Goal: Task Accomplishment & Management: Use online tool/utility

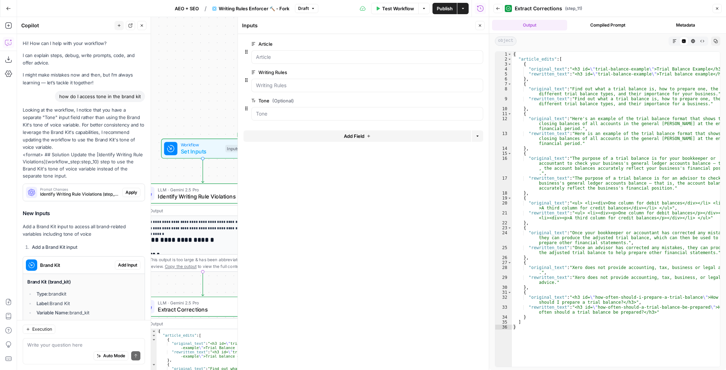
scroll to position [135, 0]
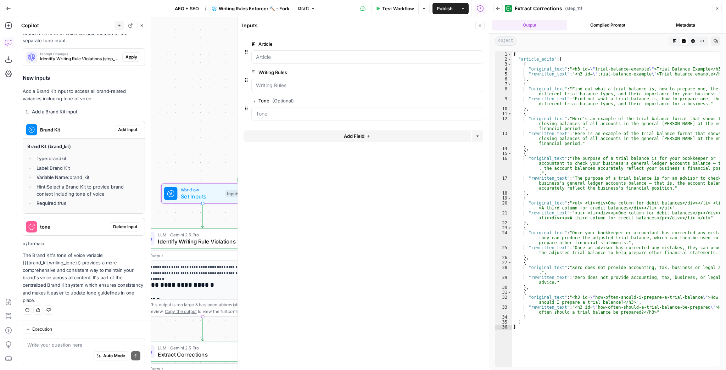
click at [119, 127] on span "Add Input" at bounding box center [127, 130] width 19 height 6
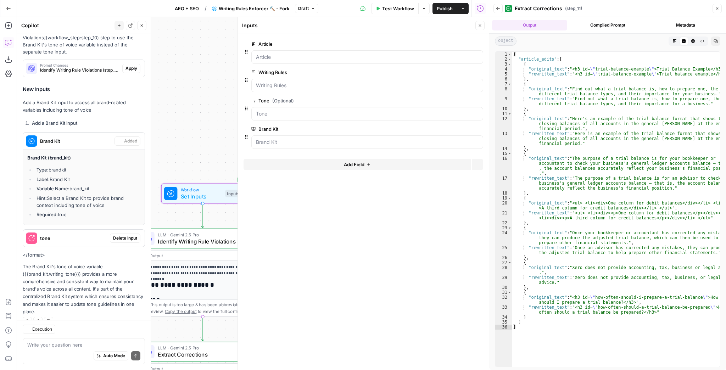
scroll to position [147, 0]
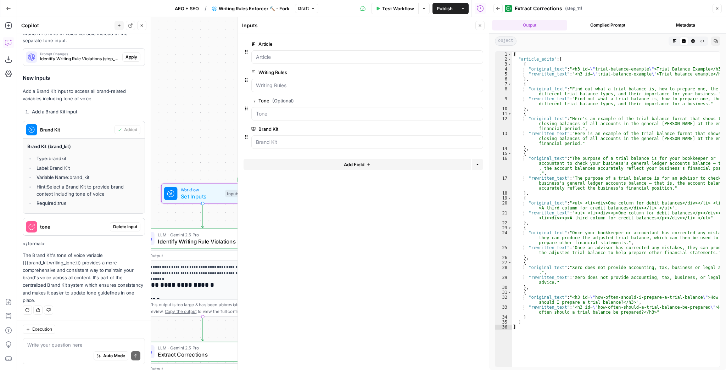
click at [118, 225] on span "Delete Input" at bounding box center [125, 227] width 24 height 6
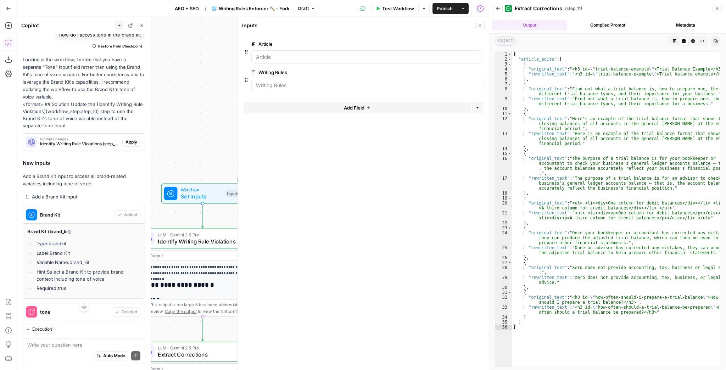
scroll to position [33, 0]
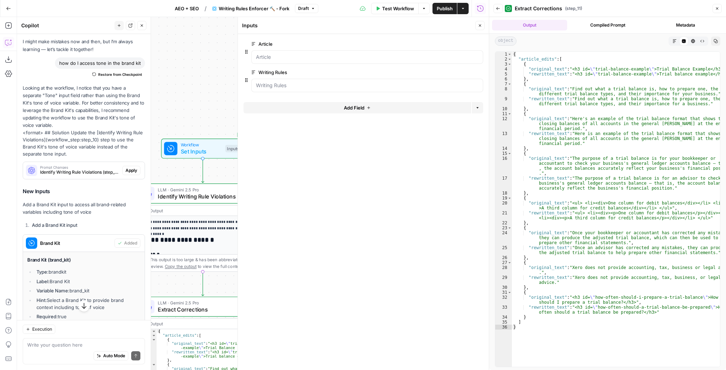
click at [174, 193] on span "Identify Writing Rule Violations" at bounding box center [200, 196] width 85 height 8
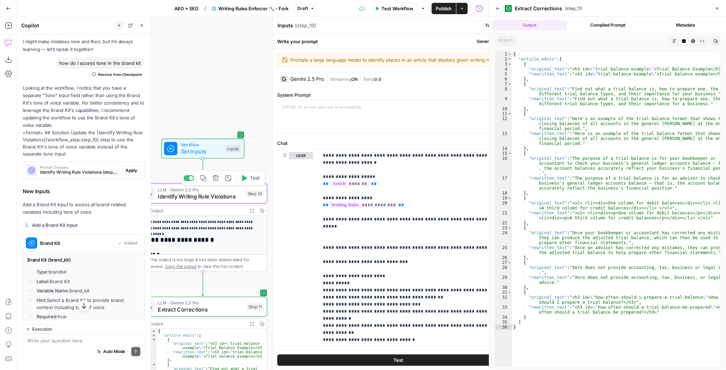
type textarea "Identify Writing Rule Violations"
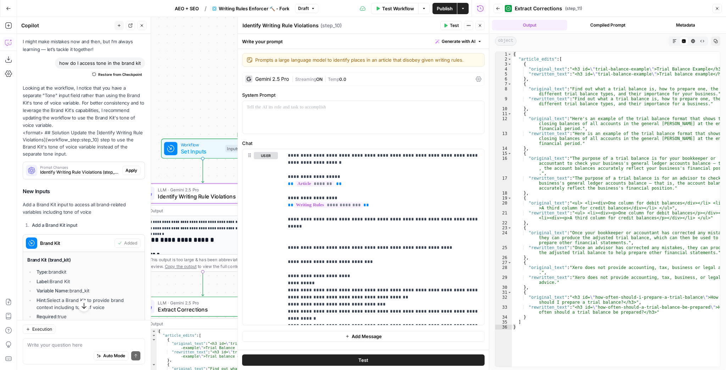
click at [131, 173] on span "Apply" at bounding box center [132, 170] width 12 height 6
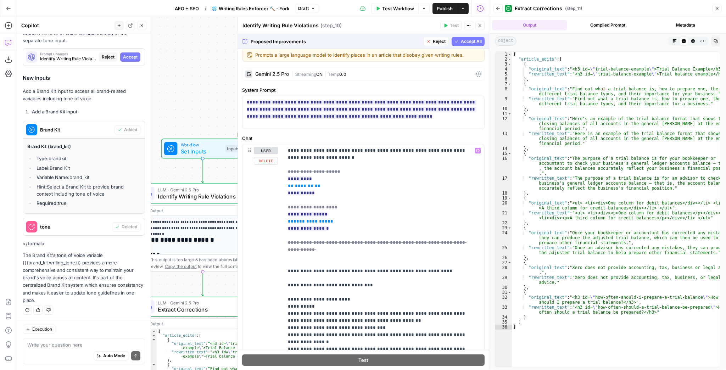
scroll to position [0, 0]
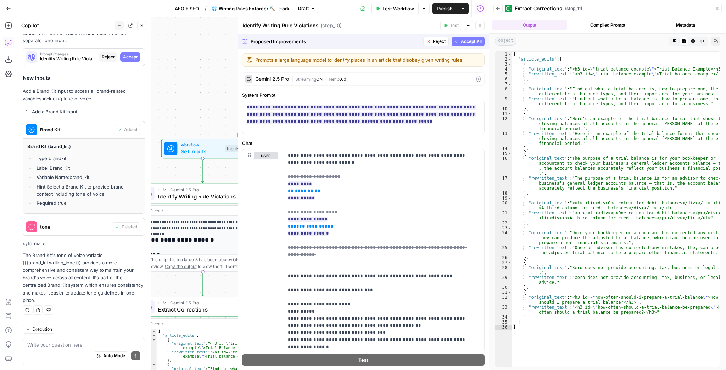
click at [433, 45] on button "Reject" at bounding box center [437, 41] width 26 height 9
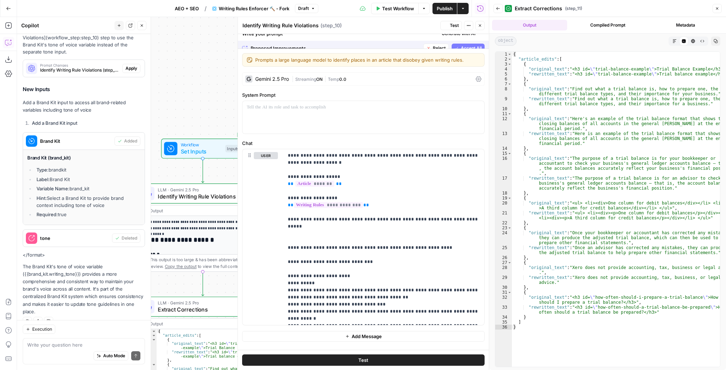
scroll to position [147, 0]
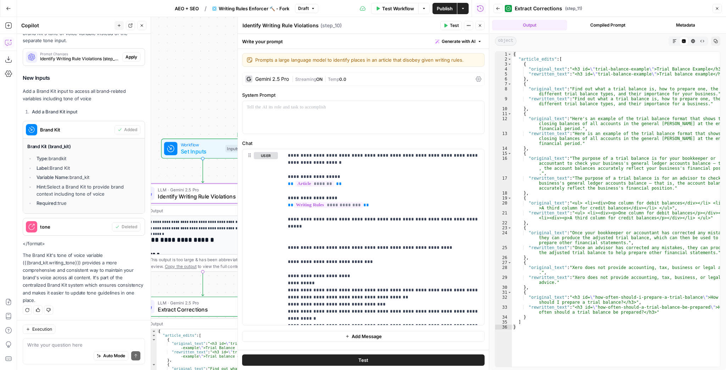
click at [134, 57] on button "Apply" at bounding box center [131, 56] width 18 height 9
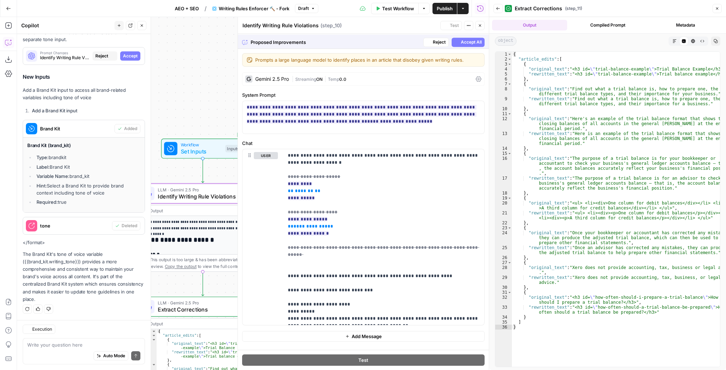
scroll to position [135, 0]
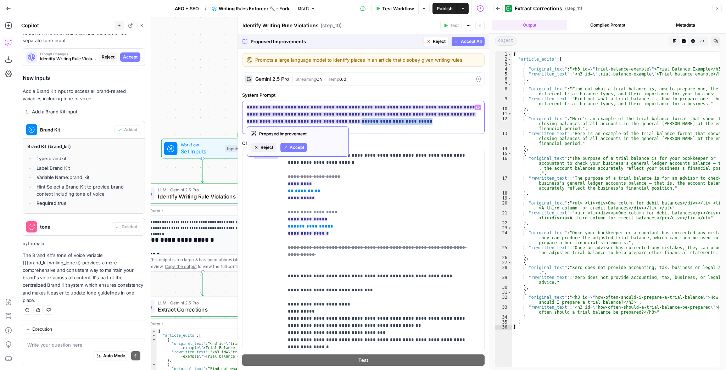
drag, startPoint x: 344, startPoint y: 121, endPoint x: 287, endPoint y: 120, distance: 57.1
click at [287, 120] on ins "**********" at bounding box center [362, 114] width 230 height 19
copy ins "**********"
click at [434, 40] on span "Reject" at bounding box center [439, 41] width 13 height 6
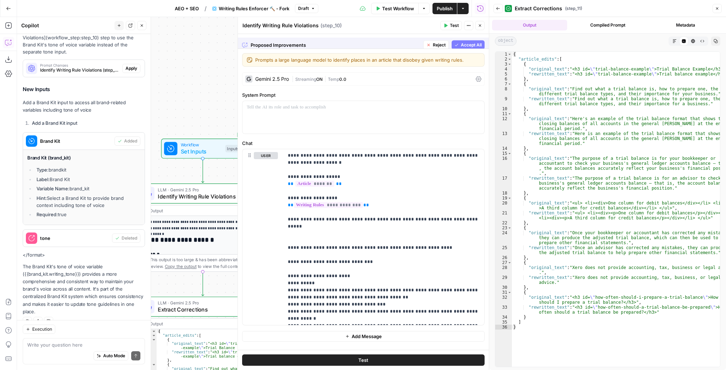
scroll to position [147, 0]
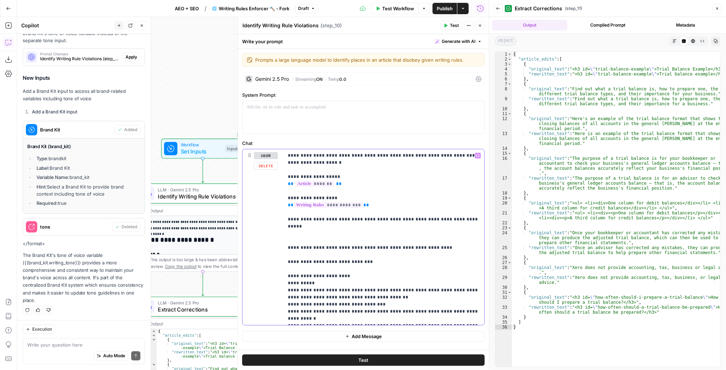
click at [344, 227] on p "**********" at bounding box center [384, 237] width 193 height 170
paste div
click at [367, 249] on p "**********" at bounding box center [384, 237] width 193 height 170
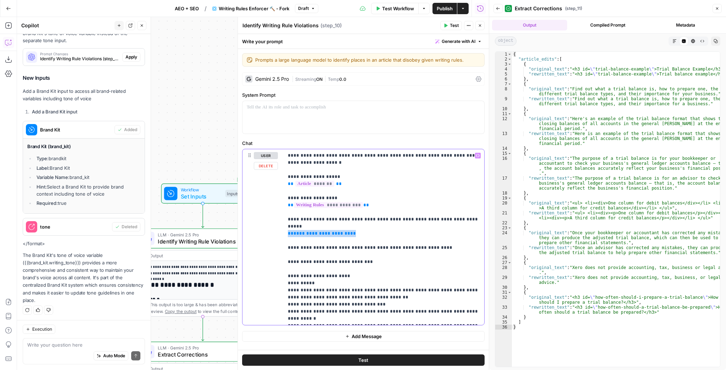
drag, startPoint x: 358, startPoint y: 227, endPoint x: 275, endPoint y: 225, distance: 82.3
click at [275, 225] on div "**********" at bounding box center [364, 237] width 242 height 176
click at [372, 233] on p "**********" at bounding box center [384, 237] width 193 height 170
click at [201, 190] on span "Workflow" at bounding box center [201, 190] width 41 height 7
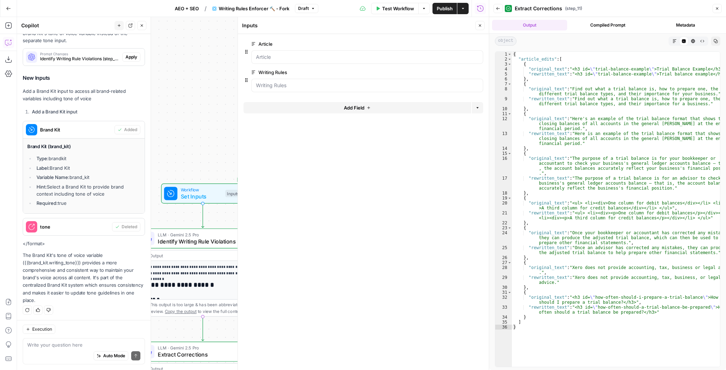
click at [363, 109] on span "Add Field" at bounding box center [354, 107] width 21 height 7
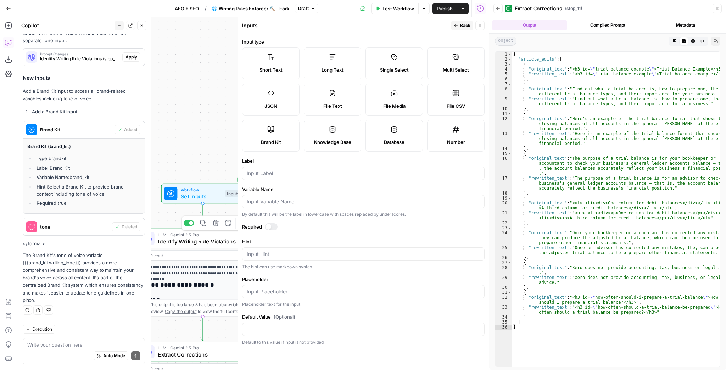
click at [179, 241] on span "Identify Writing Rule Violations" at bounding box center [197, 241] width 78 height 8
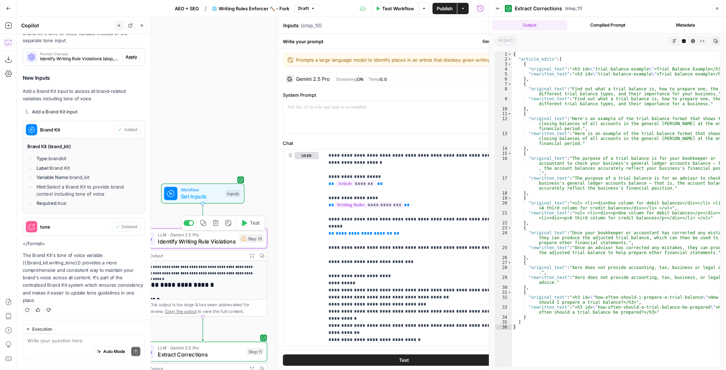
type textarea "Identify Writing Rule Violations"
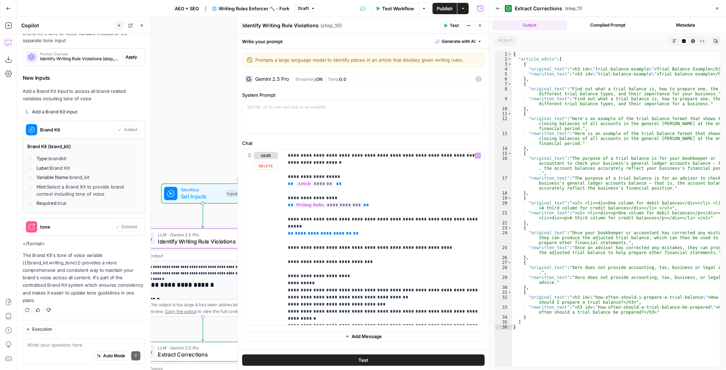
click at [192, 192] on span "Workflow" at bounding box center [201, 190] width 41 height 7
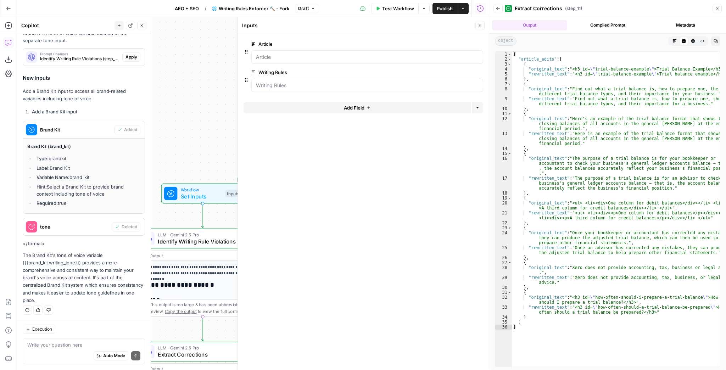
click at [361, 106] on span "Add Field" at bounding box center [354, 107] width 21 height 7
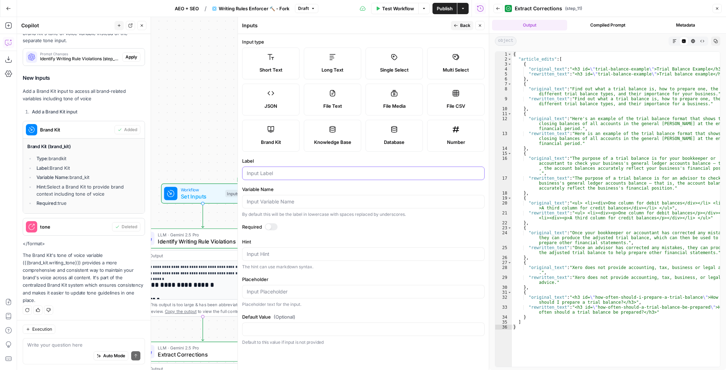
click at [306, 174] on input "Label" at bounding box center [363, 173] width 233 height 7
type input "Writing Tone"
click at [350, 162] on label "Label" at bounding box center [363, 160] width 243 height 7
click at [350, 170] on input "Writing Tone" at bounding box center [363, 173] width 233 height 7
click at [467, 26] on span "Back" at bounding box center [465, 25] width 10 height 6
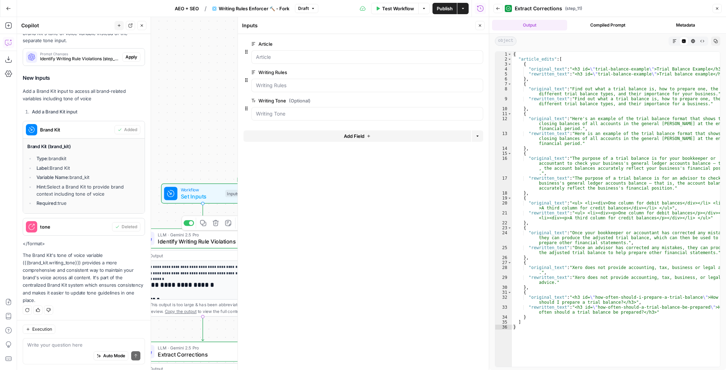
click at [189, 245] on span "Identify Writing Rule Violations" at bounding box center [197, 241] width 78 height 8
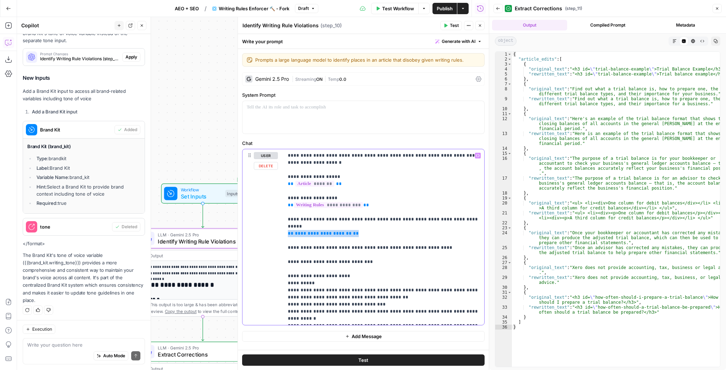
drag, startPoint x: 350, startPoint y: 227, endPoint x: 284, endPoint y: 228, distance: 66.7
click at [284, 228] on div "**********" at bounding box center [384, 237] width 201 height 176
click at [480, 154] on icon "button" at bounding box center [478, 156] width 4 height 4
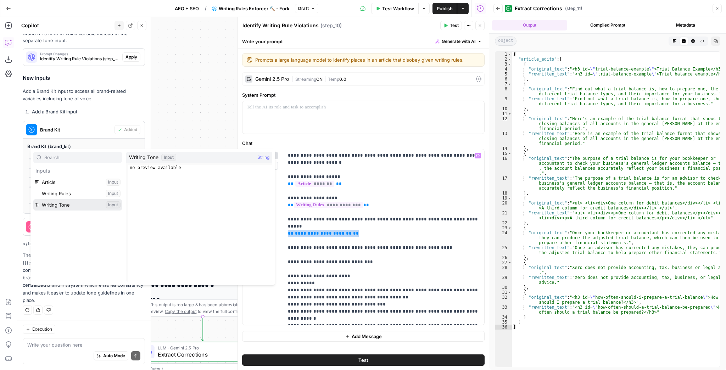
click at [78, 204] on button "Select variable Writing Tone" at bounding box center [77, 204] width 89 height 11
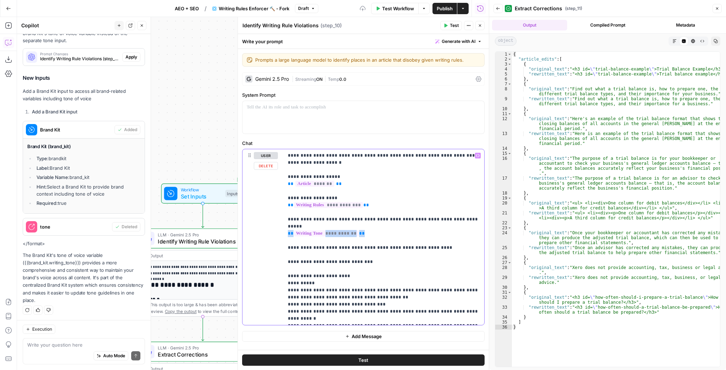
click at [403, 224] on p "**********" at bounding box center [384, 237] width 193 height 170
click at [379, 360] on button "Test" at bounding box center [363, 360] width 243 height 11
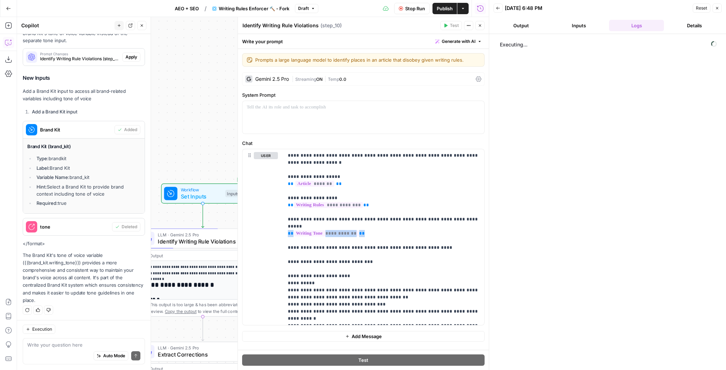
click at [416, 10] on div "Cancel the current test to test again." at bounding box center [451, 11] width 73 height 6
click at [406, 7] on span "Stop Run" at bounding box center [415, 8] width 20 height 7
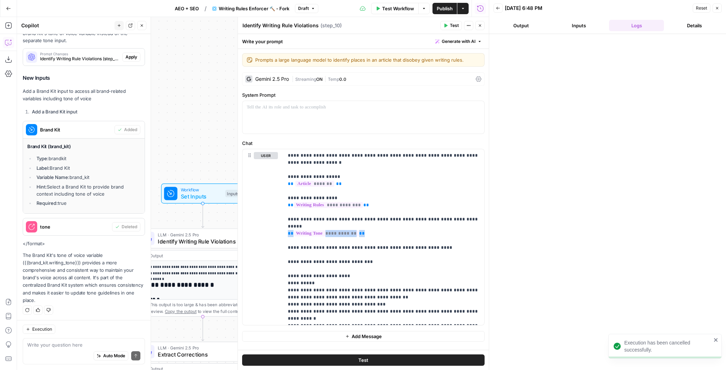
click at [421, 7] on button "Options" at bounding box center [424, 8] width 11 height 11
click at [404, 9] on span "Test Workflow" at bounding box center [399, 8] width 32 height 7
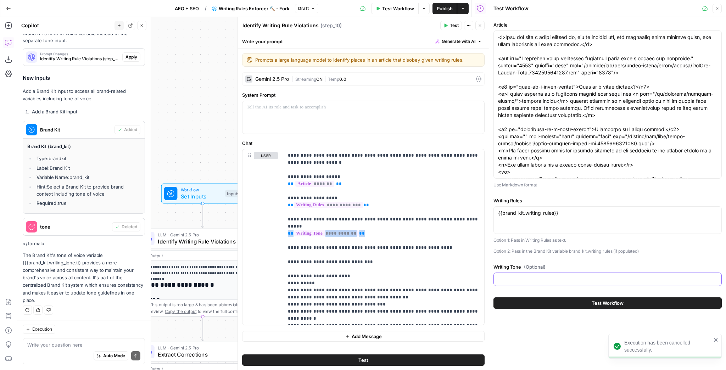
click at [545, 281] on input "Writing Tone (Optional)" at bounding box center [607, 279] width 219 height 7
paste input "{{ brand_kit.writing_tone }}"
type input "{{ brand_kit.writing_tone }}"
click at [563, 300] on button "Test Workflow" at bounding box center [608, 303] width 228 height 11
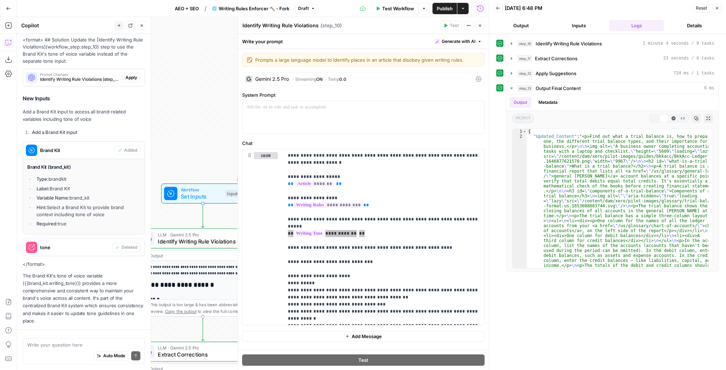
scroll to position [72, 0]
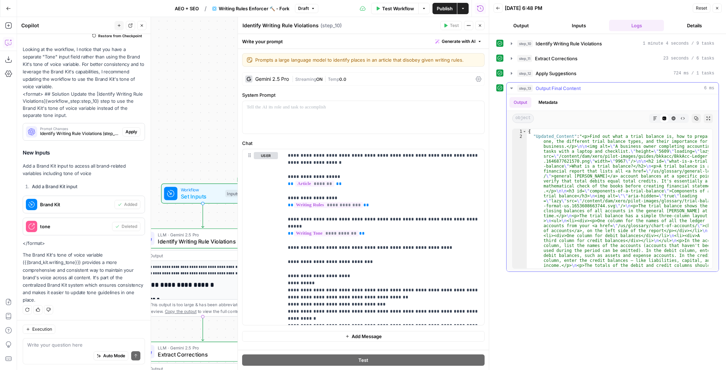
click at [706, 119] on button "Expand Output" at bounding box center [708, 118] width 9 height 9
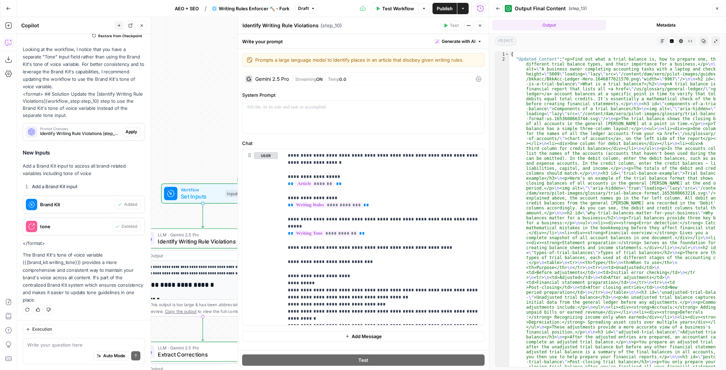
click at [660, 39] on button "Markdown" at bounding box center [662, 41] width 9 height 9
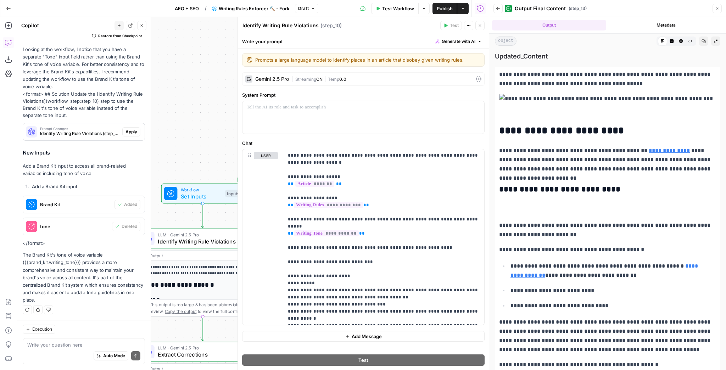
click at [499, 10] on icon "button" at bounding box center [498, 8] width 4 height 4
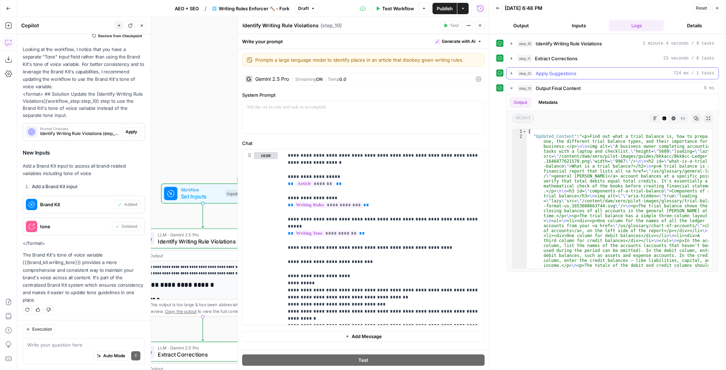
click at [668, 75] on div "step_12 Apply Suggestions 724 ms / 1 tasks" at bounding box center [615, 73] width 197 height 7
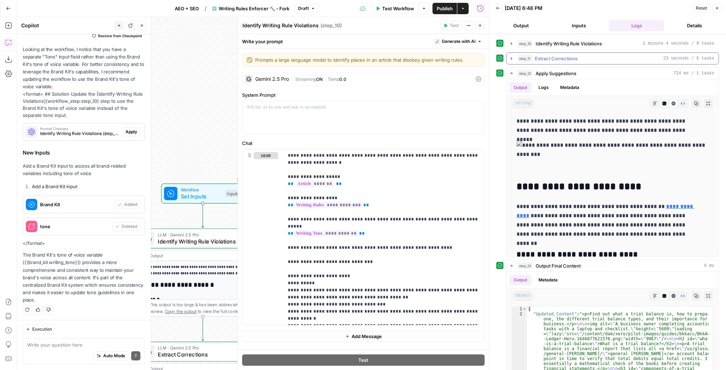
click at [631, 60] on div "step_11 Extract Corrections 23 seconds / 6 tasks" at bounding box center [615, 58] width 197 height 7
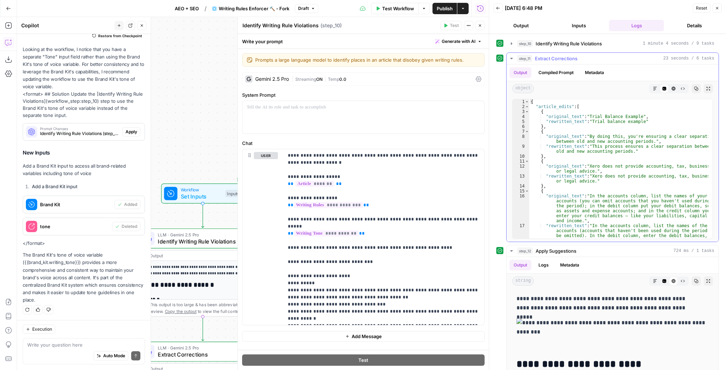
click at [707, 89] on icon "button" at bounding box center [709, 89] width 4 height 4
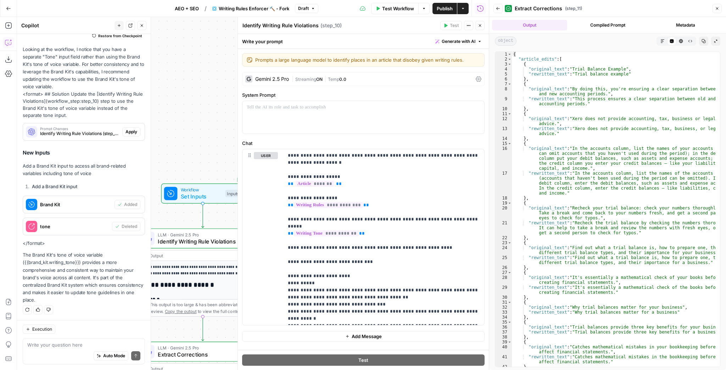
click at [661, 40] on icon "button" at bounding box center [663, 41] width 4 height 4
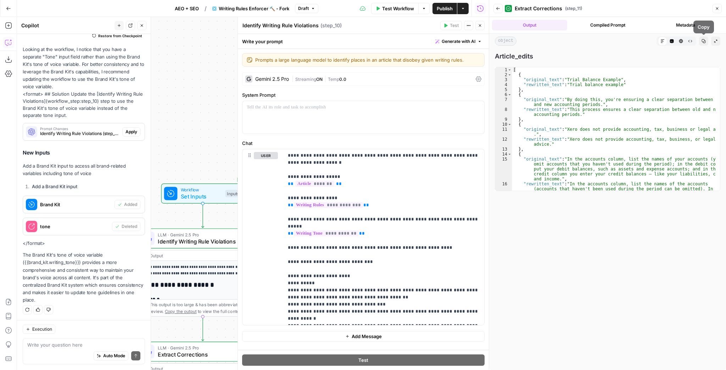
click at [671, 42] on icon "button" at bounding box center [672, 41] width 4 height 4
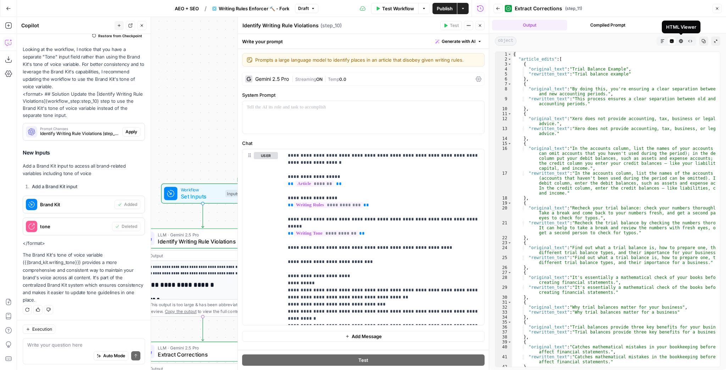
click at [717, 40] on icon "button" at bounding box center [716, 41] width 4 height 4
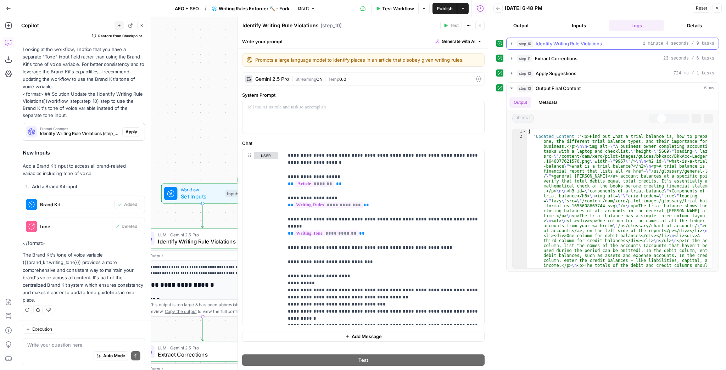
click at [717, 40] on button "step_10 Identify Writing Rule Violations 1 minute 4 seconds / 9 tasks" at bounding box center [613, 43] width 212 height 11
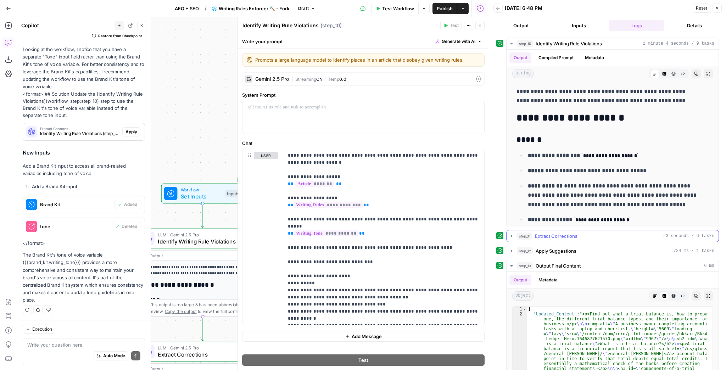
click at [570, 234] on span "Extract Corrections" at bounding box center [556, 236] width 43 height 7
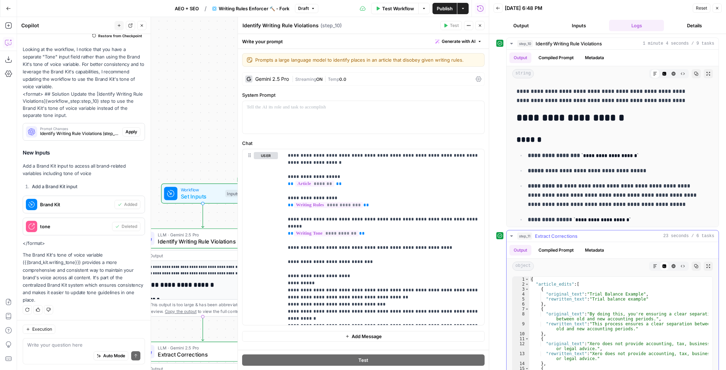
click at [571, 236] on span "Extract Corrections" at bounding box center [556, 236] width 43 height 7
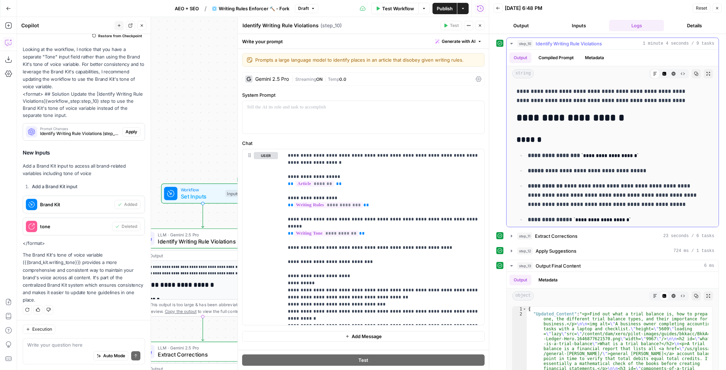
click at [556, 40] on span "Identify Writing Rule Violations" at bounding box center [569, 43] width 66 height 7
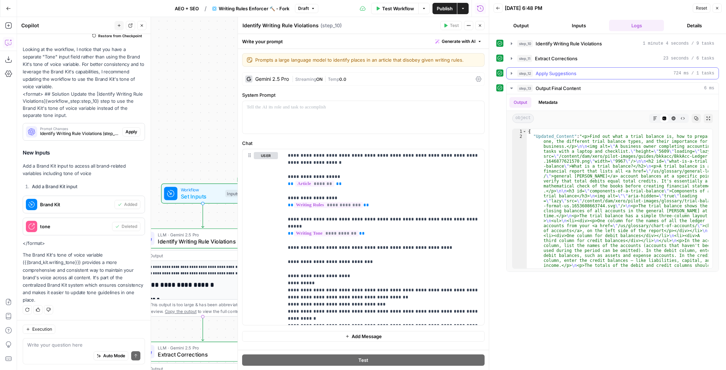
click at [573, 72] on span "Apply Suggestions" at bounding box center [556, 73] width 41 height 7
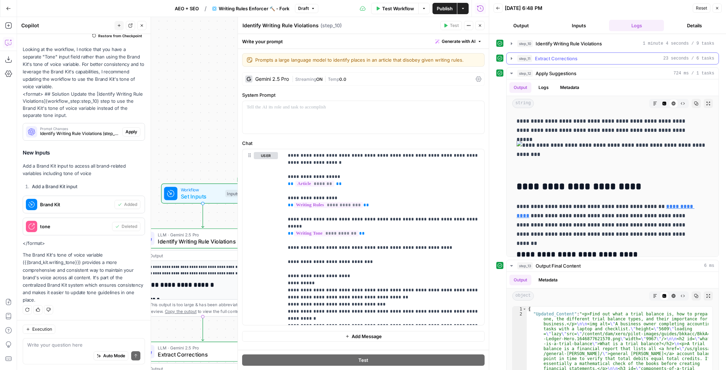
click at [569, 60] on span "Extract Corrections" at bounding box center [556, 58] width 43 height 7
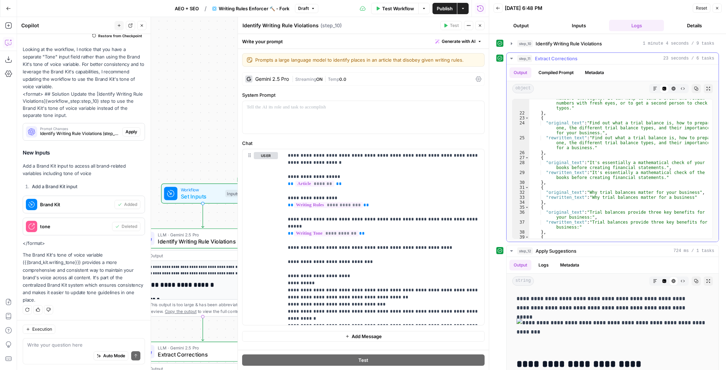
scroll to position [221, 0]
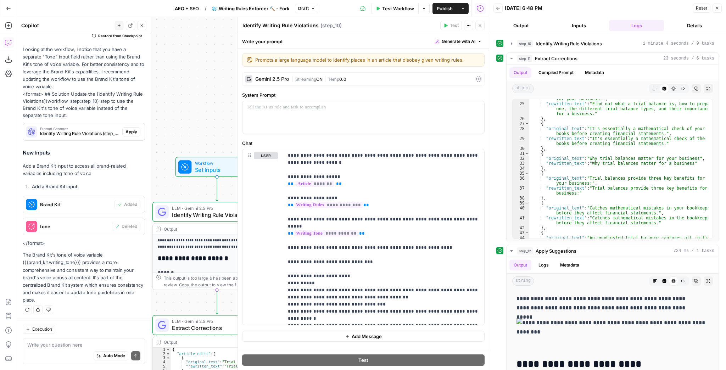
drag, startPoint x: 198, startPoint y: 127, endPoint x: 237, endPoint y: 51, distance: 85.2
click at [235, 54] on body "**********" at bounding box center [363, 185] width 726 height 370
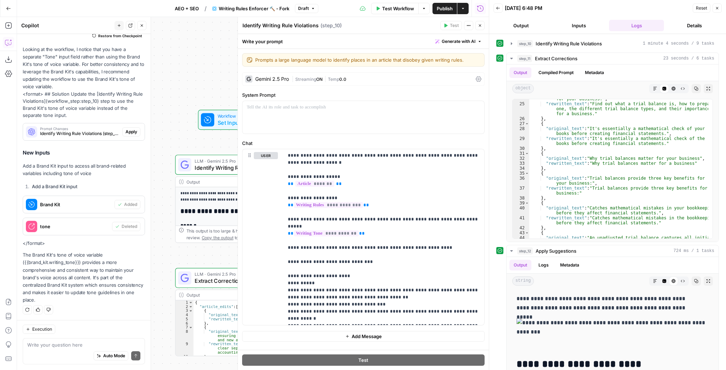
click at [268, 78] on div "Gemini 2.5 Pro" at bounding box center [272, 79] width 34 height 5
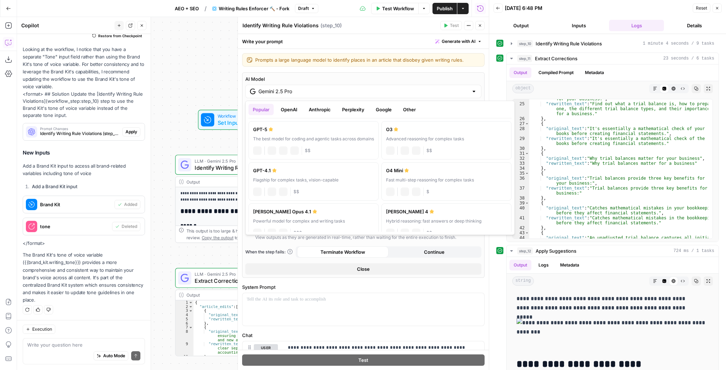
click at [283, 94] on input "Gemini 2.5 Pro" at bounding box center [364, 91] width 210 height 7
click at [312, 110] on button "Anthropic" at bounding box center [320, 109] width 31 height 11
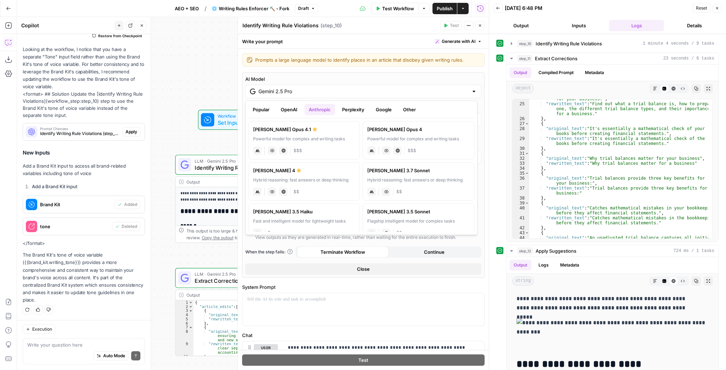
click at [284, 112] on button "OpenAI" at bounding box center [289, 109] width 25 height 11
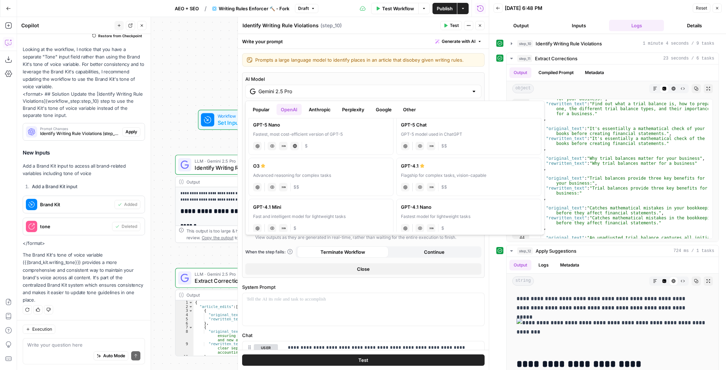
scroll to position [57, 0]
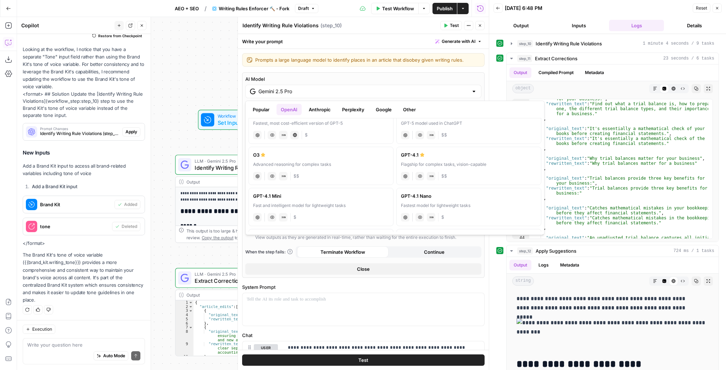
click at [385, 112] on button "Google" at bounding box center [384, 109] width 24 height 11
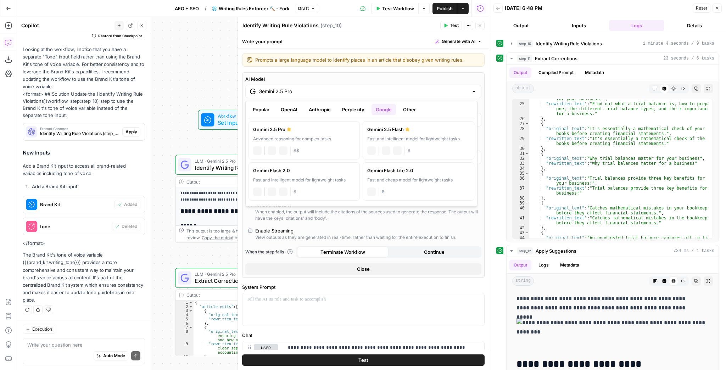
scroll to position [0, 0]
click at [294, 107] on button "OpenAI" at bounding box center [289, 109] width 25 height 11
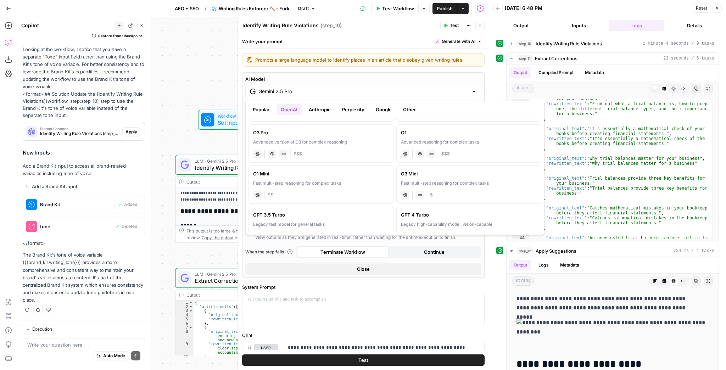
scroll to position [312, 0]
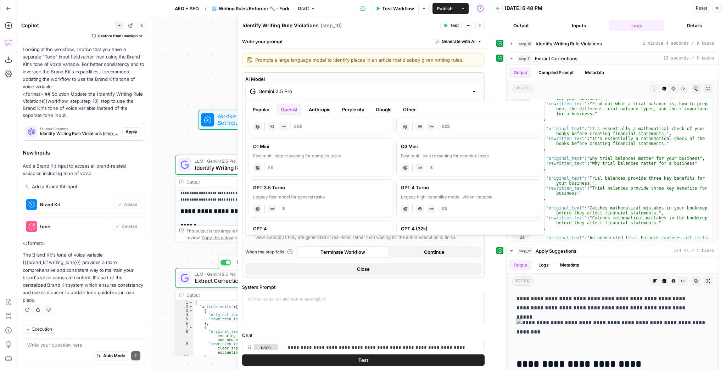
click at [205, 280] on span "Extract Corrections" at bounding box center [238, 281] width 86 height 8
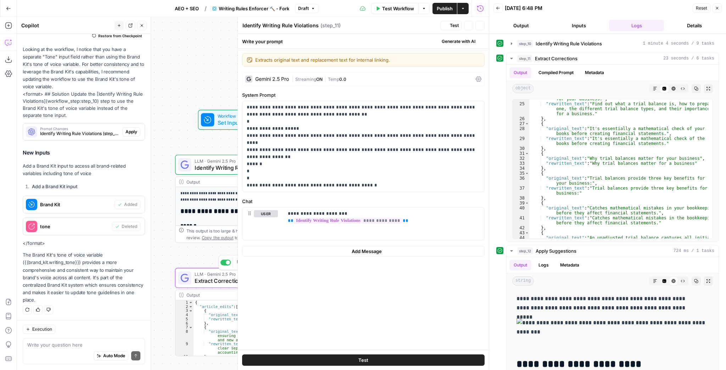
type textarea "Extract Corrections"
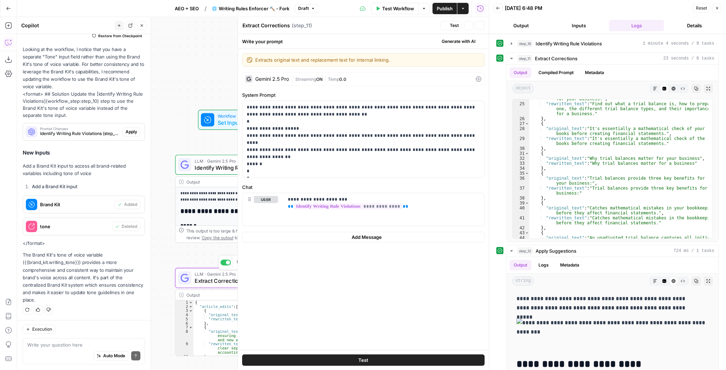
scroll to position [72, 0]
click at [281, 79] on div "Gemini 2.5 Pro" at bounding box center [272, 79] width 34 height 5
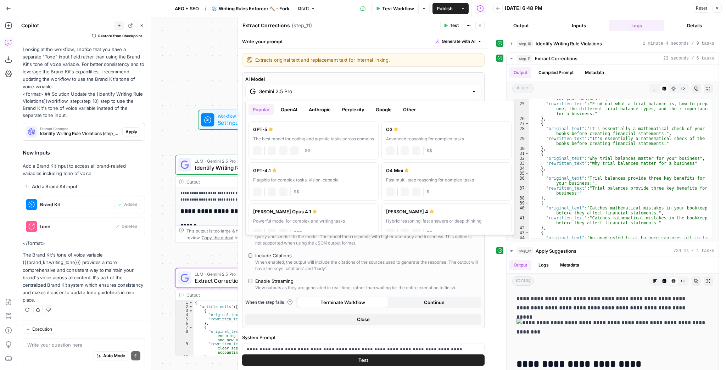
click at [288, 92] on input "Gemini 2.5 Pro" at bounding box center [364, 91] width 210 height 7
click at [427, 174] on label "O4 Mini Fast multi-step reasoning for complex tasks chat Vision Capabilities JS…" at bounding box center [447, 181] width 130 height 38
type input "O4 Mini"
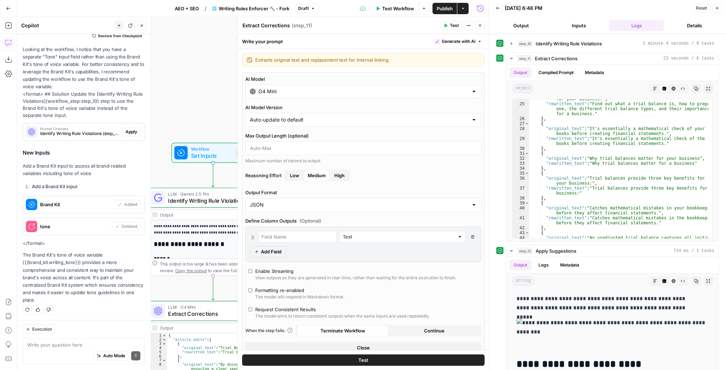
drag, startPoint x: 204, startPoint y: 142, endPoint x: 218, endPoint y: 89, distance: 54.7
click at [218, 89] on div "**********" at bounding box center [253, 193] width 472 height 353
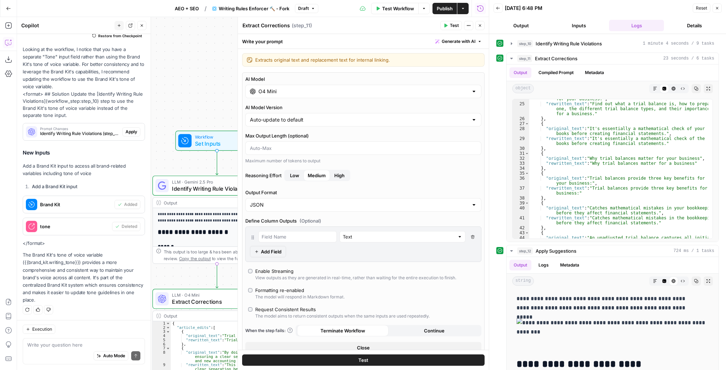
click at [357, 347] on span "Close" at bounding box center [363, 347] width 13 height 7
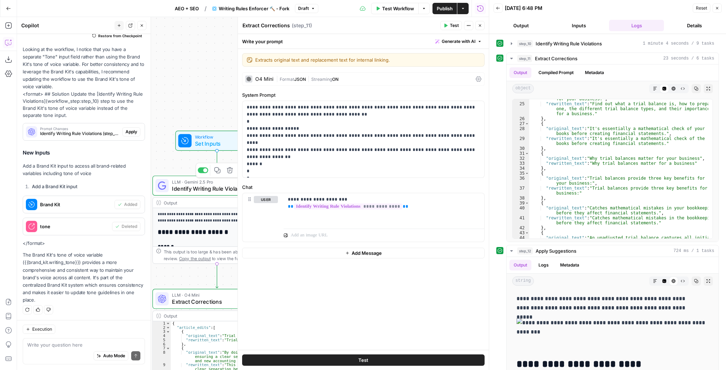
click at [204, 188] on span "Identify Writing Rule Violations" at bounding box center [214, 188] width 85 height 8
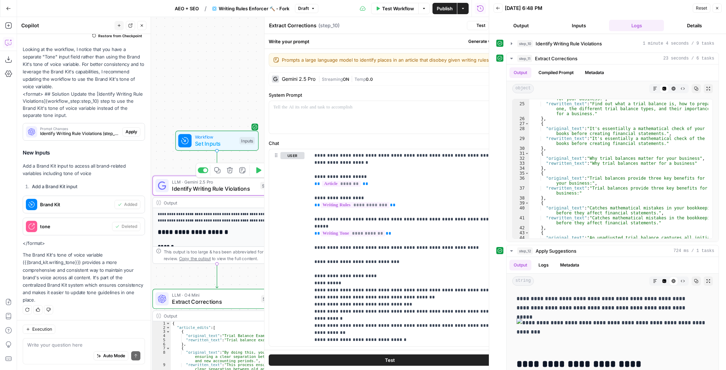
type textarea "Identify Writing Rule Violations"
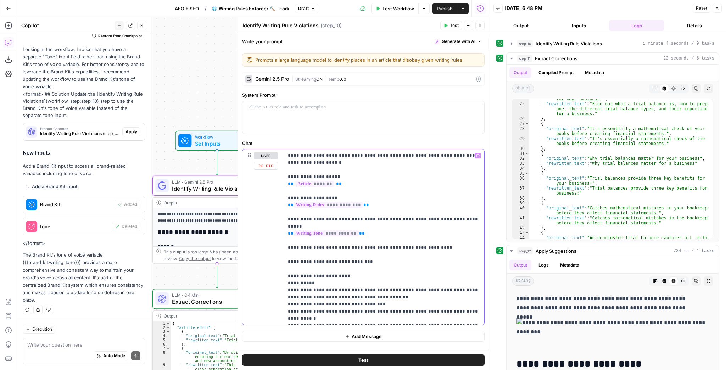
click at [363, 284] on p "**********" at bounding box center [384, 237] width 193 height 170
click at [351, 298] on p "**********" at bounding box center [384, 237] width 193 height 170
drag, startPoint x: 212, startPoint y: 206, endPoint x: 180, endPoint y: 196, distance: 33.2
click at [180, 196] on div "**********" at bounding box center [217, 220] width 129 height 88
click at [480, 24] on icon "button" at bounding box center [480, 25] width 4 height 4
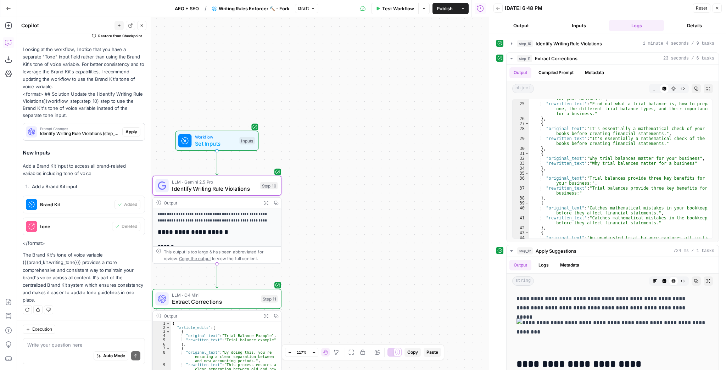
click at [266, 203] on icon "button" at bounding box center [266, 202] width 5 height 5
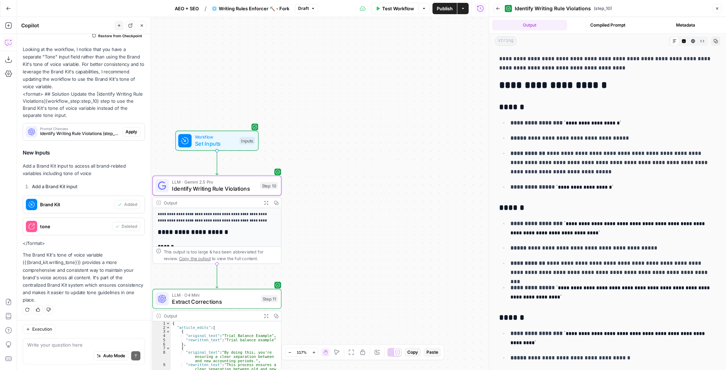
drag, startPoint x: 581, startPoint y: 151, endPoint x: 576, endPoint y: 176, distance: 25.6
click at [576, 176] on p "**********" at bounding box center [611, 163] width 201 height 28
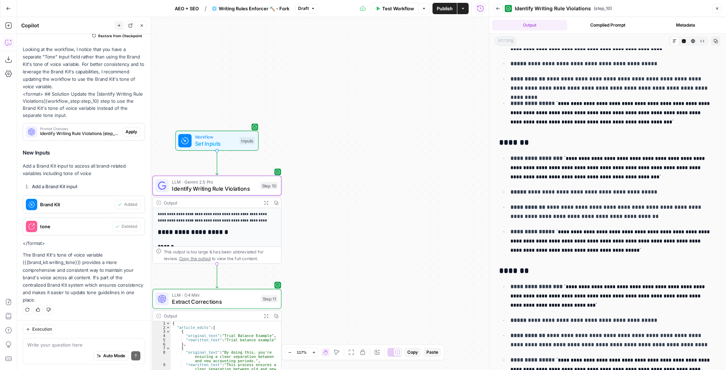
scroll to position [1997, 0]
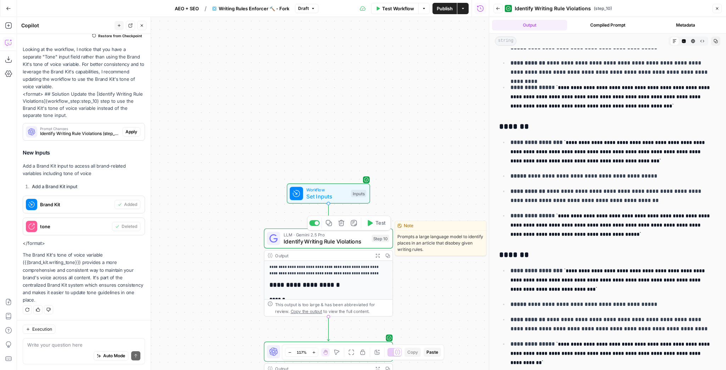
click at [313, 241] on span "Identify Writing Rule Violations" at bounding box center [326, 241] width 85 height 8
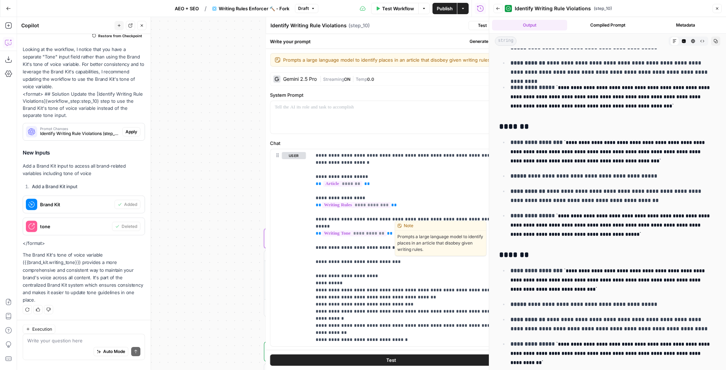
scroll to position [72, 0]
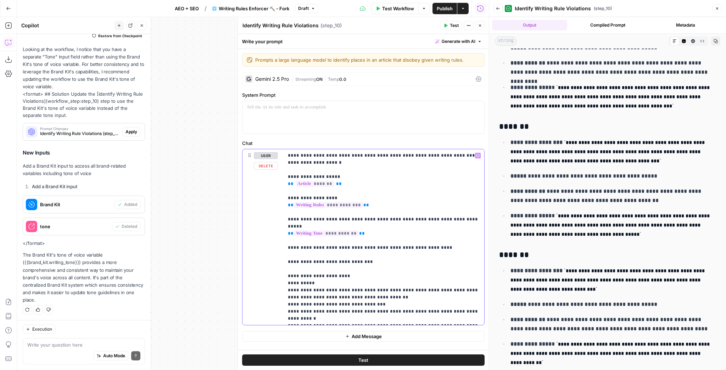
click at [464, 156] on p "**********" at bounding box center [384, 237] width 193 height 170
click at [388, 356] on button "Test" at bounding box center [363, 360] width 243 height 11
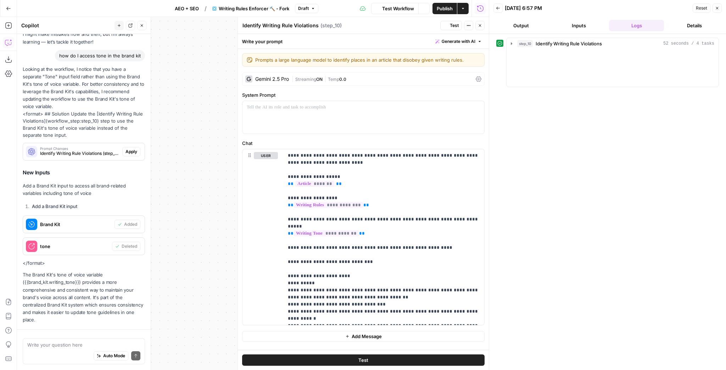
scroll to position [72, 0]
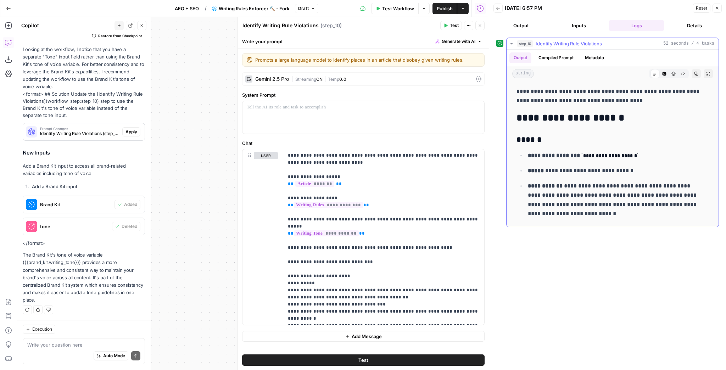
click at [704, 77] on button "Expand Output" at bounding box center [708, 73] width 9 height 9
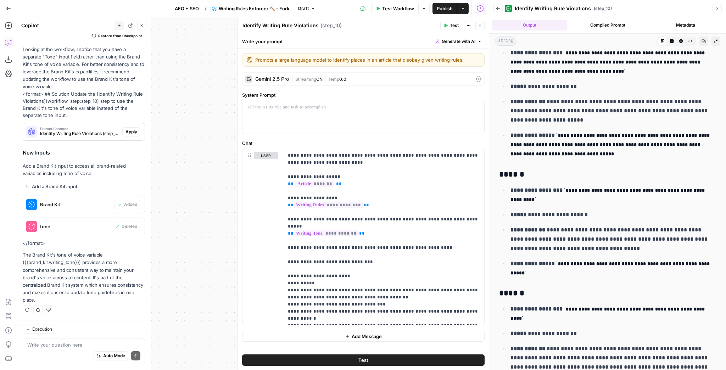
scroll to position [635, 0]
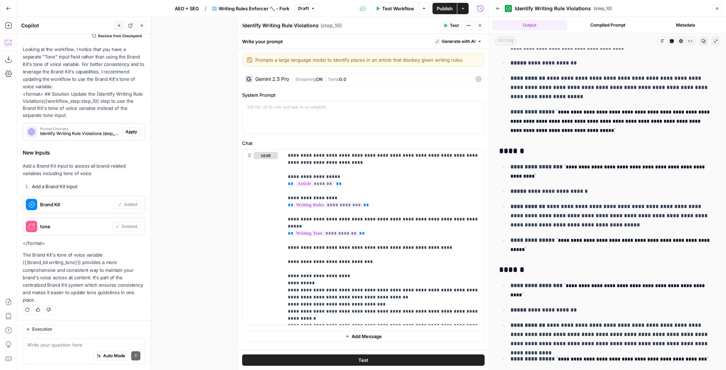
click at [448, 12] on button "Publish" at bounding box center [445, 8] width 24 height 11
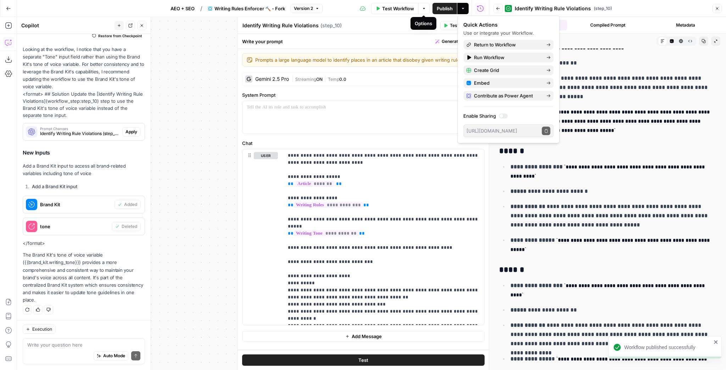
click at [424, 11] on button "Options" at bounding box center [424, 8] width 11 height 11
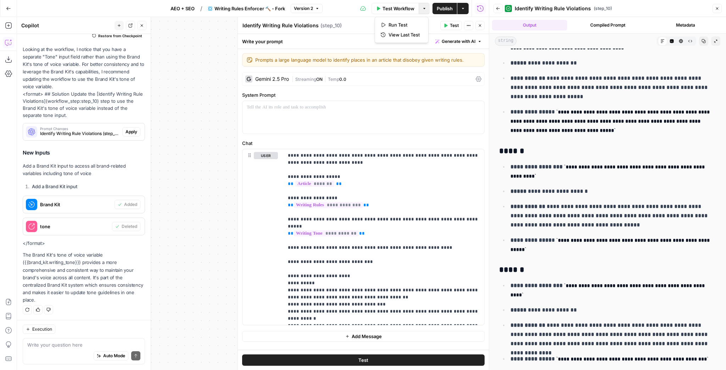
click at [482, 26] on button "Close" at bounding box center [480, 25] width 9 height 9
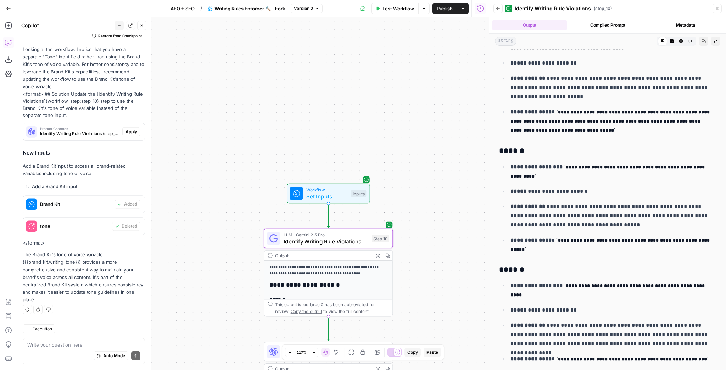
scroll to position [72, 0]
click at [402, 9] on span "Test Workflow" at bounding box center [398, 8] width 32 height 7
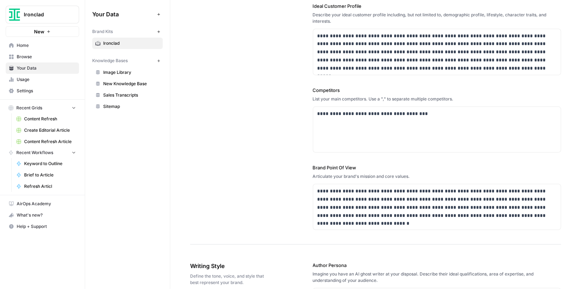
scroll to position [199, 0]
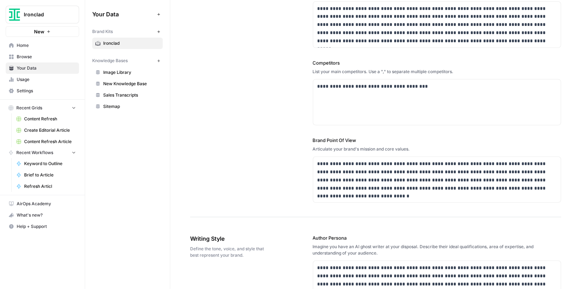
click at [62, 14] on span "Ironclad" at bounding box center [45, 14] width 43 height 7
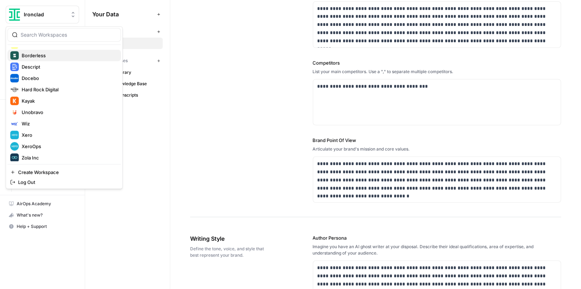
scroll to position [68, 0]
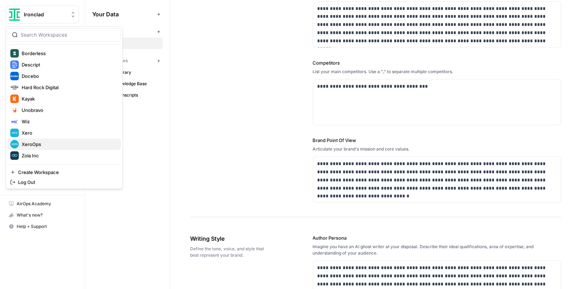
click at [45, 144] on span "XeroOps" at bounding box center [69, 143] width 94 height 7
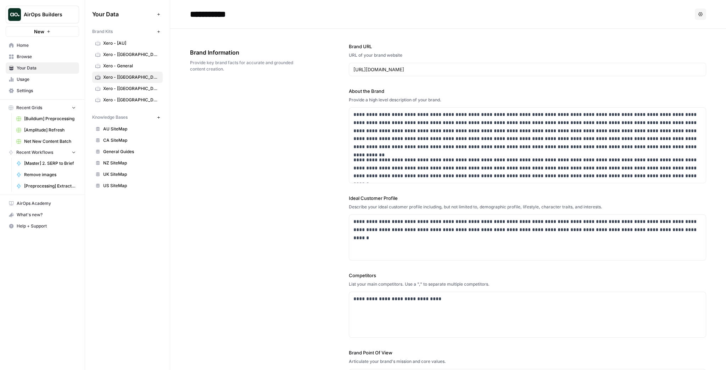
scroll to position [426, 0]
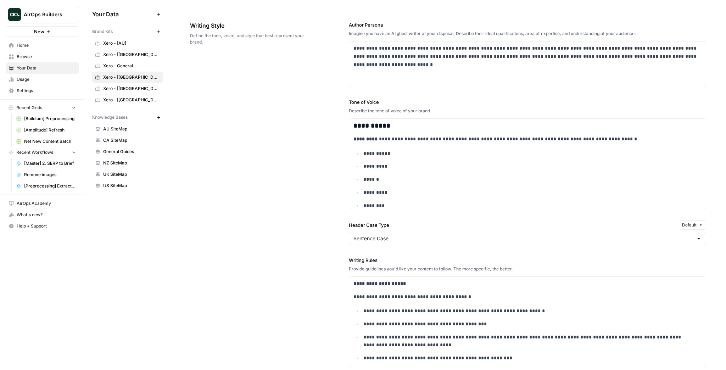
click at [47, 16] on div "New" at bounding box center [43, 16] width 10 height 7
click at [23, 9] on button "AirOps Builders" at bounding box center [42, 15] width 73 height 18
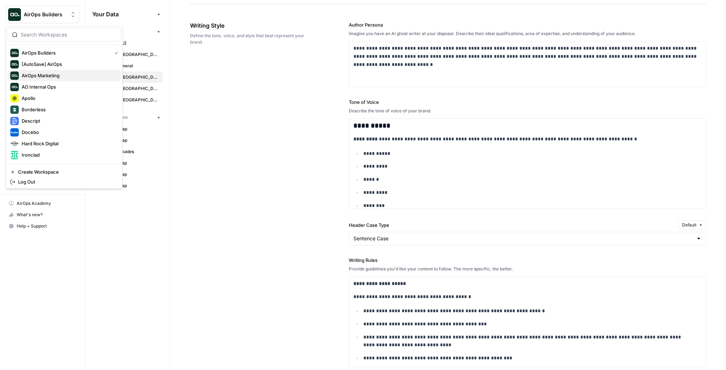
scroll to position [0, 0]
click at [57, 52] on span "AirOps Builders" at bounding box center [65, 53] width 87 height 7
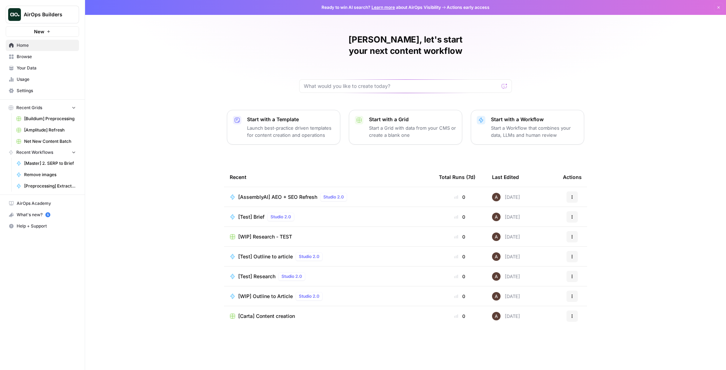
click at [253, 214] on span "[Test] Brief" at bounding box center [251, 217] width 26 height 7
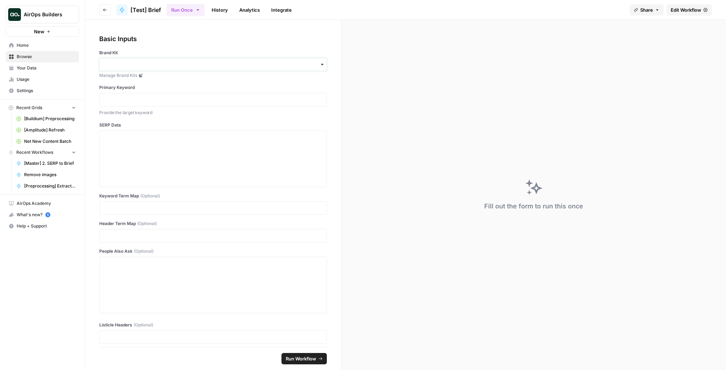
drag, startPoint x: 253, startPoint y: 62, endPoint x: 256, endPoint y: 62, distance: 3.6
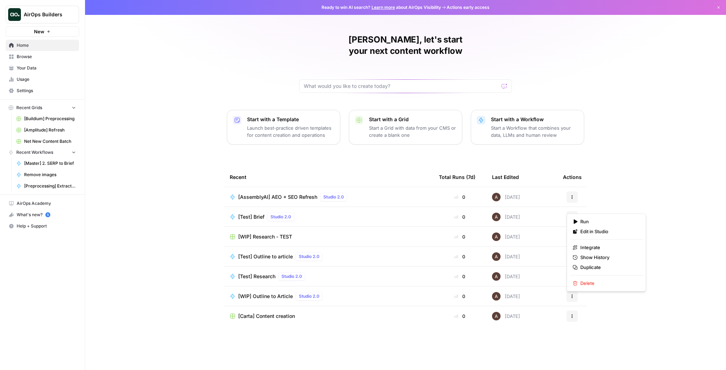
click at [570, 211] on button "Actions" at bounding box center [572, 216] width 11 height 11
click at [594, 233] on span "Edit in Studio" at bounding box center [609, 231] width 57 height 7
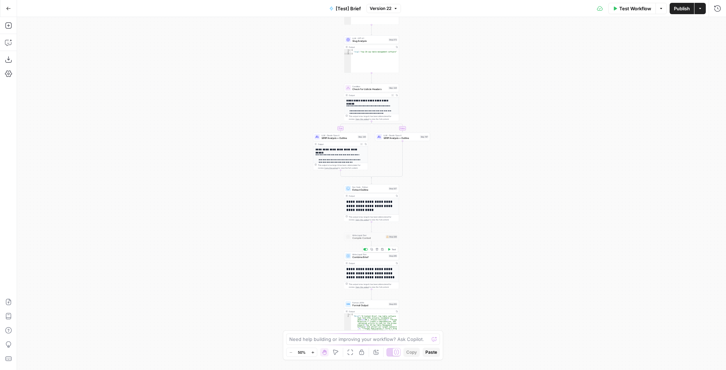
click at [371, 256] on span "Combine Brief" at bounding box center [370, 258] width 35 height 4
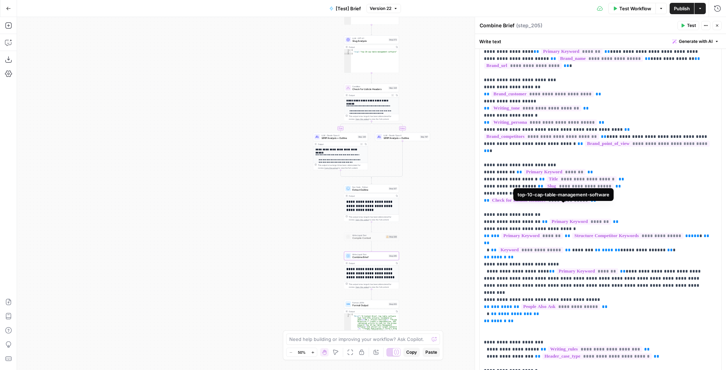
scroll to position [74, 0]
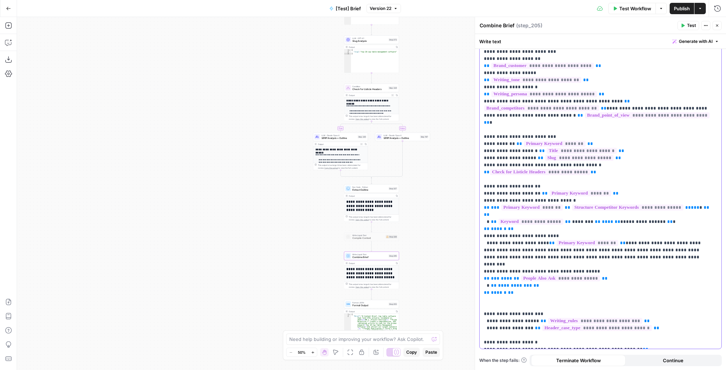
drag, startPoint x: 597, startPoint y: 79, endPoint x: 481, endPoint y: 77, distance: 115.3
click at [481, 77] on div "**********" at bounding box center [601, 169] width 242 height 360
copy p "**********"
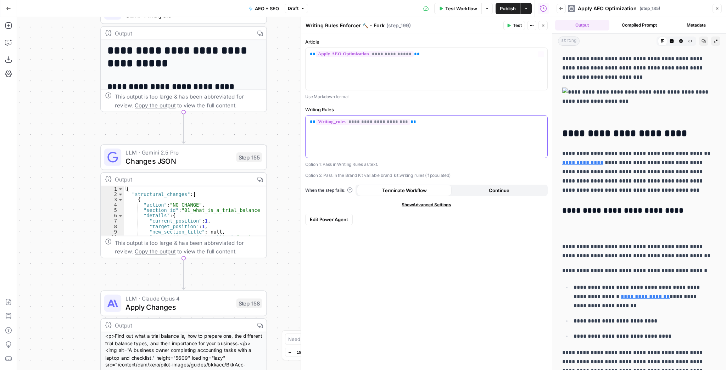
click at [448, 129] on div "**********" at bounding box center [427, 137] width 242 height 42
click at [447, 126] on div "**********" at bounding box center [427, 137] width 242 height 42
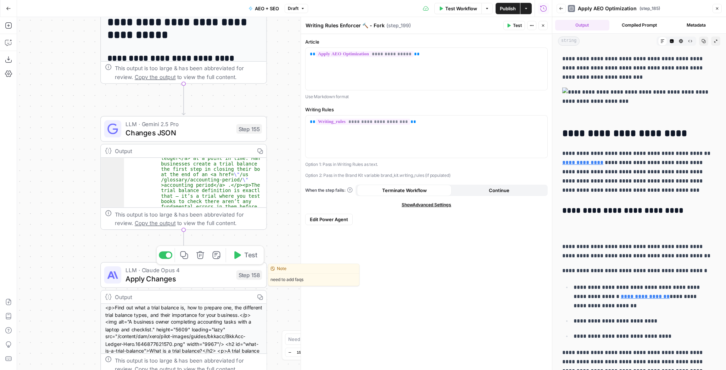
click at [143, 275] on span "Apply Changes" at bounding box center [179, 278] width 106 height 11
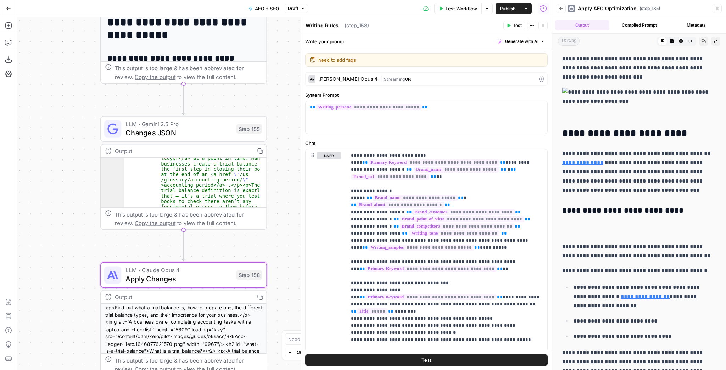
type textarea "Apply Changes"
click at [183, 136] on span "Changes JSON" at bounding box center [179, 132] width 106 height 11
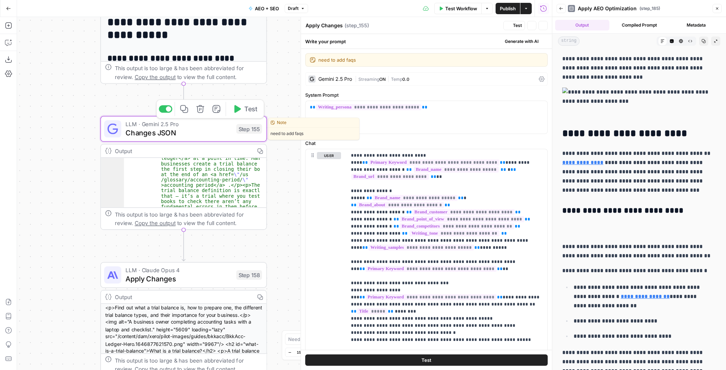
type textarea "Changes JSON"
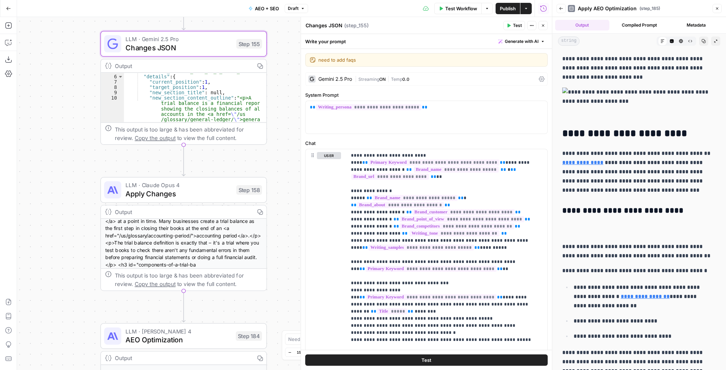
scroll to position [0, 0]
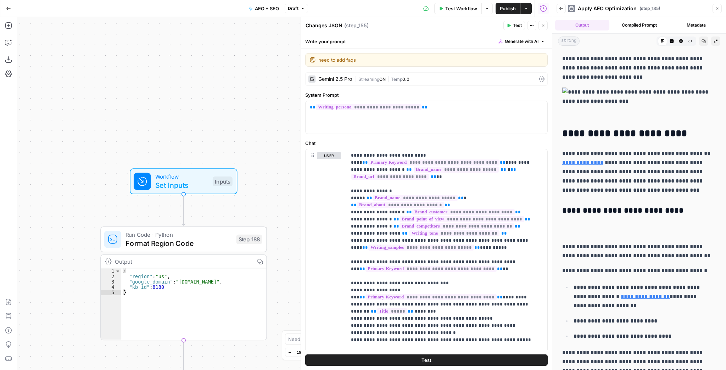
click at [195, 183] on span "Set Inputs" at bounding box center [181, 185] width 53 height 11
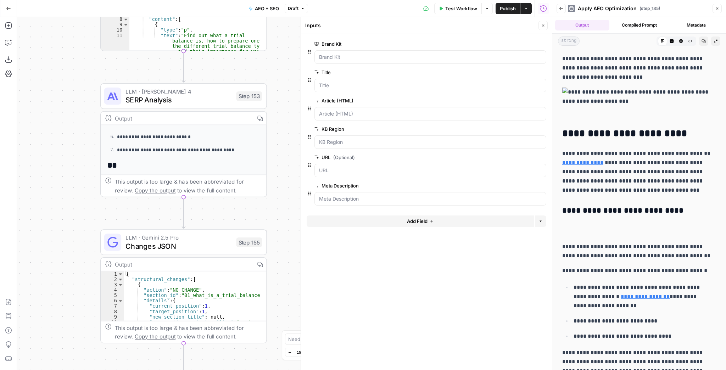
scroll to position [199, 0]
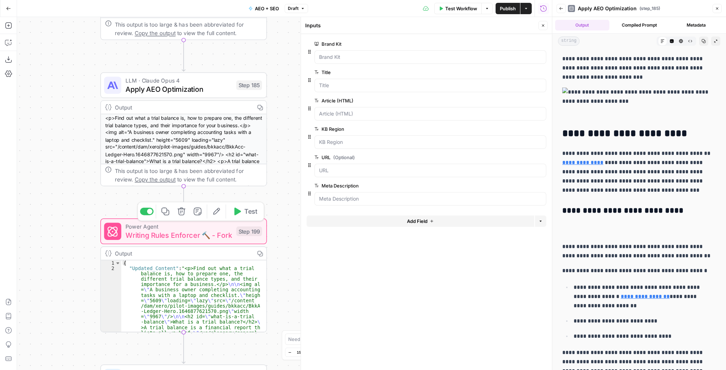
click at [244, 215] on button "Test" at bounding box center [244, 212] width 33 height 14
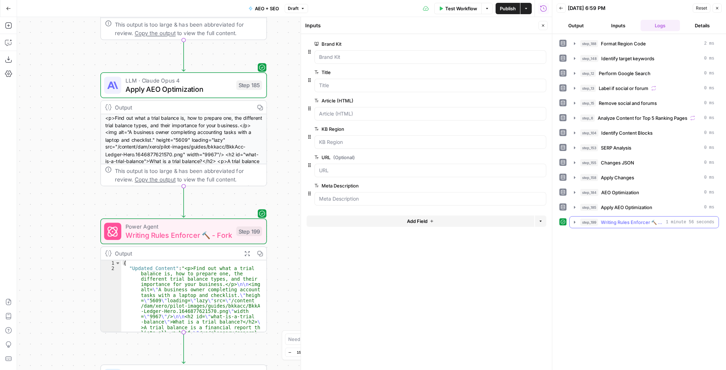
click at [681, 223] on span "1 minute 56 seconds" at bounding box center [690, 222] width 49 height 6
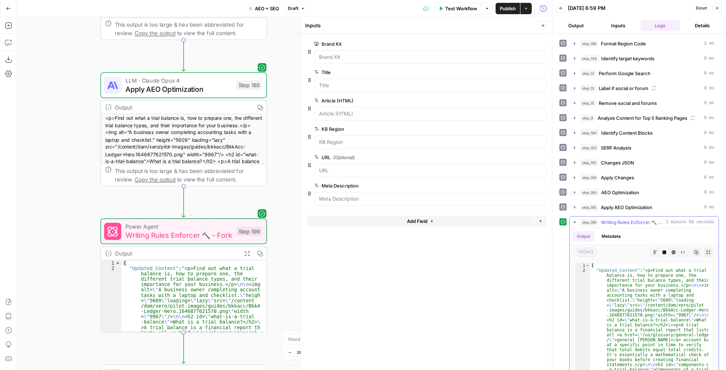
click at [707, 250] on icon "button" at bounding box center [709, 252] width 4 height 4
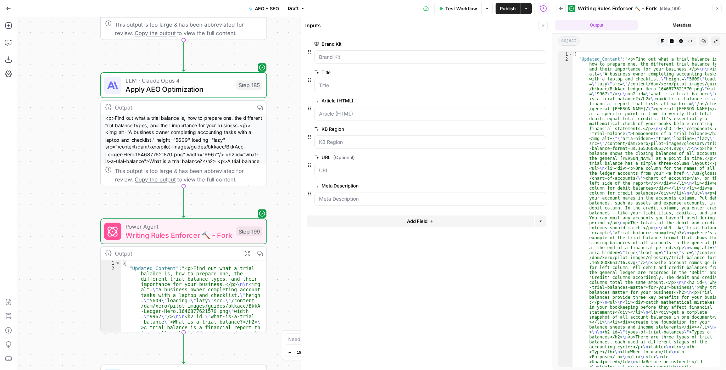
click at [662, 40] on icon "button" at bounding box center [663, 41] width 4 height 4
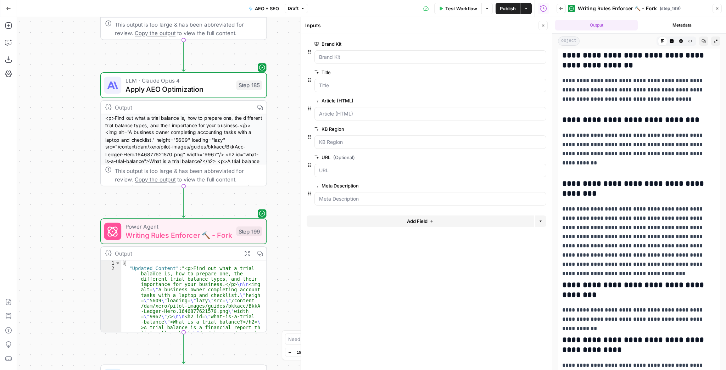
scroll to position [1960, 0]
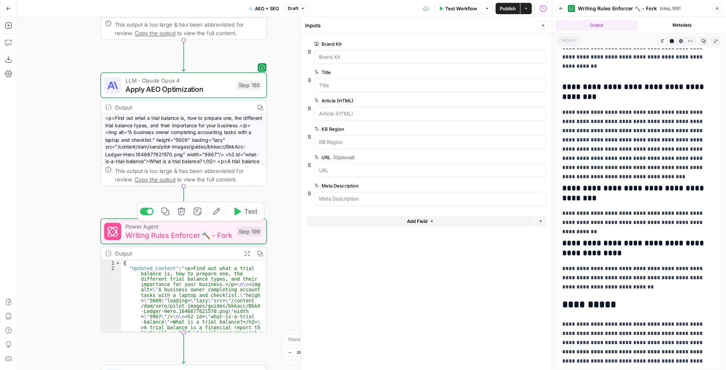
click at [230, 236] on span "Writing Rules Enforcer 🔨 - Fork" at bounding box center [179, 235] width 106 height 11
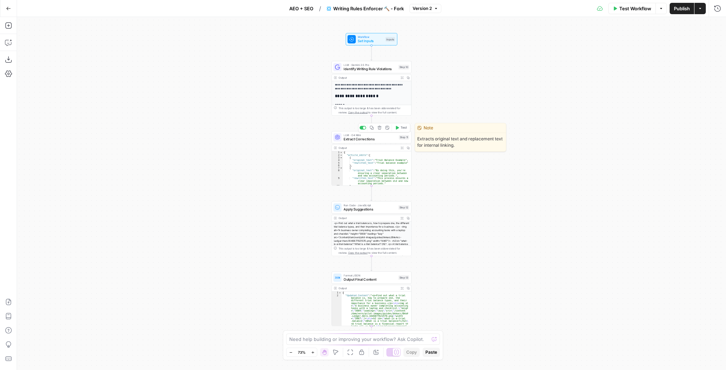
click at [379, 141] on span "Extract Corrections" at bounding box center [370, 139] width 53 height 5
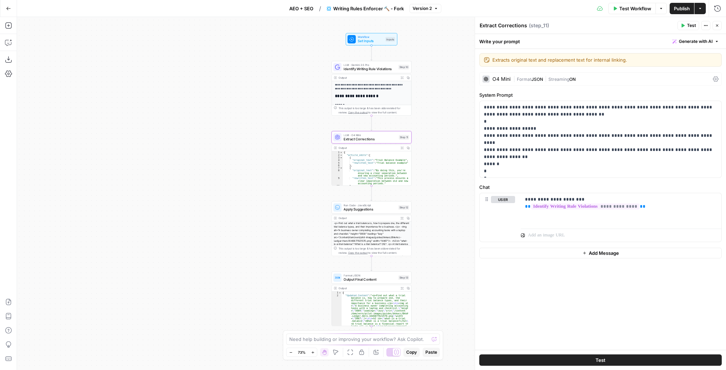
click at [400, 150] on button "Expand Output" at bounding box center [402, 148] width 6 height 6
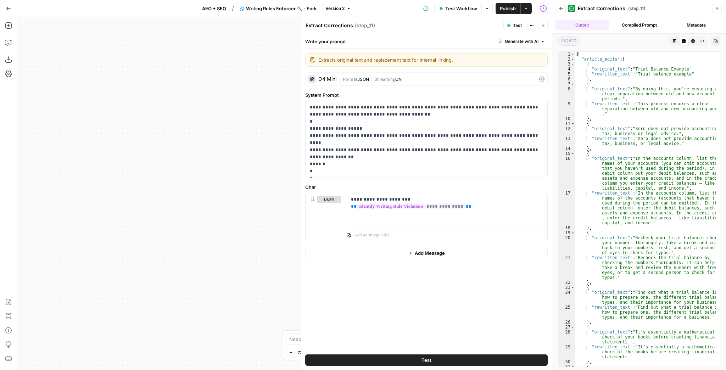
click at [675, 41] on icon "button" at bounding box center [675, 41] width 4 height 4
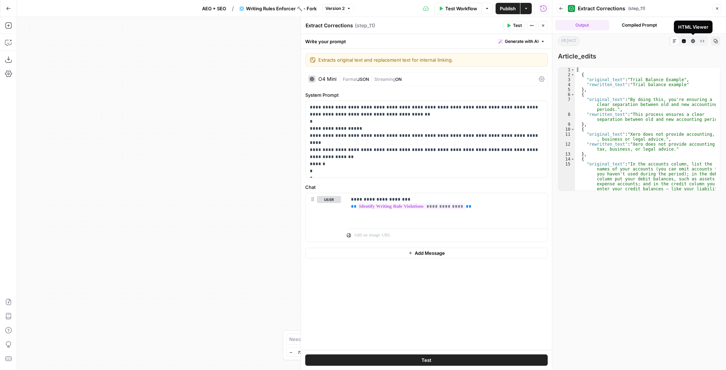
click at [685, 41] on icon "button" at bounding box center [684, 41] width 4 height 4
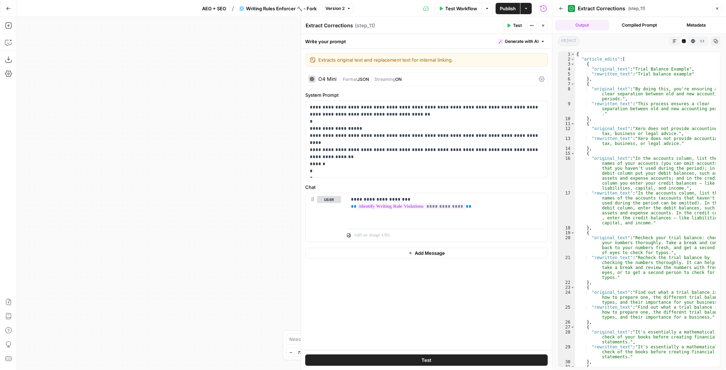
click at [693, 43] on icon "button" at bounding box center [694, 41] width 4 height 4
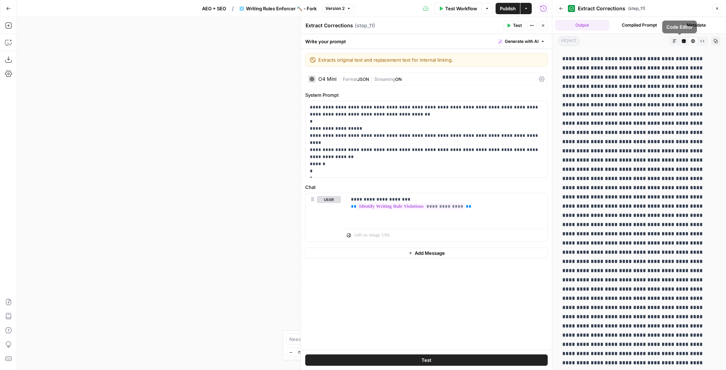
click at [673, 40] on icon "button" at bounding box center [675, 41] width 4 height 4
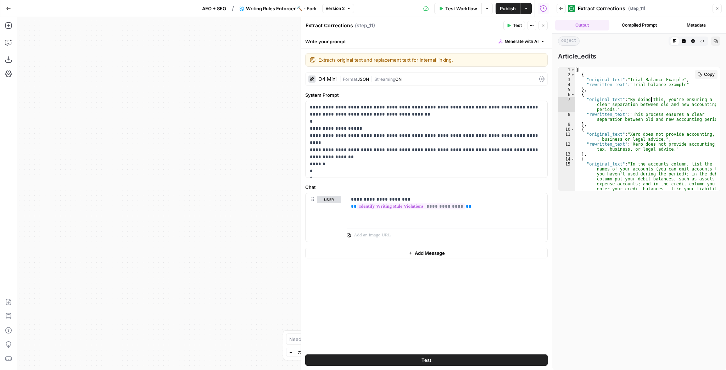
drag, startPoint x: 652, startPoint y: 100, endPoint x: 651, endPoint y: 121, distance: 20.6
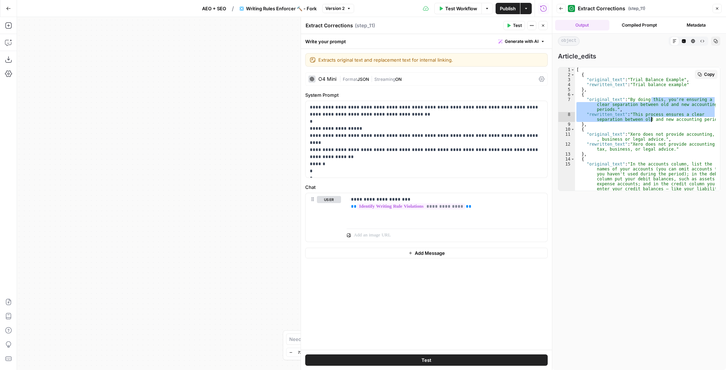
click at [651, 121] on div "[ { "original_text" : "Trial Balance Example" , "rewritten_text" : "Trial balan…" at bounding box center [645, 149] width 141 height 164
type textarea "**********"
click at [544, 24] on icon "button" at bounding box center [543, 25] width 4 height 4
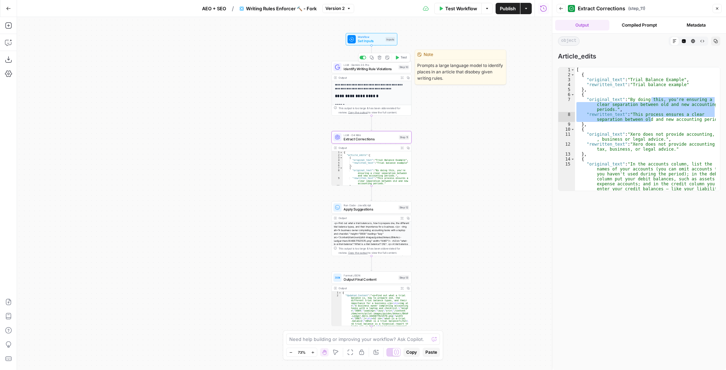
click at [393, 69] on span "Identify Writing Rule Violations" at bounding box center [370, 68] width 52 height 5
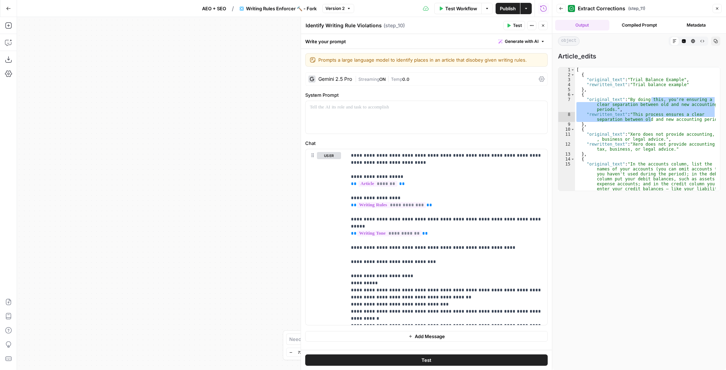
click at [546, 26] on button "Close" at bounding box center [543, 25] width 9 height 9
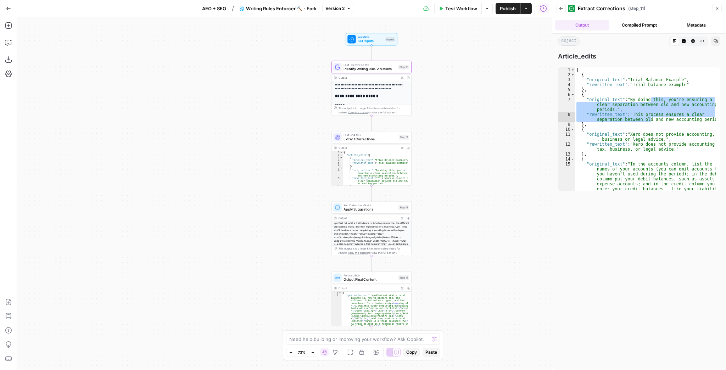
click at [402, 77] on icon "button" at bounding box center [402, 77] width 3 height 3
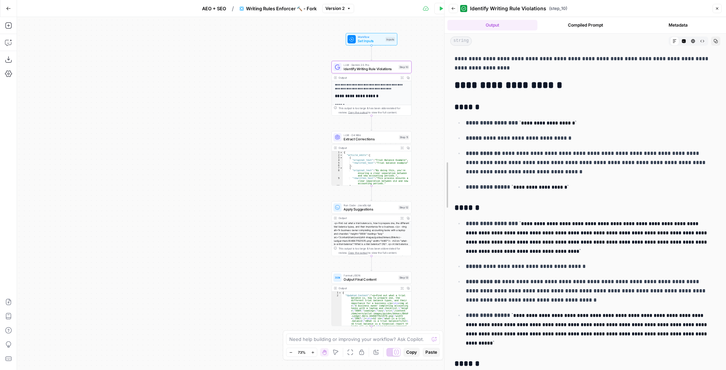
drag, startPoint x: 553, startPoint y: 110, endPoint x: 442, endPoint y: 116, distance: 111.2
click at [442, 116] on div at bounding box center [444, 185] width 7 height 370
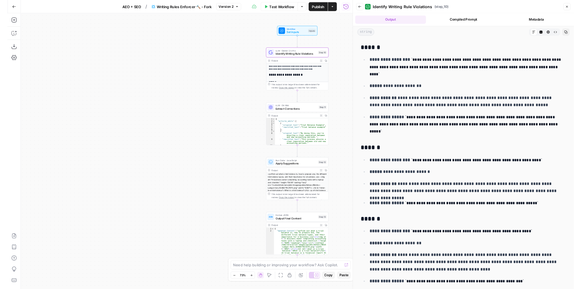
scroll to position [533, 0]
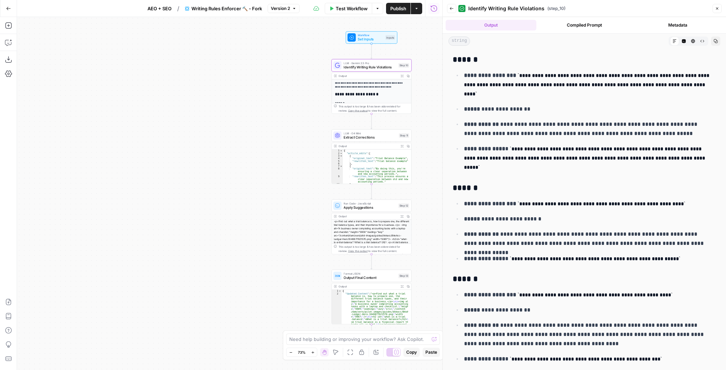
drag, startPoint x: 226, startPoint y: 261, endPoint x: 228, endPoint y: 148, distance: 113.9
click at [228, 149] on div "**********" at bounding box center [230, 193] width 426 height 353
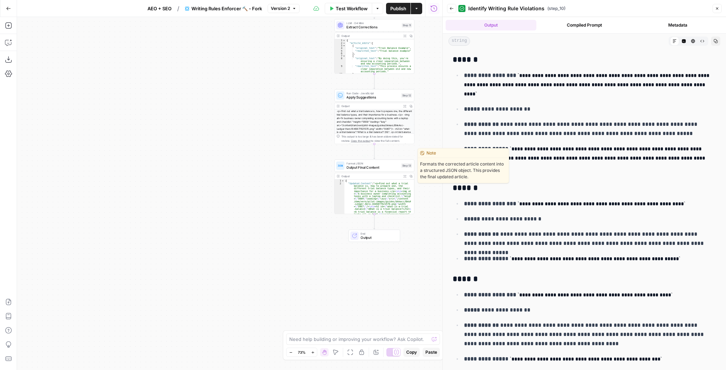
click at [364, 168] on span "Output Final Content" at bounding box center [373, 167] width 52 height 5
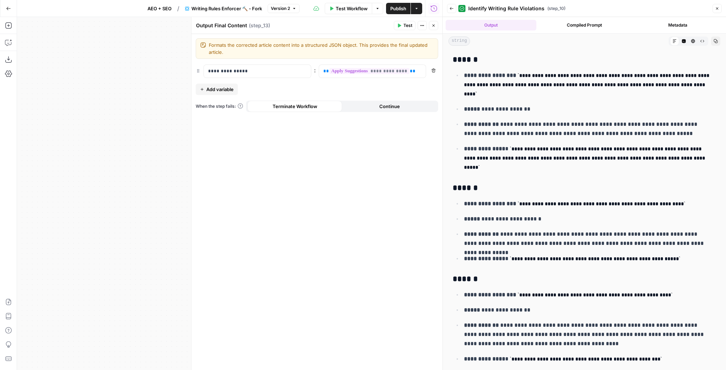
click at [305, 210] on div "**********" at bounding box center [317, 202] width 251 height 336
click at [221, 90] on span "Add variable" at bounding box center [219, 89] width 27 height 7
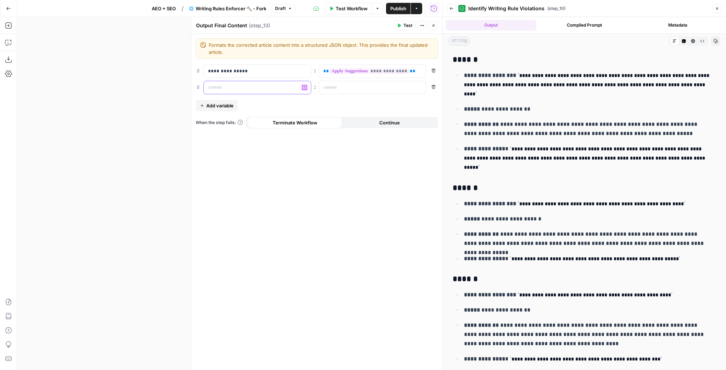
click at [262, 91] on div at bounding box center [252, 87] width 96 height 13
click at [338, 87] on p at bounding box center [366, 87] width 87 height 7
click at [419, 90] on div "“/” to reference Variables Menu" at bounding box center [372, 87] width 107 height 13
click at [419, 89] on button "Variables Menu" at bounding box center [420, 88] width 6 height 6
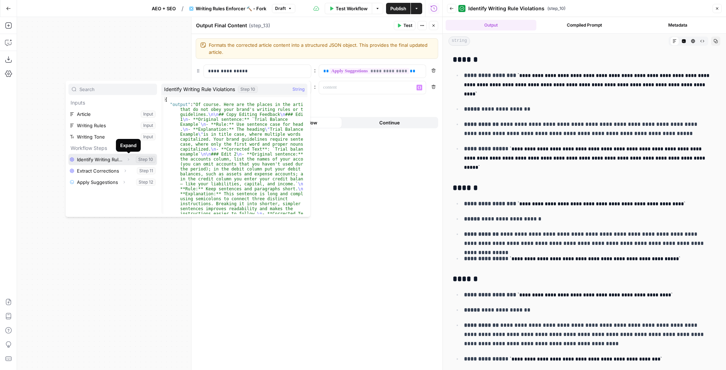
click at [126, 160] on icon "button" at bounding box center [128, 159] width 4 height 4
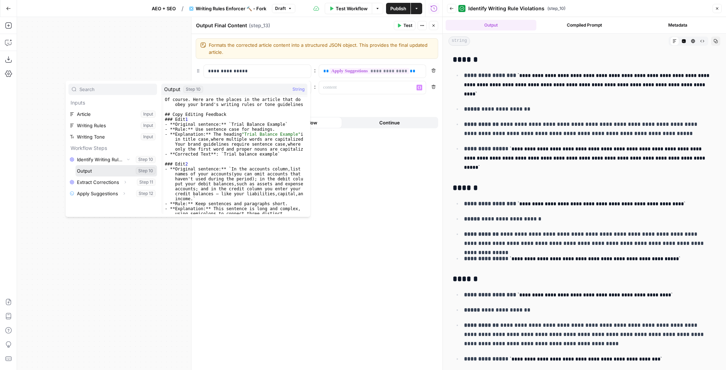
click at [114, 169] on button "Select variable Output" at bounding box center [117, 170] width 82 height 11
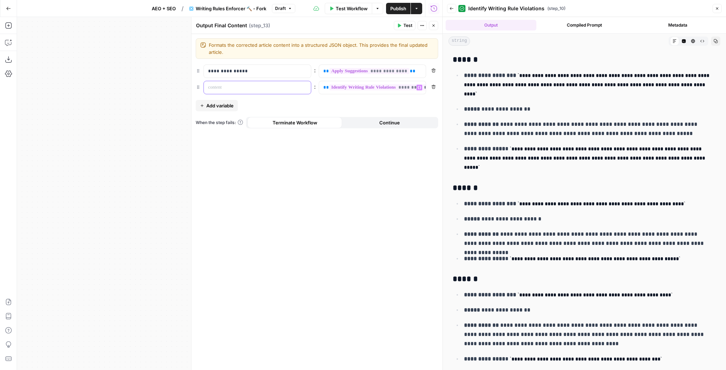
click at [277, 90] on p at bounding box center [251, 87] width 87 height 7
drag, startPoint x: 352, startPoint y: 24, endPoint x: 379, endPoint y: 20, distance: 27.6
click at [352, 23] on div "Output Final Content Output Final Content ( step_13 )" at bounding box center [294, 26] width 196 height 8
click at [394, 11] on span "Publish" at bounding box center [399, 8] width 16 height 7
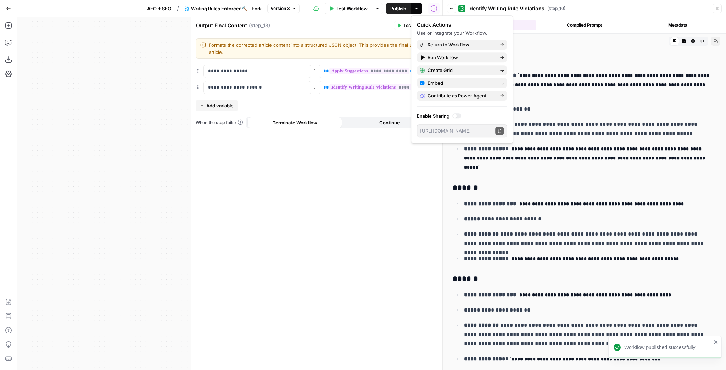
click at [265, 173] on div "**********" at bounding box center [317, 202] width 251 height 336
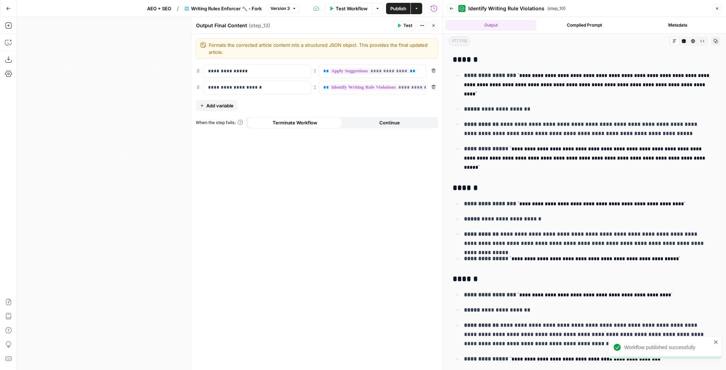
click at [9, 8] on icon "button" at bounding box center [8, 8] width 5 height 5
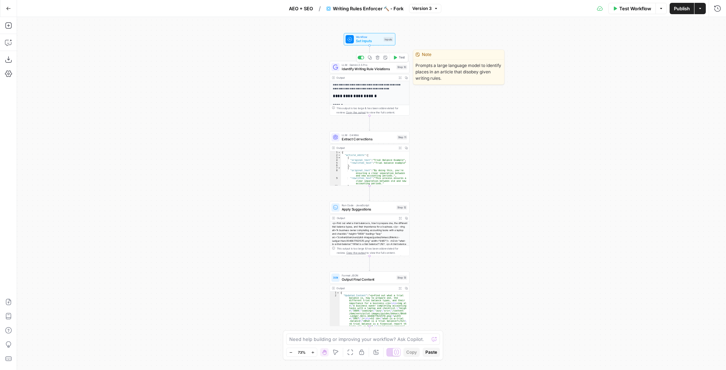
click at [365, 71] on div "LLM · Gemini 2.5 Pro Identify Writing Rule Violations Step 10 Copy step Delete …" at bounding box center [370, 67] width 80 height 12
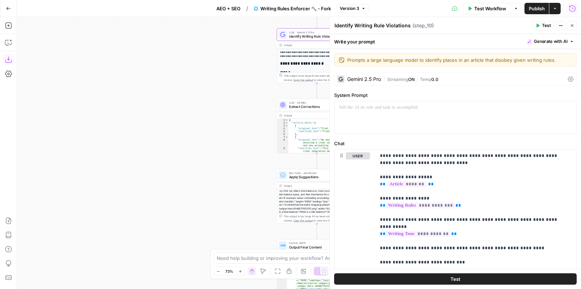
drag, startPoint x: 256, startPoint y: 78, endPoint x: 181, endPoint y: 28, distance: 91.1
click at [181, 28] on div "**********" at bounding box center [299, 153] width 564 height 272
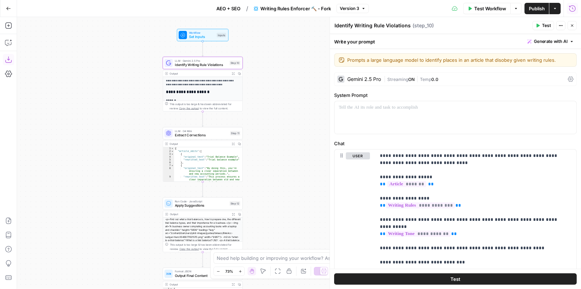
drag, startPoint x: 184, startPoint y: 79, endPoint x: 100, endPoint y: 116, distance: 91.8
click at [100, 116] on div "**********" at bounding box center [299, 153] width 564 height 272
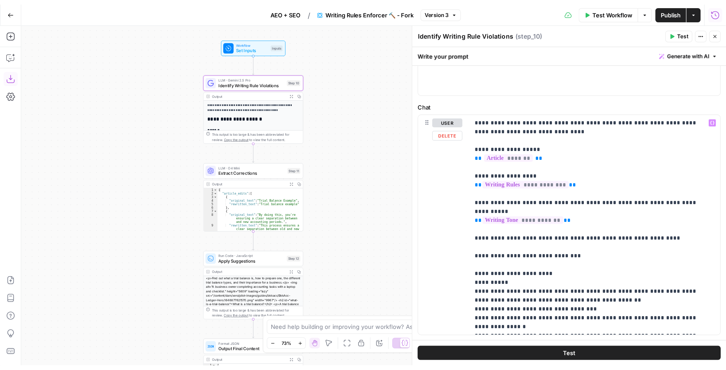
scroll to position [76, 0]
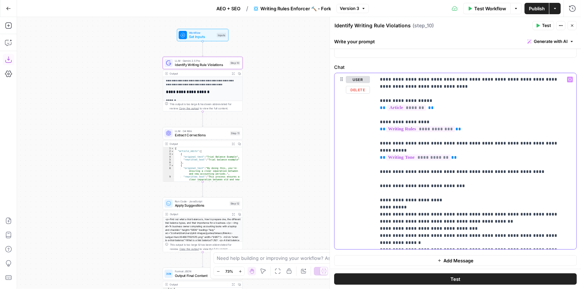
click at [430, 202] on p "**********" at bounding box center [474, 161] width 188 height 170
click at [426, 210] on p "**********" at bounding box center [474, 161] width 188 height 170
click at [460, 209] on p "**********" at bounding box center [474, 161] width 188 height 170
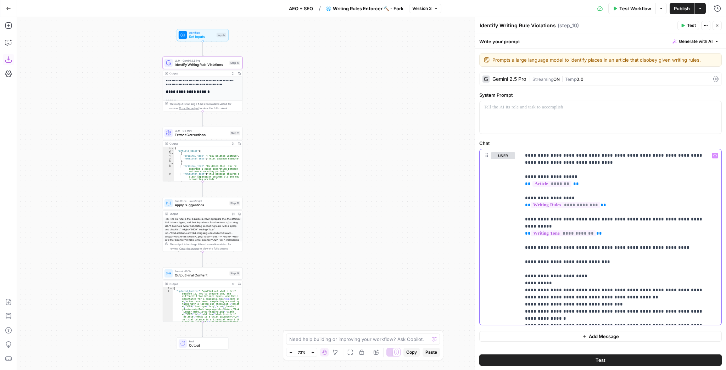
scroll to position [2, 0]
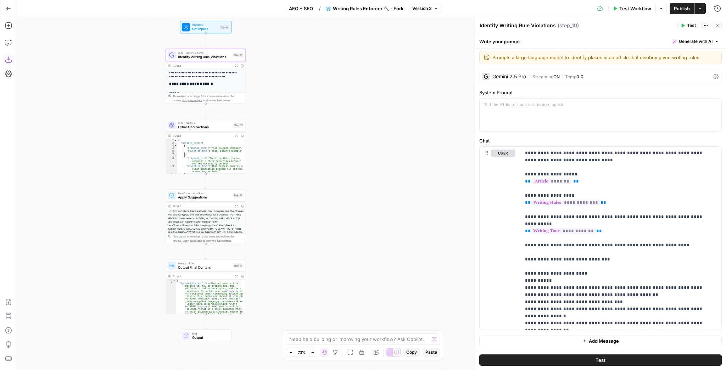
drag, startPoint x: 283, startPoint y: 131, endPoint x: 286, endPoint y: 122, distance: 9.2
click at [286, 122] on div "**********" at bounding box center [371, 193] width 709 height 353
click at [509, 79] on div "Gemini 2.5 Pro" at bounding box center [505, 76] width 44 height 7
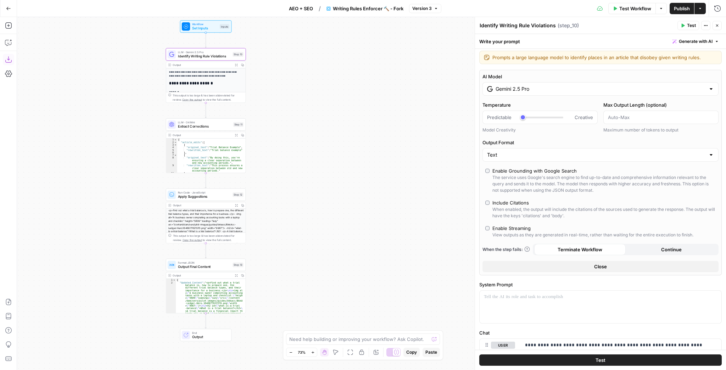
click at [521, 90] on input "Gemini 2.5 Pro" at bounding box center [601, 88] width 210 height 7
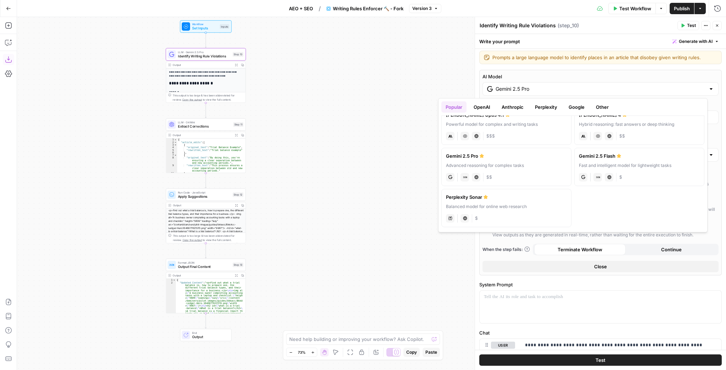
scroll to position [38, 0]
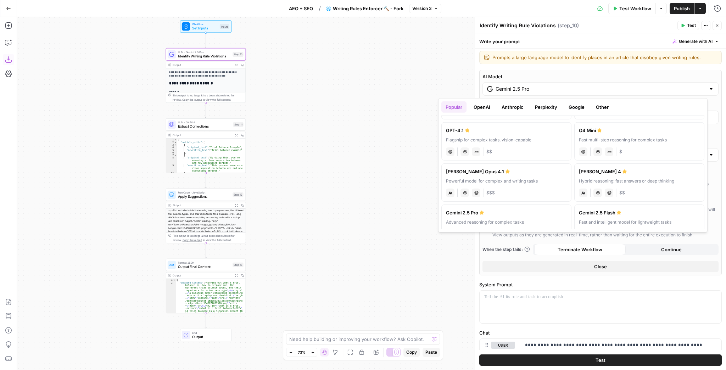
click at [487, 109] on button "OpenAI" at bounding box center [482, 106] width 25 height 11
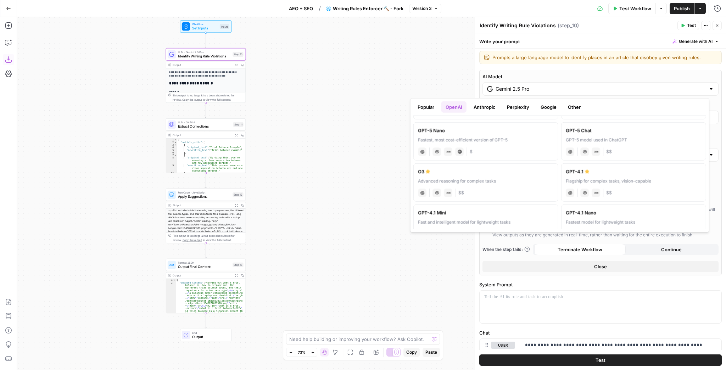
click at [434, 107] on button "Popular" at bounding box center [426, 106] width 25 height 11
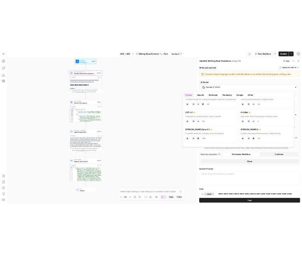
scroll to position [0, 0]
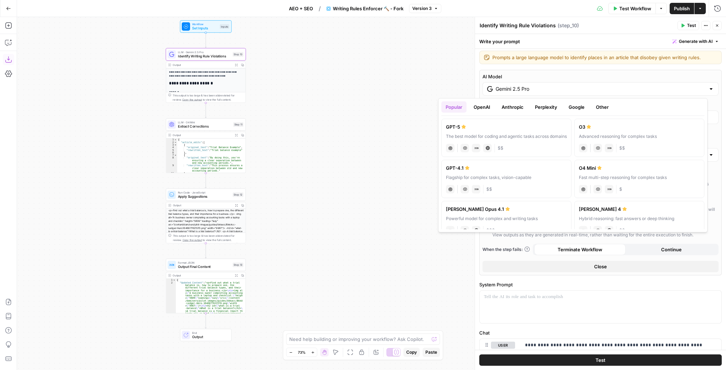
click at [526, 170] on div "GPT-4.1" at bounding box center [506, 168] width 121 height 7
type input "GPT-4.1"
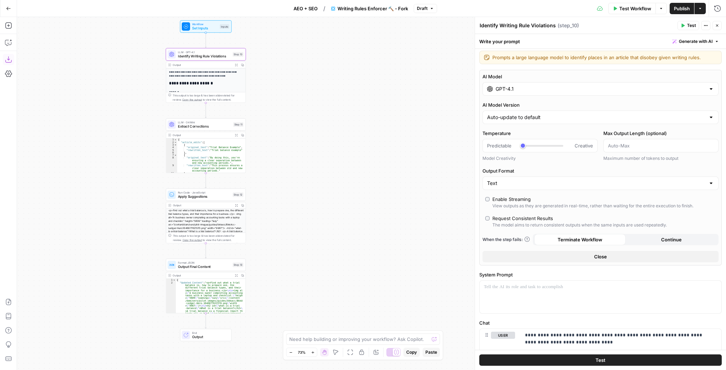
click at [688, 25] on span "Test" at bounding box center [691, 25] width 9 height 6
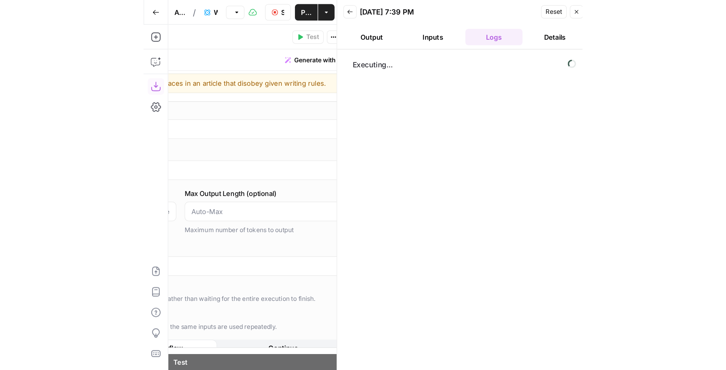
scroll to position [2, 0]
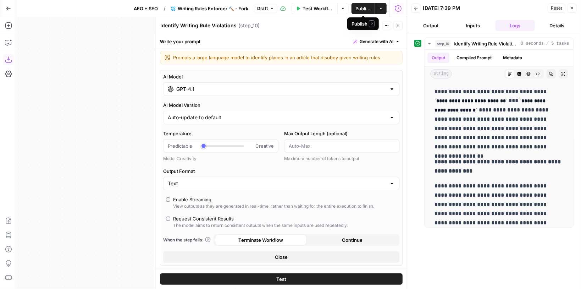
click at [365, 10] on span "Publish" at bounding box center [363, 8] width 15 height 7
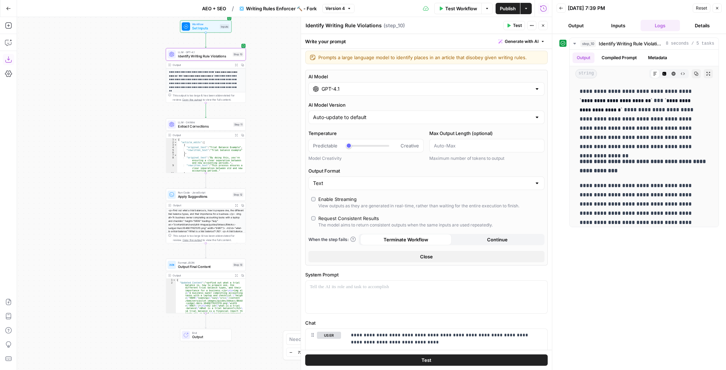
scroll to position [2, 0]
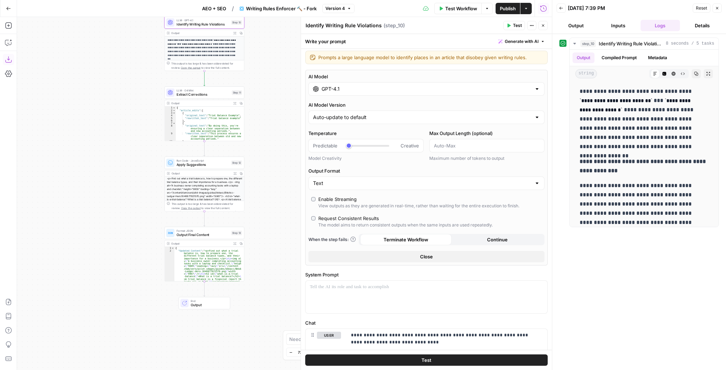
drag, startPoint x: 115, startPoint y: 101, endPoint x: 111, endPoint y: 46, distance: 55.8
click at [111, 46] on div "**********" at bounding box center [284, 193] width 535 height 353
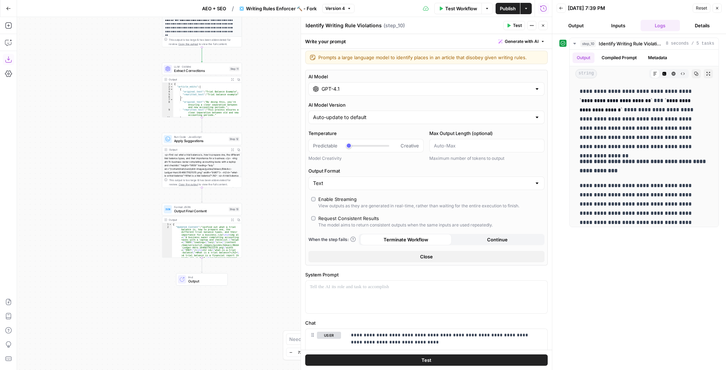
drag, startPoint x: 115, startPoint y: 125, endPoint x: 126, endPoint y: 238, distance: 113.6
click at [127, 252] on div "**********" at bounding box center [284, 193] width 535 height 353
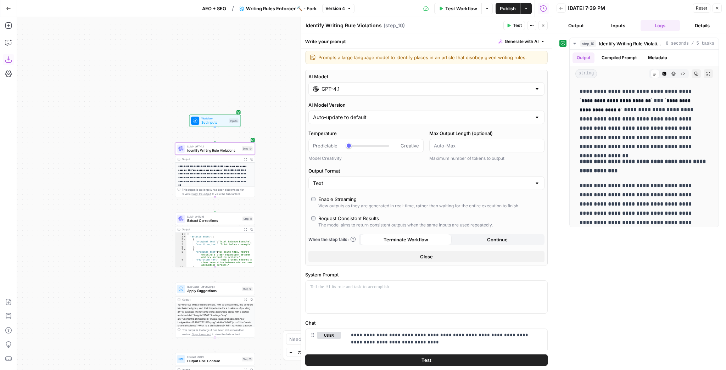
click at [128, 125] on div "**********" at bounding box center [284, 193] width 535 height 353
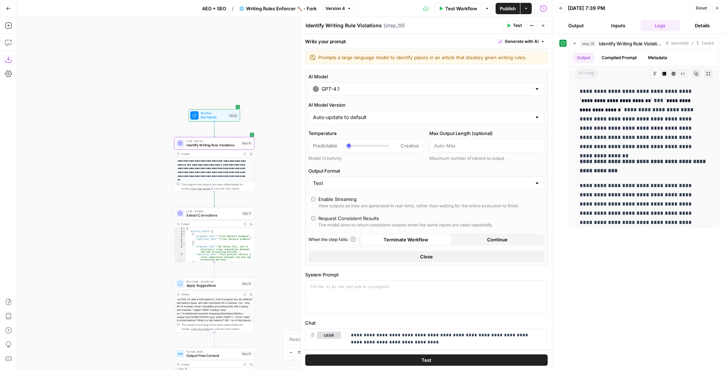
click at [544, 28] on button "Close" at bounding box center [543, 25] width 9 height 9
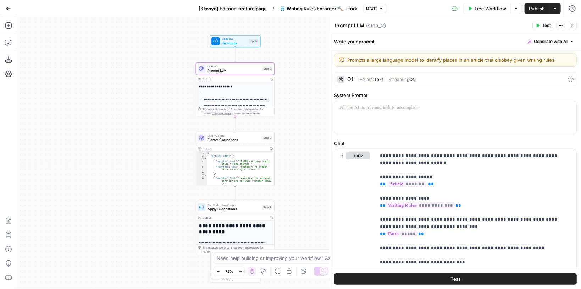
scroll to position [114, 0]
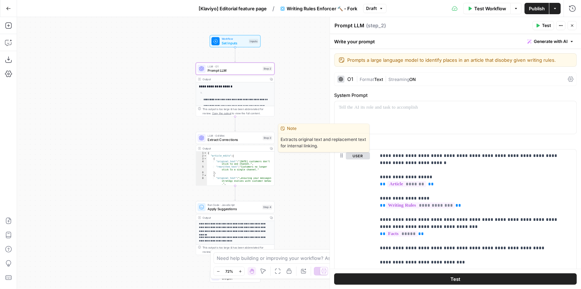
click at [237, 140] on span "Extract Corrections" at bounding box center [234, 139] width 53 height 5
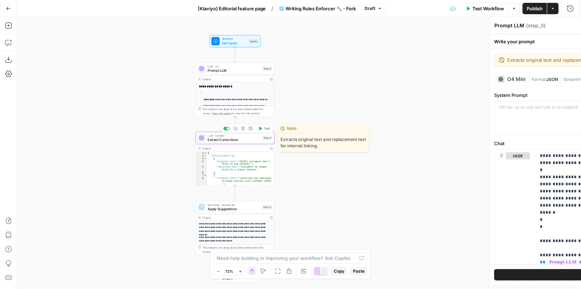
type textarea "Extract Corrections"
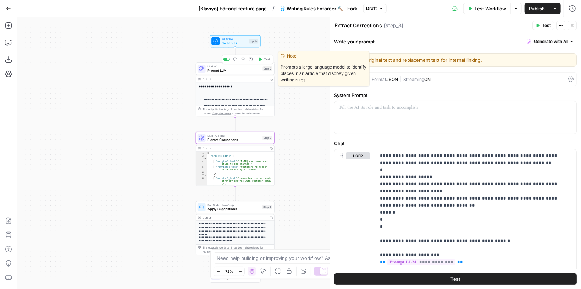
click at [234, 71] on span "Prompt LLM" at bounding box center [234, 70] width 53 height 5
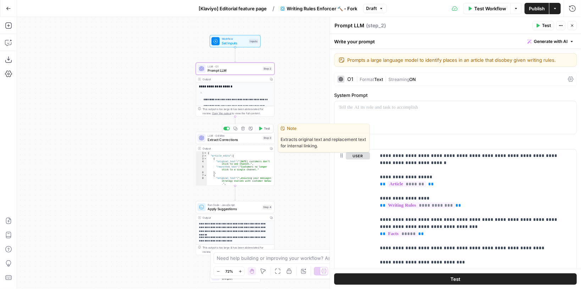
click at [236, 137] on span "Extract Corrections" at bounding box center [234, 139] width 53 height 5
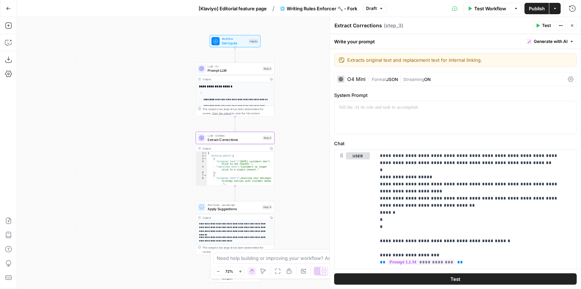
click at [357, 79] on div "O4 Mini" at bounding box center [356, 79] width 18 height 5
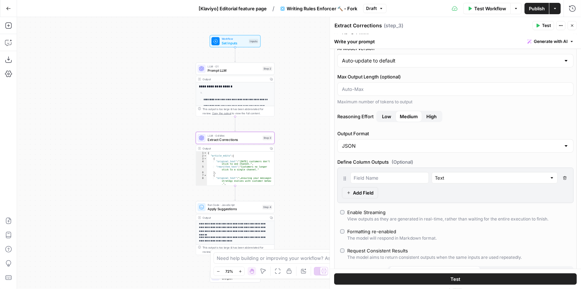
scroll to position [85, 0]
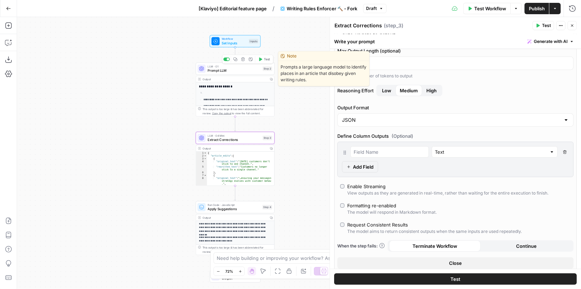
click at [224, 70] on span "Prompt LLM" at bounding box center [234, 70] width 53 height 5
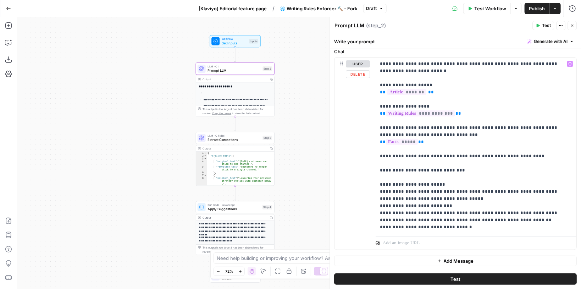
scroll to position [92, 0]
click at [574, 6] on icon "button" at bounding box center [572, 8] width 7 height 7
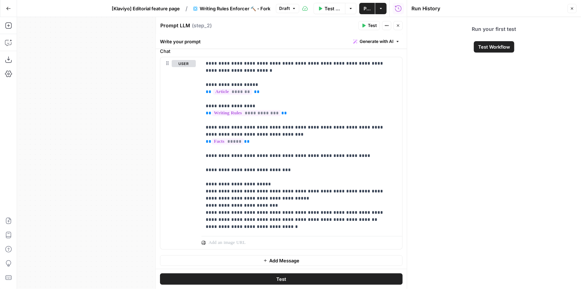
click at [570, 10] on icon "button" at bounding box center [572, 8] width 4 height 4
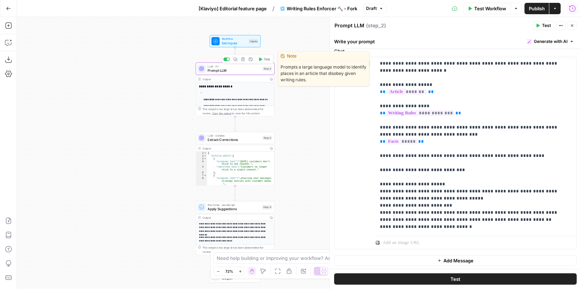
click at [266, 59] on span "Test" at bounding box center [267, 59] width 6 height 5
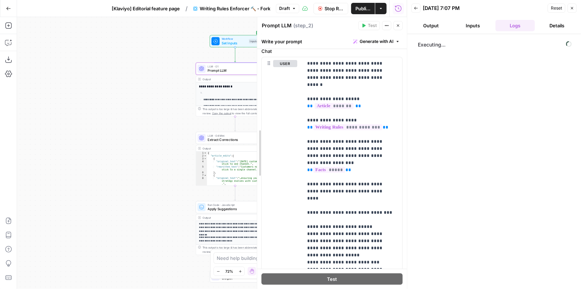
scroll to position [106, 0]
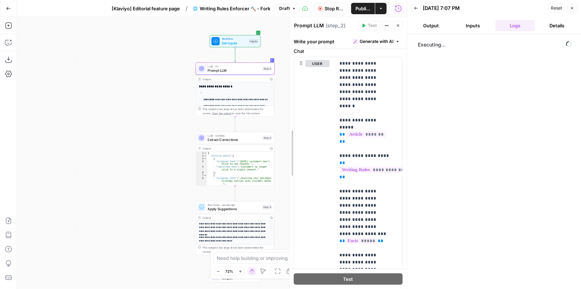
drag, startPoint x: 159, startPoint y: 100, endPoint x: 293, endPoint y: 95, distance: 133.8
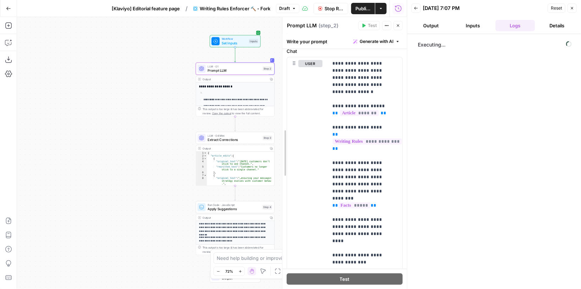
scroll to position [99, 0]
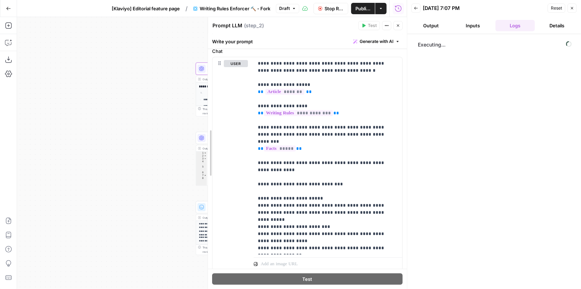
drag, startPoint x: 293, startPoint y: 95, endPoint x: 199, endPoint y: 100, distance: 94.1
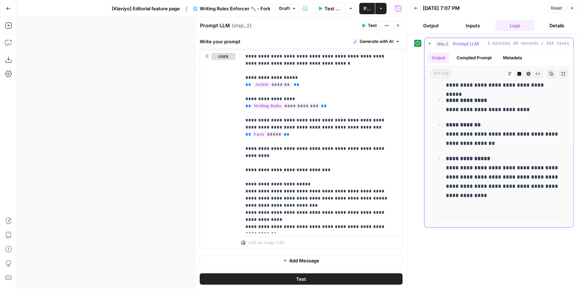
scroll to position [85, 0]
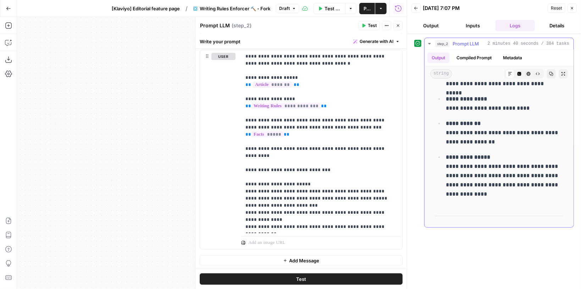
click at [561, 73] on icon "button" at bounding box center [563, 74] width 4 height 4
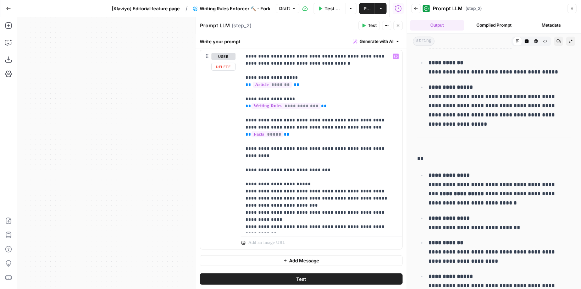
scroll to position [50, 0]
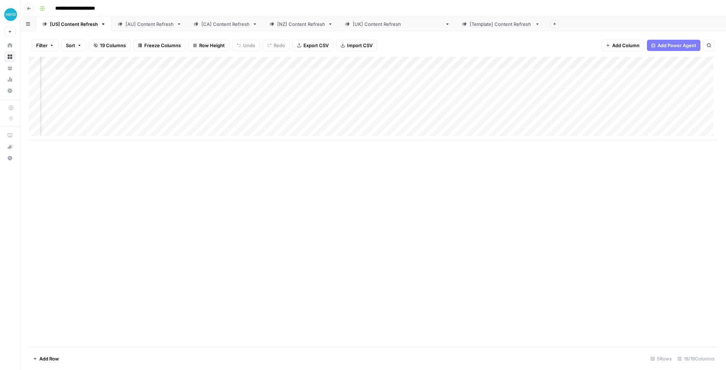
scroll to position [0, 193]
click at [457, 62] on div "Add Column" at bounding box center [373, 99] width 689 height 84
click at [448, 130] on span "Edit Workflow" at bounding box center [454, 132] width 62 height 7
click at [494, 74] on div "Add Column" at bounding box center [373, 99] width 689 height 84
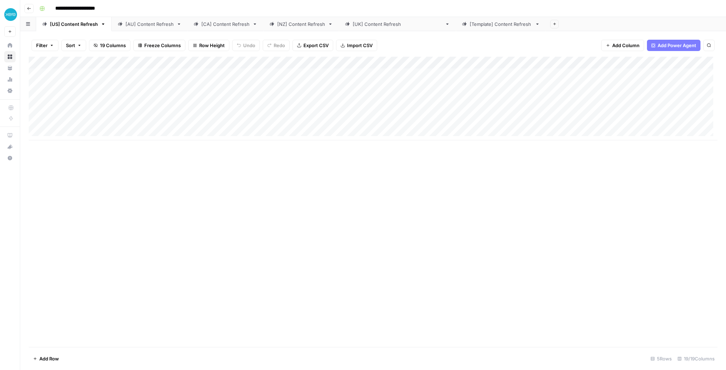
click at [494, 74] on div "Add Column" at bounding box center [373, 99] width 689 height 84
drag, startPoint x: 534, startPoint y: 74, endPoint x: 394, endPoint y: 60, distance: 140.1
click at [394, 60] on body "**********" at bounding box center [363, 185] width 726 height 370
click at [438, 75] on div "Add Column" at bounding box center [373, 99] width 689 height 84
click at [467, 71] on div "Add Column" at bounding box center [373, 99] width 689 height 84
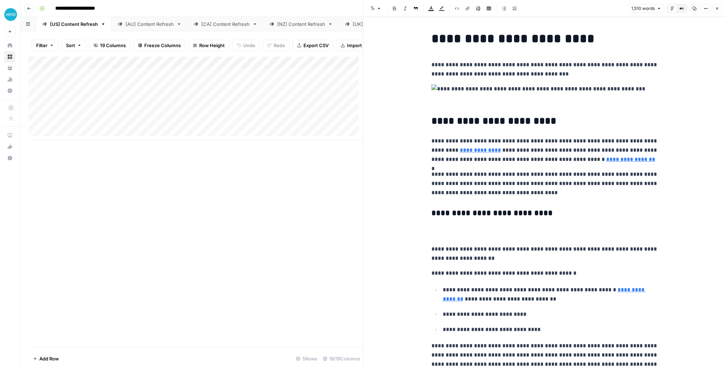
click at [697, 9] on icon "button" at bounding box center [695, 8] width 4 height 4
click at [68, 77] on div "Add Column" at bounding box center [196, 99] width 334 height 84
click at [69, 77] on div "Add Column" at bounding box center [196, 99] width 334 height 84
drag, startPoint x: 149, startPoint y: 80, endPoint x: -49, endPoint y: 71, distance: 198.1
click at [0, 71] on html "**********" at bounding box center [363, 185] width 726 height 370
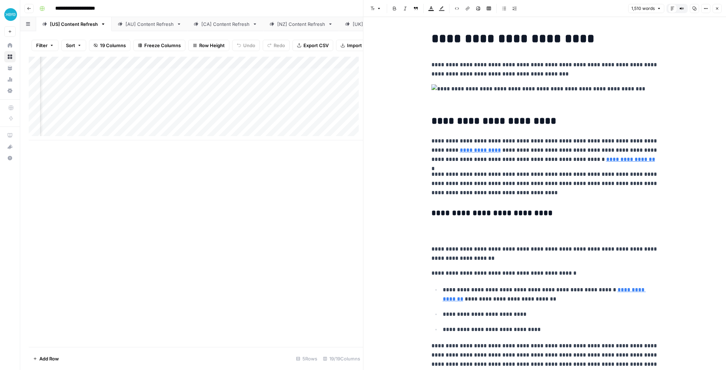
scroll to position [0, 282]
click at [286, 76] on div "Add Column" at bounding box center [196, 99] width 334 height 84
click at [296, 78] on div "Add Column" at bounding box center [196, 99] width 334 height 84
drag, startPoint x: 327, startPoint y: 94, endPoint x: 159, endPoint y: 50, distance: 173.0
click at [159, 50] on body "**********" at bounding box center [363, 185] width 726 height 370
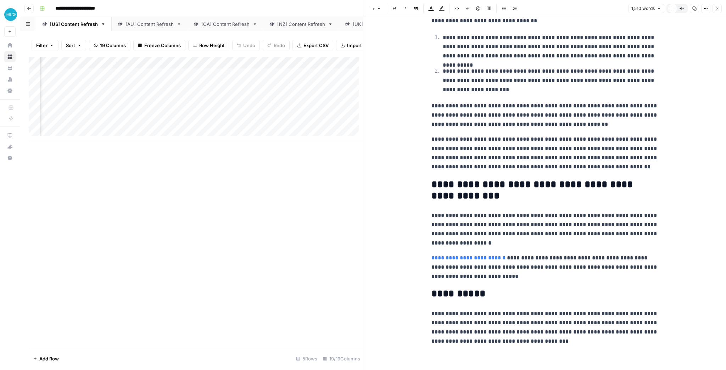
scroll to position [1657, 0]
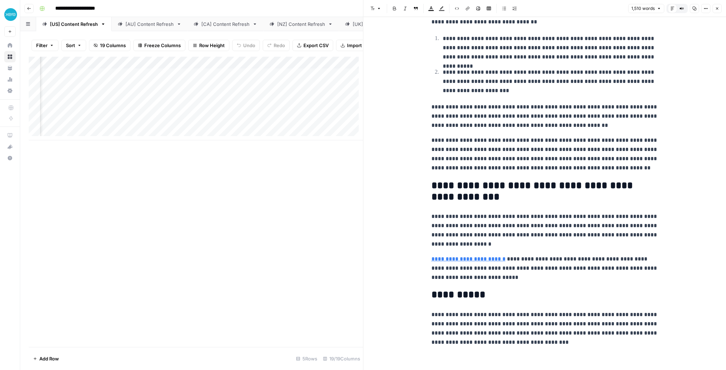
click at [227, 76] on div "Add Column" at bounding box center [196, 99] width 334 height 84
drag, startPoint x: 254, startPoint y: 78, endPoint x: 155, endPoint y: 62, distance: 100.2
click at [153, 67] on body "**********" at bounding box center [363, 185] width 726 height 370
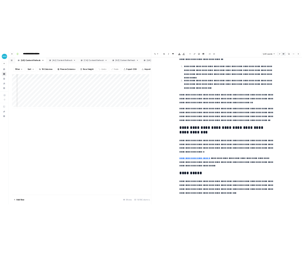
scroll to position [0, 0]
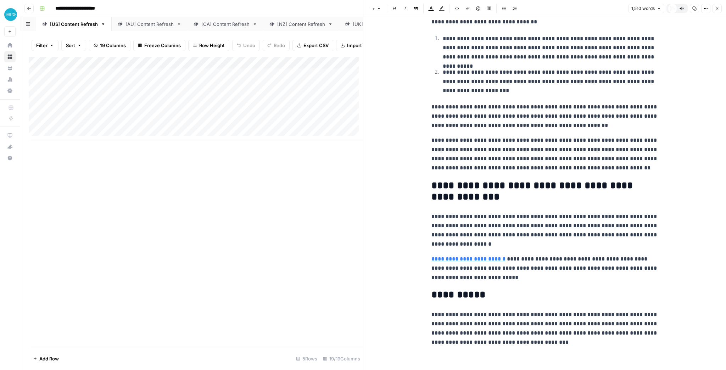
click at [68, 79] on div "Add Column" at bounding box center [196, 99] width 334 height 84
drag, startPoint x: 149, startPoint y: 79, endPoint x: 13, endPoint y: 62, distance: 136.9
click at [13, 63] on body "**********" at bounding box center [363, 185] width 726 height 370
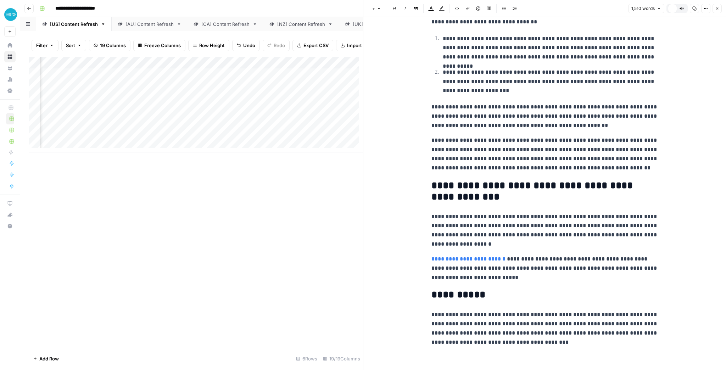
click at [179, 77] on div "Add Column" at bounding box center [196, 105] width 334 height 96
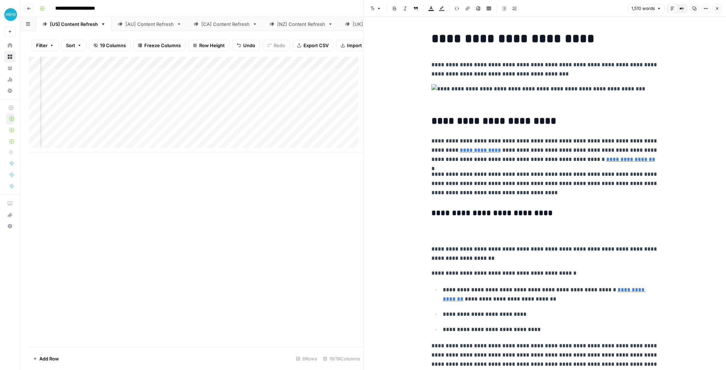
click at [694, 9] on icon "button" at bounding box center [695, 8] width 4 height 4
click at [285, 80] on div "Add Column" at bounding box center [196, 105] width 334 height 96
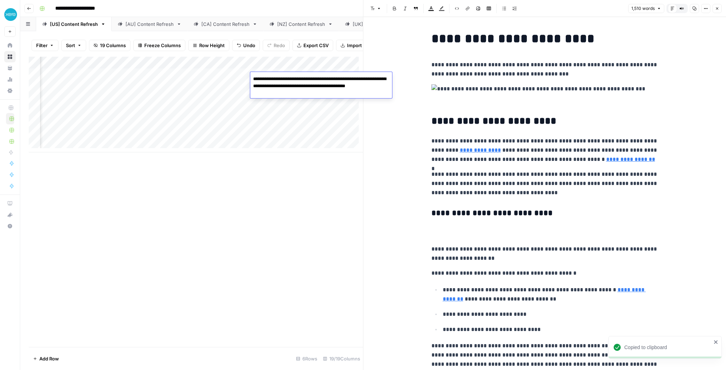
drag, startPoint x: 330, startPoint y: 92, endPoint x: 176, endPoint y: 60, distance: 157.9
click at [176, 60] on body "**********" at bounding box center [363, 185] width 726 height 370
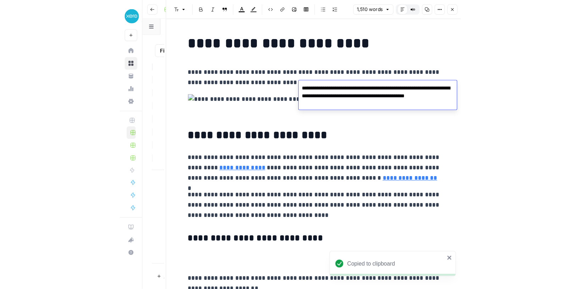
scroll to position [0, 288]
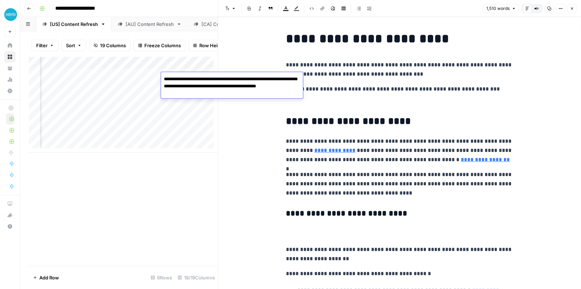
click at [510, 118] on h2 "**********" at bounding box center [399, 121] width 227 height 11
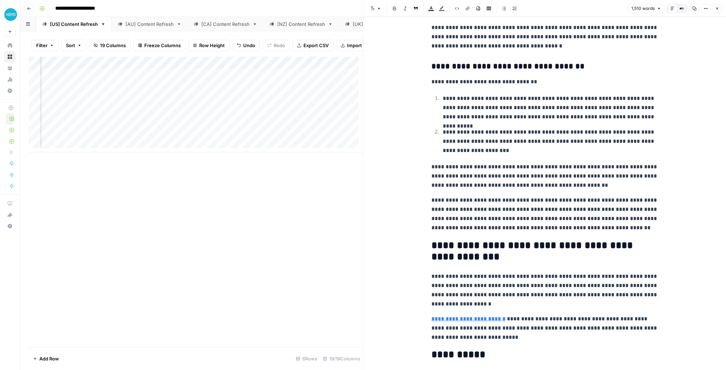
scroll to position [0, 548]
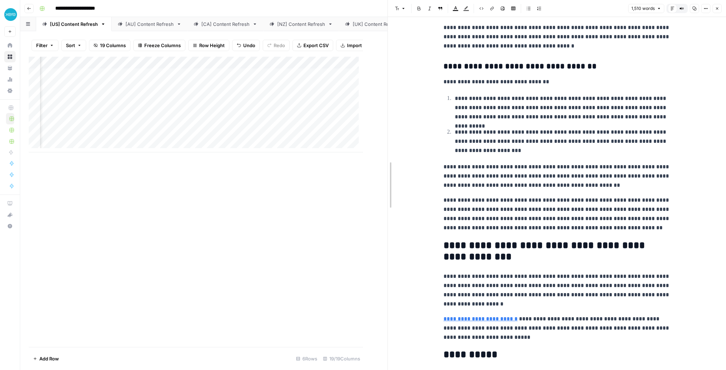
drag, startPoint x: 365, startPoint y: 141, endPoint x: 390, endPoint y: 144, distance: 24.6
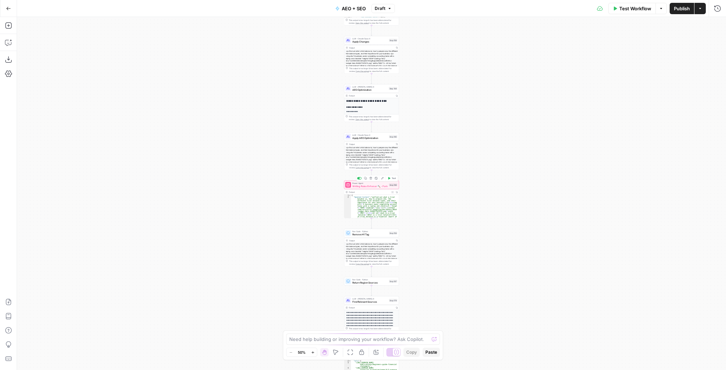
click at [390, 179] on icon "button" at bounding box center [389, 178] width 3 height 3
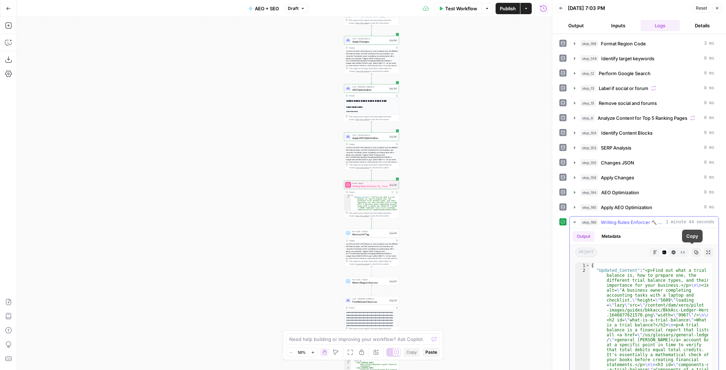
click at [707, 252] on icon "button" at bounding box center [709, 252] width 4 height 4
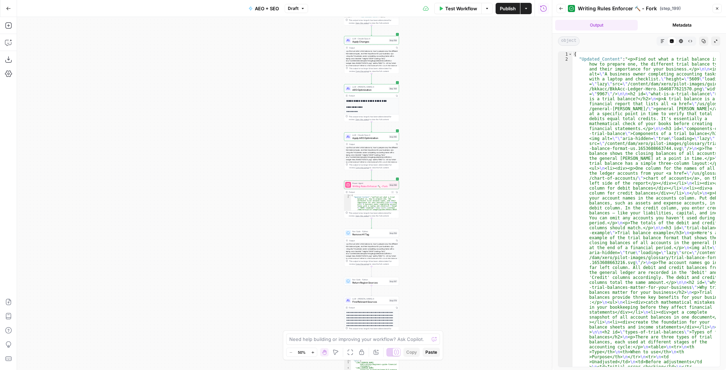
click at [715, 43] on button "Collapse Output" at bounding box center [716, 41] width 9 height 9
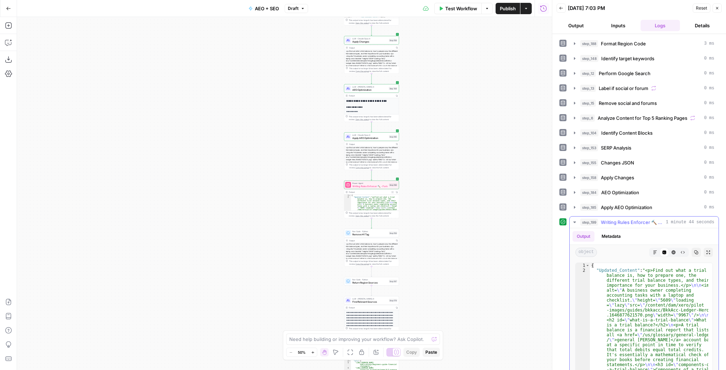
click at [705, 255] on div "object Markdown Code Editor HTML Viewer Raw Output Copy Expand Output" at bounding box center [644, 252] width 149 height 15
click at [704, 253] on button "Expand Output" at bounding box center [708, 252] width 9 height 9
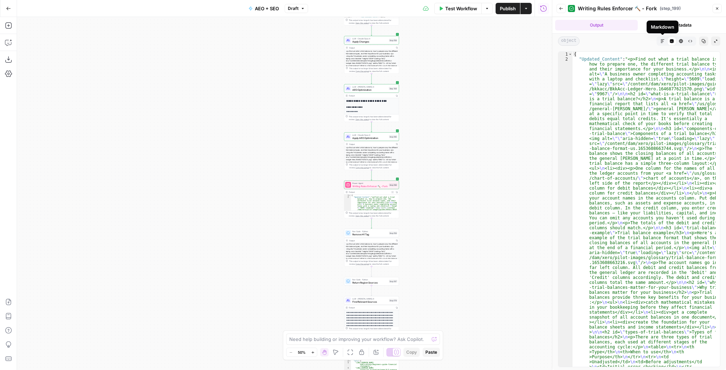
click at [660, 44] on button "Markdown" at bounding box center [662, 41] width 9 height 9
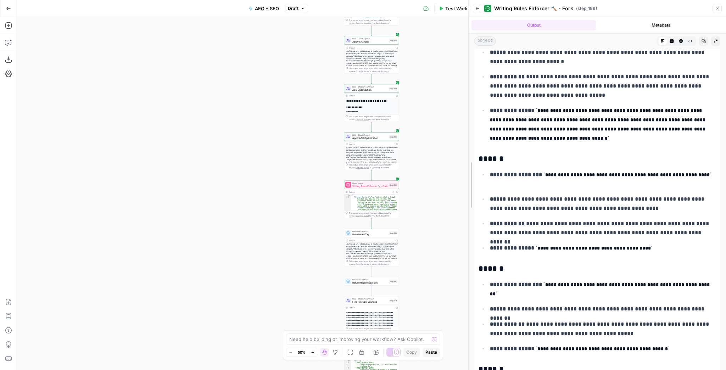
scroll to position [2110, 0]
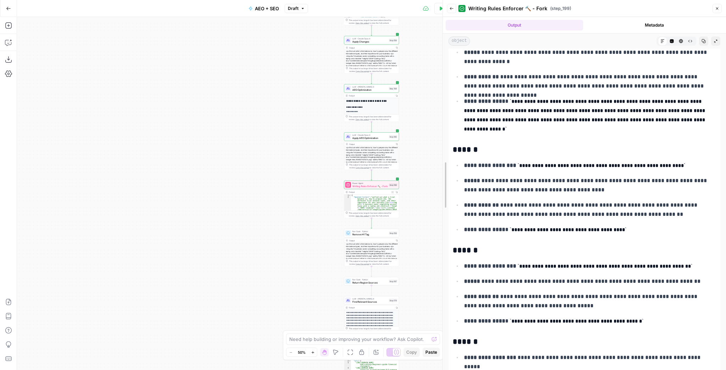
drag, startPoint x: 555, startPoint y: 134, endPoint x: 433, endPoint y: 142, distance: 122.3
click at [433, 142] on body "XeroOps New Home Browse Your Data Usage Settings Recent Grids [Xero] Content Re…" at bounding box center [363, 185] width 726 height 370
drag, startPoint x: 568, startPoint y: 186, endPoint x: 572, endPoint y: 173, distance: 13.4
click at [572, 176] on p "**********" at bounding box center [588, 185] width 248 height 18
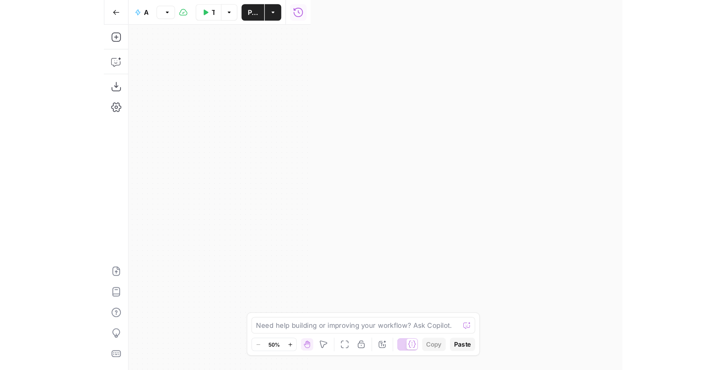
scroll to position [1772, 0]
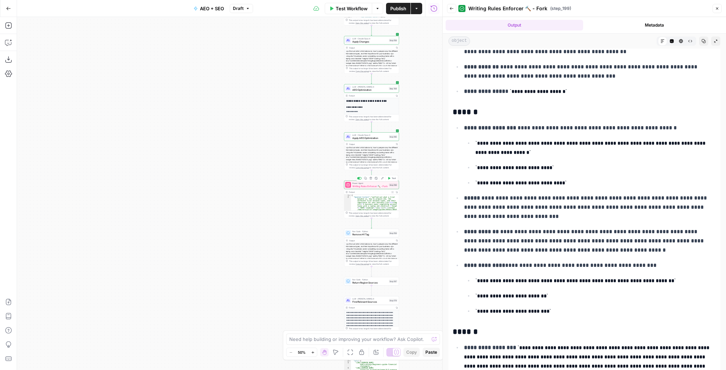
click at [368, 187] on span "Writing Rules Enforcer 🔨 - Fork" at bounding box center [370, 186] width 35 height 4
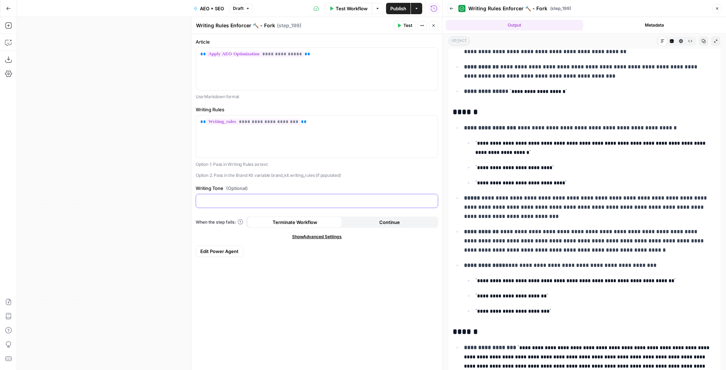
click at [309, 197] on p at bounding box center [316, 200] width 233 height 7
click at [430, 200] on icon "button" at bounding box center [432, 200] width 4 height 3
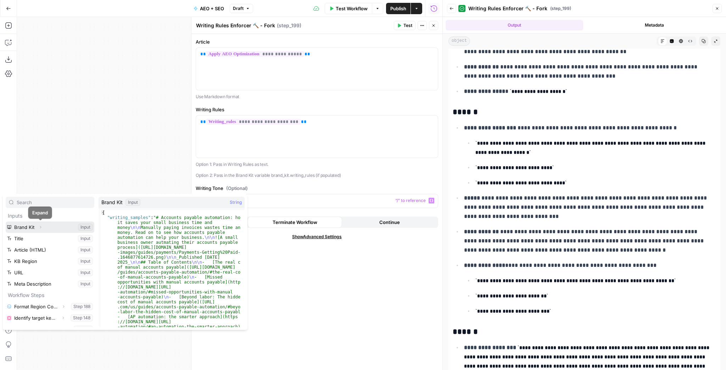
click at [40, 228] on icon "button" at bounding box center [40, 227] width 4 height 4
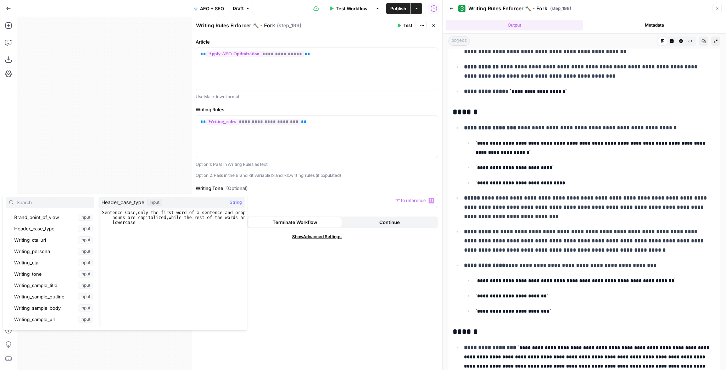
scroll to position [114, 0]
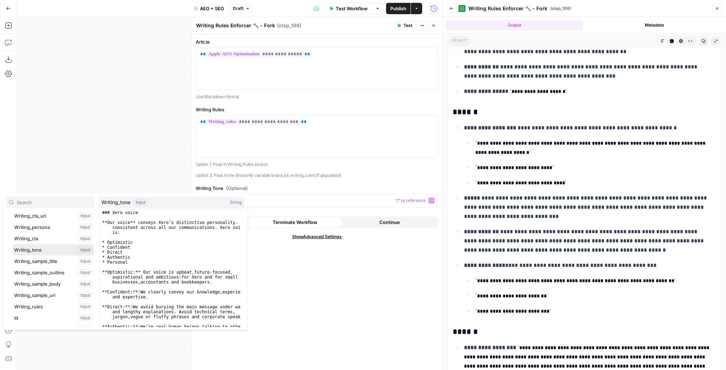
click at [44, 248] on button "Select variable Writing_tone" at bounding box center [54, 249] width 82 height 11
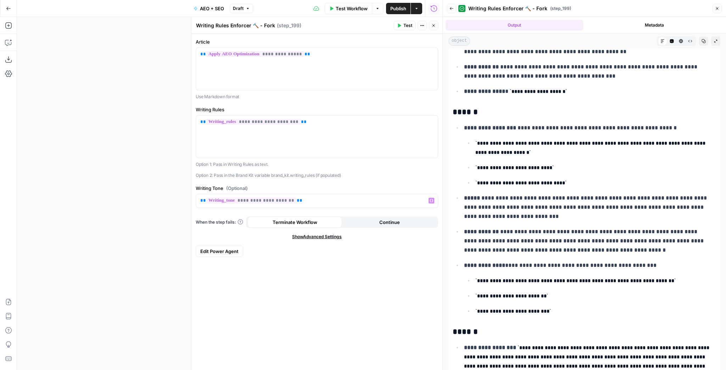
click at [405, 26] on span "Test" at bounding box center [408, 25] width 9 height 6
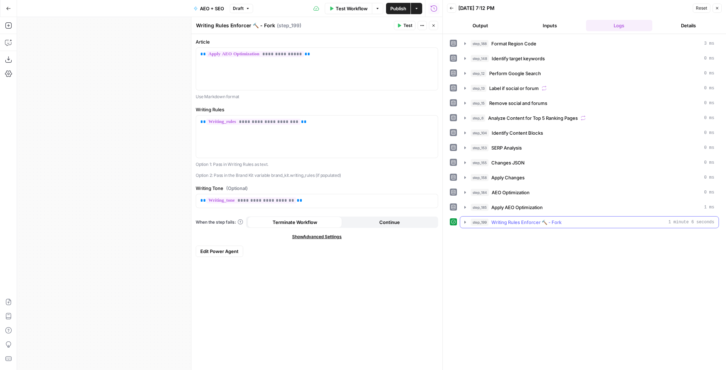
click at [537, 222] on span "Writing Rules Enforcer 🔨 - Fork" at bounding box center [527, 222] width 70 height 7
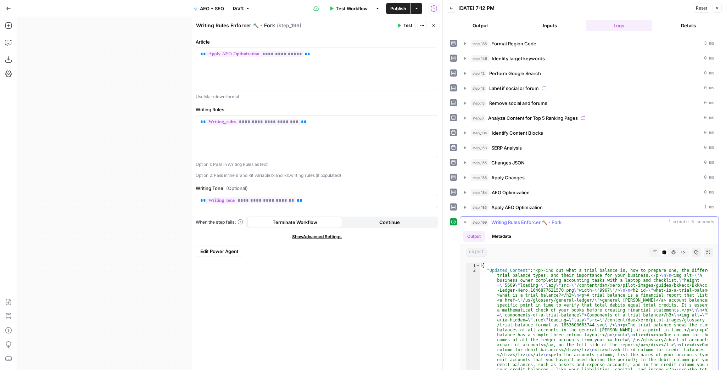
click at [704, 251] on button "Expand Output" at bounding box center [708, 252] width 9 height 9
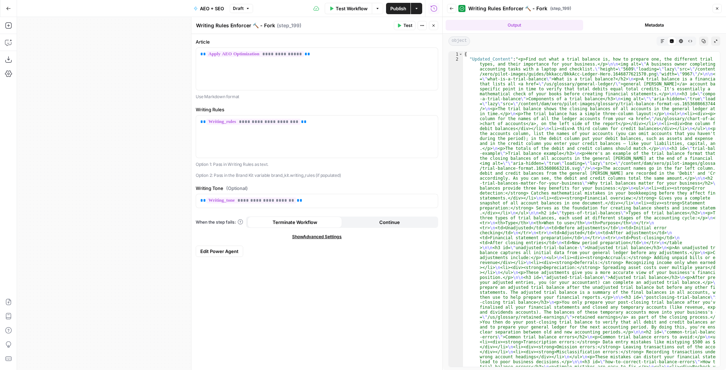
click at [665, 41] on button "Markdown" at bounding box center [662, 41] width 9 height 9
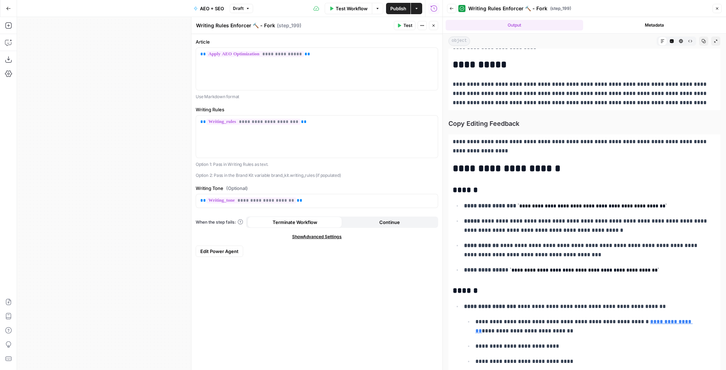
scroll to position [1674, 0]
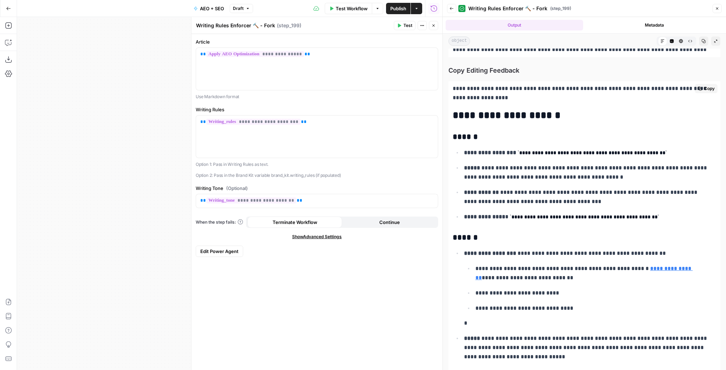
drag, startPoint x: 535, startPoint y: 168, endPoint x: 536, endPoint y: 202, distance: 34.1
click at [536, 202] on ul "**********" at bounding box center [585, 185] width 264 height 74
click at [536, 202] on p "**********" at bounding box center [588, 197] width 248 height 18
drag, startPoint x: 536, startPoint y: 205, endPoint x: 539, endPoint y: 184, distance: 20.8
click at [539, 184] on ul "**********" at bounding box center [585, 185] width 264 height 74
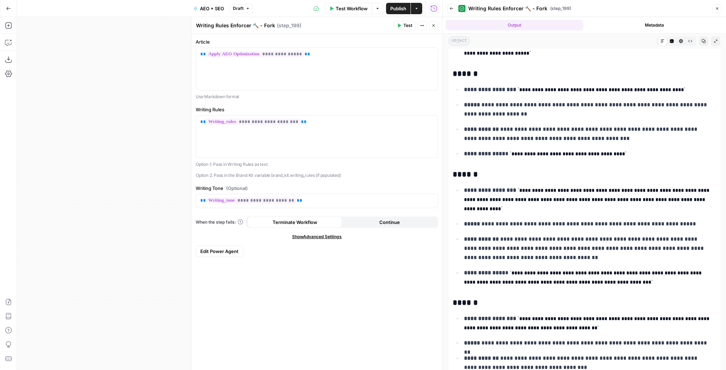
scroll to position [2213, 0]
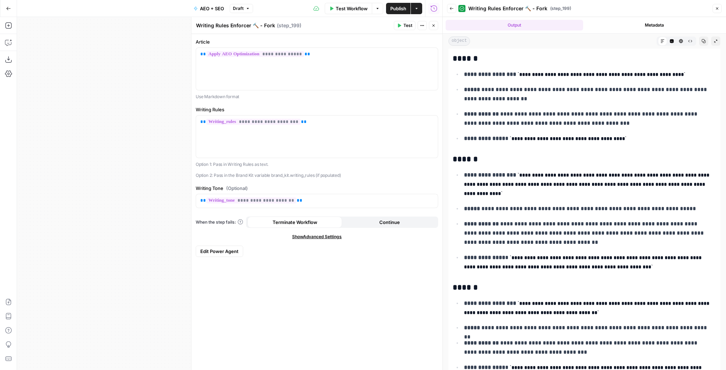
click at [404, 7] on span "Publish" at bounding box center [399, 8] width 16 height 7
click at [609, 173] on code "**********" at bounding box center [587, 184] width 247 height 23
click at [434, 26] on icon "button" at bounding box center [434, 25] width 2 height 2
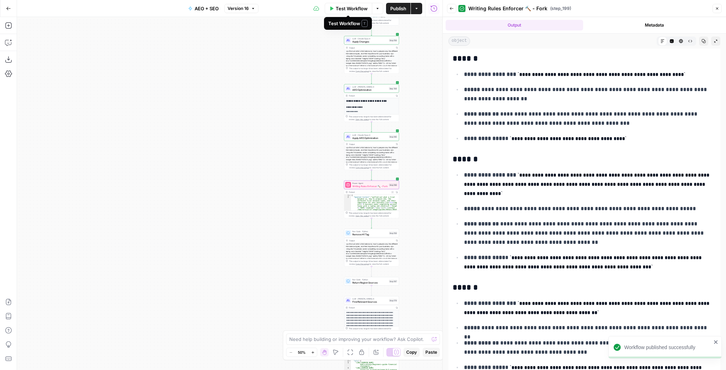
click at [352, 10] on span "Test Workflow" at bounding box center [352, 8] width 32 height 7
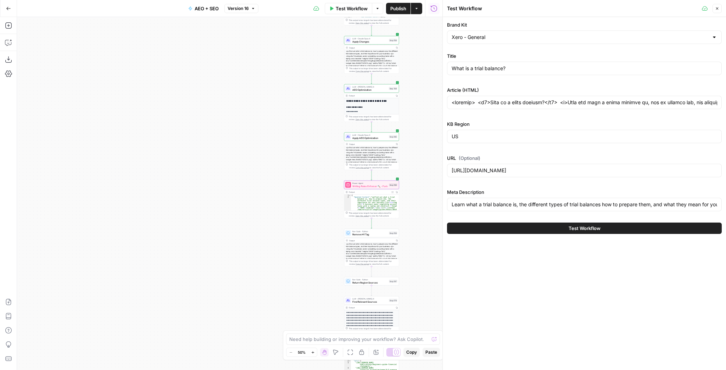
drag, startPoint x: 507, startPoint y: 139, endPoint x: 450, endPoint y: 133, distance: 57.1
click at [450, 133] on div "US" at bounding box center [584, 136] width 275 height 13
type input "<article> <h1>What is a trial balance?</h1> <p>Find out what a trial balance is…"
type input "U"
type input "<article> <h1>What is a trial balance?</h1> <p>Find out what a trial balance is…"
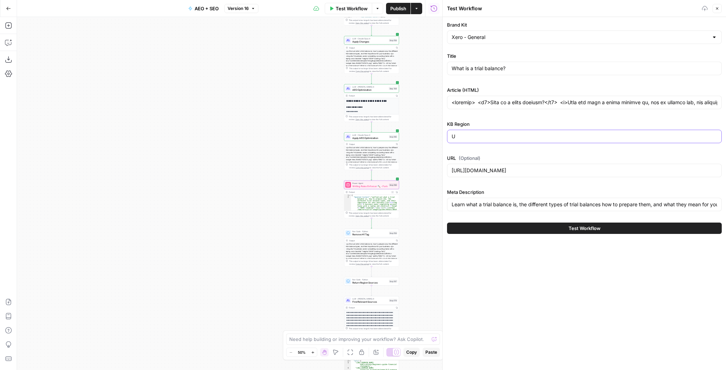
type input "UK"
type input "<article> <h1>What is a trial balance?</h1> <p>Find out what a trial balance is…"
type input "UKL"
type input "<article> <h1>What is a trial balance?</h1> <p>Find out what a trial balance is…"
type input "UK"
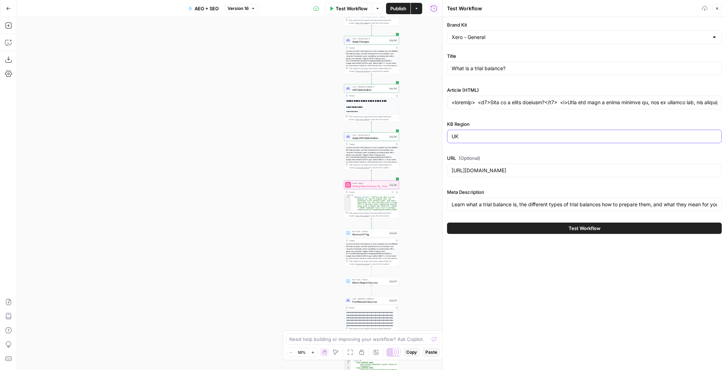
type input "<article> <h1>What is a trial balance?</h1> <p>Find out what a trial balance is…"
type input "UK"
click at [494, 128] on div "KB Region UK" at bounding box center [584, 134] width 275 height 26
click at [558, 225] on button "Test Workflow" at bounding box center [584, 228] width 275 height 11
type input "<article> <h1>What is a trial balance?</h1> <p>Find out what a trial balance is…"
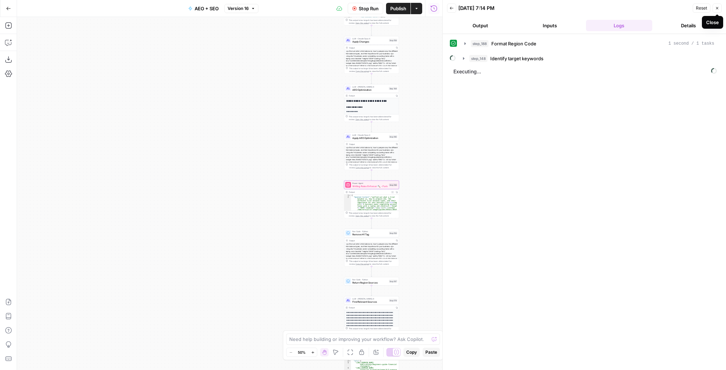
click at [700, 9] on span "Reset" at bounding box center [701, 8] width 11 height 6
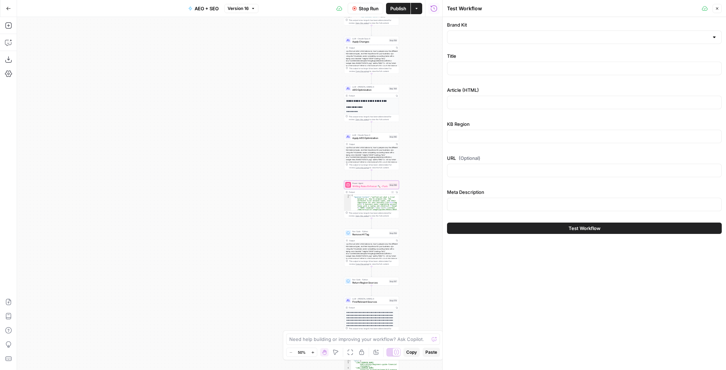
click at [716, 9] on icon "button" at bounding box center [717, 8] width 4 height 4
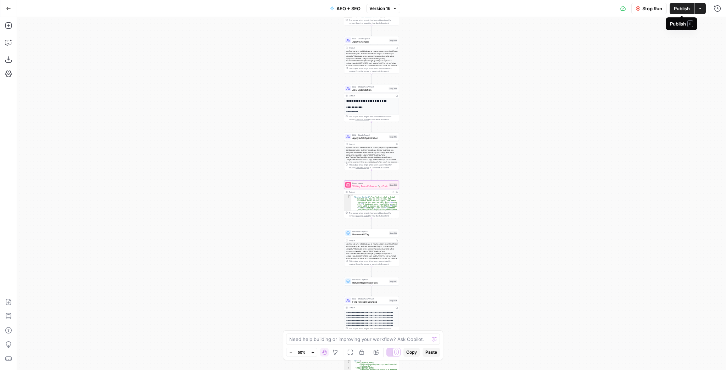
click at [648, 7] on span "Stop Run" at bounding box center [653, 8] width 20 height 7
click at [635, 10] on span "Test Workflow" at bounding box center [636, 8] width 32 height 7
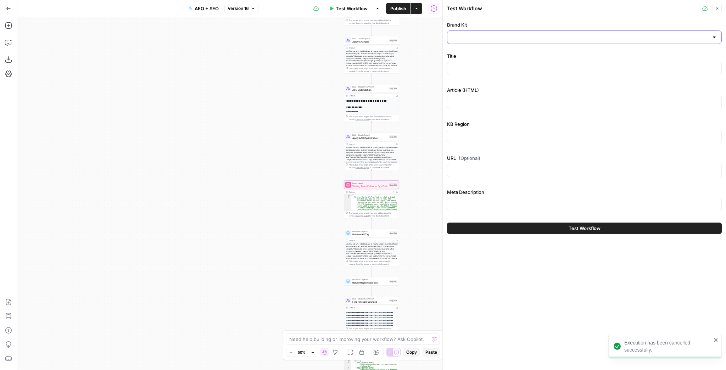
click at [478, 34] on input "Brand Kit" at bounding box center [580, 37] width 257 height 7
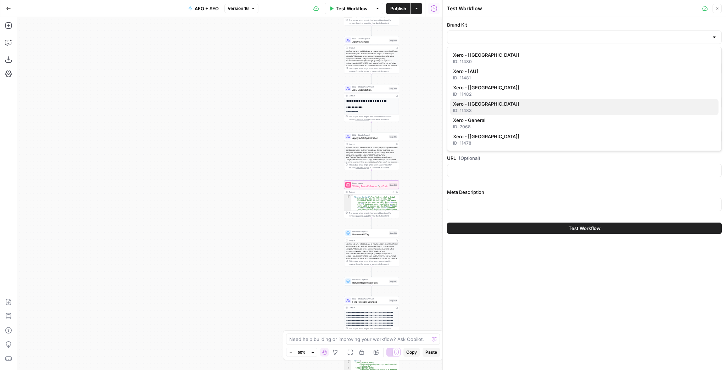
click at [481, 104] on span "Xero - [[GEOGRAPHIC_DATA]]" at bounding box center [583, 103] width 260 height 7
type input "Xero - [[GEOGRAPHIC_DATA]]"
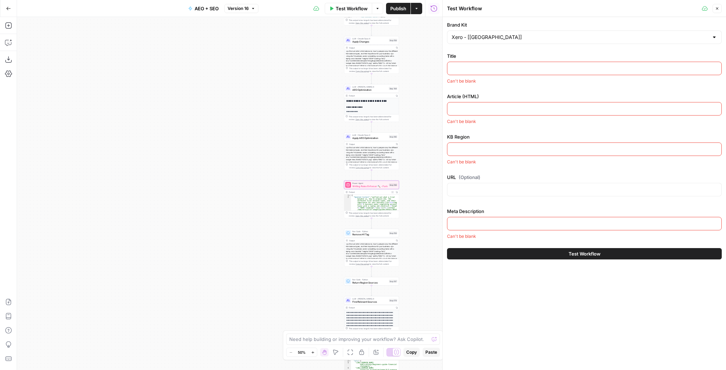
click at [489, 70] on input "Title" at bounding box center [585, 68] width 266 height 7
paste input "What is a trial balance?"
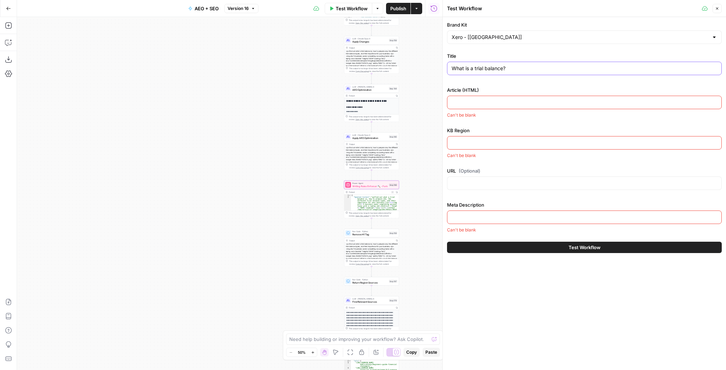
type input "What is a trial balance?"
click at [481, 103] on input "Article (HTML)" at bounding box center [585, 102] width 266 height 7
paste input "What is a trial balance? Find out what a trial balance is, how to prepare one, …"
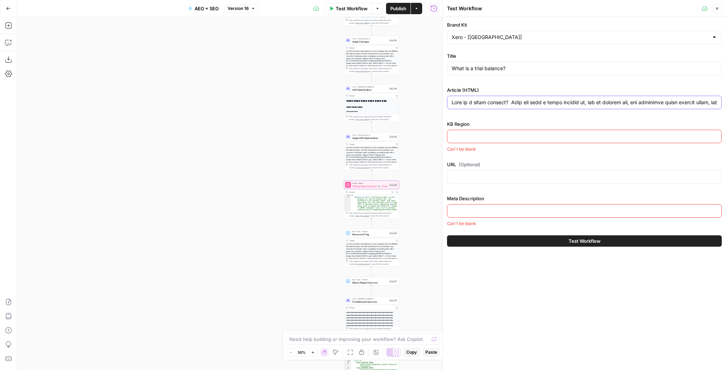
scroll to position [0, 21636]
type input "What is a trial balance? Find out what a trial balance is, how to prepare one, …"
click at [488, 138] on input "KB Region" at bounding box center [585, 136] width 266 height 7
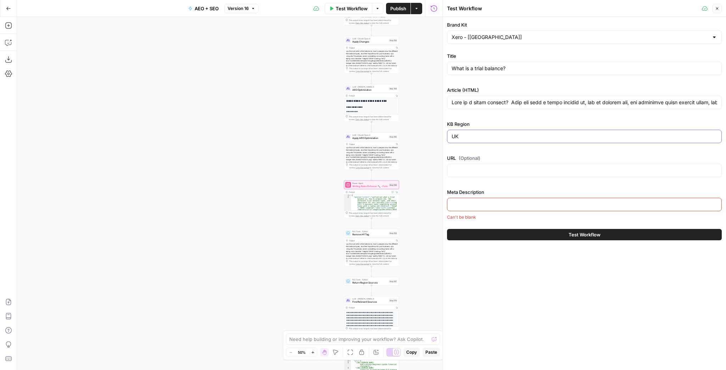
type input "UK"
click at [493, 148] on div "Brand Kit Xero - [UK] Title What is a trial balance? Article (HTML) KB Region U…" at bounding box center [584, 120] width 275 height 199
click at [487, 173] on div at bounding box center [584, 170] width 275 height 13
paste input "[URL][DOMAIN_NAME]"
type input "[URL][DOMAIN_NAME]"
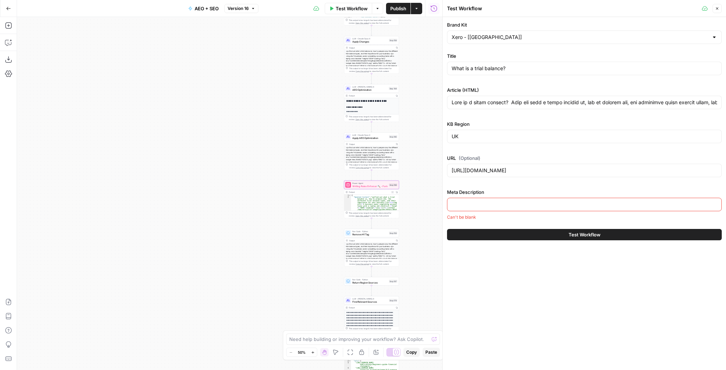
click at [475, 206] on input "Meta Description" at bounding box center [585, 204] width 266 height 7
paste input "Learn what a trial balance is, the different types of trial balances how to pre…"
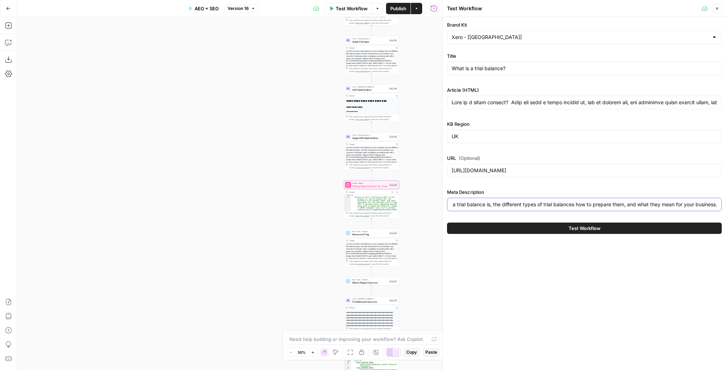
type input "Learn what a trial balance is, the different types of trial balances how to pre…"
click at [513, 225] on button "Test Workflow" at bounding box center [584, 228] width 275 height 11
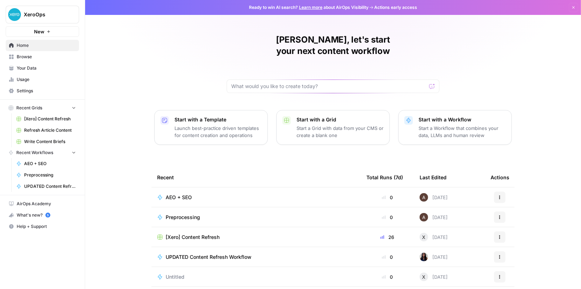
click at [33, 60] on link "Browse" at bounding box center [42, 56] width 73 height 11
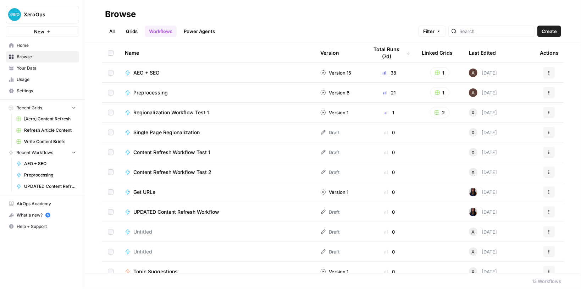
click at [35, 67] on span "Your Data" at bounding box center [46, 68] width 59 height 6
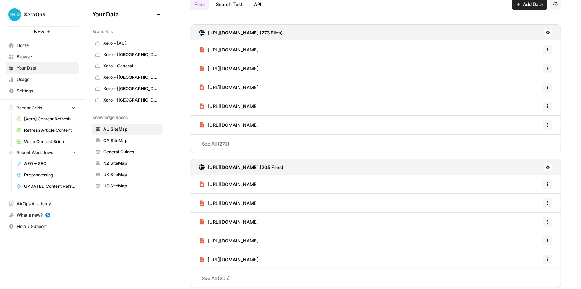
scroll to position [28, 0]
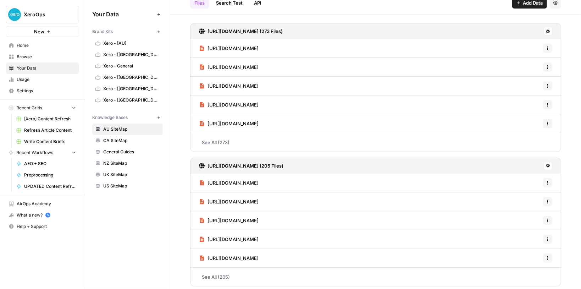
click at [122, 41] on span "Xero - [AU]" at bounding box center [131, 43] width 56 height 6
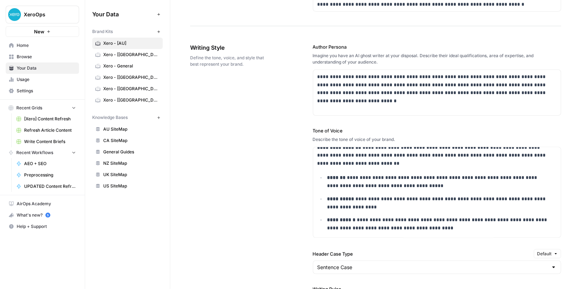
scroll to position [190, 0]
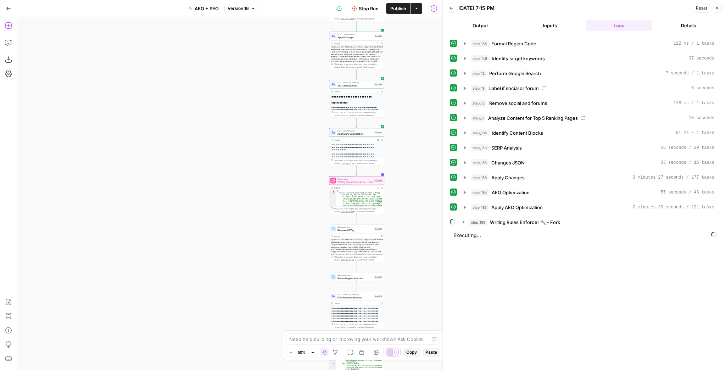
drag, startPoint x: 314, startPoint y: 212, endPoint x: 281, endPoint y: 200, distance: 34.9
click at [283, 201] on div "true false false true false true Workflow Set Inputs Inputs Run Code · Python F…" at bounding box center [230, 193] width 426 height 353
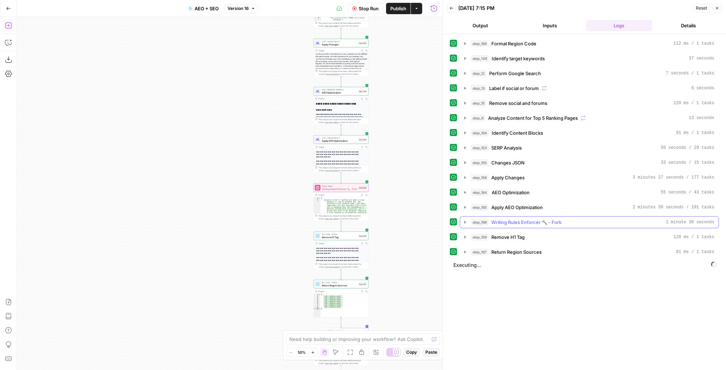
click at [464, 220] on icon "button" at bounding box center [466, 223] width 6 height 6
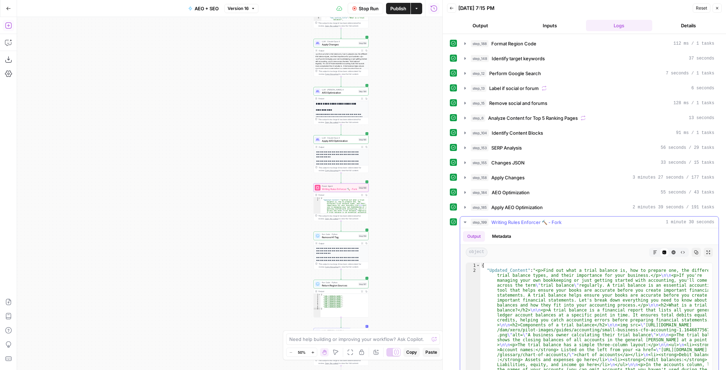
click at [705, 254] on button "Expand Output" at bounding box center [708, 252] width 9 height 9
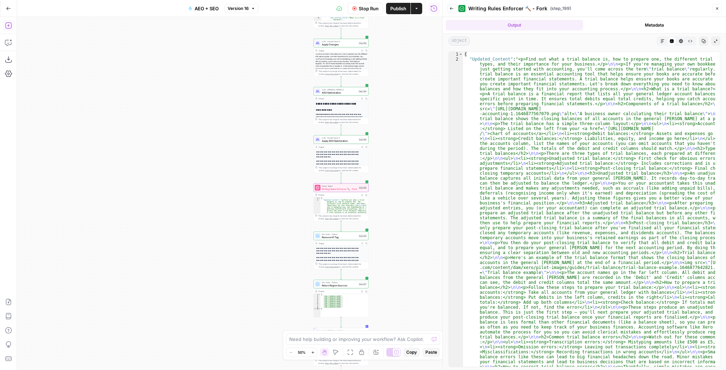
click at [661, 43] on button "Markdown" at bounding box center [662, 41] width 9 height 9
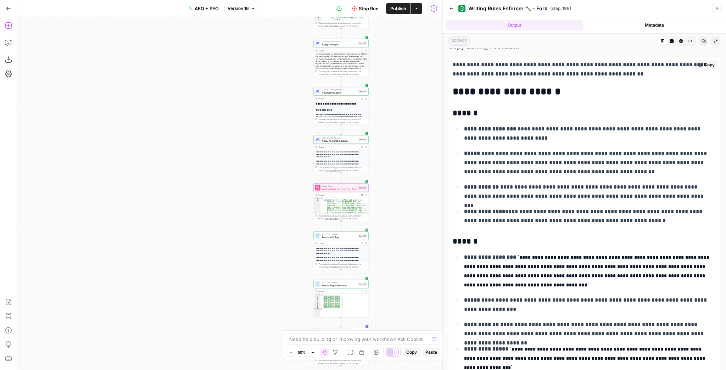
scroll to position [1655, 0]
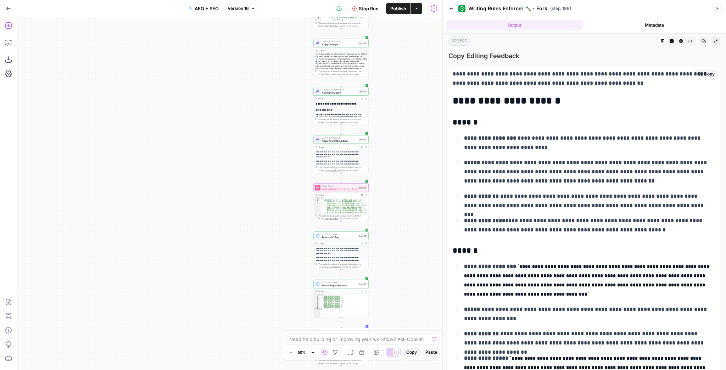
drag, startPoint x: 544, startPoint y: 160, endPoint x: 543, endPoint y: 181, distance: 21.0
click at [543, 181] on p "**********" at bounding box center [588, 172] width 248 height 28
drag, startPoint x: 541, startPoint y: 198, endPoint x: 541, endPoint y: 211, distance: 13.1
click at [541, 211] on ul "**********" at bounding box center [585, 183] width 264 height 101
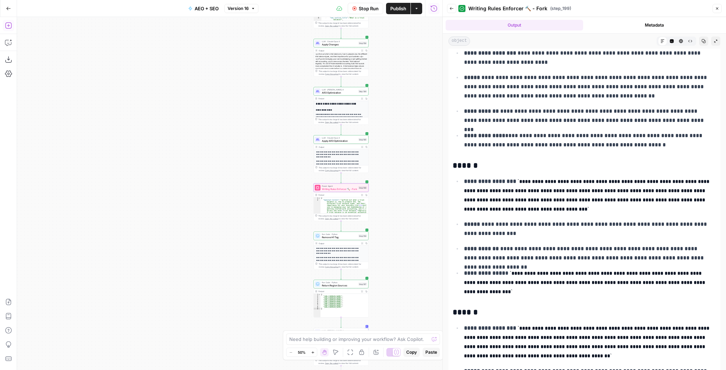
scroll to position [1797, 0]
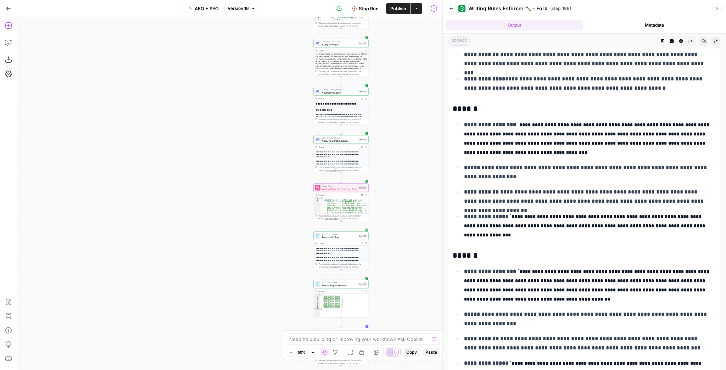
drag, startPoint x: 546, startPoint y: 201, endPoint x: 554, endPoint y: 187, distance: 16.2
click at [554, 188] on p "**********" at bounding box center [588, 197] width 248 height 18
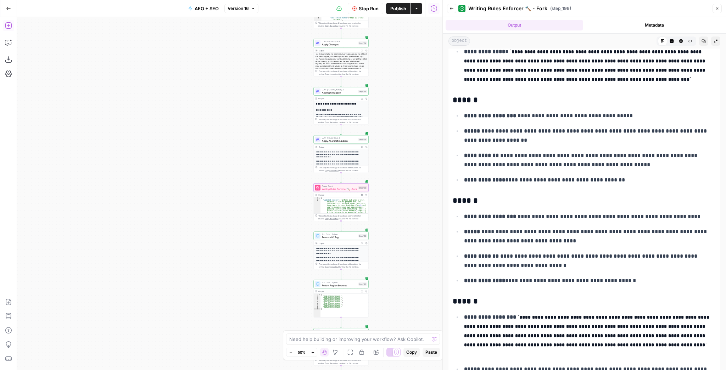
scroll to position [2109, 0]
drag, startPoint x: 568, startPoint y: 231, endPoint x: 558, endPoint y: 256, distance: 26.8
click at [558, 256] on ul "**********" at bounding box center [585, 248] width 264 height 74
click at [566, 276] on p "**********" at bounding box center [588, 280] width 248 height 9
drag, startPoint x: 565, startPoint y: 267, endPoint x: 564, endPoint y: 253, distance: 14.5
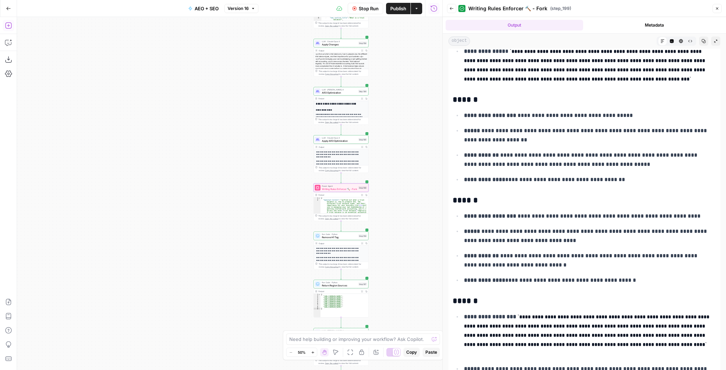
click at [564, 253] on ul "**********" at bounding box center [585, 248] width 264 height 74
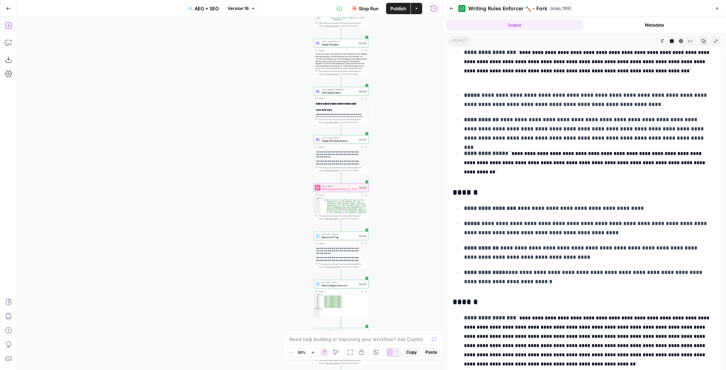
scroll to position [2563, 0]
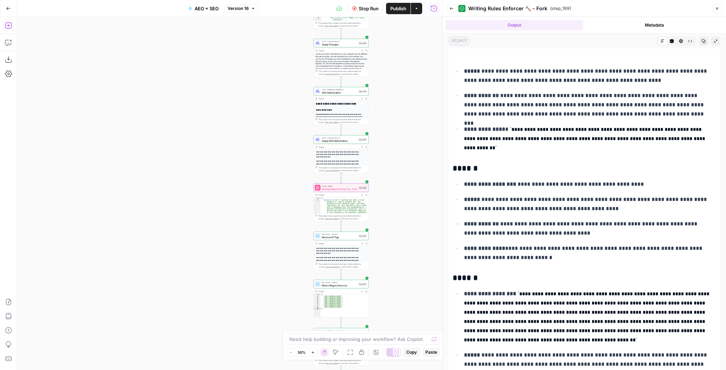
drag, startPoint x: 578, startPoint y: 227, endPoint x: 561, endPoint y: 216, distance: 19.6
click at [561, 220] on p "**********" at bounding box center [588, 229] width 248 height 18
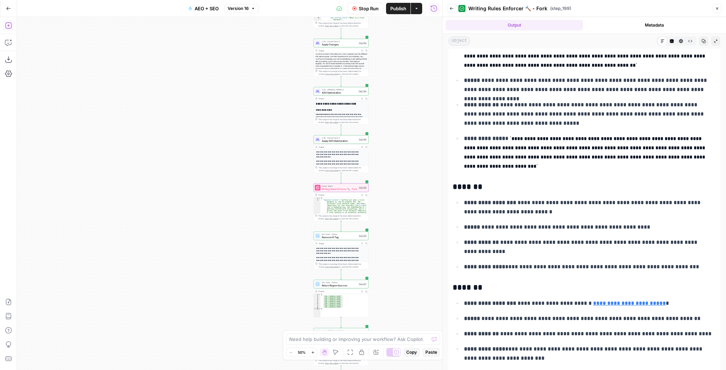
scroll to position [2847, 0]
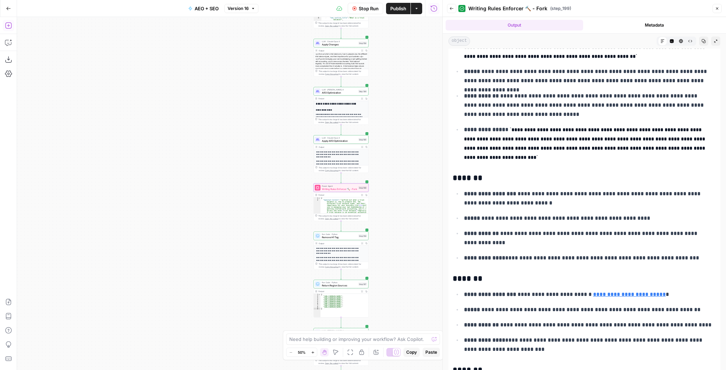
drag, startPoint x: 559, startPoint y: 222, endPoint x: 553, endPoint y: 241, distance: 20.0
click at [553, 241] on ul "**********" at bounding box center [585, 226] width 264 height 74
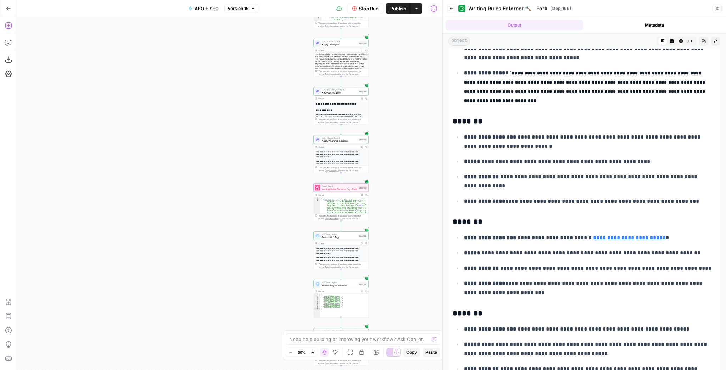
scroll to position [2932, 0]
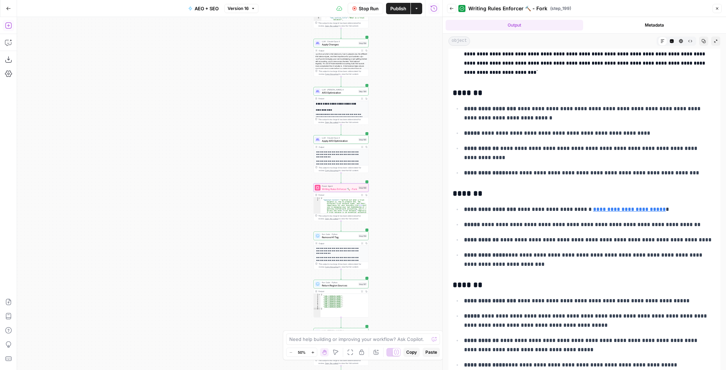
drag, startPoint x: 550, startPoint y: 236, endPoint x: 547, endPoint y: 255, distance: 19.4
click at [547, 255] on ul "**********" at bounding box center [585, 237] width 264 height 65
click at [547, 255] on p "**********" at bounding box center [588, 260] width 248 height 18
drag, startPoint x: 552, startPoint y: 245, endPoint x: 553, endPoint y: 239, distance: 6.5
click at [553, 239] on ul "**********" at bounding box center [585, 237] width 264 height 65
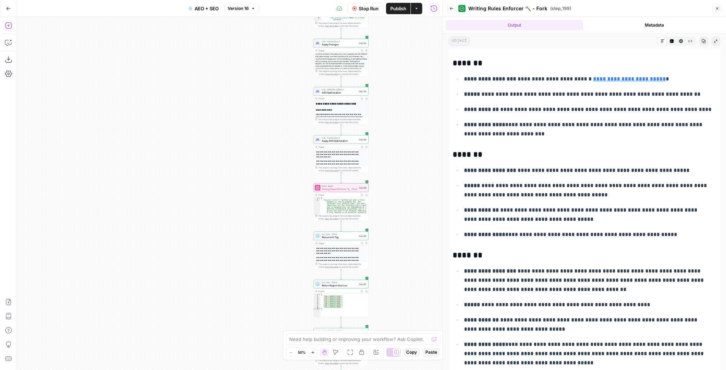
scroll to position [3063, 0]
drag, startPoint x: 541, startPoint y: 186, endPoint x: 542, endPoint y: 211, distance: 25.9
click at [542, 211] on ul "**********" at bounding box center [585, 202] width 264 height 74
click at [542, 211] on p "**********" at bounding box center [588, 214] width 248 height 18
drag, startPoint x: 542, startPoint y: 211, endPoint x: 544, endPoint y: 190, distance: 21.8
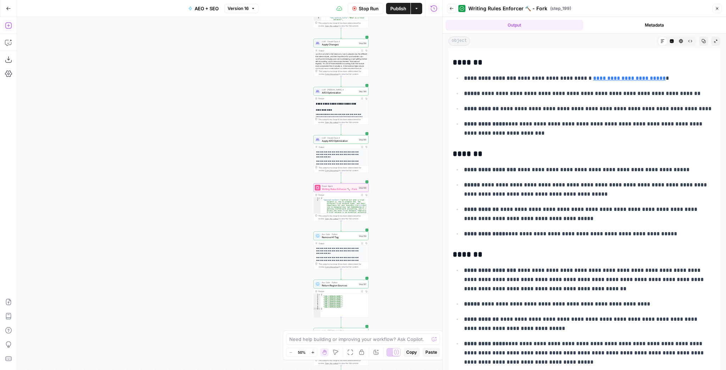
click at [544, 191] on ul "**********" at bounding box center [585, 202] width 264 height 74
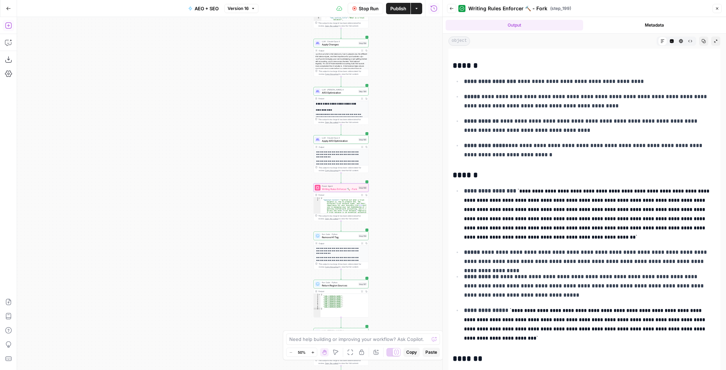
scroll to position [2581, 0]
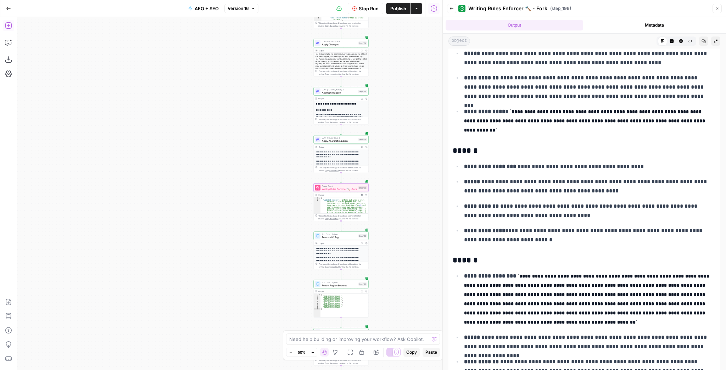
drag, startPoint x: 538, startPoint y: 176, endPoint x: 539, endPoint y: 188, distance: 12.1
click at [539, 188] on p "**********" at bounding box center [588, 186] width 248 height 18
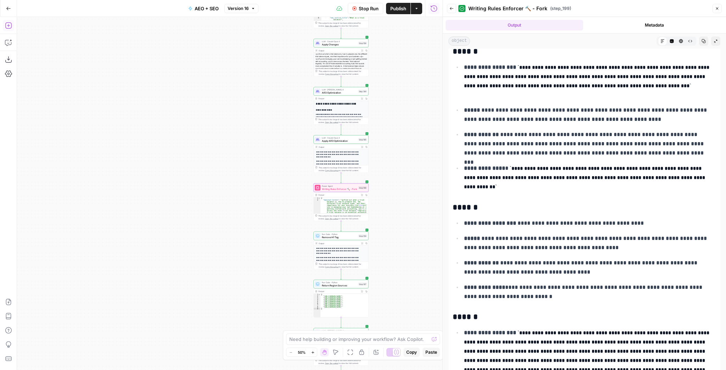
scroll to position [2382, 0]
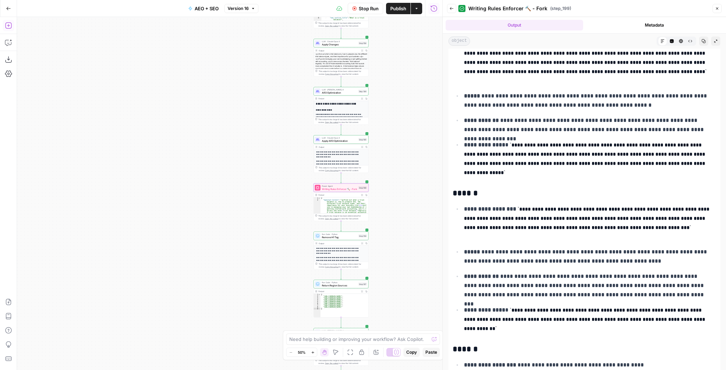
drag, startPoint x: 533, startPoint y: 121, endPoint x: 536, endPoint y: 92, distance: 28.8
click at [536, 92] on ul "**********" at bounding box center [585, 108] width 264 height 138
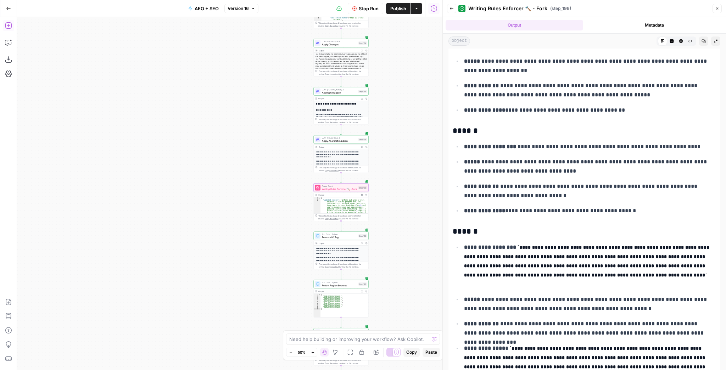
scroll to position [2155, 0]
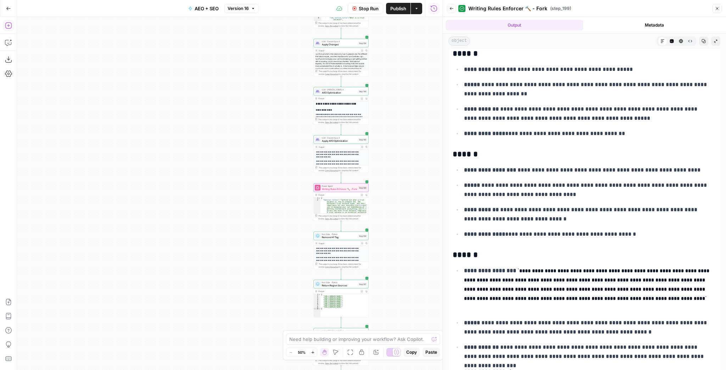
drag, startPoint x: 544, startPoint y: 216, endPoint x: 549, endPoint y: 194, distance: 22.2
click at [549, 194] on ul "**********" at bounding box center [585, 202] width 264 height 74
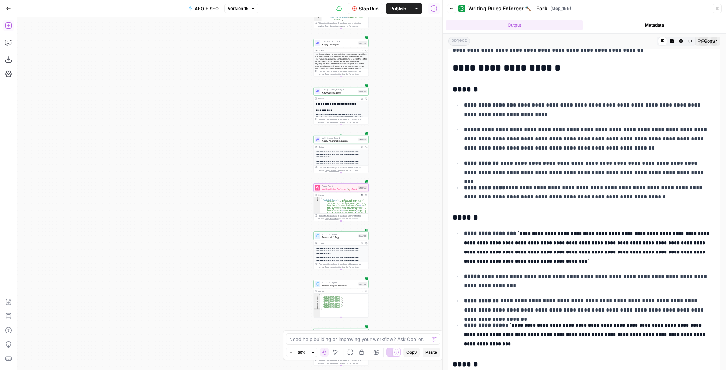
scroll to position [1729, 0]
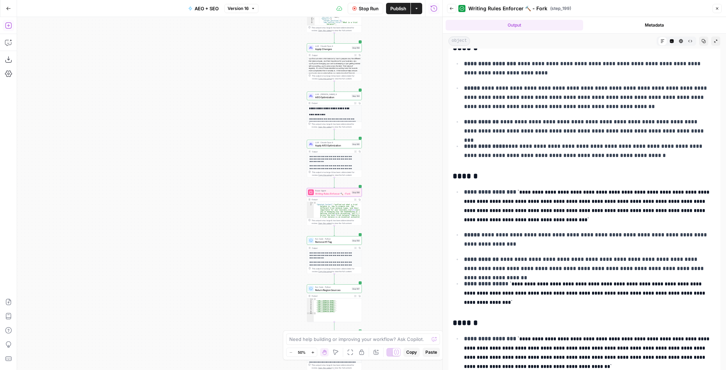
drag, startPoint x: 393, startPoint y: 216, endPoint x: 386, endPoint y: 223, distance: 10.3
click at [387, 221] on div "true false false true false true Workflow Set Inputs Inputs Run Code · Python F…" at bounding box center [230, 193] width 426 height 353
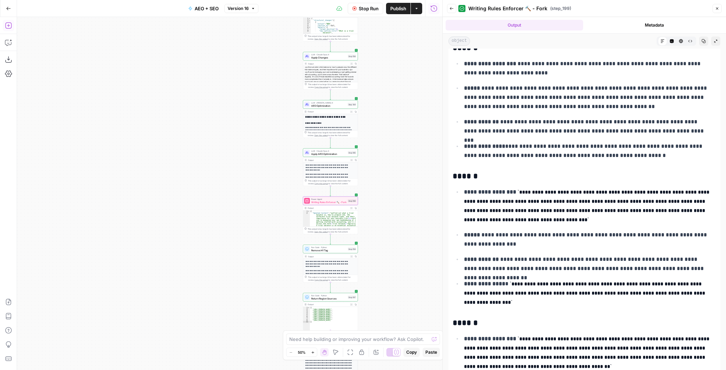
drag, startPoint x: 397, startPoint y: 193, endPoint x: 394, endPoint y: 200, distance: 7.6
click at [394, 200] on div "true false false true false true Workflow Set Inputs Inputs Run Code · Python F…" at bounding box center [230, 193] width 426 height 353
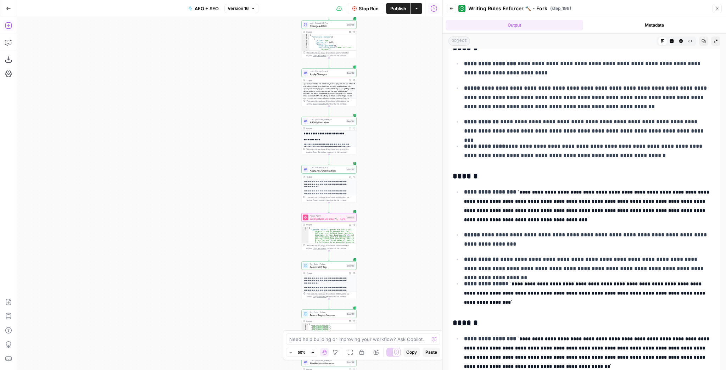
drag, startPoint x: 395, startPoint y: 150, endPoint x: 393, endPoint y: 164, distance: 13.6
click at [393, 164] on div "true false false true false true Workflow Set Inputs Inputs Run Code · Python F…" at bounding box center [230, 193] width 426 height 353
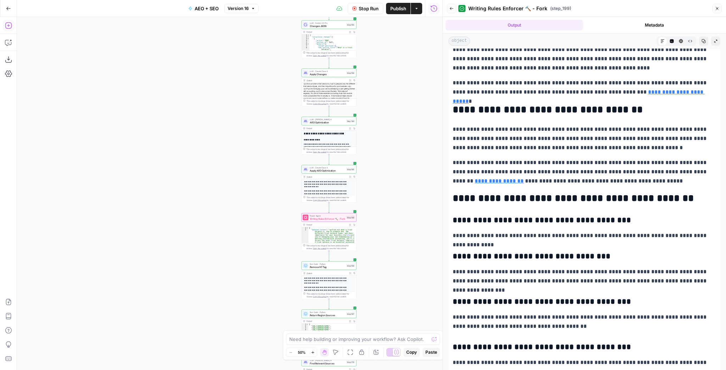
scroll to position [1277, 0]
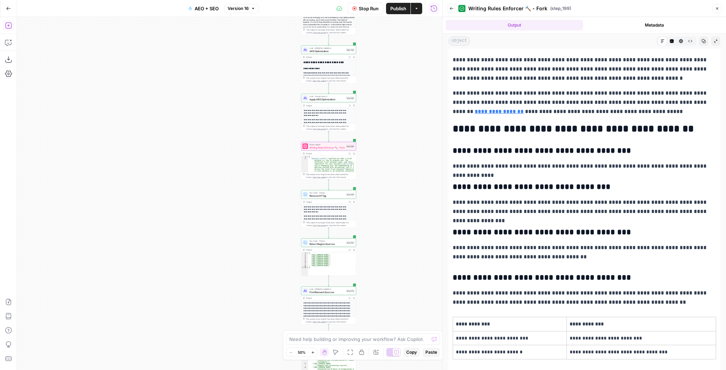
drag, startPoint x: 387, startPoint y: 203, endPoint x: 388, endPoint y: 117, distance: 86.2
click at [388, 118] on div "true false false true false true Workflow Set Inputs Inputs Run Code · Python F…" at bounding box center [230, 193] width 426 height 353
drag, startPoint x: 387, startPoint y: 120, endPoint x: 381, endPoint y: 133, distance: 14.8
click at [381, 133] on div "true false false true false true Workflow Set Inputs Inputs Run Code · Python F…" at bounding box center [230, 193] width 426 height 353
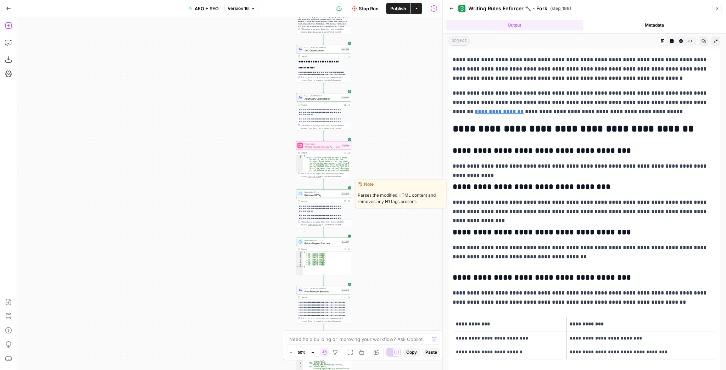
click at [309, 196] on span "Remove H1 Tag" at bounding box center [322, 195] width 35 height 4
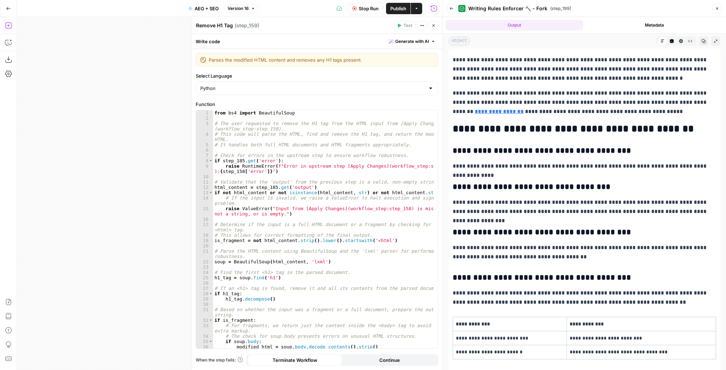
drag, startPoint x: 145, startPoint y: 186, endPoint x: 95, endPoint y: 182, distance: 49.8
click at [95, 182] on div "true false false true false true Workflow Set Inputs Inputs Run Code · Python F…" at bounding box center [230, 193] width 426 height 353
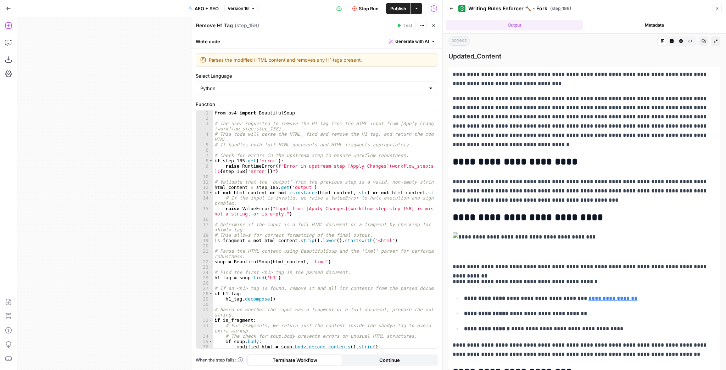
scroll to position [1277, 0]
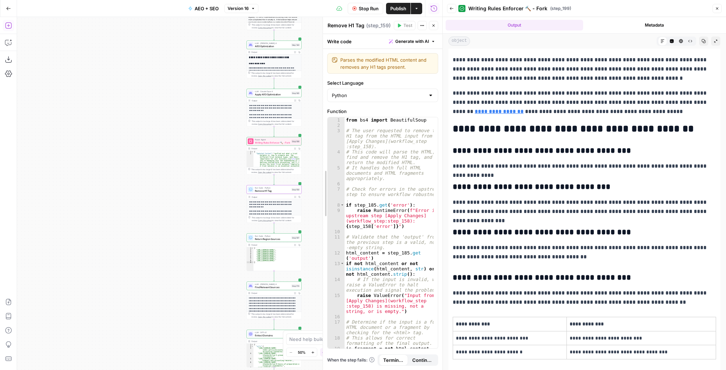
drag, startPoint x: 192, startPoint y: 186, endPoint x: 323, endPoint y: 183, distance: 131.6
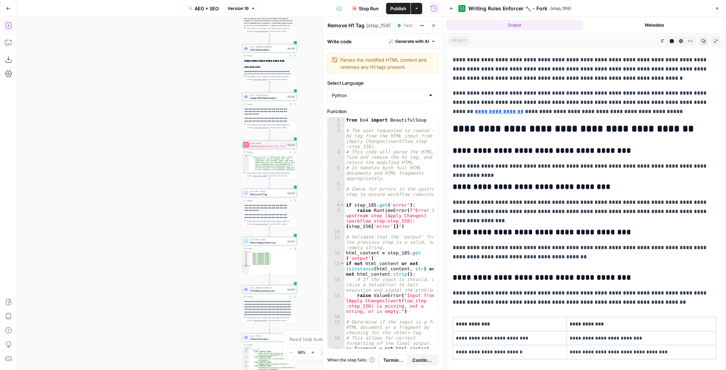
drag, startPoint x: 222, startPoint y: 169, endPoint x: 207, endPoint y: 176, distance: 15.9
click at [209, 176] on div "true false false true false true Workflow Set Inputs Inputs Run Code · Python F…" at bounding box center [230, 193] width 426 height 353
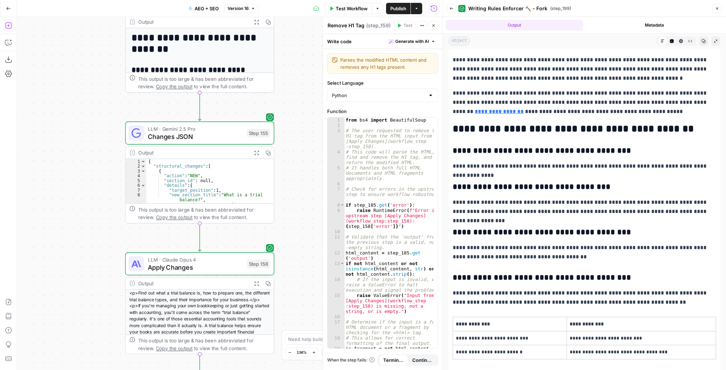
drag, startPoint x: 294, startPoint y: 189, endPoint x: 281, endPoint y: 64, distance: 125.1
click at [281, 67] on div "true false false true false true Workflow Set Inputs Inputs Run Code · Python F…" at bounding box center [230, 193] width 426 height 353
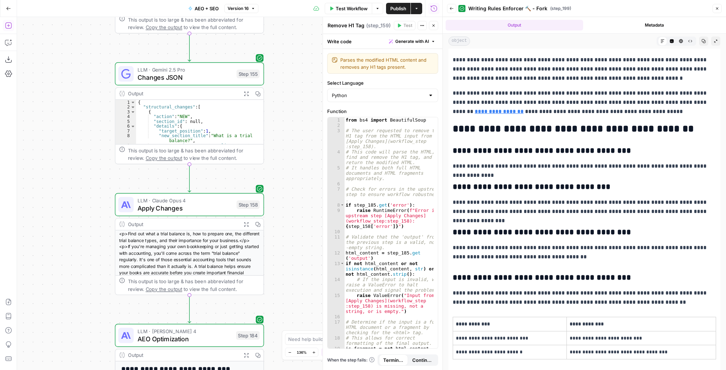
drag, startPoint x: 297, startPoint y: 194, endPoint x: 293, endPoint y: 93, distance: 101.2
click at [292, 100] on div "true false false true false true Workflow Set Inputs Inputs Run Code · Python F…" at bounding box center [230, 193] width 426 height 353
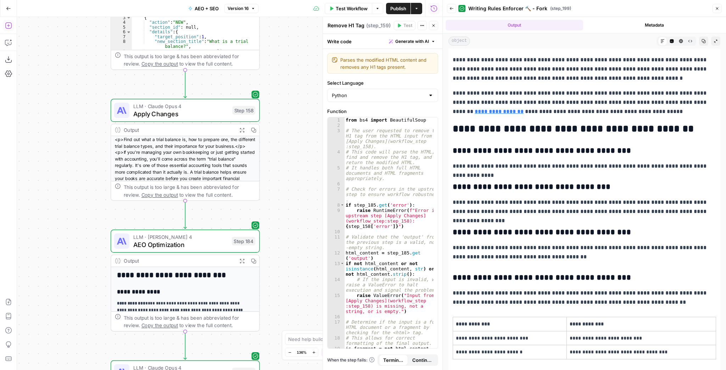
drag, startPoint x: 286, startPoint y: 186, endPoint x: 294, endPoint y: 99, distance: 86.6
click at [293, 103] on div "true false false true false true Workflow Set Inputs Inputs Run Code · Python F…" at bounding box center [230, 193] width 426 height 353
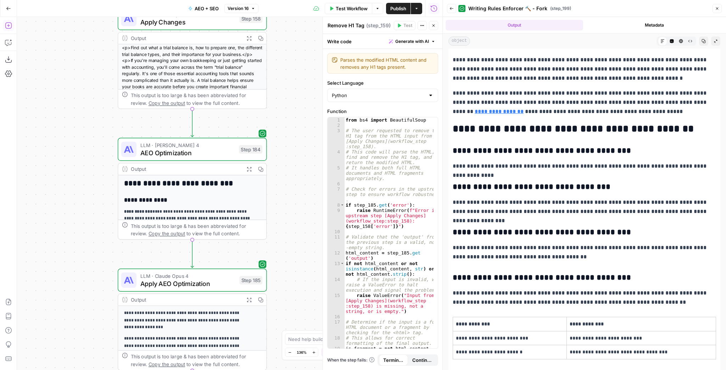
drag, startPoint x: 293, startPoint y: 157, endPoint x: 294, endPoint y: 105, distance: 52.1
click at [294, 108] on div "true false false true false true Workflow Set Inputs Inputs Run Code · Python F…" at bounding box center [230, 193] width 426 height 353
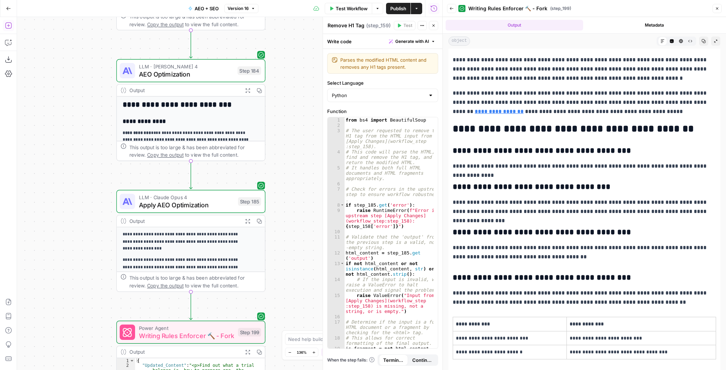
drag, startPoint x: 277, startPoint y: 157, endPoint x: 275, endPoint y: 132, distance: 25.2
click at [275, 136] on div "true false false true false true Workflow Set Inputs Inputs Run Code · Python F…" at bounding box center [230, 193] width 426 height 353
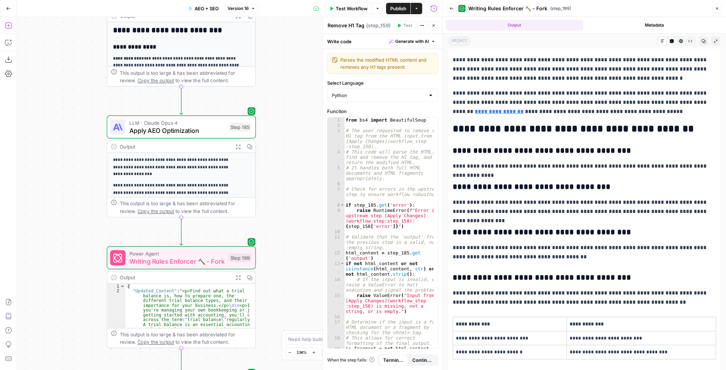
click at [278, 231] on div "true false false true false true Workflow Set Inputs Inputs Run Code · Python F…" at bounding box center [230, 193] width 426 height 353
click at [432, 24] on button "Close" at bounding box center [433, 25] width 9 height 9
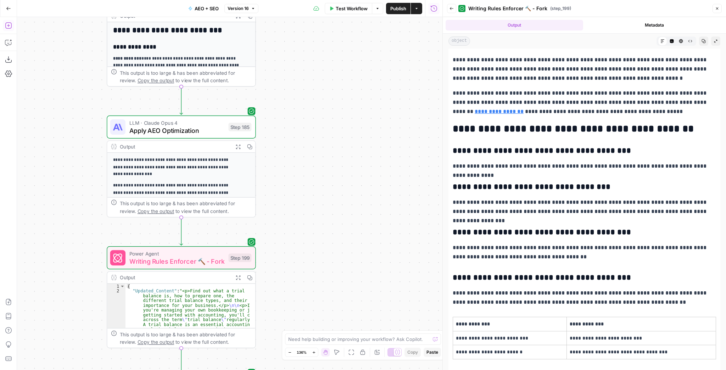
click at [716, 11] on button "Close" at bounding box center [717, 8] width 9 height 9
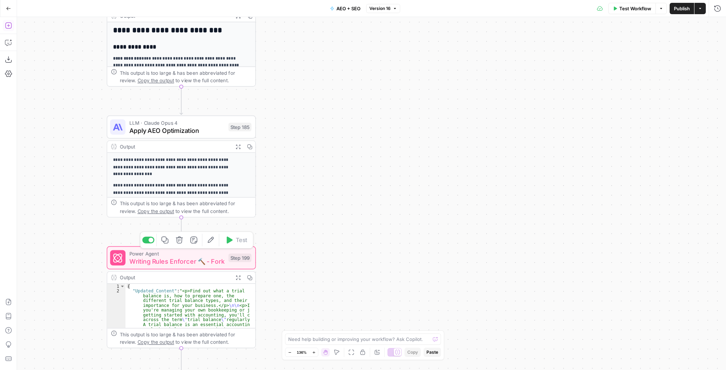
click at [222, 261] on span "Writing Rules Enforcer 🔨 - Fork" at bounding box center [176, 261] width 95 height 10
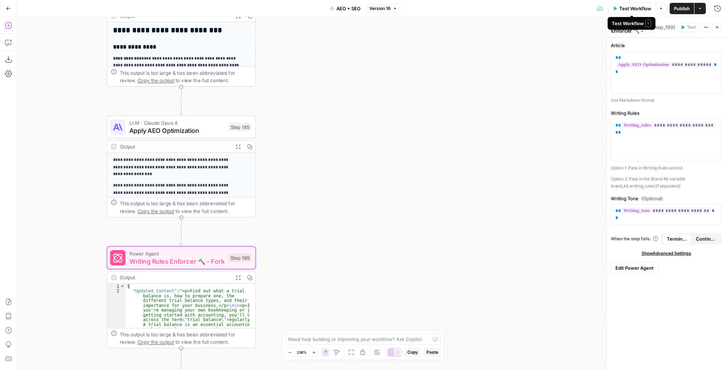
click at [627, 6] on span "Test Workflow" at bounding box center [636, 8] width 32 height 7
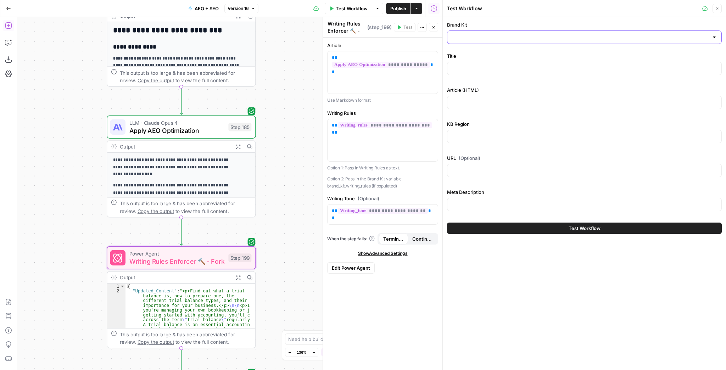
click at [485, 39] on input "Brand Kit" at bounding box center [580, 37] width 257 height 7
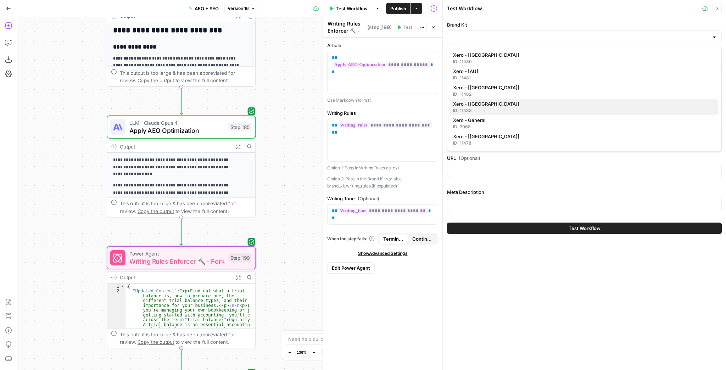
click at [502, 107] on div "ID: 11483" at bounding box center [584, 110] width 263 height 6
type input "Xero - [[GEOGRAPHIC_DATA]]"
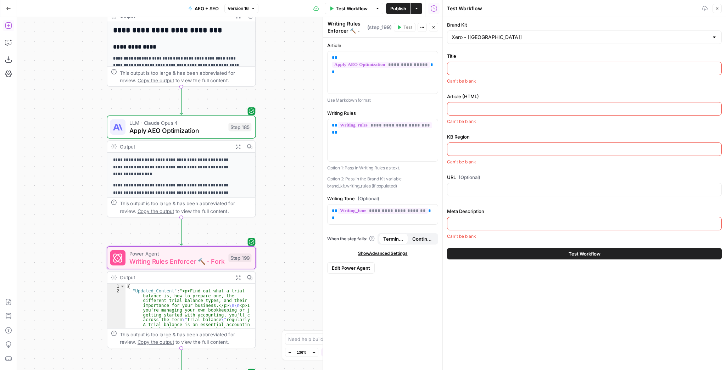
drag, startPoint x: 487, startPoint y: 68, endPoint x: 460, endPoint y: 62, distance: 28.3
click at [487, 70] on input "Title" at bounding box center [585, 68] width 266 height 7
paste input "What is a trial balance?"
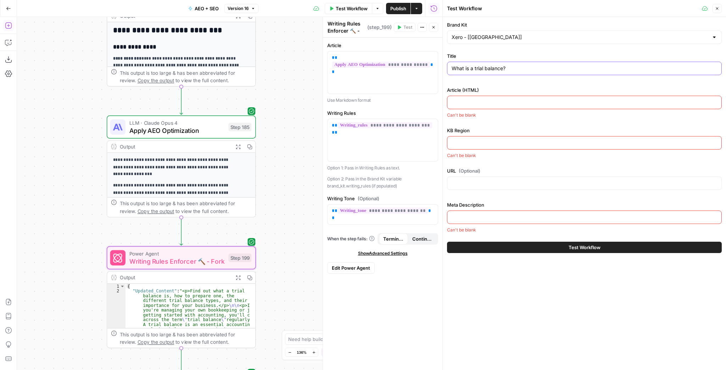
type input "What is a trial balance?"
click at [479, 104] on input "Article (HTML)" at bounding box center [585, 102] width 266 height 7
paste input "[URL][DOMAIN_NAME]"
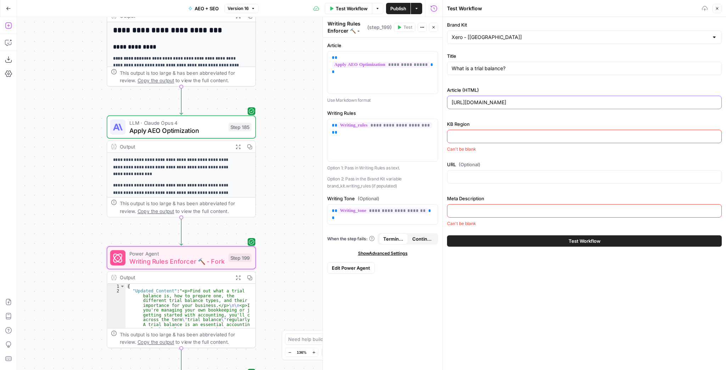
type input "https://www.xero.com/us/guides/trial-balance/"
click at [483, 142] on div at bounding box center [584, 136] width 275 height 13
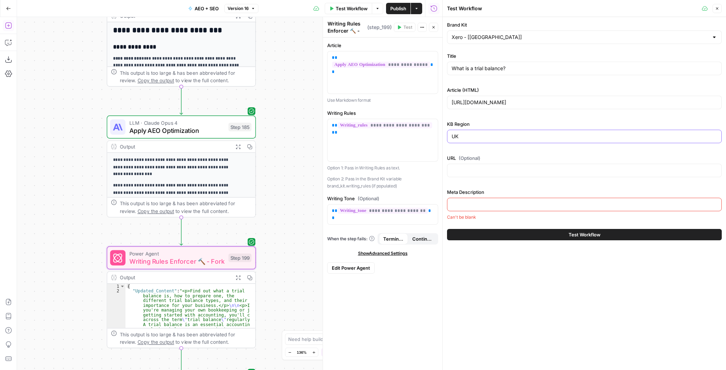
type input "UK"
click at [505, 145] on div "KB Region UK" at bounding box center [584, 134] width 275 height 26
drag, startPoint x: 582, startPoint y: 104, endPoint x: 374, endPoint y: 96, distance: 208.3
click at [374, 96] on body "XeroOps New Home Browse Your Data Usage Settings Recent Grids [Xero] Content Re…" at bounding box center [363, 185] width 726 height 370
click at [578, 100] on input "https://www.xero.com/us/guides/trial-balance/" at bounding box center [585, 102] width 266 height 7
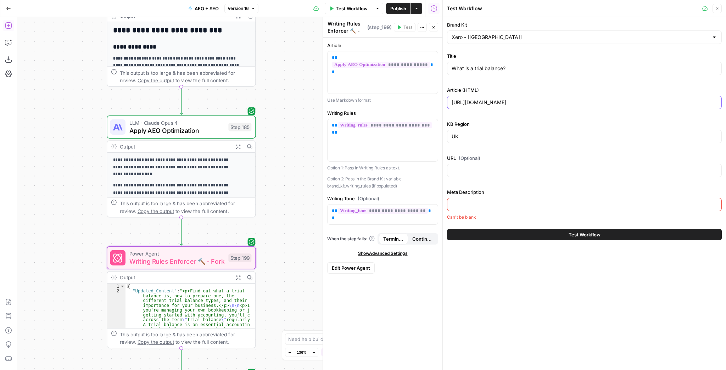
drag, startPoint x: 578, startPoint y: 100, endPoint x: 426, endPoint y: 101, distance: 152.5
click at [426, 101] on body "XeroOps New Home Browse Your Data Usage Settings Recent Grids [Xero] Content Re…" at bounding box center [363, 185] width 726 height 370
click at [498, 170] on input "URL (Optional)" at bounding box center [585, 170] width 266 height 7
paste input "https://www.xero.com/us/guides/trial-balance/"
type input "[URL][DOMAIN_NAME]"
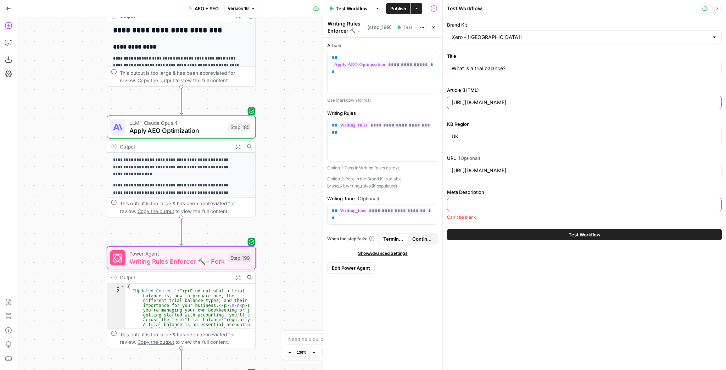
drag, startPoint x: 574, startPoint y: 101, endPoint x: 457, endPoint y: 101, distance: 117.4
click at [455, 101] on input "[URL][DOMAIN_NAME]" at bounding box center [585, 102] width 266 height 7
type input "h"
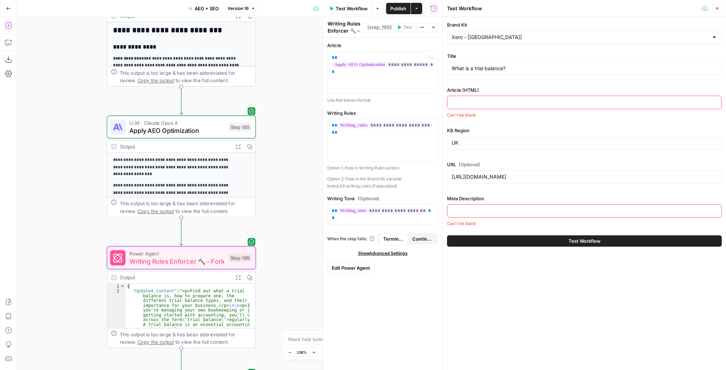
paste input "What is a trial balance? Find out what a trial balance is, how to prepare one, …"
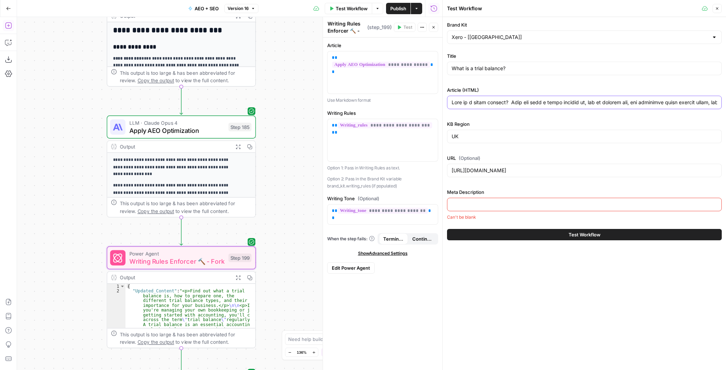
scroll to position [0, 21636]
type input "What is a trial balance? Find out what a trial balance is, how to prepare one, …"
click at [502, 199] on div at bounding box center [584, 204] width 275 height 13
paste input "Learn what a trial balance is, the different types of trial balances how to pre…"
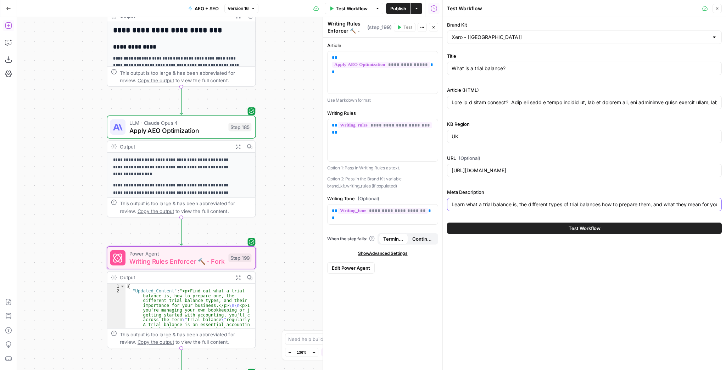
scroll to position [0, 28]
type input "Learn what a trial balance is, the different types of trial balances how to pre…"
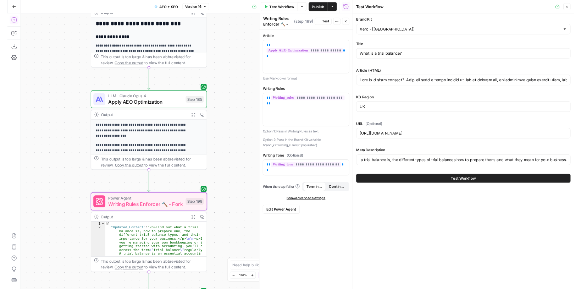
scroll to position [0, 0]
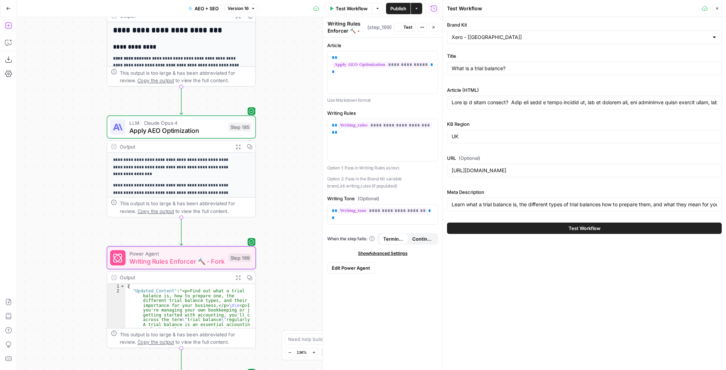
click at [519, 226] on button "Test Workflow" at bounding box center [584, 228] width 275 height 11
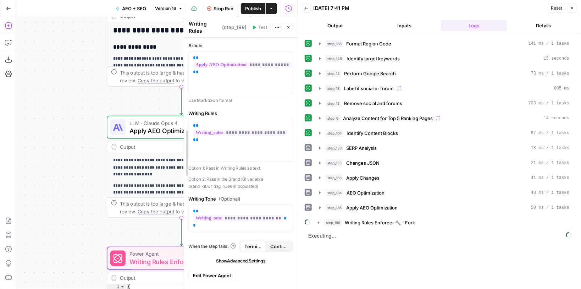
drag, startPoint x: 178, startPoint y: 155, endPoint x: 239, endPoint y: 159, distance: 61.2
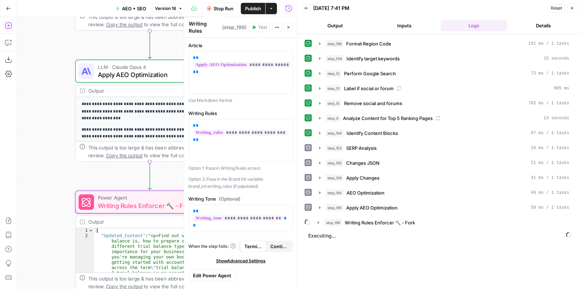
drag, startPoint x: 92, startPoint y: 186, endPoint x: 49, endPoint y: 83, distance: 111.3
click at [49, 83] on div "true false false true false true Workflow Set Inputs Inputs Run Code · Python F…" at bounding box center [157, 153] width 280 height 272
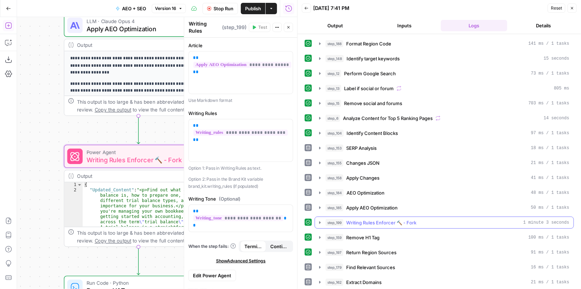
click at [320, 220] on icon "button" at bounding box center [320, 223] width 6 height 6
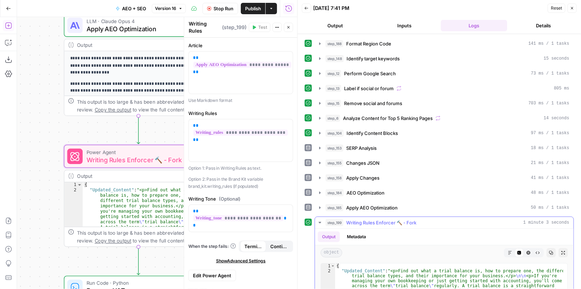
click at [561, 250] on icon "button" at bounding box center [563, 252] width 4 height 4
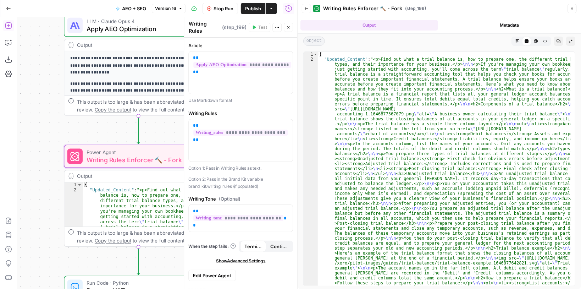
click at [569, 40] on icon "button" at bounding box center [571, 41] width 4 height 4
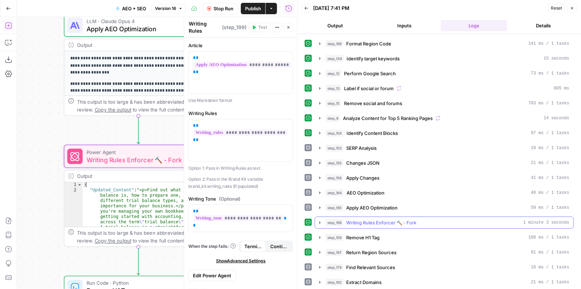
click at [560, 220] on span "1 minute 3 seconds" at bounding box center [546, 222] width 46 height 6
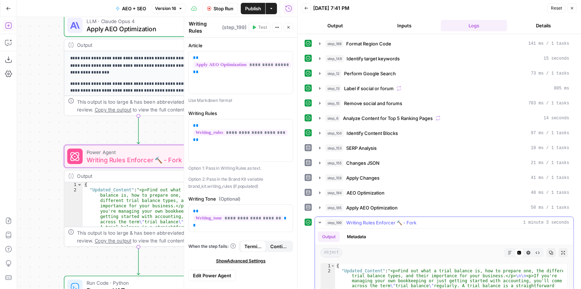
click at [561, 250] on icon "button" at bounding box center [563, 252] width 4 height 4
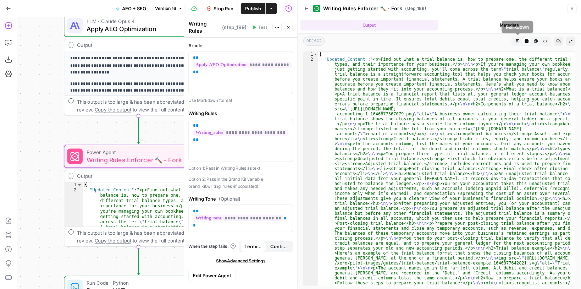
click at [517, 44] on button "Markdown" at bounding box center [517, 41] width 9 height 9
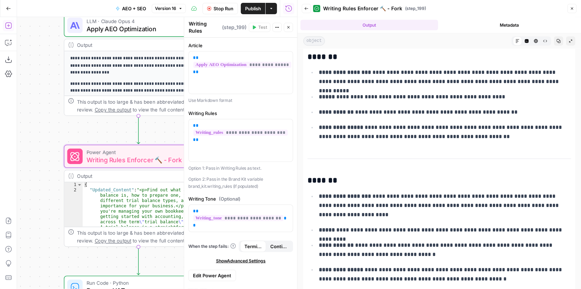
scroll to position [3641, 0]
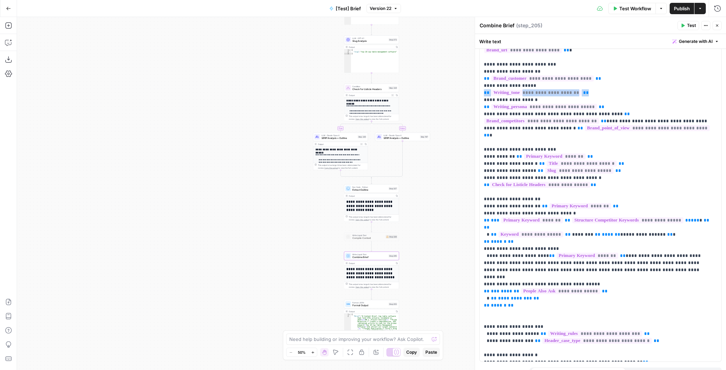
scroll to position [74, 0]
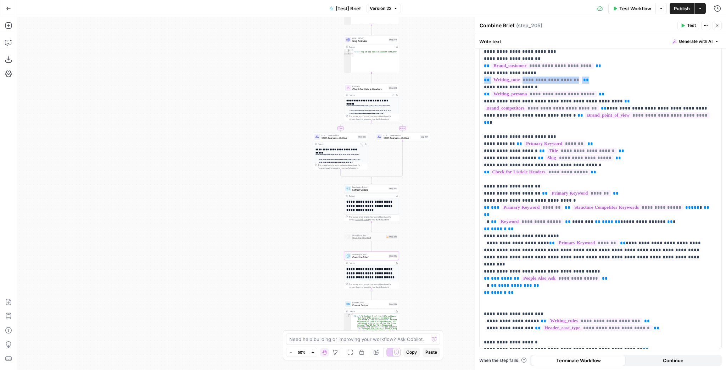
click at [274, 108] on div "**********" at bounding box center [371, 193] width 709 height 353
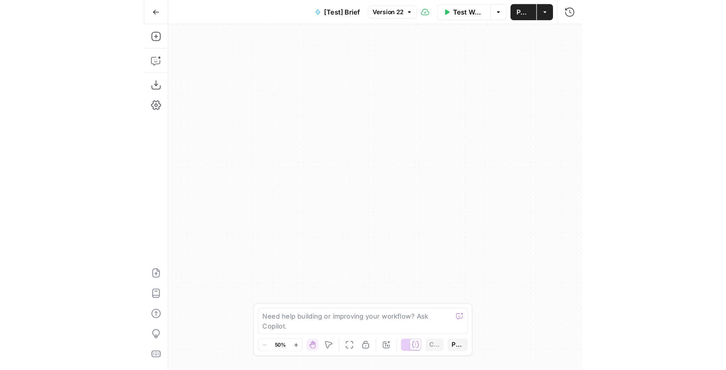
scroll to position [17, 0]
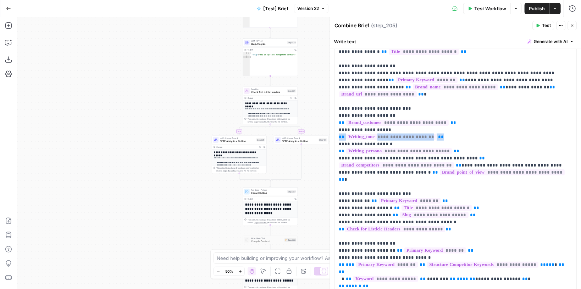
drag, startPoint x: 270, startPoint y: 114, endPoint x: 151, endPoint y: 115, distance: 119.2
click at [151, 115] on div "true false Workflow Set Inputs Inputs Run Code · JavaScript Structure Competito…" at bounding box center [299, 153] width 564 height 272
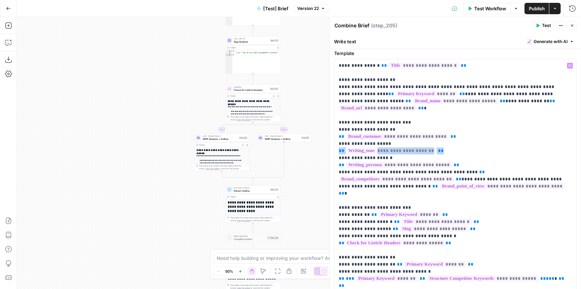
scroll to position [0, 0]
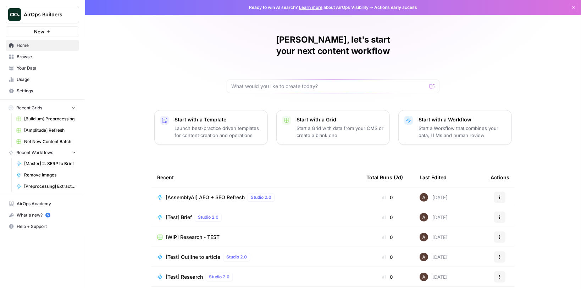
click at [175, 214] on span "[Test] Brief" at bounding box center [179, 217] width 26 height 7
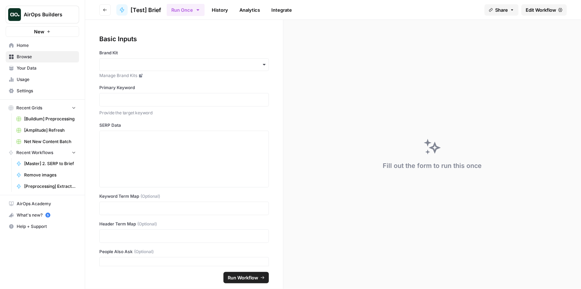
click at [538, 9] on span "Edit Workflow" at bounding box center [541, 9] width 31 height 7
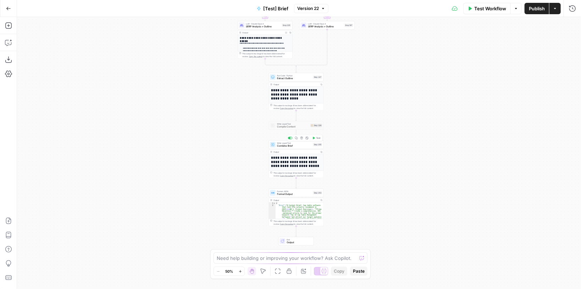
click at [288, 146] on span "Combine Brief" at bounding box center [294, 146] width 35 height 4
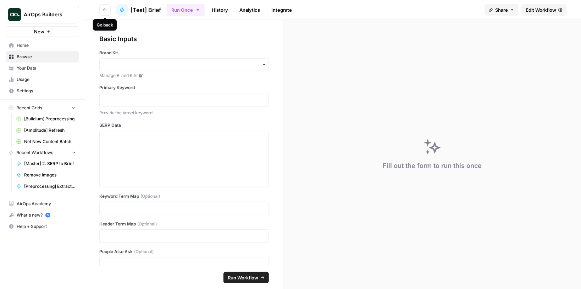
click at [103, 13] on button "Go back" at bounding box center [104, 9] width 11 height 11
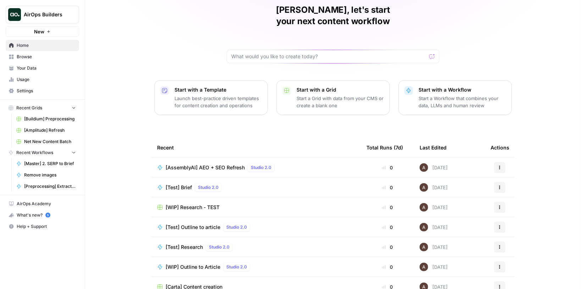
scroll to position [37, 0]
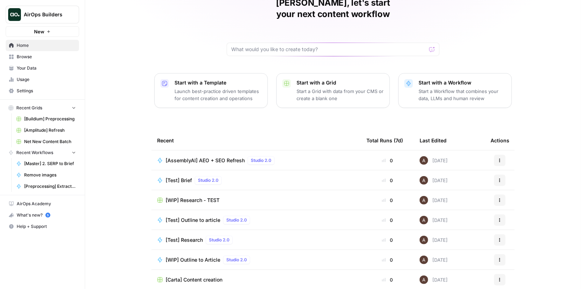
click at [201, 196] on span "[WIP] Research - TEST" at bounding box center [193, 199] width 54 height 7
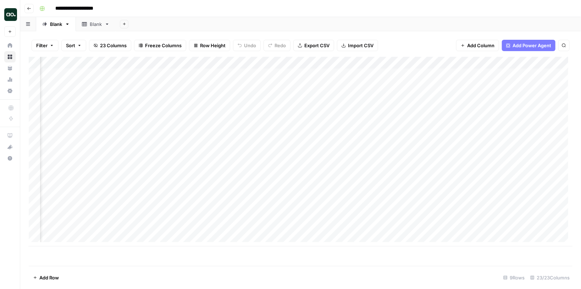
scroll to position [0, 161]
click at [445, 74] on div "Add Column" at bounding box center [301, 151] width 544 height 189
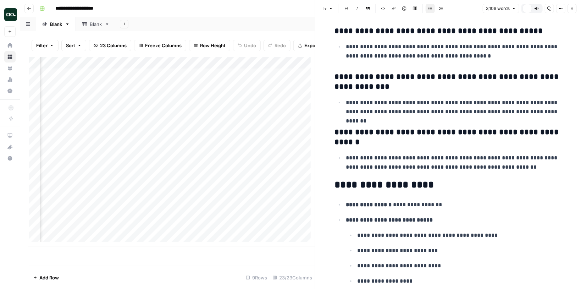
scroll to position [0, 530]
click at [291, 85] on div "Add Column" at bounding box center [172, 151] width 286 height 189
click at [300, 84] on div "Add Column" at bounding box center [172, 151] width 286 height 189
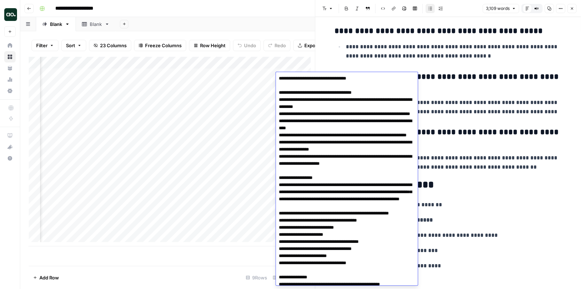
scroll to position [0, 0]
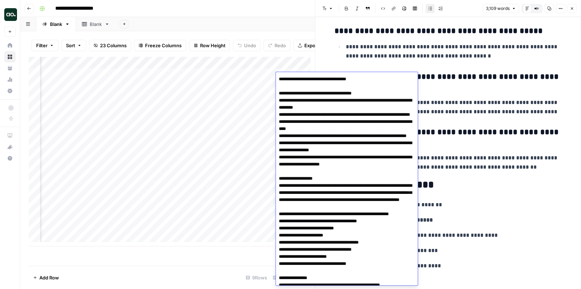
click at [468, 98] on p "**********" at bounding box center [454, 107] width 216 height 18
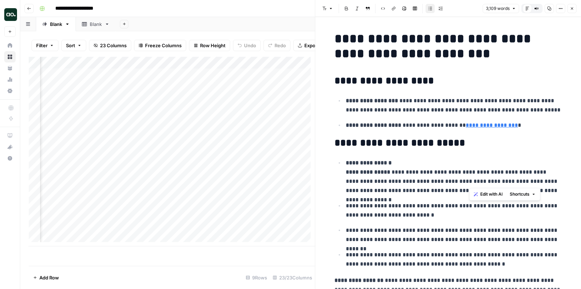
drag, startPoint x: 471, startPoint y: 174, endPoint x: 467, endPoint y: 192, distance: 17.8
click at [467, 192] on p "**********" at bounding box center [454, 176] width 216 height 37
click at [545, 138] on h2 "**********" at bounding box center [448, 142] width 227 height 11
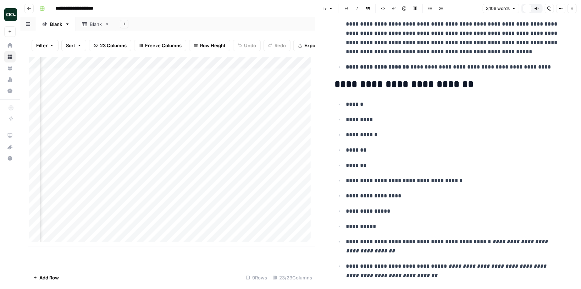
scroll to position [0, 454]
click at [153, 78] on div "Add Column" at bounding box center [172, 151] width 286 height 189
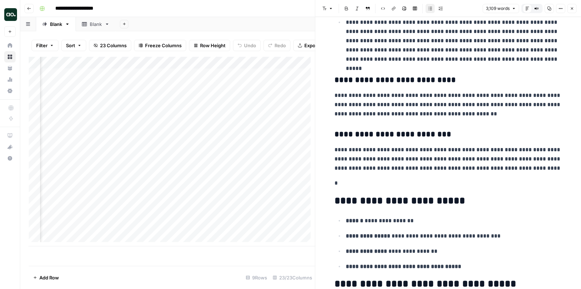
scroll to position [1362, 0]
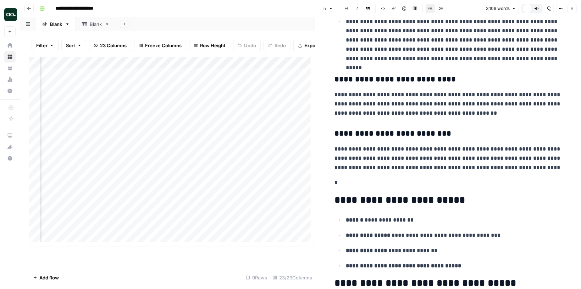
click at [81, 66] on div "Add Column" at bounding box center [172, 151] width 286 height 189
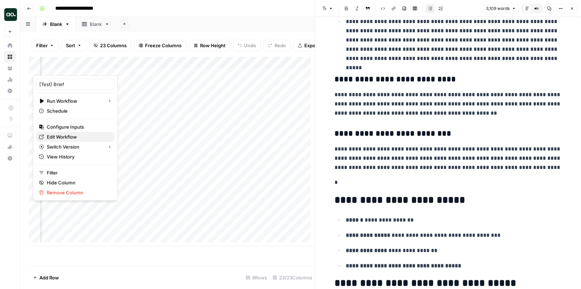
click at [71, 135] on span "Edit Workflow" at bounding box center [78, 136] width 62 height 7
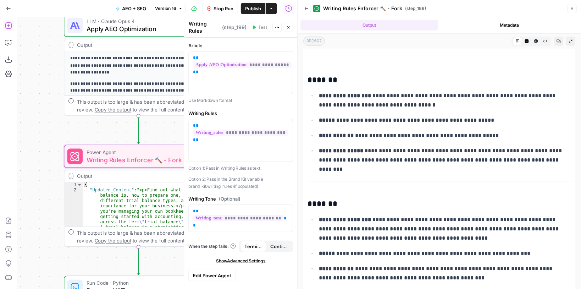
scroll to position [4549, 0]
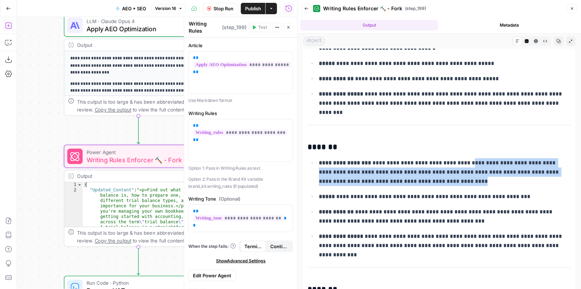
drag, startPoint x: 456, startPoint y: 147, endPoint x: 456, endPoint y: 165, distance: 17.4
click at [456, 165] on p "**********" at bounding box center [443, 172] width 248 height 28
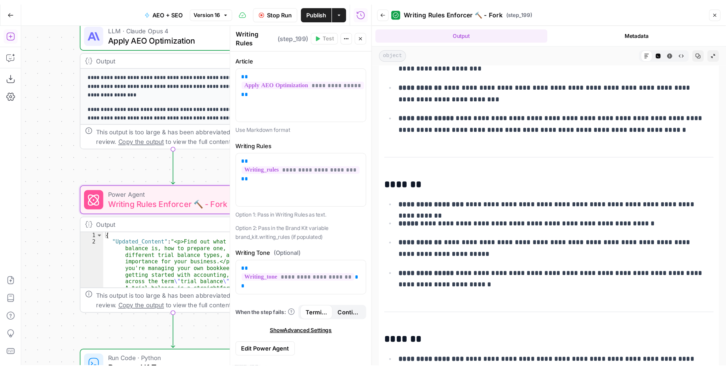
scroll to position [4219, 0]
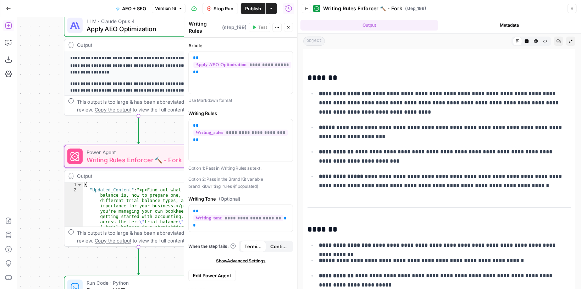
click at [290, 32] on button "Close" at bounding box center [288, 27] width 9 height 9
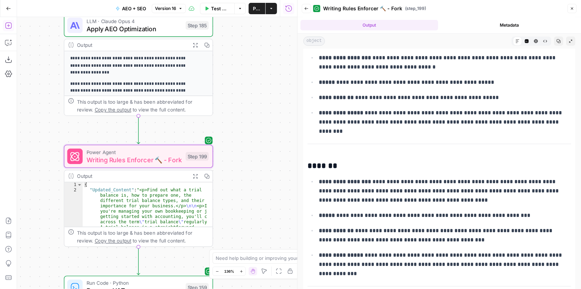
scroll to position [4532, 0]
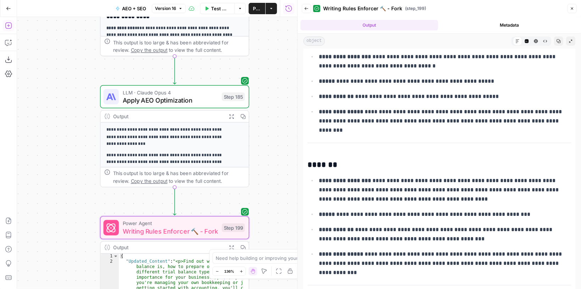
drag, startPoint x: 98, startPoint y: 127, endPoint x: 139, endPoint y: 217, distance: 99.8
click at [139, 216] on div "true false false true false true Workflow Set Inputs Inputs Run Code · Python F…" at bounding box center [157, 153] width 280 height 272
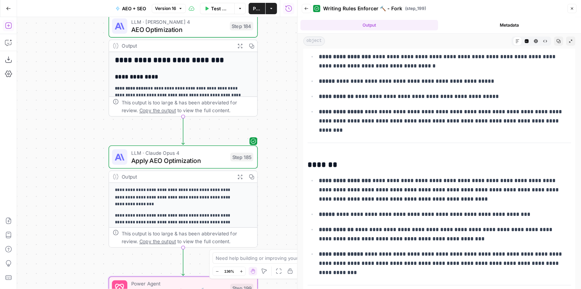
drag, startPoint x: 67, startPoint y: 78, endPoint x: 66, endPoint y: 153, distance: 74.8
click at [67, 153] on div "true false false true false true Workflow Set Inputs Inputs Run Code · Python F…" at bounding box center [157, 153] width 280 height 272
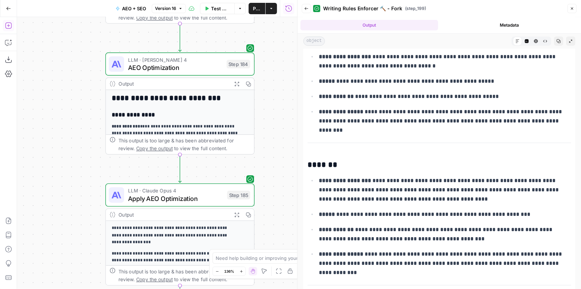
drag, startPoint x: 71, startPoint y: 123, endPoint x: 71, endPoint y: 129, distance: 5.7
click at [71, 129] on div "true false false true false true Workflow Set Inputs Inputs Run Code · Python F…" at bounding box center [157, 153] width 280 height 272
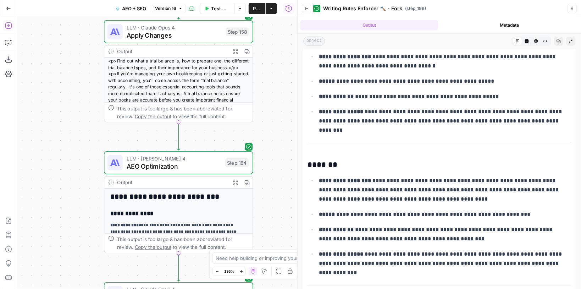
drag, startPoint x: 71, startPoint y: 129, endPoint x: 70, endPoint y: 228, distance: 98.6
click at [70, 228] on div "true false false true false true Workflow Set Inputs Inputs Run Code · Python F…" at bounding box center [157, 153] width 280 height 272
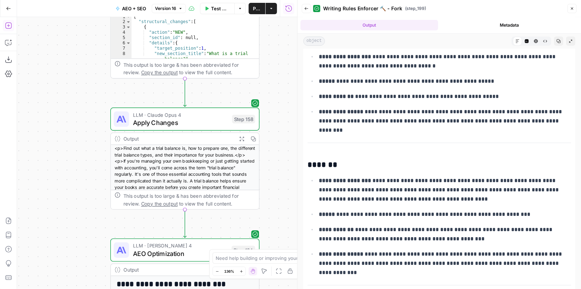
drag, startPoint x: 70, startPoint y: 145, endPoint x: 76, endPoint y: 233, distance: 88.5
click at [76, 233] on div "true false false true false true Workflow Set Inputs Inputs Run Code · Python F…" at bounding box center [157, 153] width 280 height 272
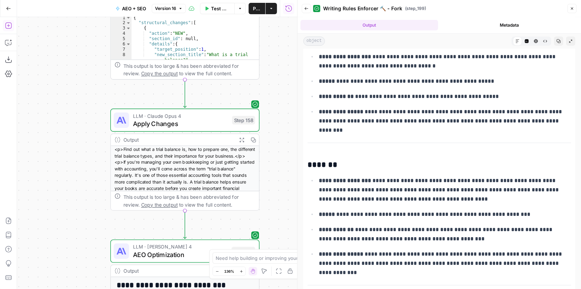
drag, startPoint x: 72, startPoint y: 144, endPoint x: 79, endPoint y: 203, distance: 59.7
click at [79, 203] on div "true false false true false true Workflow Set Inputs Inputs Run Code · Python F…" at bounding box center [157, 153] width 280 height 272
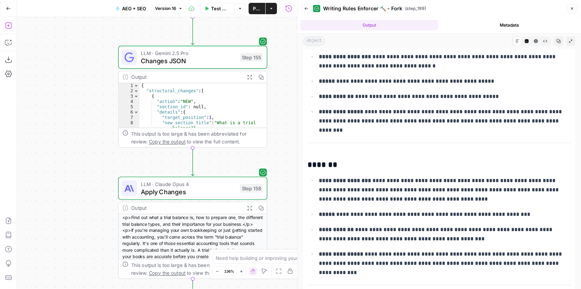
drag, startPoint x: 82, startPoint y: 178, endPoint x: 79, endPoint y: 228, distance: 50.8
click at [78, 233] on div "true false false true false true Workflow Set Inputs Inputs Run Code · Python F…" at bounding box center [157, 153] width 280 height 272
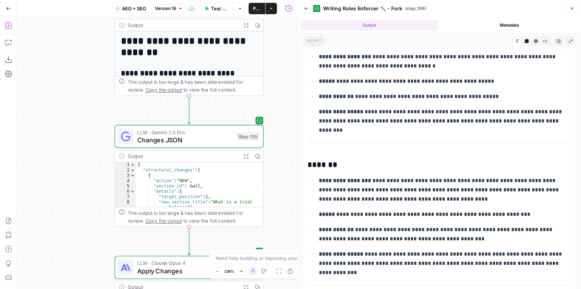
drag, startPoint x: 86, startPoint y: 146, endPoint x: 87, endPoint y: 212, distance: 65.6
click at [87, 211] on div "true false false true false true Workflow Set Inputs Inputs Run Code · Python F…" at bounding box center [157, 153] width 280 height 272
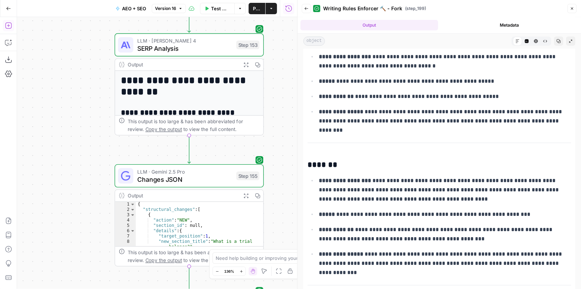
click at [245, 65] on icon "button" at bounding box center [246, 64] width 4 height 4
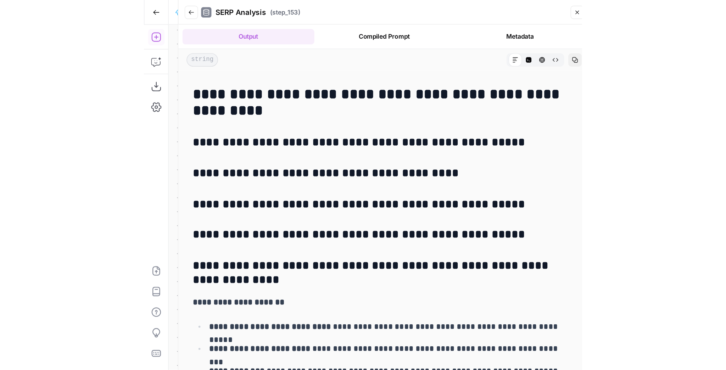
scroll to position [1485, 0]
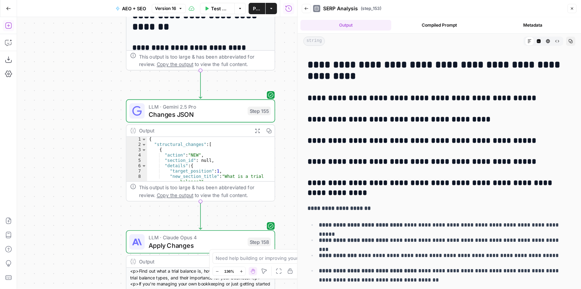
drag, startPoint x: 72, startPoint y: 181, endPoint x: 88, endPoint y: 51, distance: 130.4
click at [88, 51] on div "true false false true false true Workflow Set Inputs Inputs Run Code · Python F…" at bounding box center [157, 153] width 280 height 272
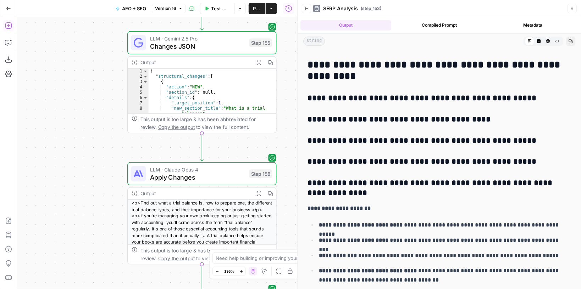
drag, startPoint x: 100, startPoint y: 127, endPoint x: 96, endPoint y: 123, distance: 5.0
click at [96, 123] on div "true false false true false true Workflow Set Inputs Inputs Run Code · Python F…" at bounding box center [157, 153] width 280 height 272
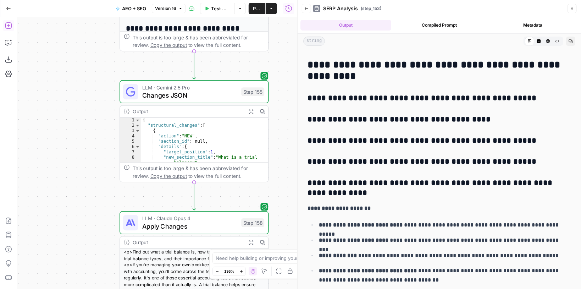
drag, startPoint x: 96, startPoint y: 123, endPoint x: 89, endPoint y: 172, distance: 49.5
click at [89, 172] on div "true false false true false true Workflow Set Inputs Inputs Run Code · Python F…" at bounding box center [157, 153] width 280 height 272
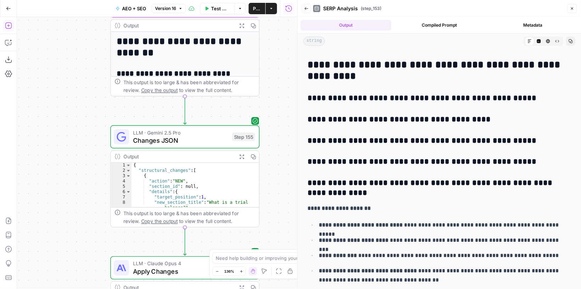
drag, startPoint x: 91, startPoint y: 133, endPoint x: 82, endPoint y: 178, distance: 46.0
click at [82, 178] on div "true false false true false true Workflow Set Inputs Inputs Run Code · Python F…" at bounding box center [157, 153] width 280 height 272
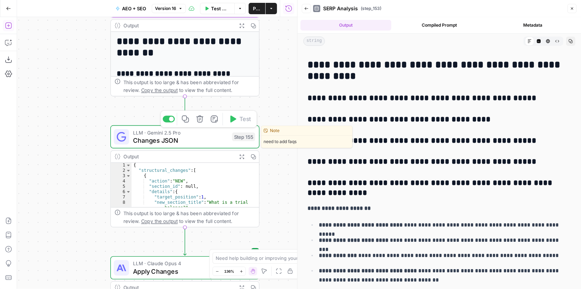
click at [170, 141] on span "Changes JSON" at bounding box center [180, 140] width 95 height 10
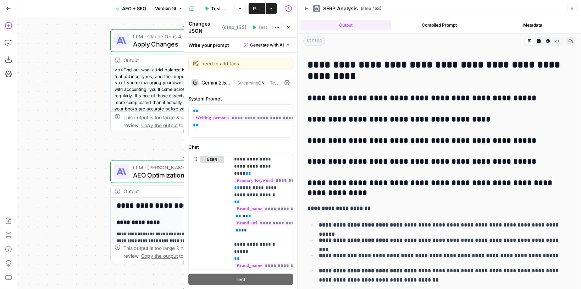
click at [291, 27] on button "Close" at bounding box center [288, 27] width 9 height 9
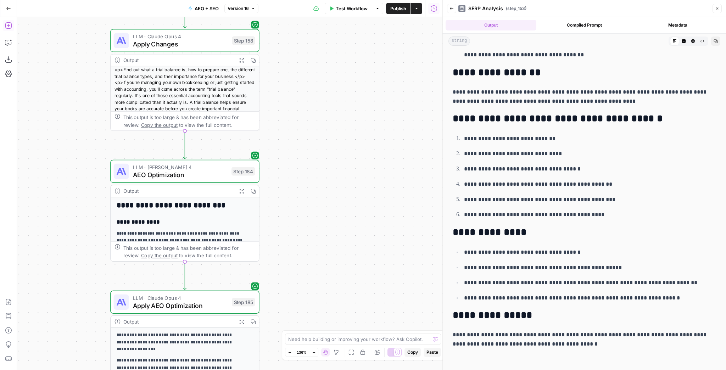
scroll to position [0, 0]
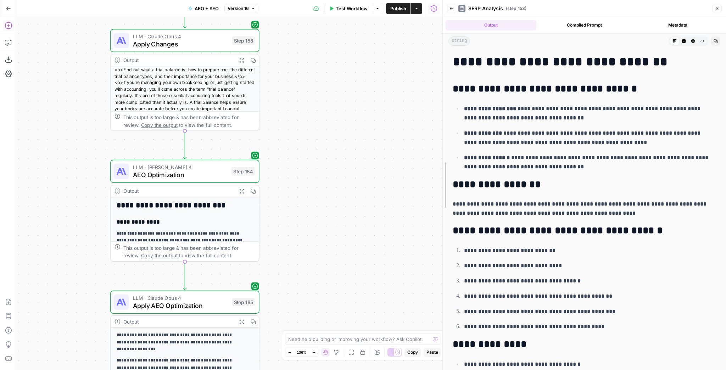
drag, startPoint x: 443, startPoint y: 125, endPoint x: 407, endPoint y: 125, distance: 35.5
click at [407, 125] on body "XeroOps New Home Browse Your Data Usage Settings Recent Grids [Xero] Content Re…" at bounding box center [363, 185] width 726 height 370
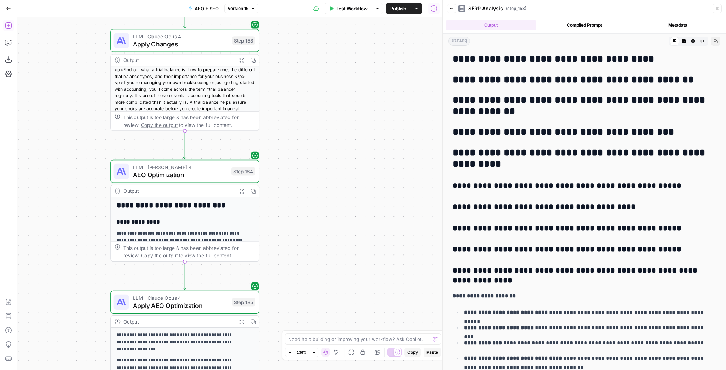
scroll to position [1405, 0]
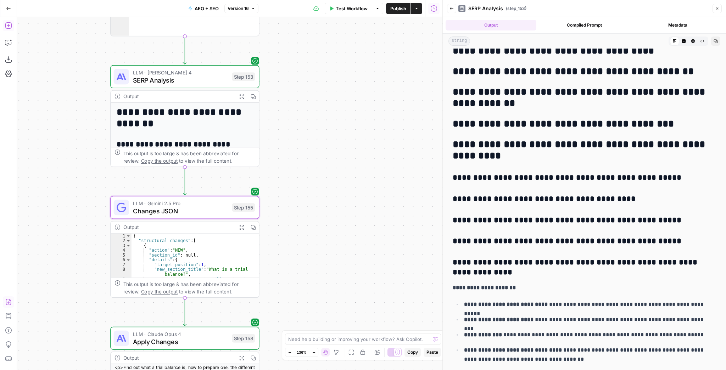
click at [10, 28] on icon "button" at bounding box center [8, 25] width 7 height 7
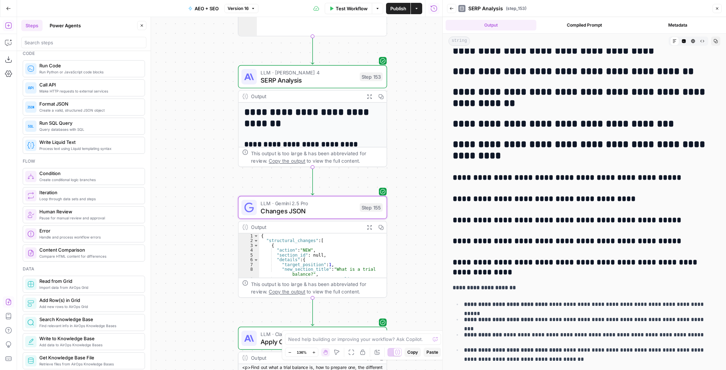
scroll to position [114, 0]
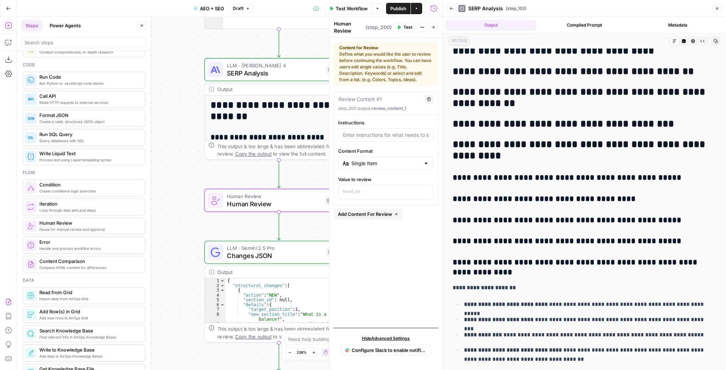
drag, startPoint x: 208, startPoint y: 190, endPoint x: 171, endPoint y: 183, distance: 38.0
click at [171, 183] on div "true false false true false true Workflow Set Inputs Inputs Run Code · Python F…" at bounding box center [230, 193] width 426 height 353
click at [390, 194] on p at bounding box center [386, 191] width 86 height 7
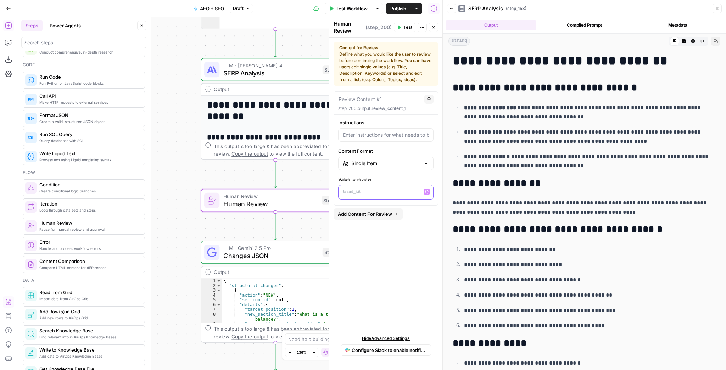
scroll to position [0, 0]
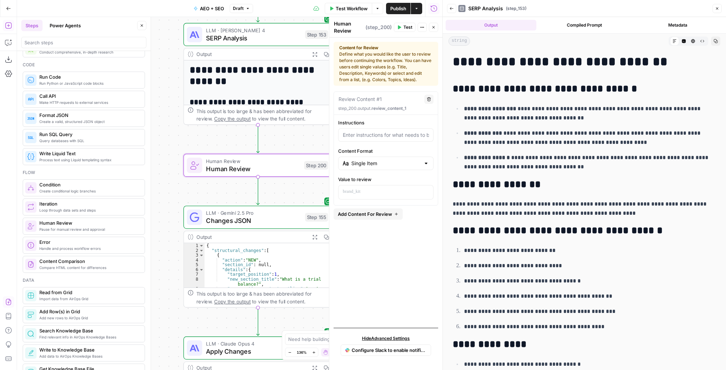
drag, startPoint x: 180, startPoint y: 126, endPoint x: 157, endPoint y: 44, distance: 85.2
click at [157, 48] on div "true false false true false true Workflow Set Inputs Inputs Run Code · Python F…" at bounding box center [230, 193] width 426 height 353
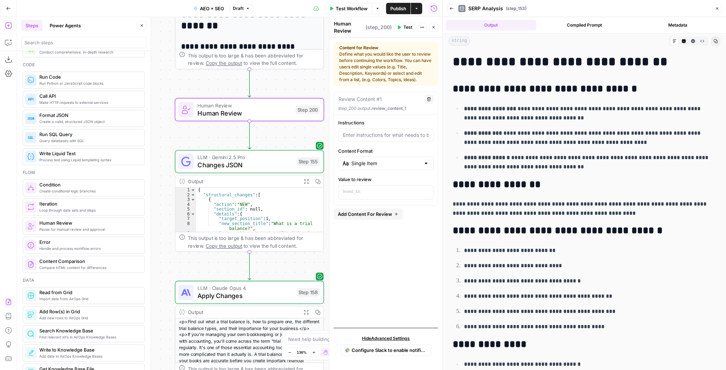
drag, startPoint x: 167, startPoint y: 177, endPoint x: 177, endPoint y: 66, distance: 110.8
click at [177, 75] on div "true false false true false true Workflow Set Inputs Inputs Run Code · Python F…" at bounding box center [230, 193] width 426 height 353
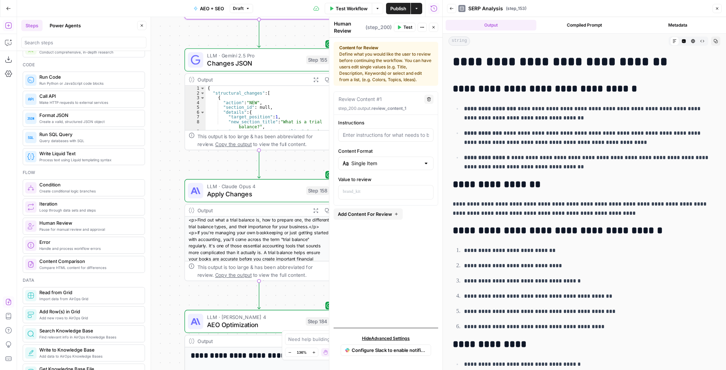
drag, startPoint x: 171, startPoint y: 170, endPoint x: 159, endPoint y: 76, distance: 95.5
click at [160, 79] on div "true false false true false true Workflow Set Inputs Inputs Run Code · Python F…" at bounding box center [230, 193] width 426 height 353
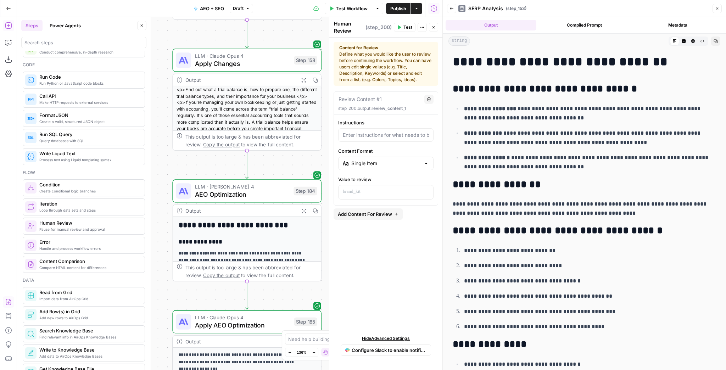
drag, startPoint x: 163, startPoint y: 168, endPoint x: 161, endPoint y: 79, distance: 89.1
click at [161, 79] on div "true false false true false true Workflow Set Inputs Inputs Run Code · Python F…" at bounding box center [230, 193] width 426 height 353
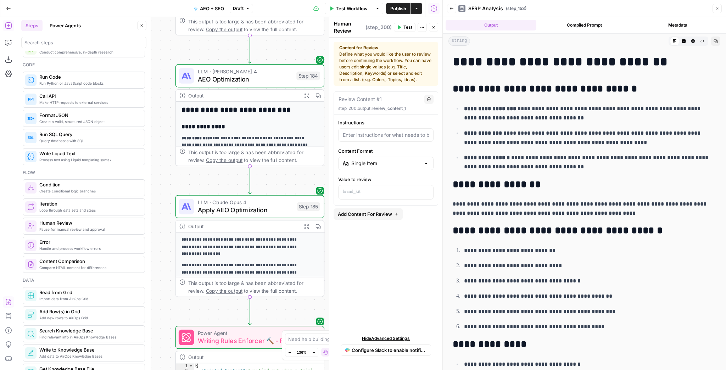
drag, startPoint x: 200, startPoint y: 226, endPoint x: 206, endPoint y: 176, distance: 50.6
click at [206, 178] on div "true false false true false true Workflow Set Inputs Inputs Run Code · Python F…" at bounding box center [230, 193] width 426 height 353
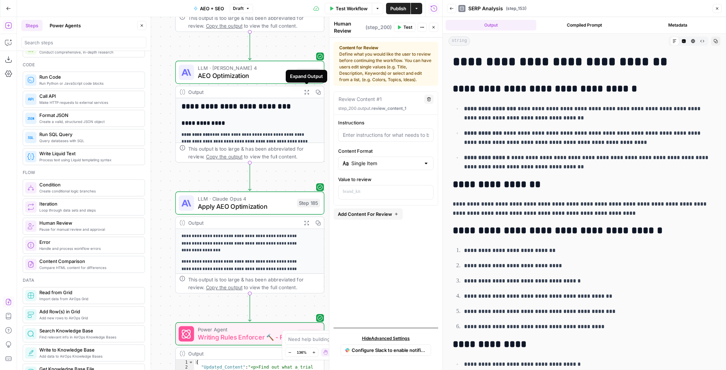
click at [303, 93] on button "Expand Output" at bounding box center [307, 92] width 12 height 12
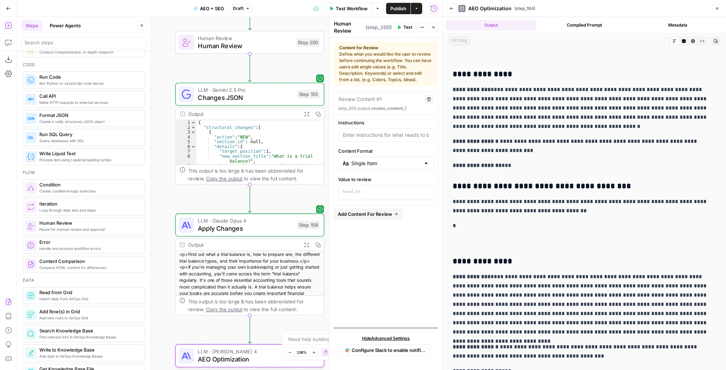
click at [304, 245] on icon "button" at bounding box center [306, 244] width 5 height 5
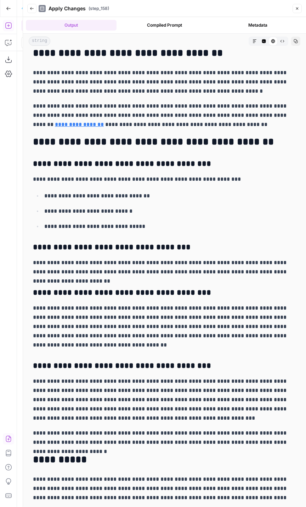
scroll to position [1455, 0]
drag, startPoint x: 114, startPoint y: 381, endPoint x: 114, endPoint y: 403, distance: 21.6
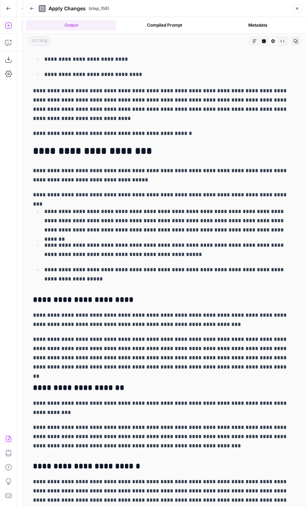
scroll to position [0, 0]
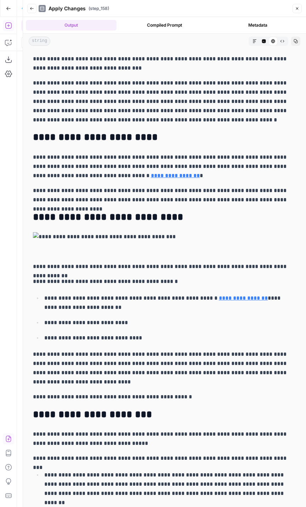
click at [36, 10] on div "Back Apply Changes ( step_158 ) Close" at bounding box center [164, 8] width 275 height 11
click at [33, 9] on icon "button" at bounding box center [32, 8] width 4 height 4
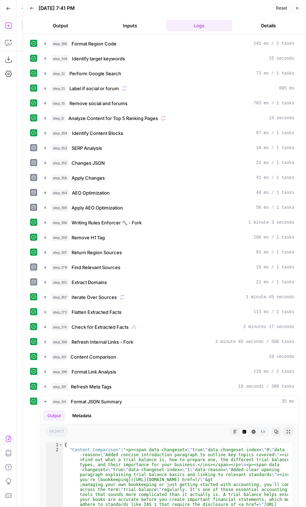
click at [34, 7] on button "Back" at bounding box center [31, 8] width 9 height 9
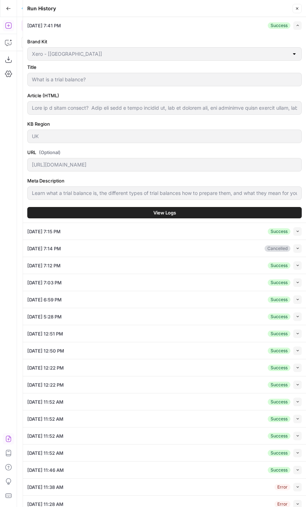
click at [299, 7] on icon "button" at bounding box center [297, 8] width 4 height 4
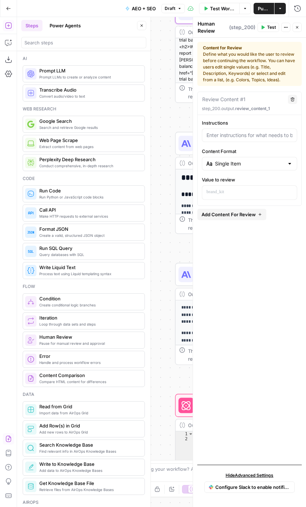
click at [66, 20] on button "Power Agents" at bounding box center [65, 25] width 40 height 11
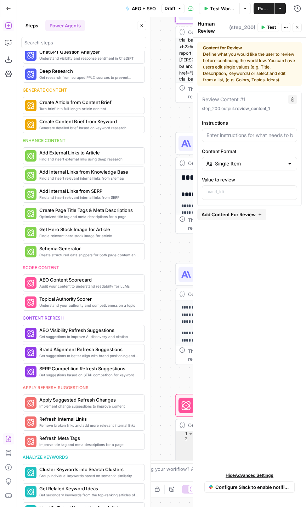
scroll to position [85, 0]
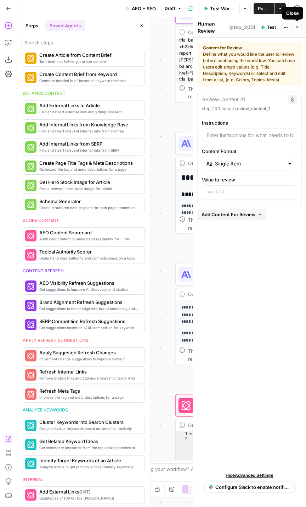
click at [300, 31] on button "Close" at bounding box center [297, 27] width 9 height 9
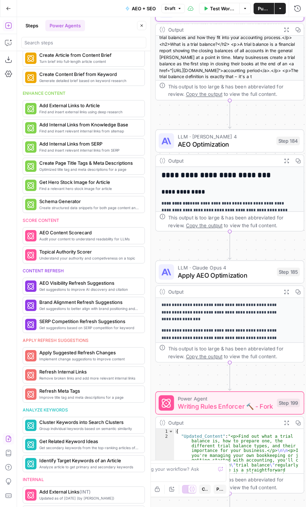
drag, startPoint x: 183, startPoint y: 253, endPoint x: 167, endPoint y: 251, distance: 15.7
click at [167, 251] on div "true false false true false true Workflow Set Inputs Inputs Run Code · Python F…" at bounding box center [161, 261] width 289 height 489
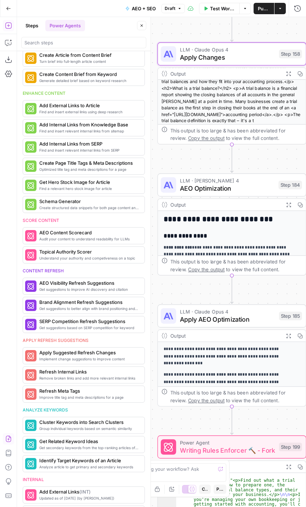
drag, startPoint x: 196, startPoint y: 245, endPoint x: 198, endPoint y: 289, distance: 44.0
click at [198, 288] on div "true false false true false true Workflow Set Inputs Inputs Run Code · Python F…" at bounding box center [161, 261] width 289 height 489
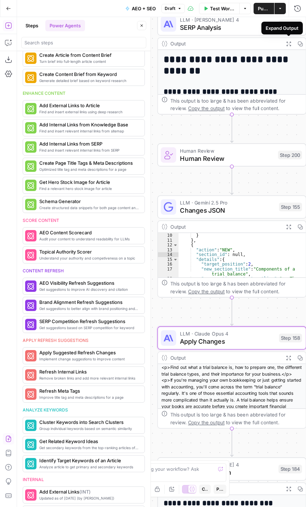
click at [288, 44] on icon "button" at bounding box center [288, 43] width 5 height 5
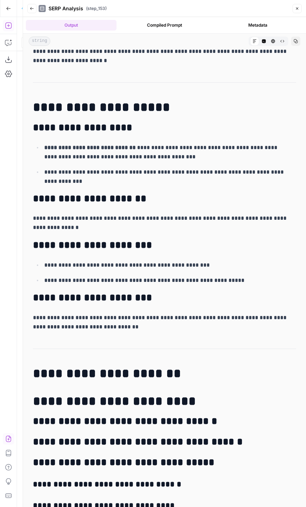
scroll to position [880, 0]
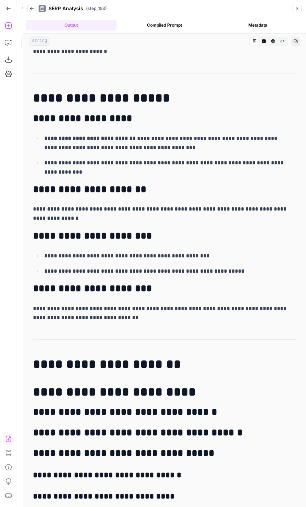
click at [297, 6] on button "Close" at bounding box center [297, 8] width 9 height 9
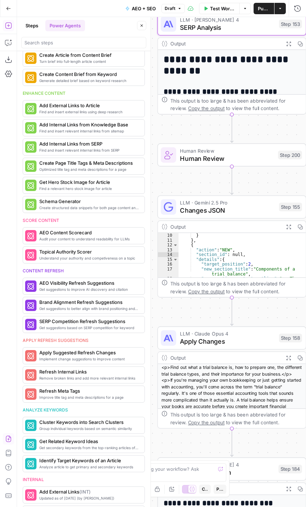
click at [145, 27] on button "Close" at bounding box center [141, 25] width 9 height 9
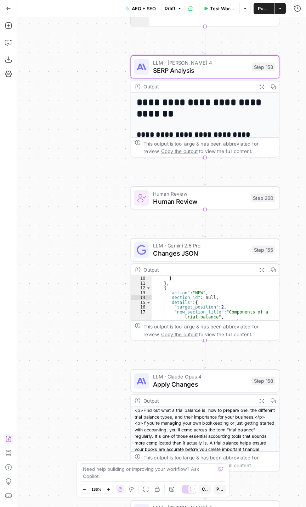
drag, startPoint x: 106, startPoint y: 84, endPoint x: 20, endPoint y: 183, distance: 131.7
click at [23, 183] on div "true false false true false true Workflow Set Inputs Inputs Run Code · Python F…" at bounding box center [161, 261] width 289 height 489
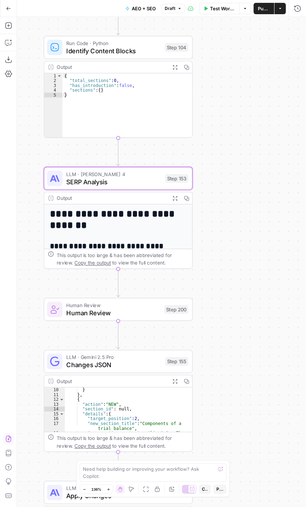
drag, startPoint x: 267, startPoint y: 212, endPoint x: 260, endPoint y: 206, distance: 9.8
click at [260, 206] on div "true false false true false true Workflow Set Inputs Inputs Run Code · Python F…" at bounding box center [161, 261] width 289 height 489
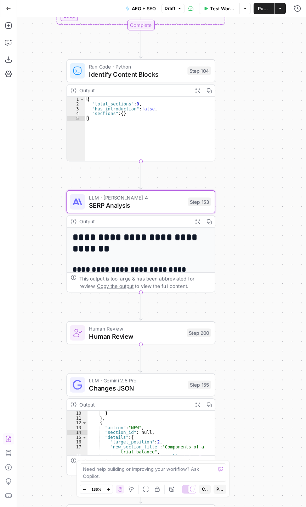
click at [253, 203] on div "true false false true false true Workflow Set Inputs Inputs Run Code · Python F…" at bounding box center [161, 261] width 289 height 489
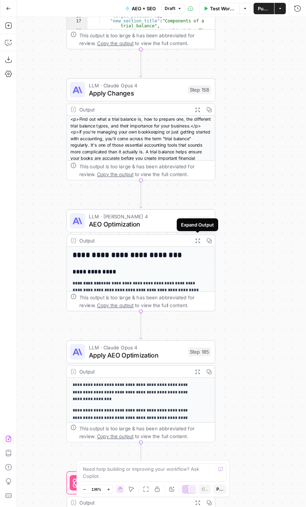
click at [195, 241] on icon "button" at bounding box center [197, 240] width 5 height 5
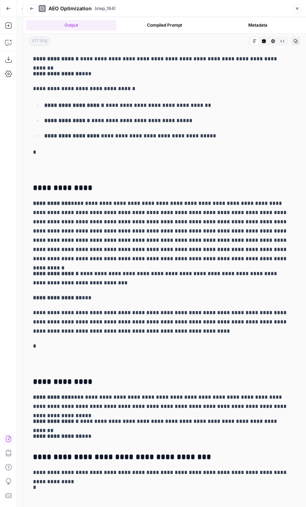
scroll to position [908, 0]
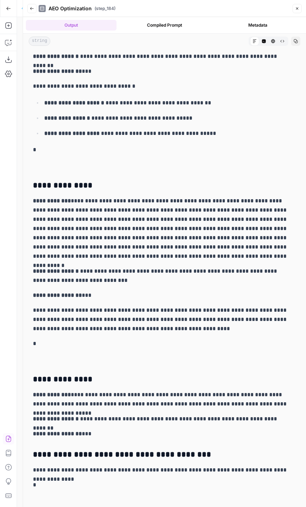
drag, startPoint x: 138, startPoint y: 205, endPoint x: 126, endPoint y: 250, distance: 46.6
click at [126, 249] on p "**********" at bounding box center [162, 228] width 259 height 65
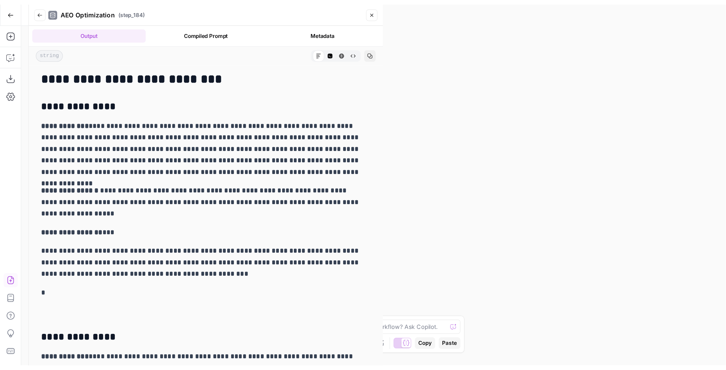
scroll to position [85, 0]
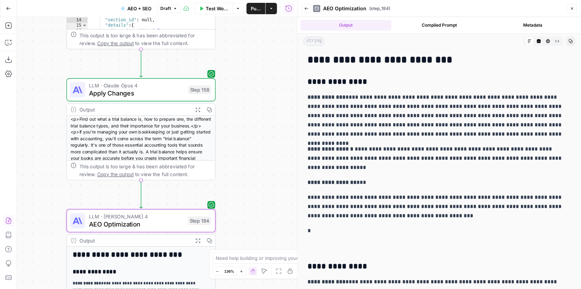
click at [573, 8] on icon "button" at bounding box center [572, 8] width 4 height 4
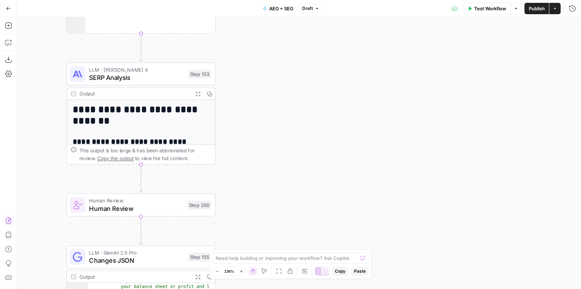
click at [155, 81] on span "SERP Analysis" at bounding box center [136, 77] width 95 height 10
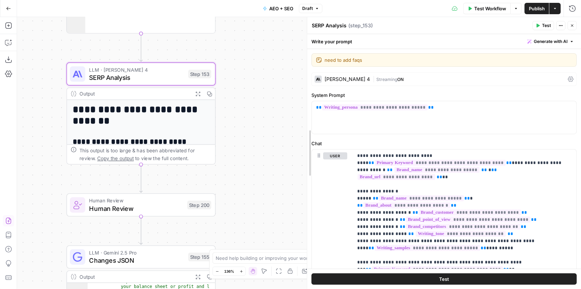
drag, startPoint x: 468, startPoint y: 105, endPoint x: 308, endPoint y: 105, distance: 160.7
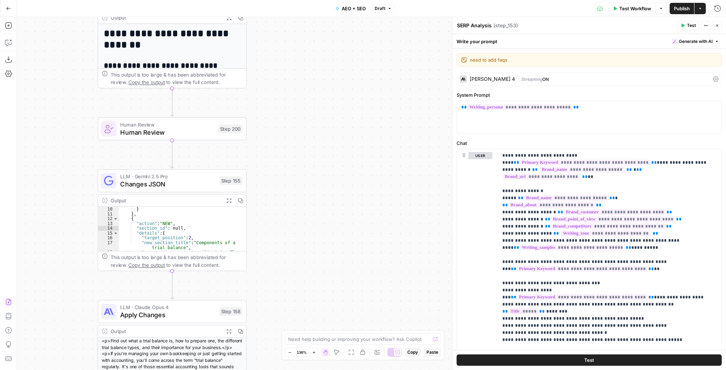
drag, startPoint x: 279, startPoint y: 135, endPoint x: 376, endPoint y: 147, distance: 97.1
click at [369, 148] on div "true false false true false true Workflow Set Inputs Inputs Run Code · Python F…" at bounding box center [371, 193] width 709 height 353
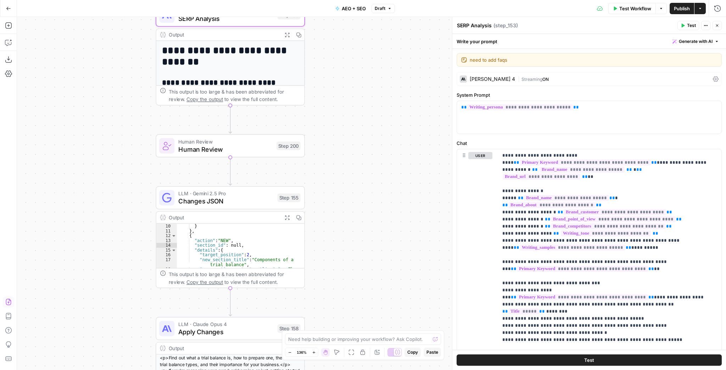
drag, startPoint x: 371, startPoint y: 140, endPoint x: 389, endPoint y: 180, distance: 43.7
click at [389, 180] on div "true false false true false true Workflow Set Inputs Inputs Run Code · Python F…" at bounding box center [371, 193] width 709 height 353
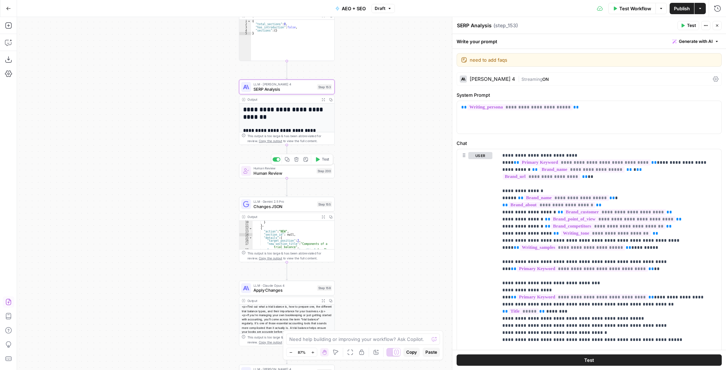
click at [273, 177] on div "Human Review Human Review Step 200 Copy step Delete step Add Note Test" at bounding box center [287, 171] width 96 height 15
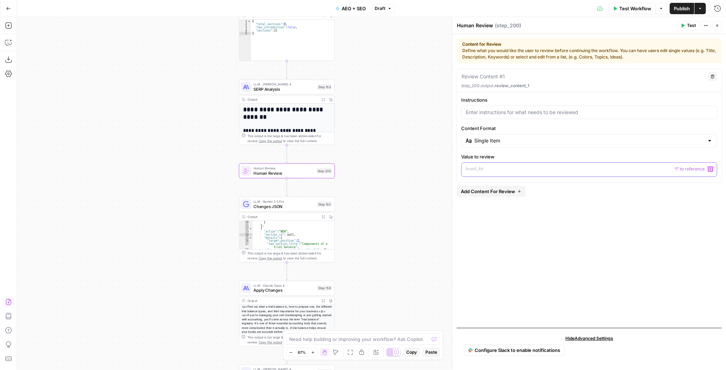
click at [519, 167] on p at bounding box center [589, 169] width 247 height 7
click at [581, 170] on button "Variables Menu" at bounding box center [711, 169] width 6 height 6
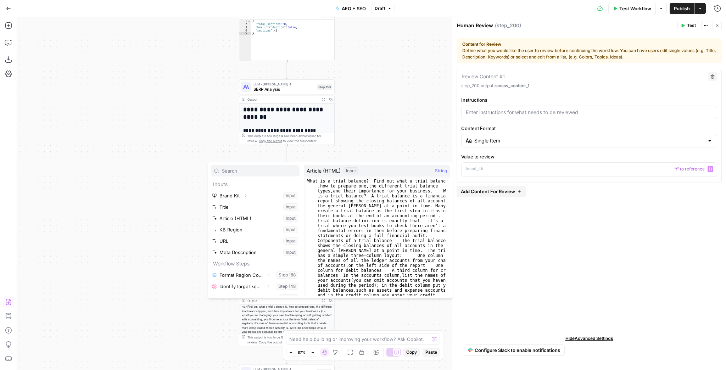
scroll to position [64, 0]
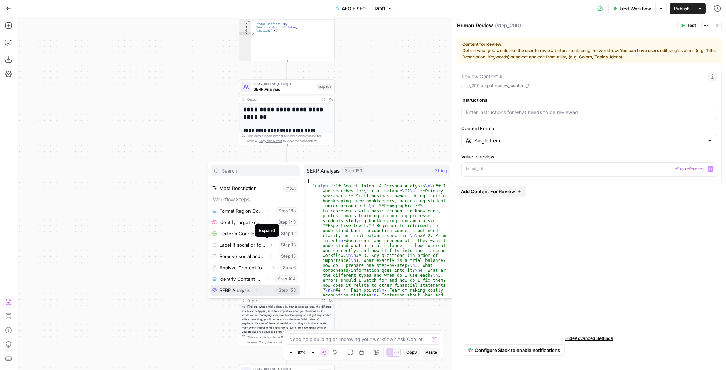
click at [257, 288] on icon "button" at bounding box center [256, 290] width 4 height 4
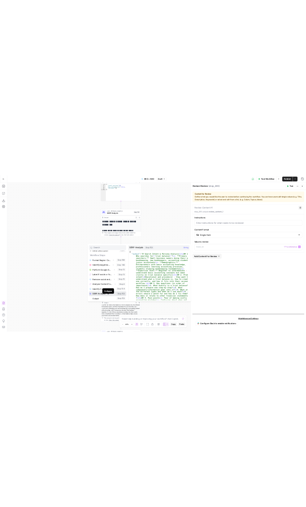
scroll to position [76, 0]
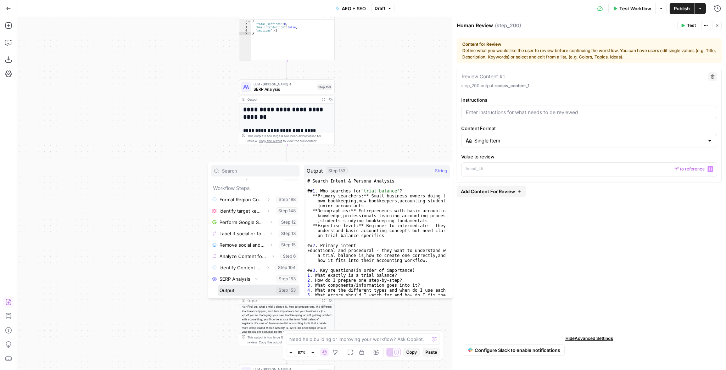
click at [243, 288] on button "Select variable Output" at bounding box center [259, 290] width 82 height 11
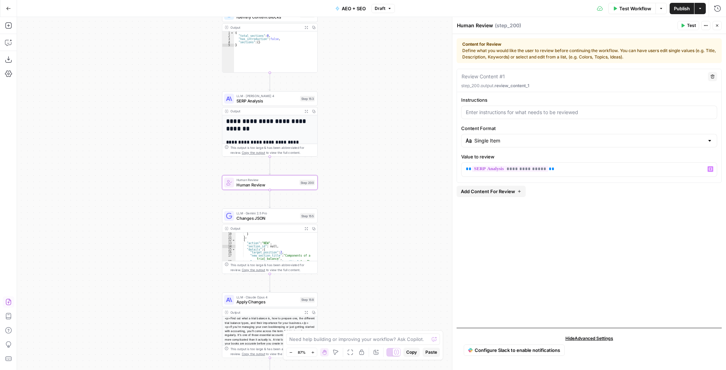
drag, startPoint x: 420, startPoint y: 157, endPoint x: 392, endPoint y: 176, distance: 33.7
click at [392, 176] on div "true false false true false true Workflow Set Inputs Inputs Run Code · Python F…" at bounding box center [371, 193] width 709 height 353
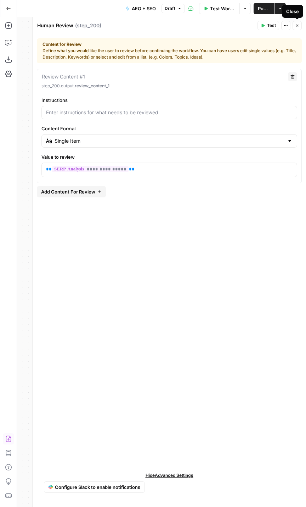
click at [298, 23] on icon "button" at bounding box center [297, 25] width 4 height 4
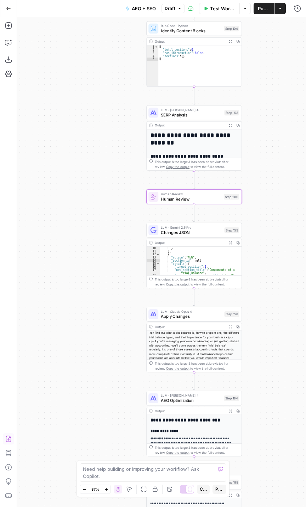
drag, startPoint x: 124, startPoint y: 133, endPoint x: 73, endPoint y: 146, distance: 53.1
click at [74, 146] on div "true false false true false true Workflow Set Inputs Inputs Run Code · Python F…" at bounding box center [161, 261] width 289 height 489
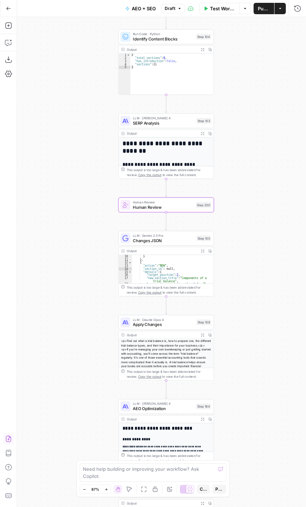
click at [202, 252] on button "Expand Output" at bounding box center [202, 250] width 7 height 7
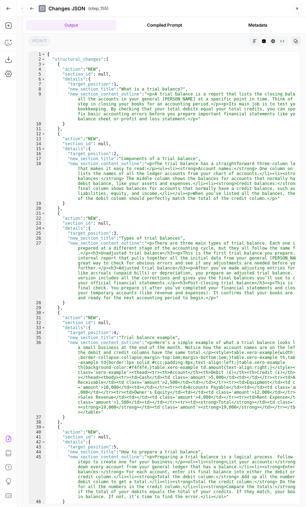
scroll to position [0, 0]
drag, startPoint x: 296, startPoint y: 13, endPoint x: 275, endPoint y: 54, distance: 46.0
click at [296, 13] on button "Close" at bounding box center [297, 8] width 9 height 9
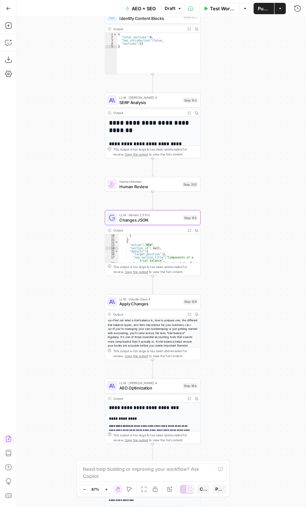
drag, startPoint x: 246, startPoint y: 216, endPoint x: 215, endPoint y: 192, distance: 39.2
click at [230, 194] on div "true false false true false true Workflow Set Inputs Inputs Run Code · Python F…" at bounding box center [161, 261] width 289 height 489
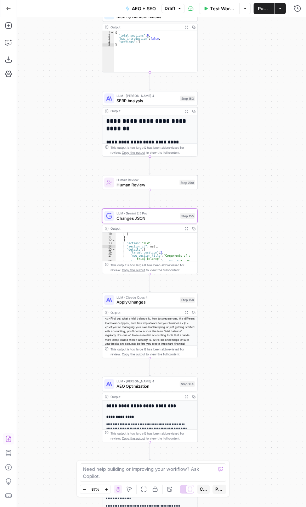
click at [160, 189] on div "Human Review Human Review Step 200" at bounding box center [150, 182] width 96 height 15
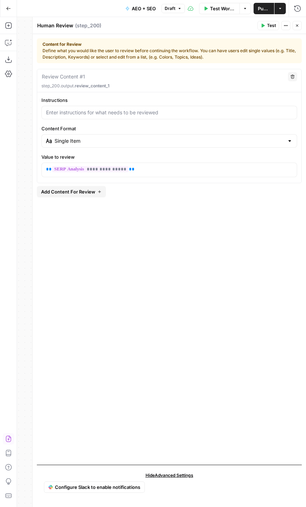
click at [131, 47] on div "Content for Review Define what you would like the user to review before continu…" at bounding box center [170, 50] width 254 height 19
click at [134, 50] on div "Content for Review Define what you would like the user to review before continu…" at bounding box center [170, 50] width 254 height 19
drag, startPoint x: 135, startPoint y: 51, endPoint x: 139, endPoint y: 61, distance: 10.8
click at [139, 61] on div "Content for Review Define what you would like the user to review before continu…" at bounding box center [169, 50] width 265 height 25
click at [160, 145] on div "Single Item" at bounding box center [169, 140] width 256 height 13
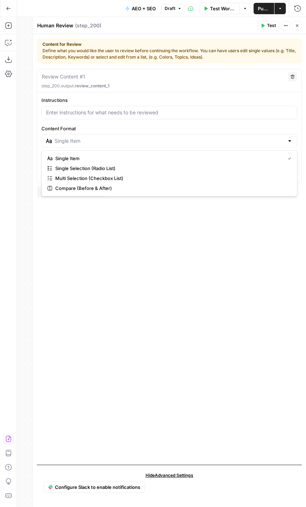
type input "Single Item"
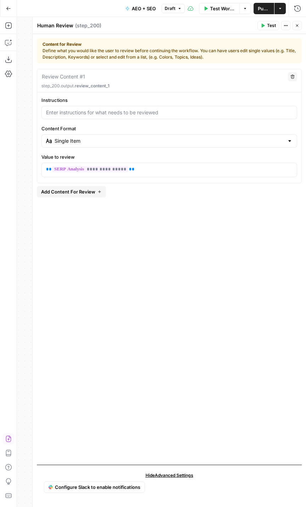
click at [162, 128] on label "Content Format" at bounding box center [169, 128] width 256 height 7
click at [162, 137] on input "Single Item" at bounding box center [170, 140] width 230 height 7
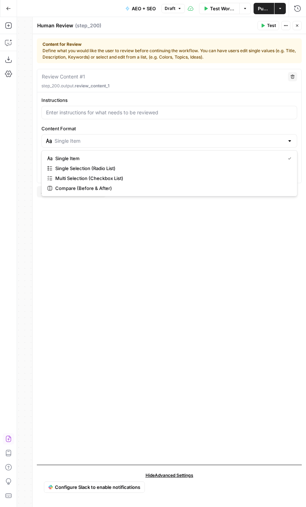
type input "Single Item"
click at [295, 28] on button "Close" at bounding box center [297, 25] width 9 height 9
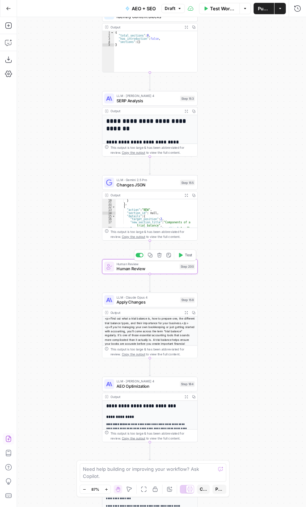
click at [146, 267] on span "Human Review" at bounding box center [147, 268] width 61 height 6
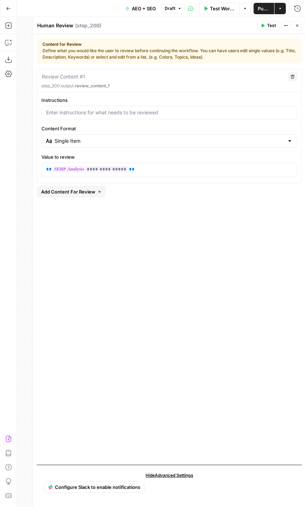
click at [61, 189] on span "Add Content For Review" at bounding box center [68, 191] width 54 height 7
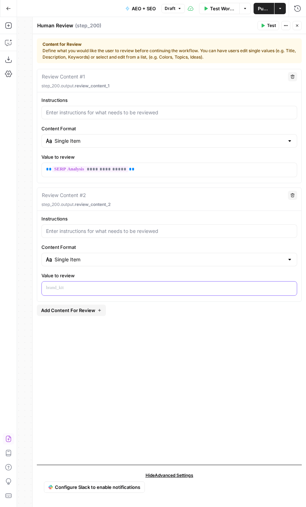
click at [77, 285] on p at bounding box center [169, 287] width 247 height 7
click at [288, 287] on button "Variables Menu" at bounding box center [291, 288] width 6 height 6
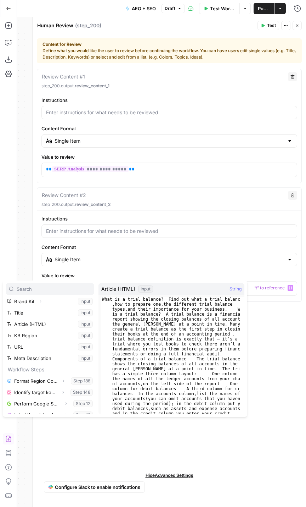
scroll to position [76, 0]
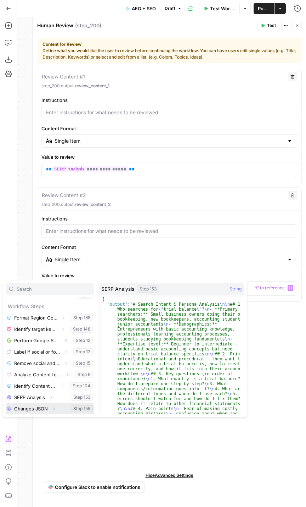
click at [52, 288] on icon "button" at bounding box center [54, 408] width 4 height 4
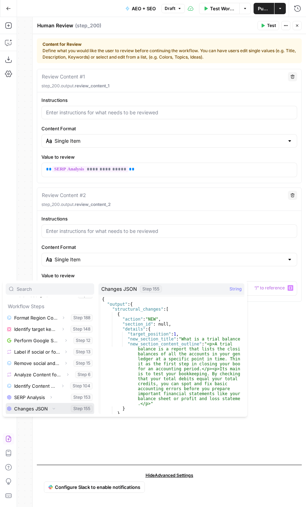
scroll to position [87, 0]
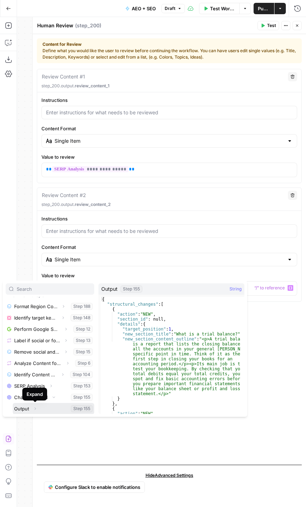
click at [31, 288] on button "Expand" at bounding box center [35, 408] width 9 height 9
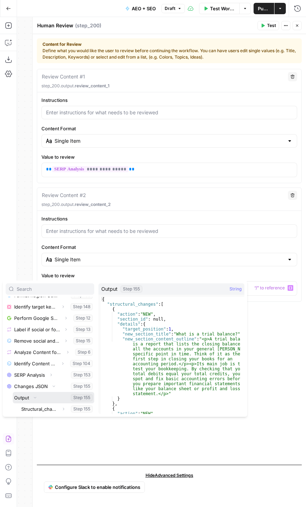
scroll to position [98, 0]
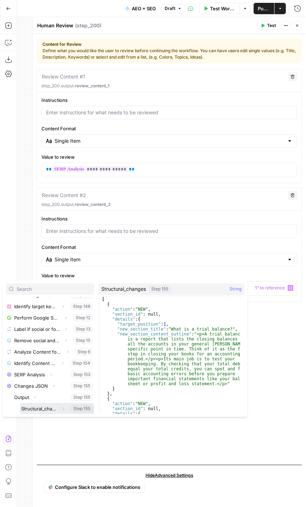
click at [50, 288] on button "Select variable Structural_changes" at bounding box center [57, 408] width 74 height 11
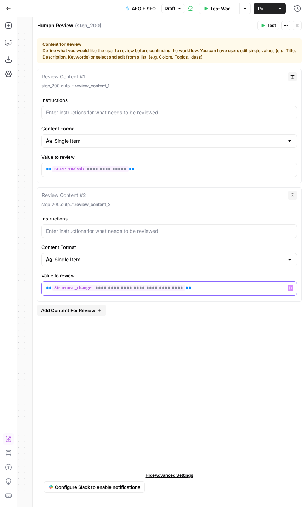
drag, startPoint x: 214, startPoint y: 286, endPoint x: -5, endPoint y: 279, distance: 218.3
click at [0, 279] on html "XeroOps New Home Browse Your Data Usage Settings Recent Grids [Xero] Content Re…" at bounding box center [153, 253] width 306 height 507
click at [289, 288] on button "Variables Menu" at bounding box center [291, 288] width 6 height 6
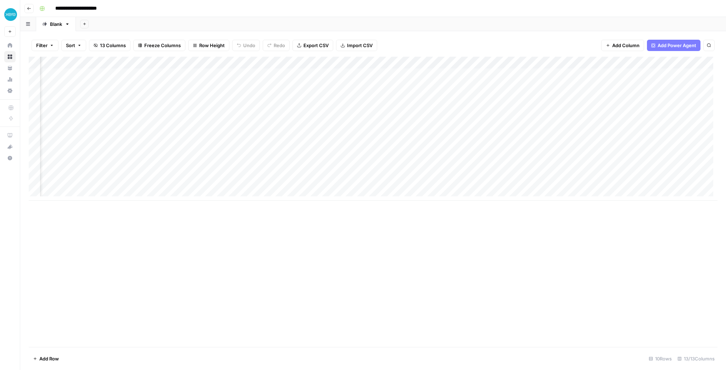
scroll to position [0, 126]
click at [398, 75] on div "Add Column" at bounding box center [373, 129] width 689 height 144
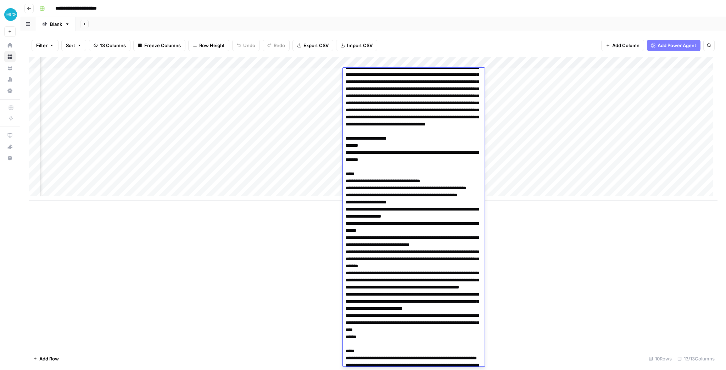
scroll to position [0, 0]
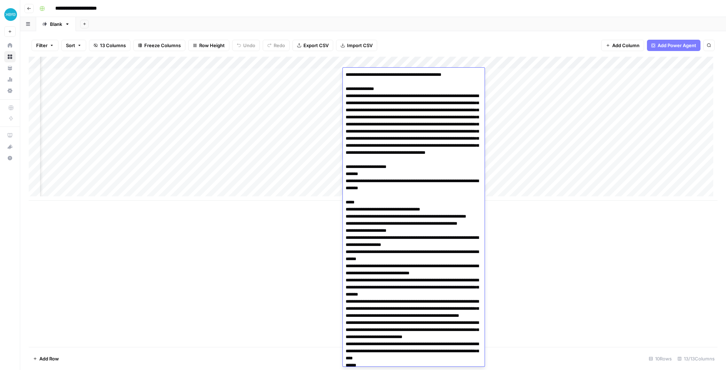
click at [309, 239] on div "Add Column" at bounding box center [373, 202] width 689 height 290
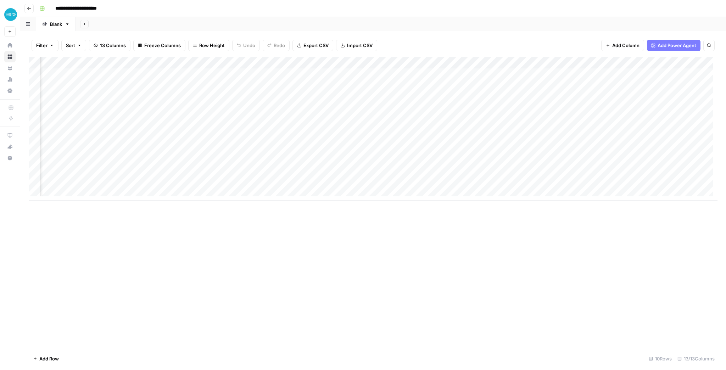
scroll to position [0, 67]
click at [523, 73] on div "Add Column" at bounding box center [373, 129] width 689 height 144
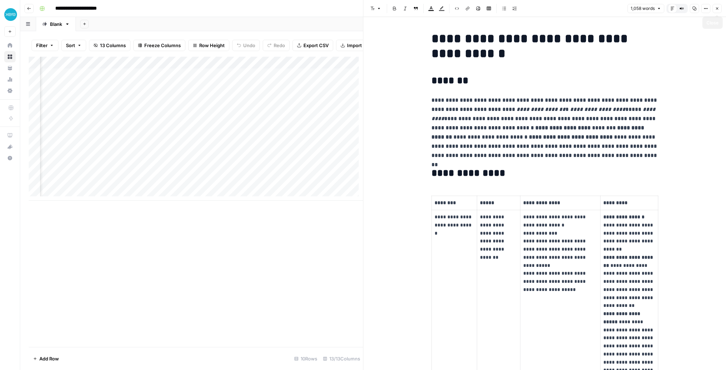
click at [718, 11] on button "Close" at bounding box center [717, 8] width 9 height 9
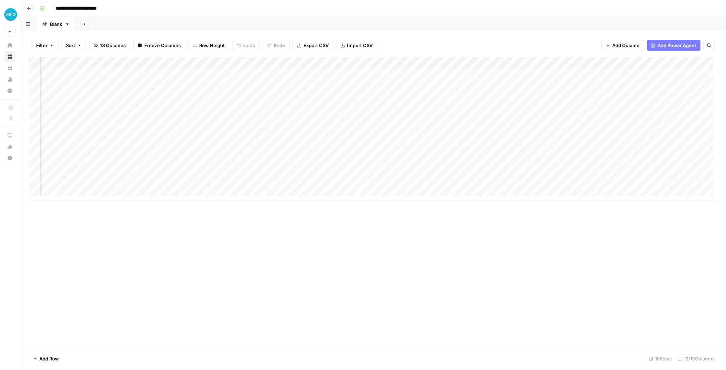
scroll to position [0, 177]
click at [277, 63] on div "Add Column" at bounding box center [373, 129] width 689 height 144
click at [267, 62] on div at bounding box center [239, 64] width 105 height 14
click at [276, 73] on div "Add Column" at bounding box center [373, 129] width 689 height 144
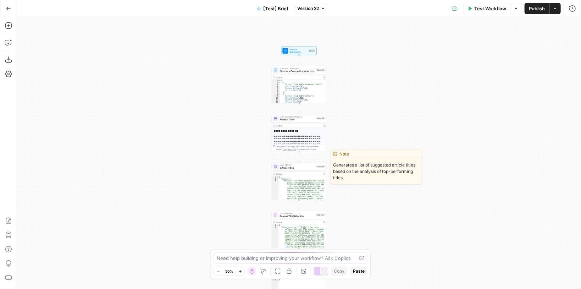
click at [293, 170] on div "LLM · GPT-4.1 Extract Titles Step 214 Copy step Delete step Edit Note Test" at bounding box center [299, 166] width 55 height 9
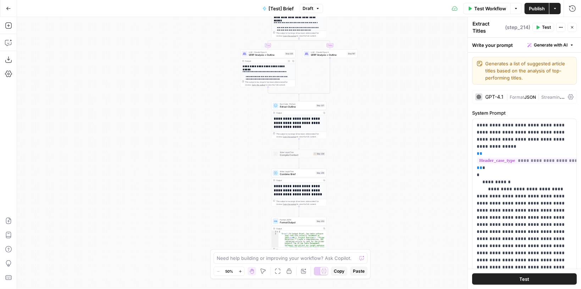
click at [287, 174] on span "Combine Brief" at bounding box center [297, 174] width 35 height 4
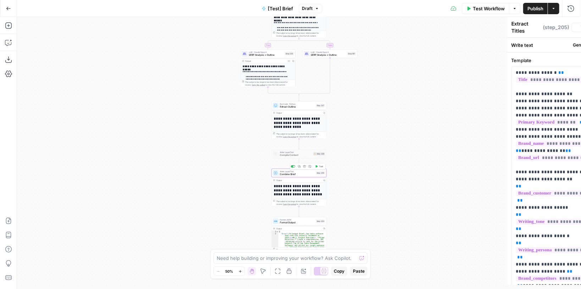
type textarea "Combine Brief"
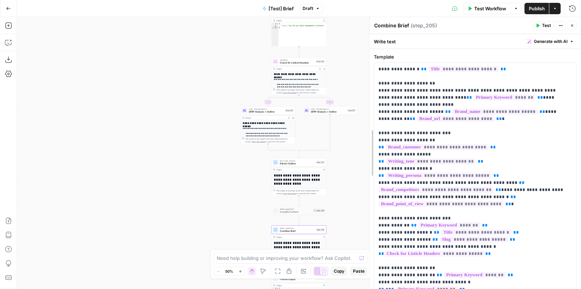
drag, startPoint x: 467, startPoint y: 117, endPoint x: 368, endPoint y: 118, distance: 99.3
click at [368, 118] on div at bounding box center [369, 153] width 7 height 272
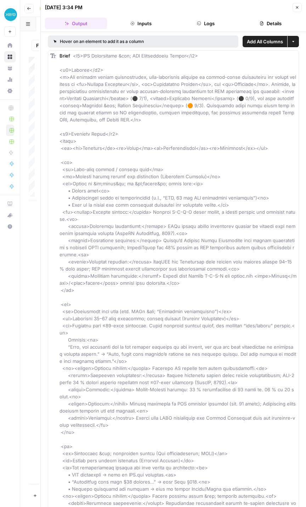
scroll to position [0, 177]
click at [296, 7] on icon "button" at bounding box center [297, 7] width 4 height 4
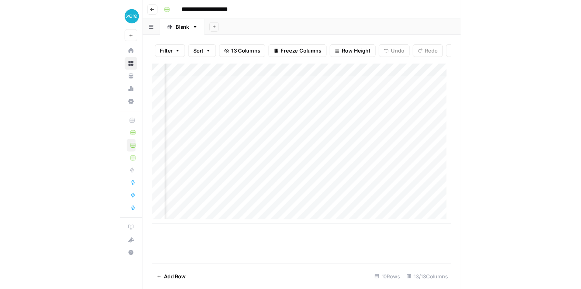
scroll to position [0, 177]
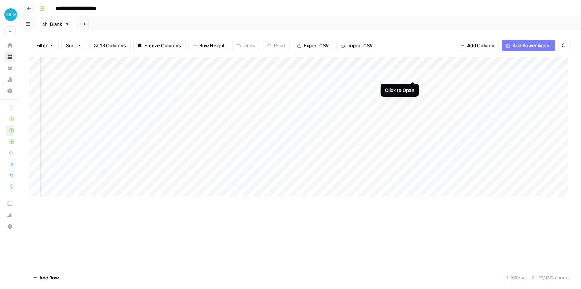
click at [306, 73] on div "Add Column" at bounding box center [301, 129] width 544 height 144
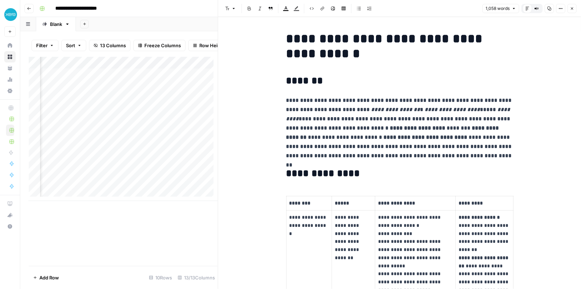
click at [306, 9] on icon "button" at bounding box center [572, 8] width 2 height 2
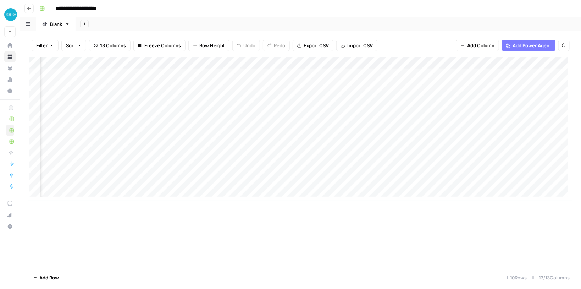
scroll to position [0, 492]
click at [306, 74] on div "Add Column" at bounding box center [301, 129] width 544 height 144
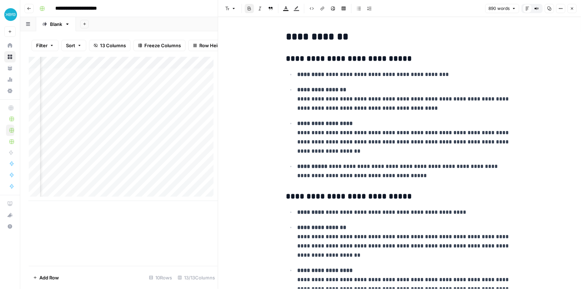
scroll to position [1022, 0]
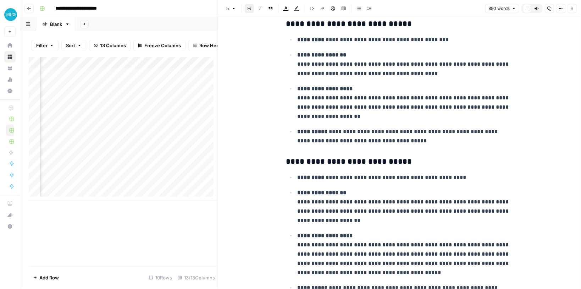
click at [306, 8] on icon "button" at bounding box center [572, 8] width 4 height 4
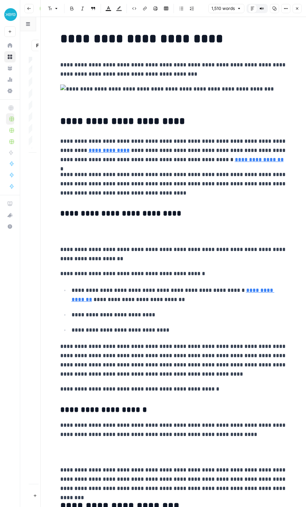
scroll to position [1522, 0]
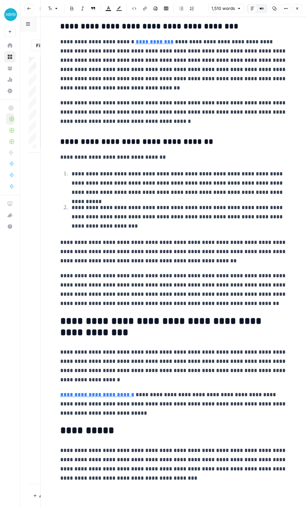
click at [298, 7] on icon "button" at bounding box center [297, 8] width 4 height 4
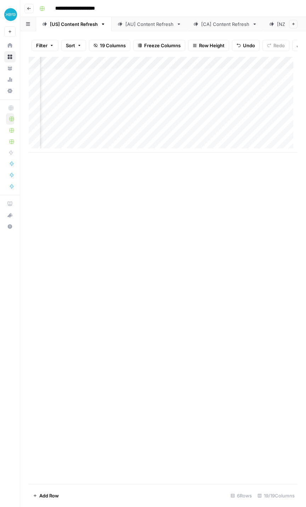
scroll to position [0, 418]
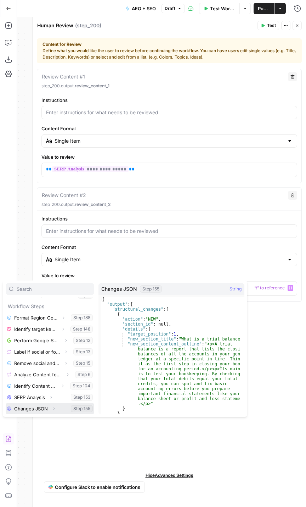
click at [52, 406] on icon "button" at bounding box center [54, 408] width 4 height 4
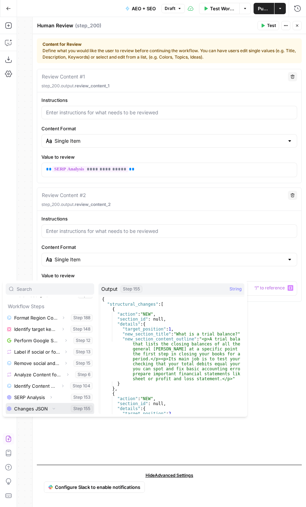
scroll to position [87, 0]
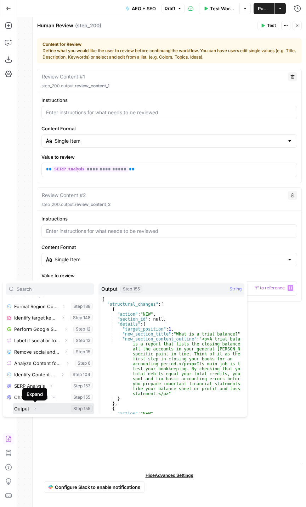
click at [37, 407] on icon "button" at bounding box center [35, 408] width 4 height 4
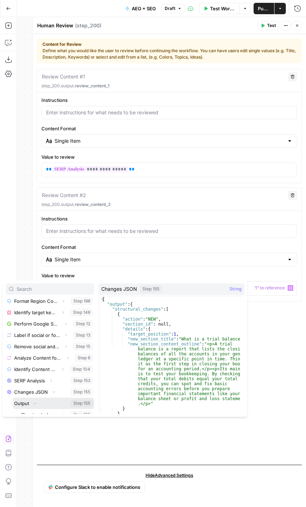
scroll to position [98, 0]
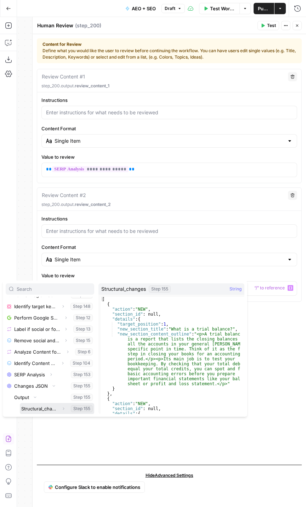
click at [47, 410] on button "Select variable Structural_changes" at bounding box center [57, 408] width 74 height 11
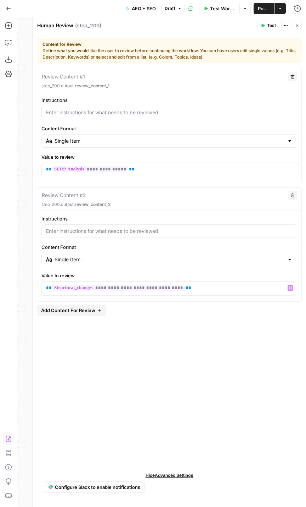
click at [135, 397] on div "**********" at bounding box center [169, 264] width 265 height 390
click at [269, 27] on span "Test" at bounding box center [271, 25] width 9 height 6
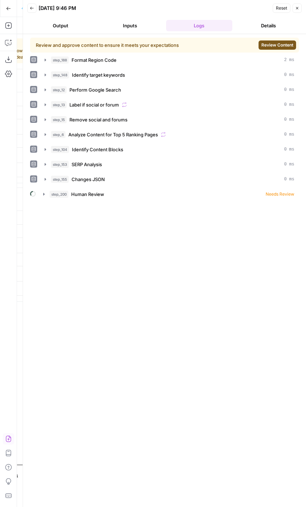
click at [261, 44] on button "Review Content" at bounding box center [278, 44] width 38 height 9
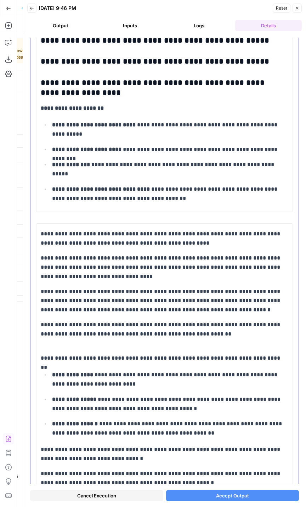
scroll to position [1674, 0]
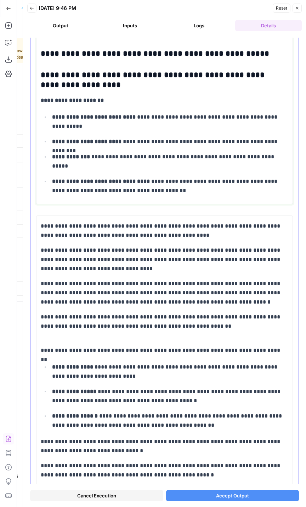
drag, startPoint x: 154, startPoint y: 142, endPoint x: 153, endPoint y: 173, distance: 31.2
click at [153, 173] on ul "**********" at bounding box center [165, 153] width 248 height 83
click at [153, 176] on li "**********" at bounding box center [169, 185] width 239 height 19
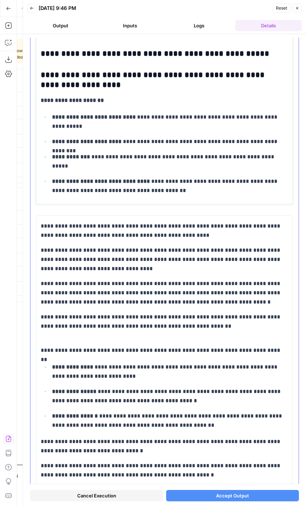
click at [153, 176] on li "**********" at bounding box center [169, 185] width 239 height 19
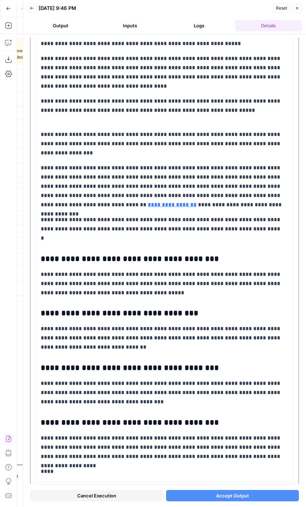
scroll to position [3012, 0]
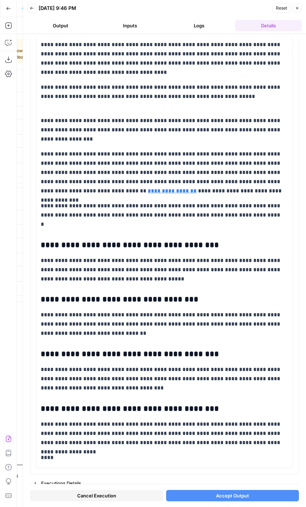
click at [199, 494] on button "Accept Output" at bounding box center [232, 494] width 133 height 11
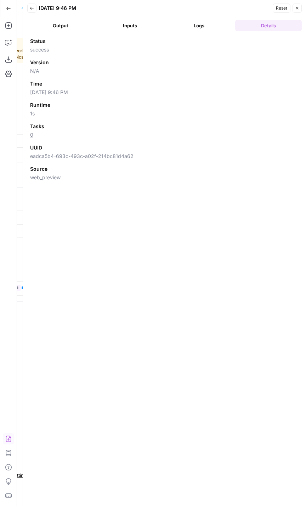
click at [297, 11] on button "Close" at bounding box center [297, 8] width 9 height 9
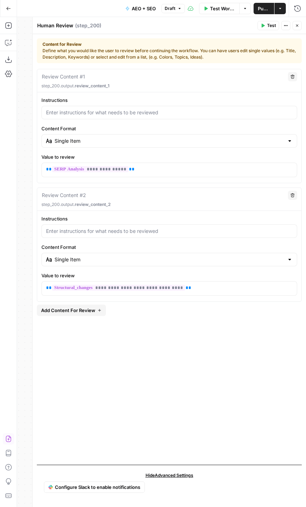
click at [263, 27] on icon "button" at bounding box center [263, 25] width 4 height 4
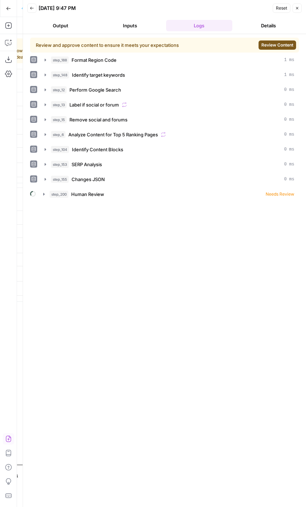
click at [278, 45] on span "Review Content" at bounding box center [278, 45] width 32 height 6
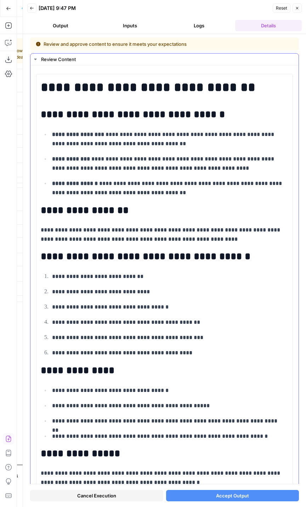
click at [36, 58] on icon "button" at bounding box center [36, 59] width 6 height 6
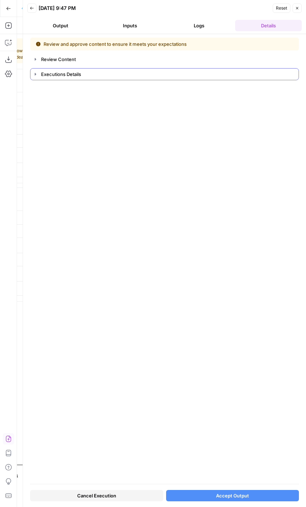
click at [34, 72] on icon "button" at bounding box center [36, 74] width 6 height 6
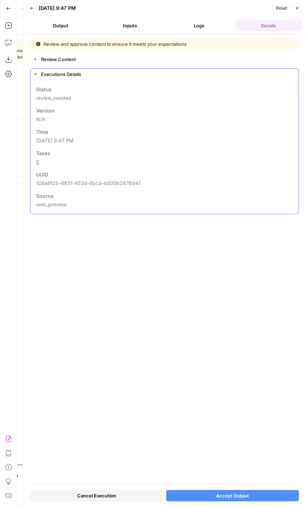
click at [34, 72] on icon "button" at bounding box center [36, 74] width 6 height 6
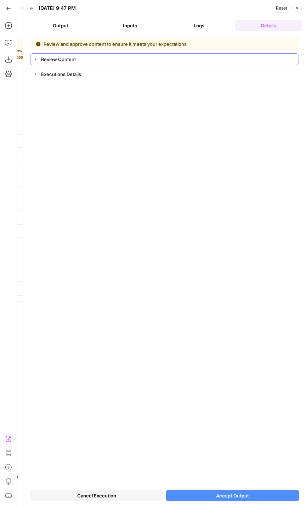
click at [34, 60] on icon "button" at bounding box center [36, 59] width 6 height 6
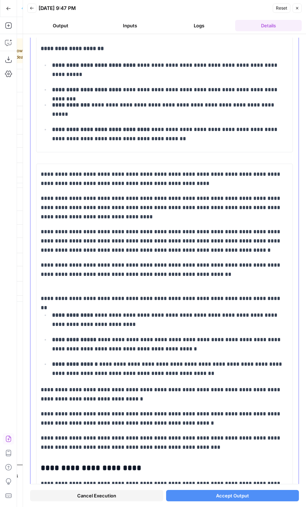
scroll to position [1759, 0]
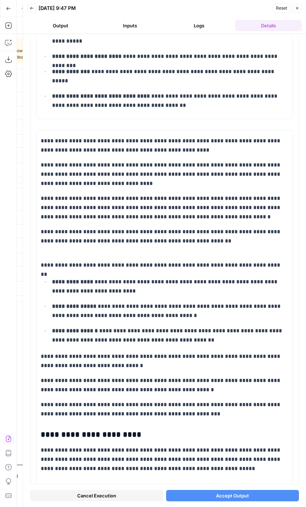
click at [99, 491] on button "Cancel Execution" at bounding box center [96, 494] width 133 height 11
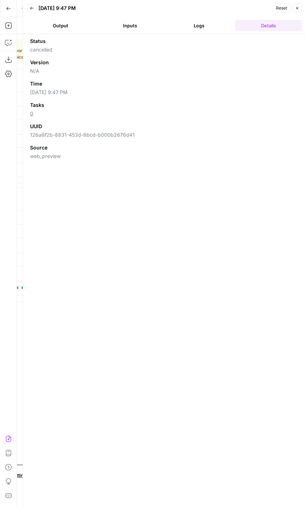
click at [33, 12] on button "Back" at bounding box center [31, 8] width 9 height 9
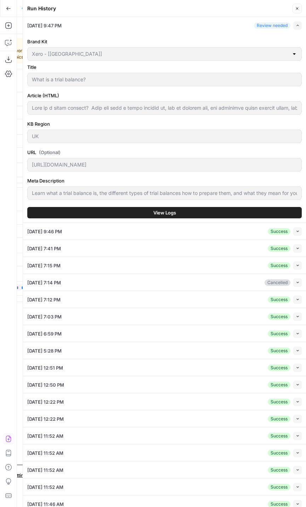
click at [297, 10] on icon "button" at bounding box center [297, 8] width 4 height 4
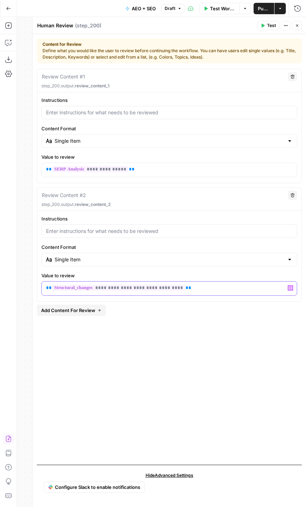
click at [197, 286] on p "**********" at bounding box center [169, 287] width 247 height 7
drag, startPoint x: 262, startPoint y: 286, endPoint x: 30, endPoint y: 278, distance: 232.4
click at [32, 278] on div "**********" at bounding box center [169, 261] width 274 height 489
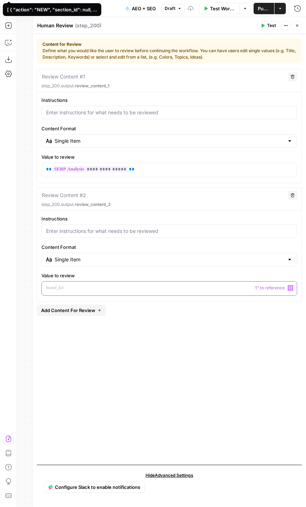
click at [291, 287] on icon "button" at bounding box center [291, 288] width 4 height 4
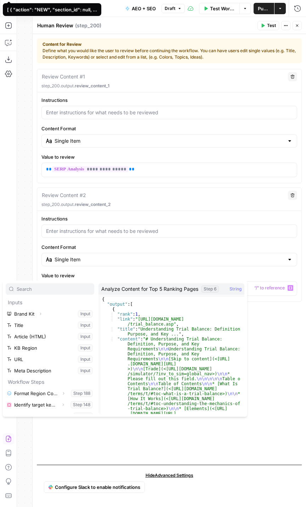
scroll to position [76, 0]
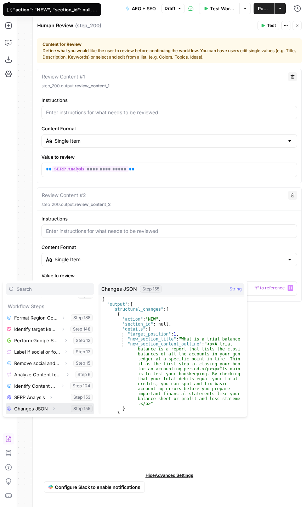
click at [46, 408] on button "Select variable Changes JSON" at bounding box center [50, 408] width 89 height 11
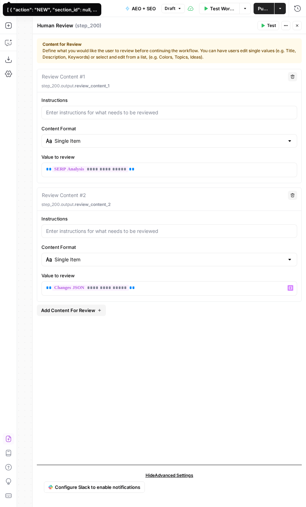
click at [262, 27] on icon "button" at bounding box center [263, 25] width 4 height 4
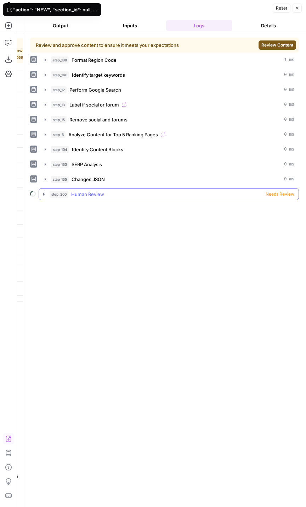
click at [45, 192] on icon "button" at bounding box center [44, 194] width 6 height 6
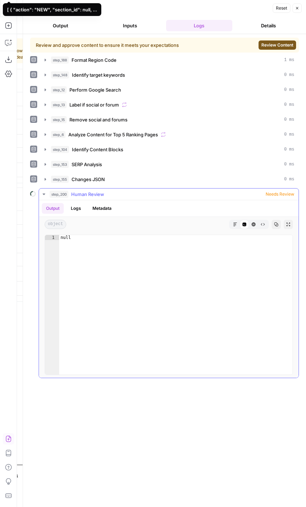
click at [44, 193] on icon "button" at bounding box center [44, 193] width 2 height 1
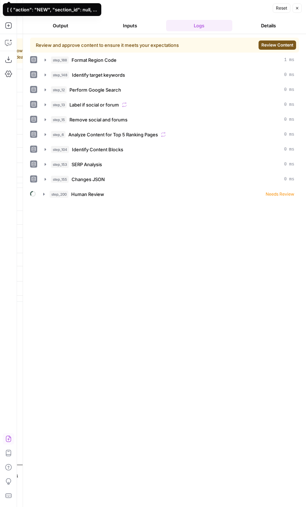
click at [286, 46] on span "Review Content" at bounding box center [278, 45] width 32 height 6
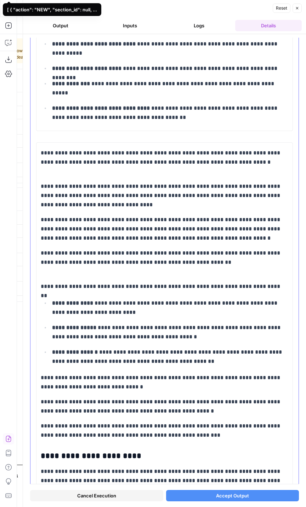
scroll to position [1788, 0]
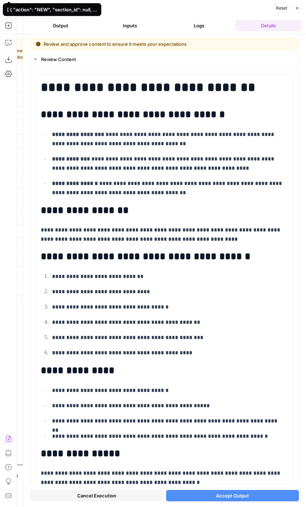
scroll to position [1788, 0]
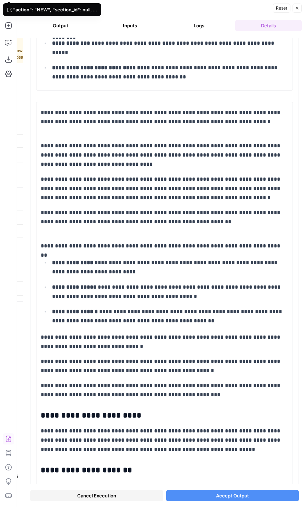
drag, startPoint x: 127, startPoint y: 494, endPoint x: 203, endPoint y: 498, distance: 76.0
click at [203, 498] on div "Cancel Execution Accept Output" at bounding box center [164, 493] width 269 height 19
click at [203, 498] on button "Accept Output" at bounding box center [232, 494] width 133 height 11
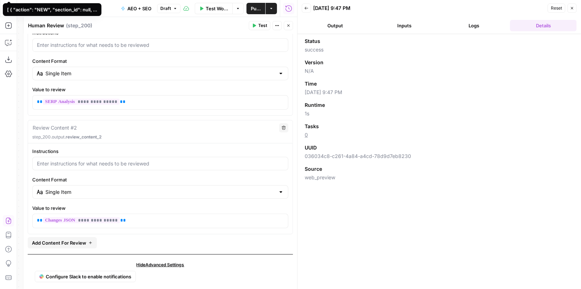
scroll to position [72, 0]
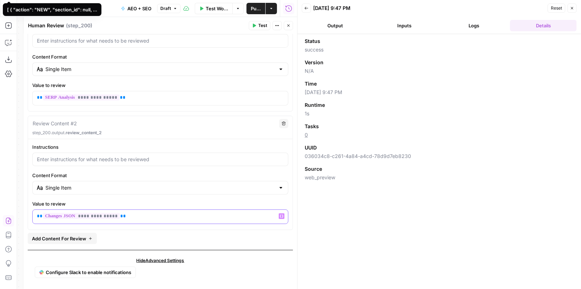
click at [135, 213] on p "**********" at bounding box center [160, 215] width 247 height 7
drag, startPoint x: 177, startPoint y: 215, endPoint x: 13, endPoint y: 191, distance: 165.6
click at [0, 190] on body "XeroOps New Home Browse Your Data Usage Settings Recent Grids [Xero] Content Re…" at bounding box center [290, 144] width 581 height 289
click at [280, 215] on icon "button" at bounding box center [282, 216] width 4 height 4
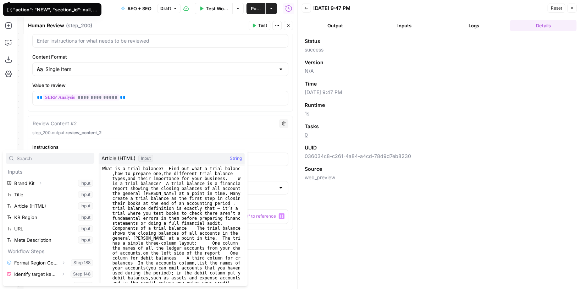
scroll to position [76, 0]
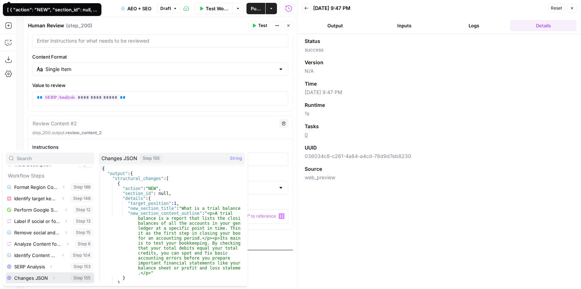
click at [51, 278] on button "Expand" at bounding box center [53, 277] width 9 height 9
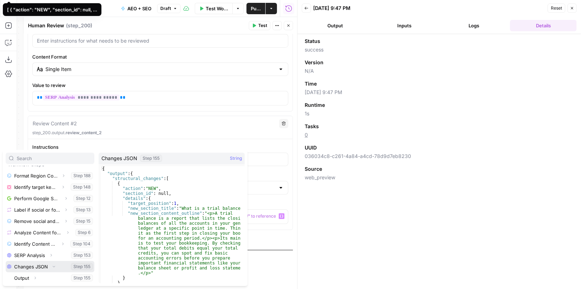
click at [49, 267] on div "Changes JSON Collapse Step 155" at bounding box center [50, 266] width 89 height 11
click at [40, 266] on button "Select variable Changes JSON" at bounding box center [50, 266] width 89 height 11
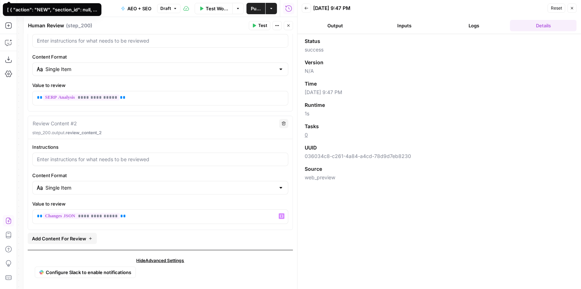
click at [209, 11] on span "Test Workflow" at bounding box center [217, 8] width 22 height 7
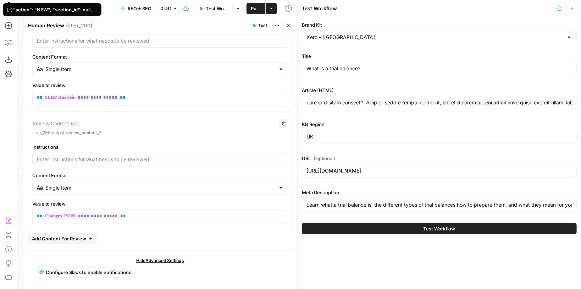
click at [256, 27] on icon "button" at bounding box center [254, 25] width 4 height 4
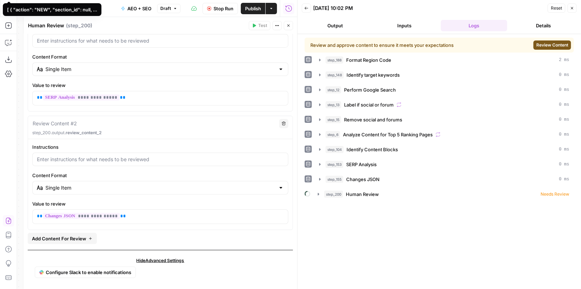
click at [306, 47] on span "Review Content" at bounding box center [552, 45] width 32 height 6
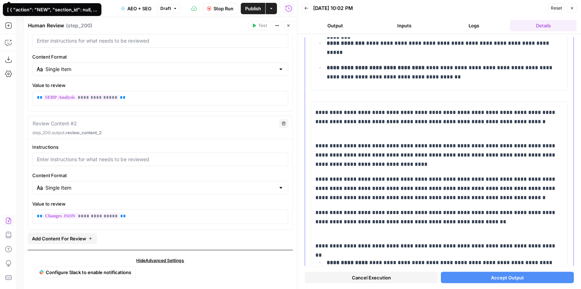
scroll to position [1816, 0]
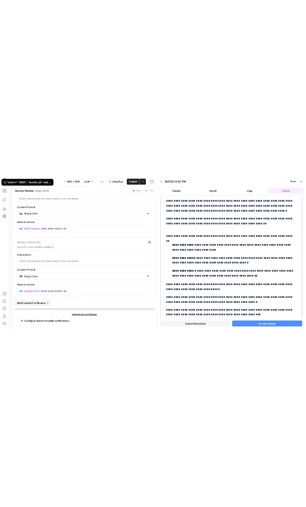
scroll to position [1958, 0]
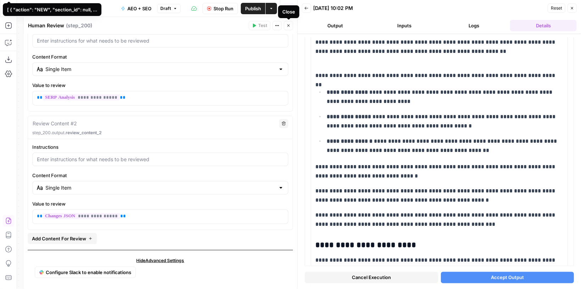
click at [292, 24] on button "Close" at bounding box center [288, 25] width 9 height 9
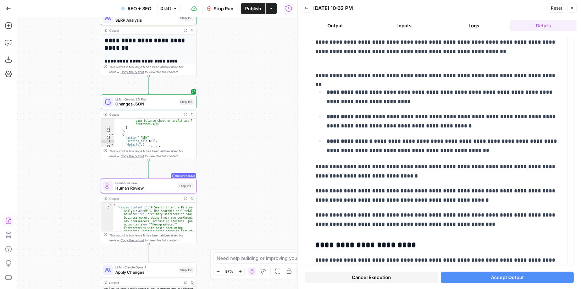
drag, startPoint x: 89, startPoint y: 166, endPoint x: 88, endPoint y: 85, distance: 80.9
click at [88, 85] on div "true false false true false true Workflow Set Inputs Inputs Run Code · Python F…" at bounding box center [157, 153] width 280 height 272
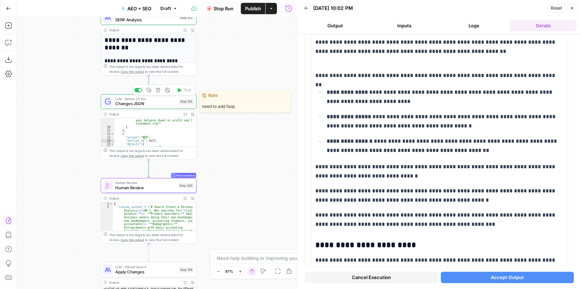
click at [158, 106] on span "Changes JSON" at bounding box center [145, 103] width 61 height 6
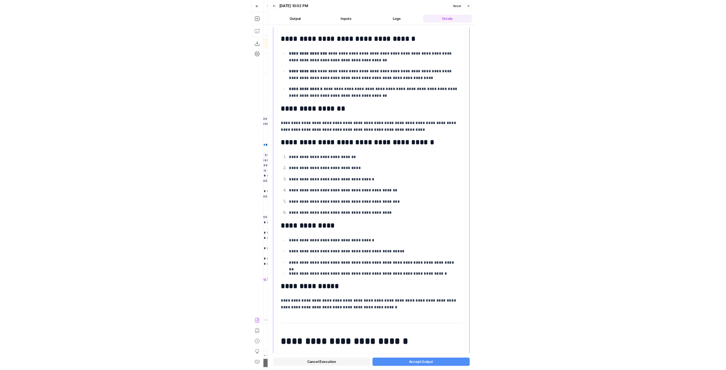
scroll to position [57, 0]
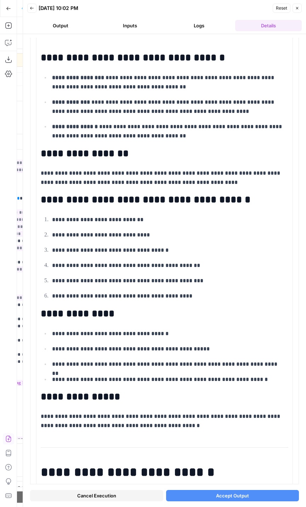
click at [78, 288] on span "Cancel Execution" at bounding box center [96, 495] width 39 height 7
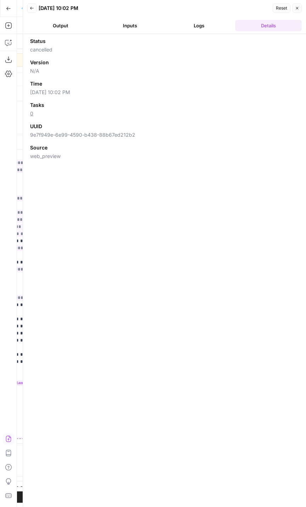
click at [297, 9] on icon "button" at bounding box center [297, 8] width 4 height 4
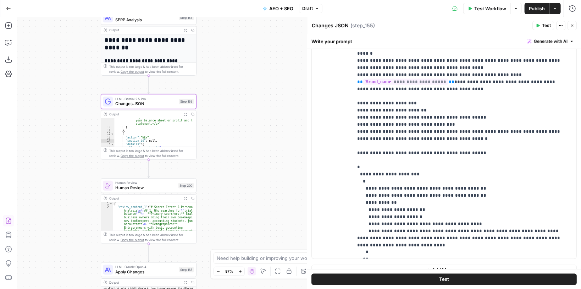
scroll to position [520, 0]
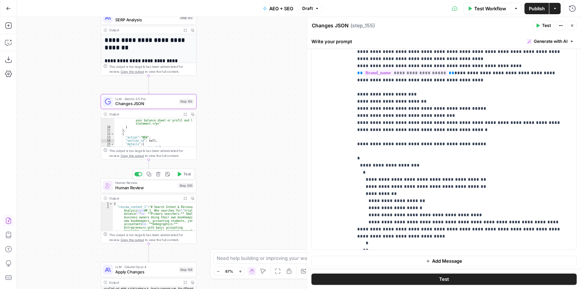
click at [158, 189] on span "Human Review" at bounding box center [145, 187] width 61 height 6
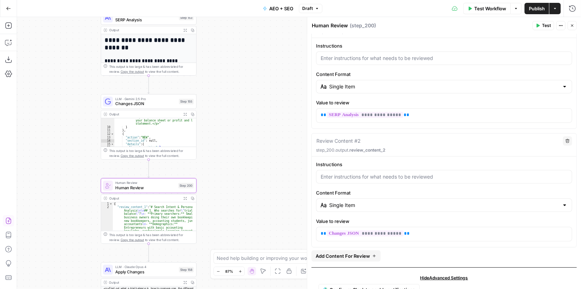
scroll to position [72, 0]
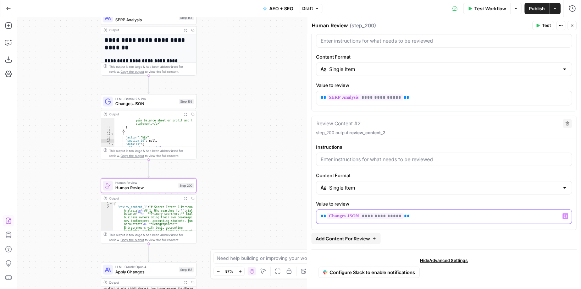
drag, startPoint x: 409, startPoint y: 214, endPoint x: 295, endPoint y: 206, distance: 113.8
click at [295, 206] on body "XeroOps New Home Browse Your Data Usage Settings Recent Grids [Xero] Content Re…" at bounding box center [290, 144] width 581 height 289
click at [564, 214] on icon "button" at bounding box center [566, 216] width 4 height 4
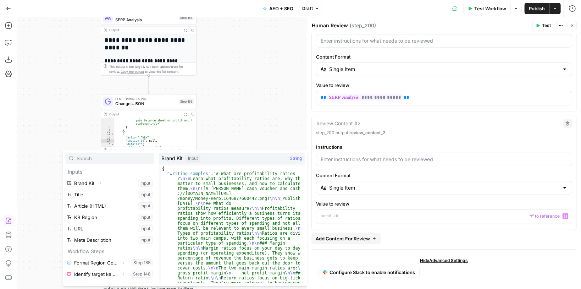
scroll to position [76, 0]
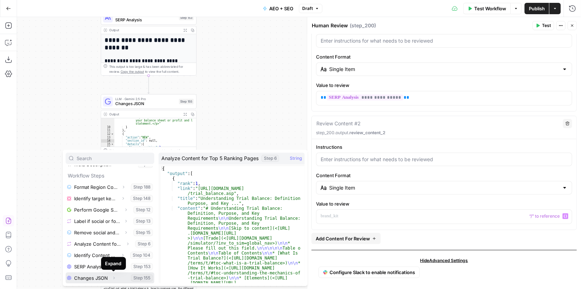
click at [114, 279] on icon "button" at bounding box center [114, 278] width 4 height 4
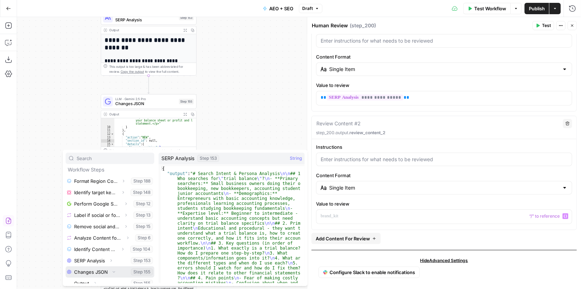
scroll to position [87, 0]
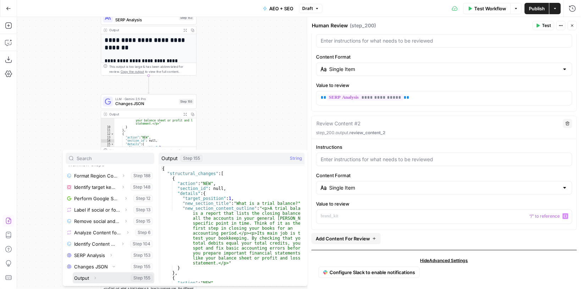
click at [107, 277] on button "Select variable Output" at bounding box center [114, 277] width 82 height 11
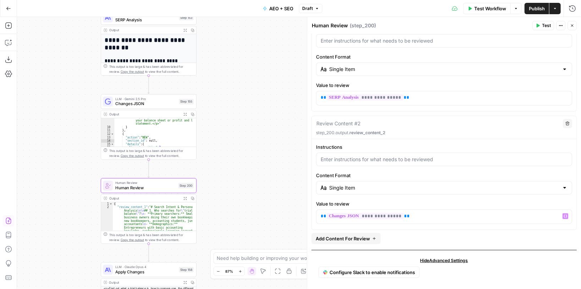
click at [543, 26] on span "Test" at bounding box center [546, 25] width 9 height 6
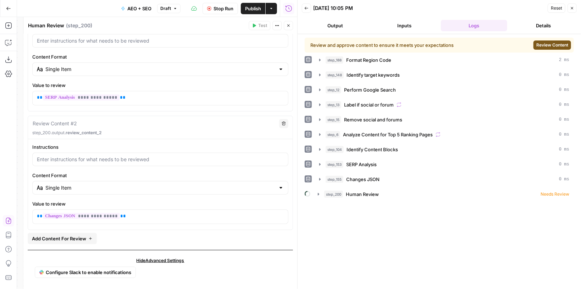
click at [550, 47] on span "Review Content" at bounding box center [552, 45] width 32 height 6
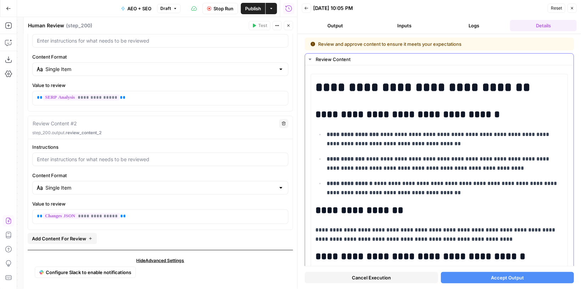
click at [311, 59] on icon "button" at bounding box center [310, 59] width 2 height 1
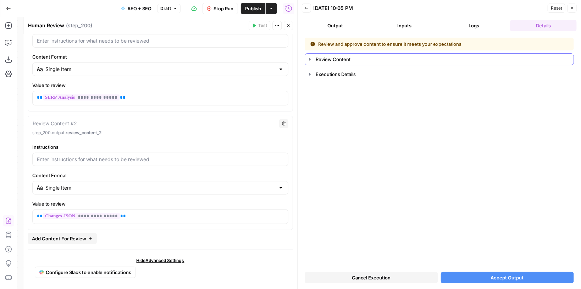
click at [311, 58] on icon "button" at bounding box center [310, 59] width 6 height 6
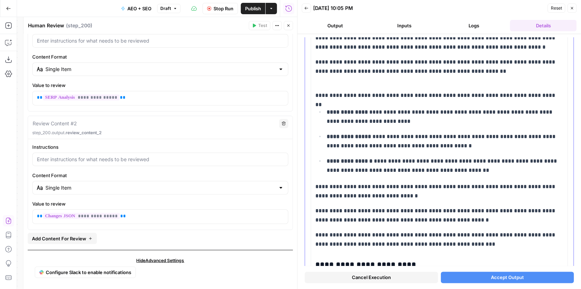
scroll to position [1958, 0]
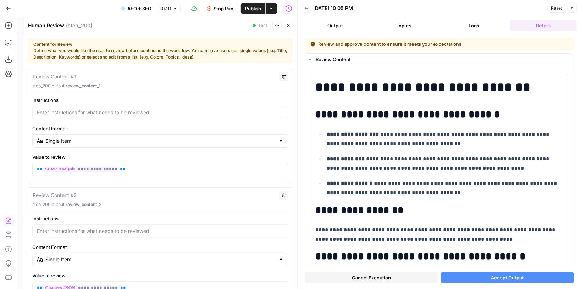
scroll to position [1958, 0]
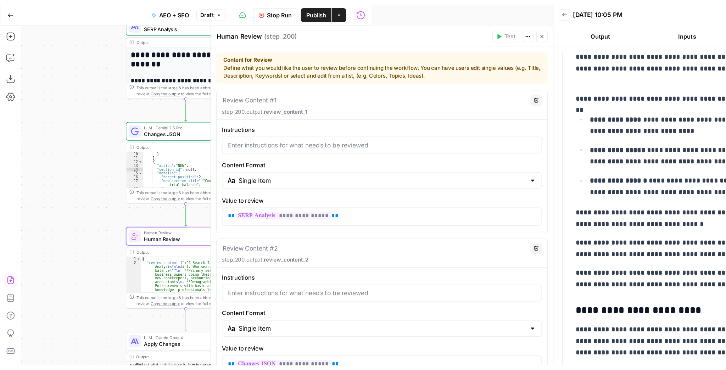
scroll to position [1958, 0]
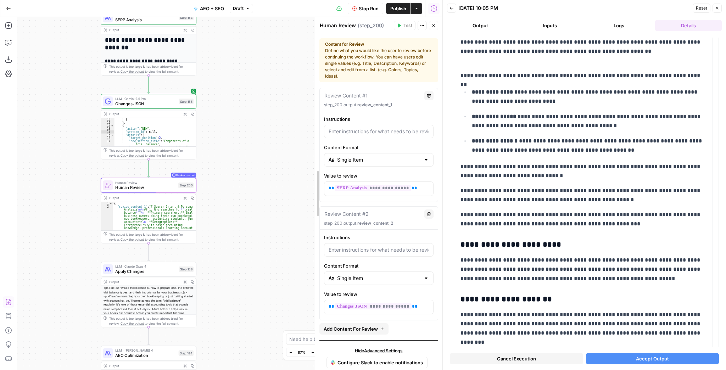
drag, startPoint x: 170, startPoint y: 105, endPoint x: 330, endPoint y: 104, distance: 159.6
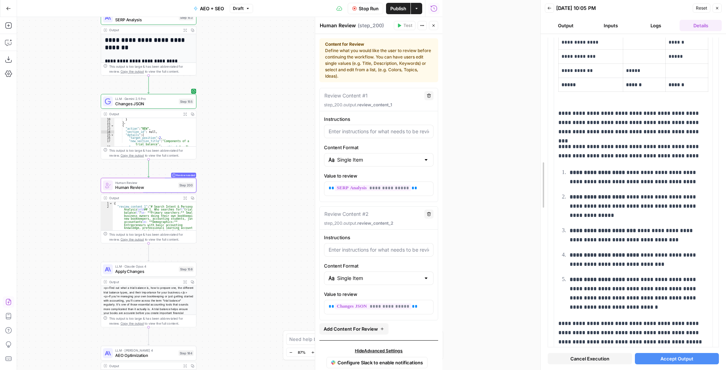
drag, startPoint x: 445, startPoint y: 103, endPoint x: 543, endPoint y: 106, distance: 97.9
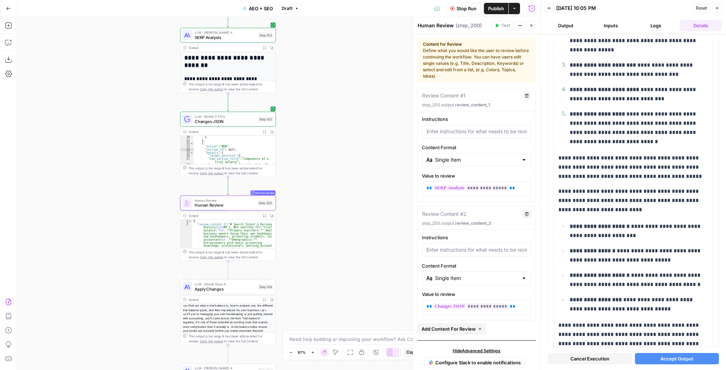
drag, startPoint x: 335, startPoint y: 114, endPoint x: 393, endPoint y: 121, distance: 58.5
click at [393, 121] on div "true false false true false true Workflow Set Inputs Inputs Run Code · Python F…" at bounding box center [279, 193] width 524 height 353
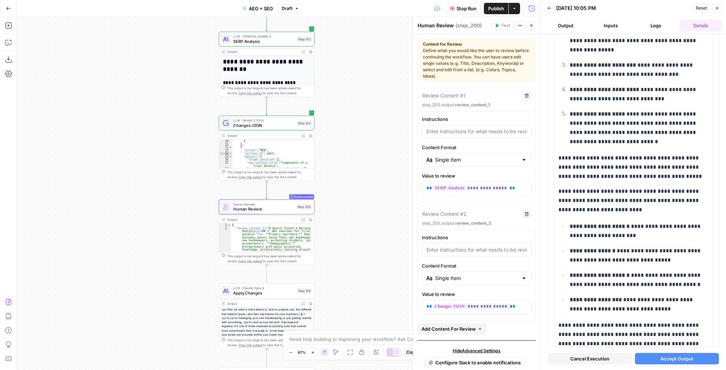
click at [10, 29] on button "Add Steps" at bounding box center [8, 25] width 11 height 11
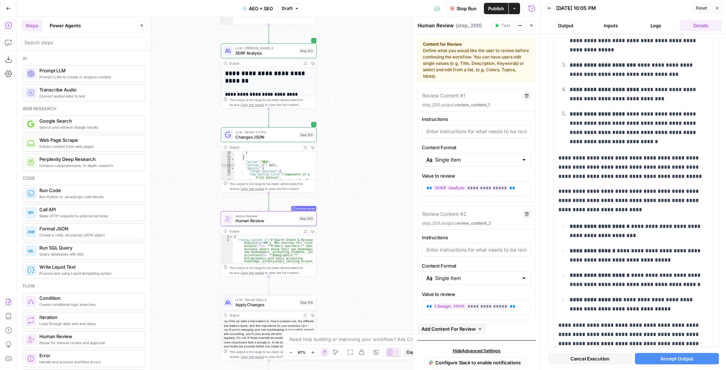
drag, startPoint x: 198, startPoint y: 59, endPoint x: 200, endPoint y: 71, distance: 11.9
click at [200, 71] on div "true false false true false true Workflow Set Inputs Inputs Run Code · Python F…" at bounding box center [279, 193] width 524 height 353
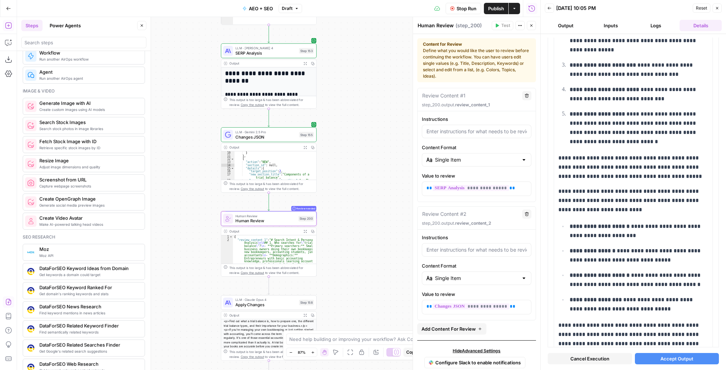
scroll to position [511, 0]
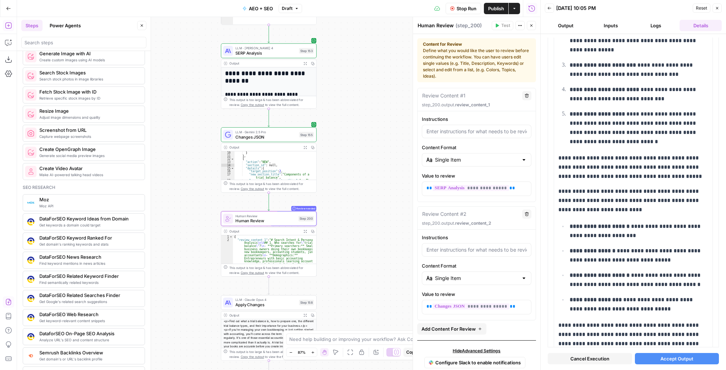
click at [61, 28] on button "Power Agents" at bounding box center [65, 25] width 40 height 11
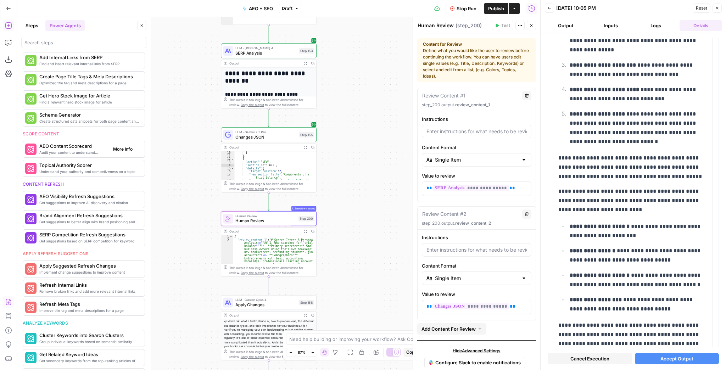
scroll to position [214, 0]
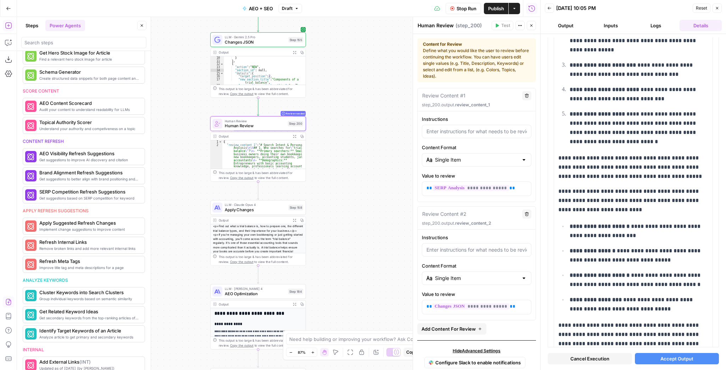
drag, startPoint x: 356, startPoint y: 207, endPoint x: 345, endPoint y: 110, distance: 97.8
click at [345, 110] on div "true false false true false true Workflow Set Inputs Inputs Run Code · Python F…" at bounding box center [279, 193] width 524 height 353
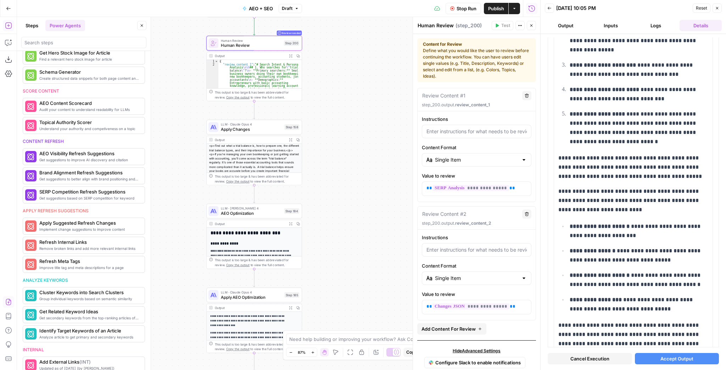
drag, startPoint x: 349, startPoint y: 178, endPoint x: 345, endPoint y: 100, distance: 78.5
click at [345, 100] on div "true false false true false true Workflow Set Inputs Inputs Run Code · Python F…" at bounding box center [279, 193] width 524 height 353
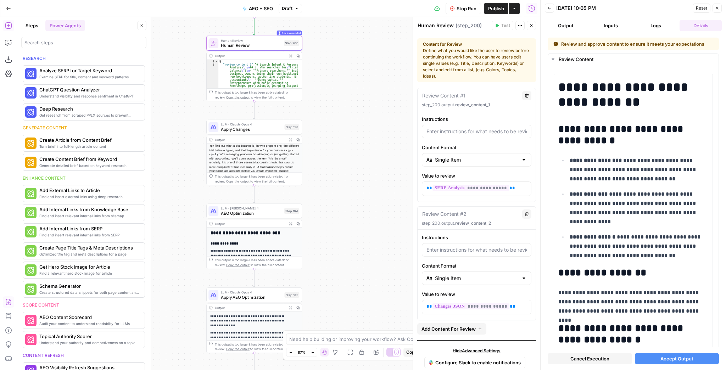
scroll to position [214, 0]
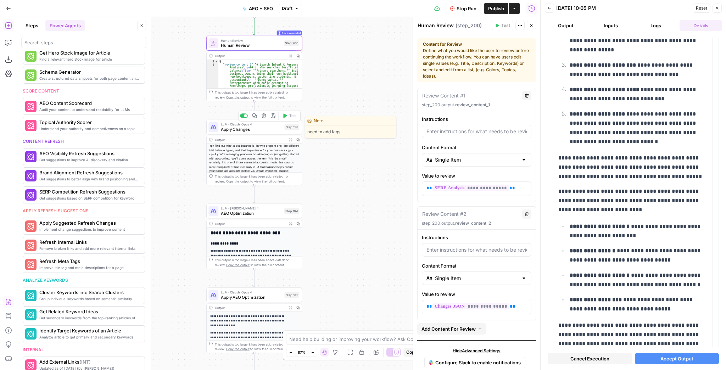
click at [261, 132] on div "LLM · [PERSON_NAME] Opus 4 Apply Changes Step 158 Copy step Delete step Edit No…" at bounding box center [254, 127] width 96 height 15
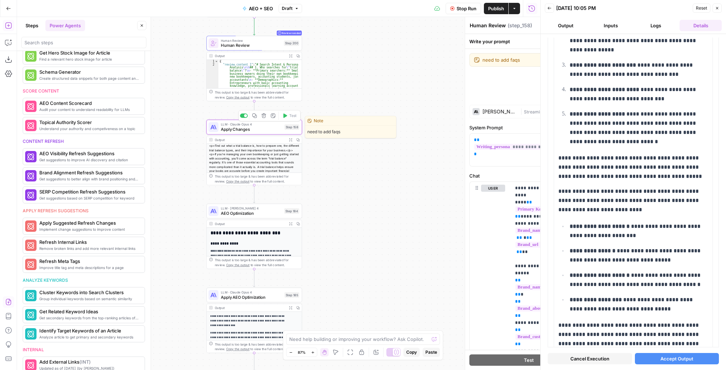
type textarea "Apply Changes"
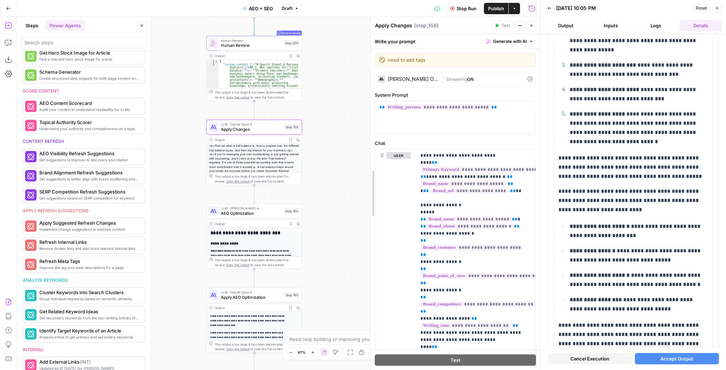
drag, startPoint x: 415, startPoint y: 160, endPoint x: 511, endPoint y: 221, distance: 113.8
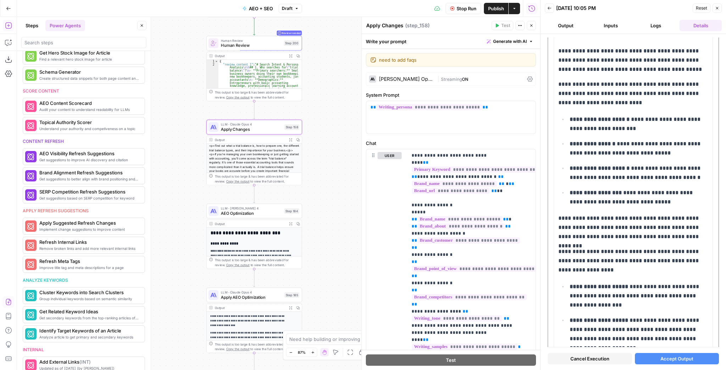
scroll to position [3332, 0]
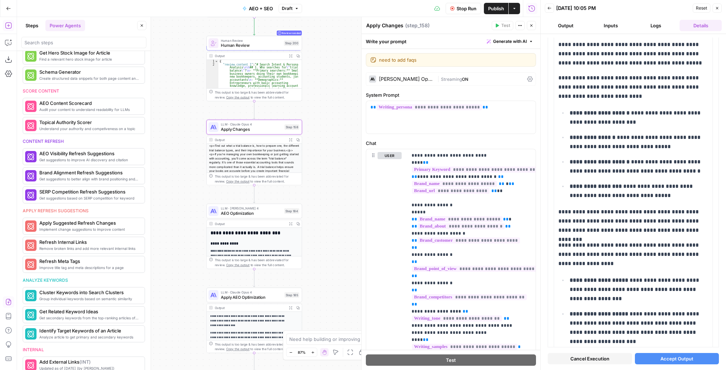
click at [594, 360] on span "Cancel Execution" at bounding box center [590, 358] width 39 height 7
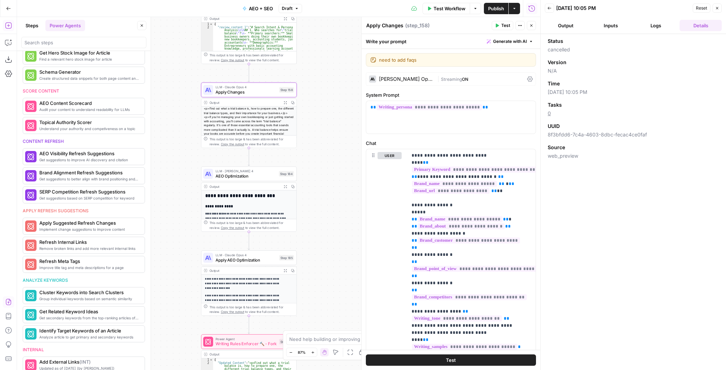
drag, startPoint x: 334, startPoint y: 261, endPoint x: 323, endPoint y: 183, distance: 79.3
click at [325, 189] on div "true false false true false true Workflow Set Inputs Inputs Run Code · Python F…" at bounding box center [279, 193] width 524 height 353
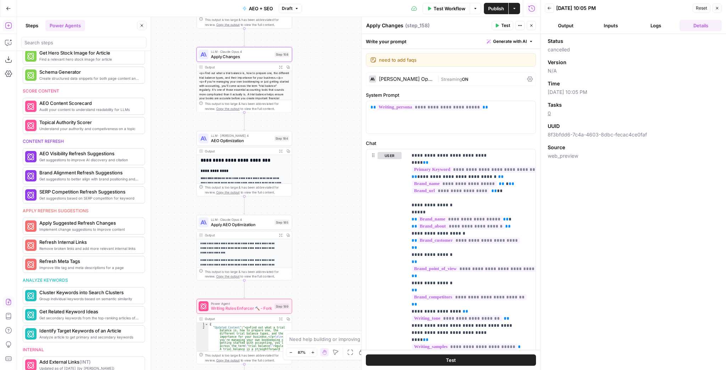
click at [281, 153] on button "Expand Output" at bounding box center [280, 151] width 7 height 7
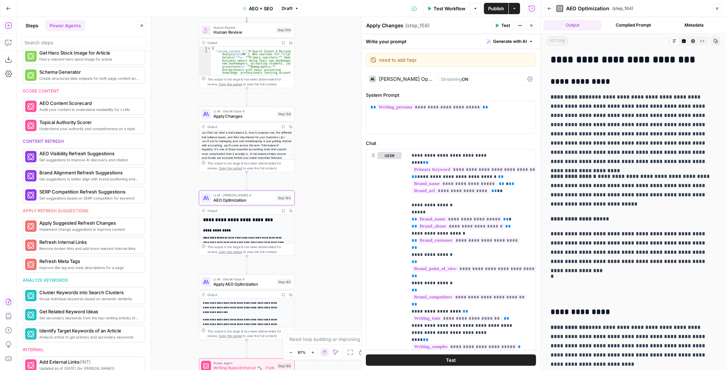
drag, startPoint x: 321, startPoint y: 72, endPoint x: 319, endPoint y: 196, distance: 123.8
click at [320, 192] on div "true false false true false true Workflow Set Inputs Inputs Run Code · Python F…" at bounding box center [279, 193] width 524 height 353
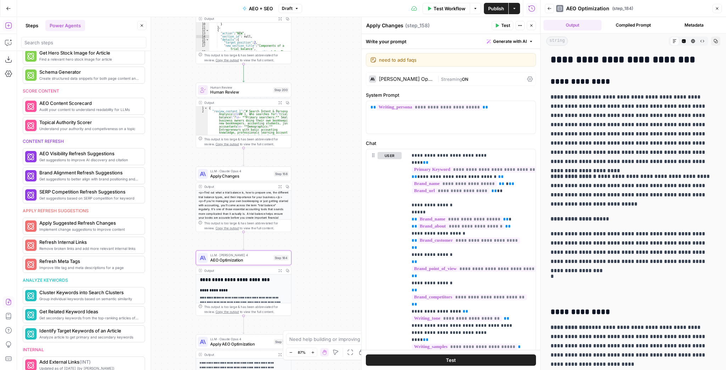
drag, startPoint x: 333, startPoint y: 143, endPoint x: 334, endPoint y: 191, distance: 47.5
click at [334, 191] on div "true false false true false true Workflow Set Inputs Inputs Run Code · Python F…" at bounding box center [279, 193] width 524 height 353
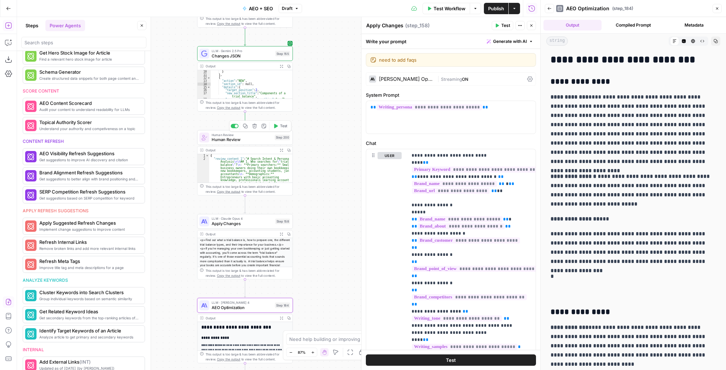
click at [249, 139] on span "Human Review" at bounding box center [242, 140] width 61 height 6
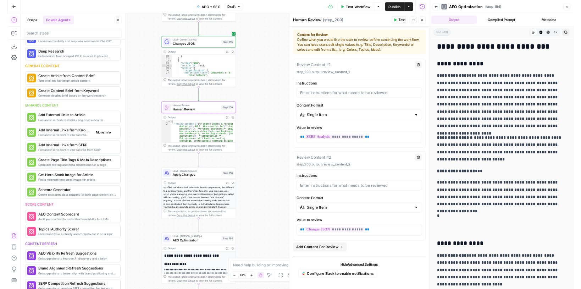
scroll to position [0, 0]
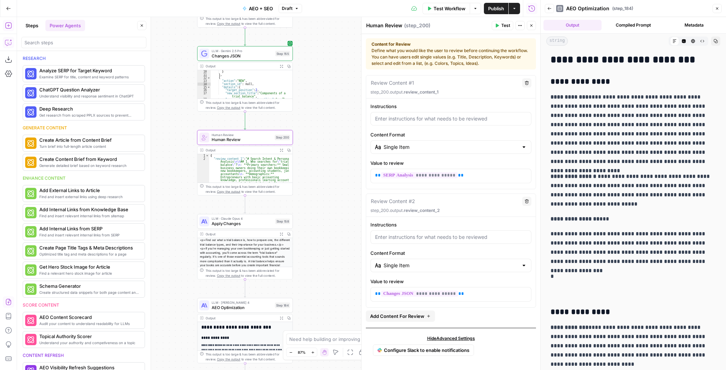
click at [6, 44] on icon "button" at bounding box center [8, 42] width 7 height 7
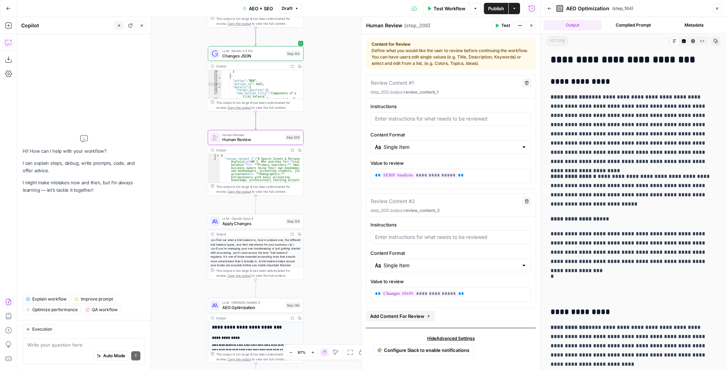
click at [52, 342] on textarea at bounding box center [83, 345] width 113 height 7
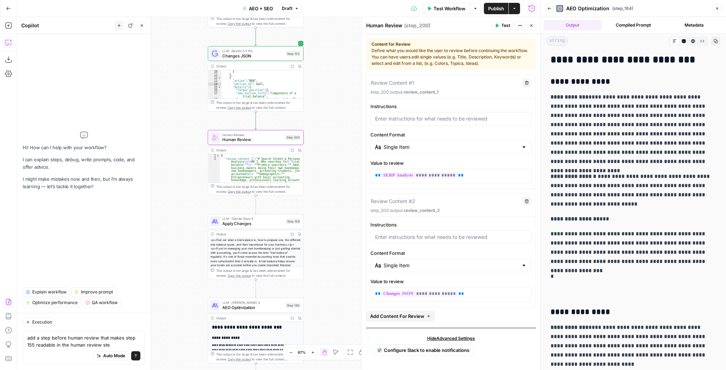
type textarea "add a step before human review that makes step 155 readable in the human review…"
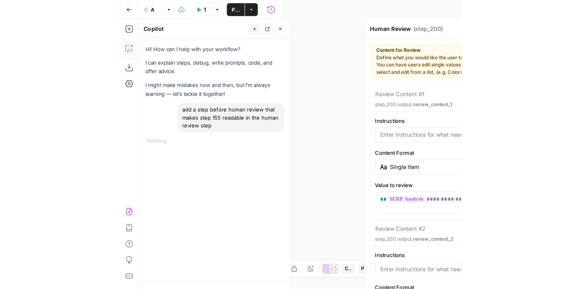
scroll to position [85, 0]
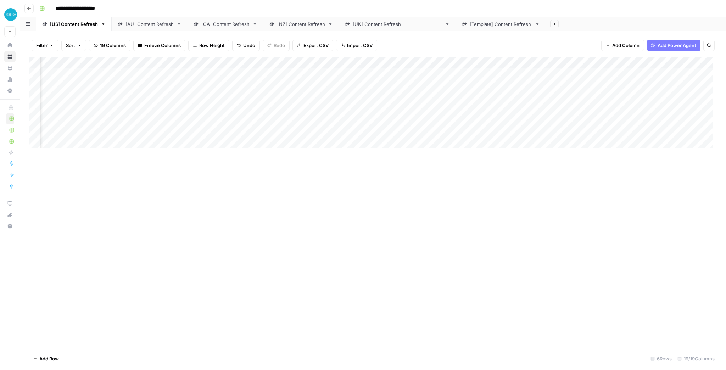
scroll to position [0, 418]
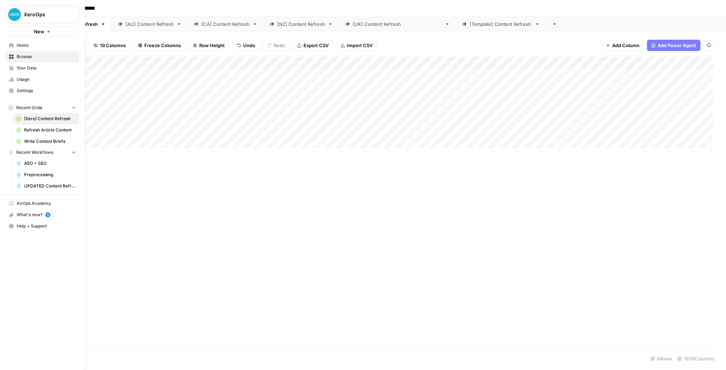
click at [52, 128] on span "Refresh Article Content" at bounding box center [50, 130] width 52 height 6
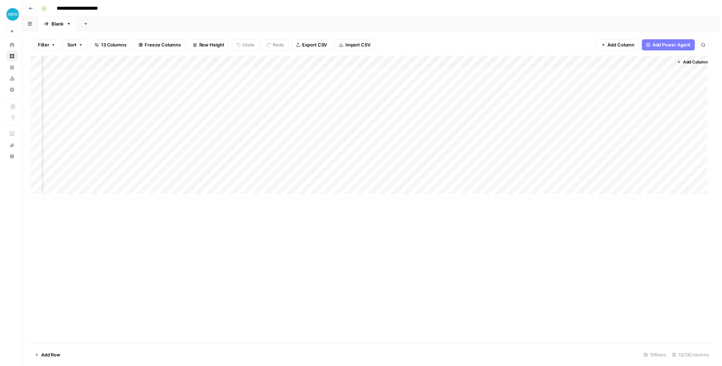
scroll to position [0, 447]
click at [594, 74] on div "Add Column" at bounding box center [373, 129] width 689 height 144
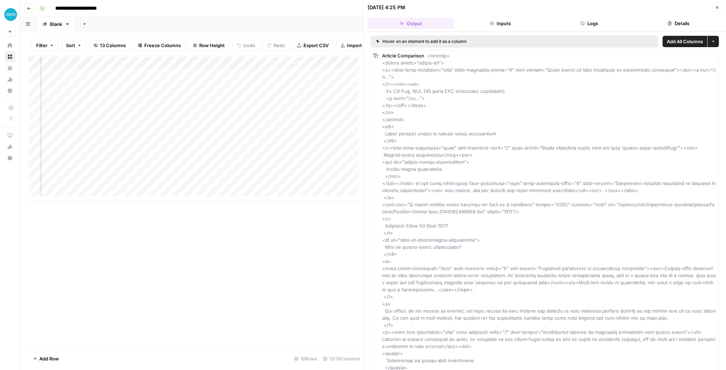
click at [717, 7] on icon "button" at bounding box center [717, 7] width 4 height 4
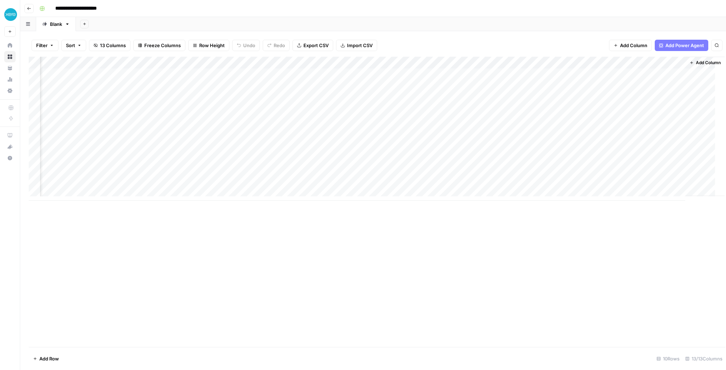
scroll to position [0, 438]
click at [581, 75] on div "Add Column" at bounding box center [373, 129] width 689 height 144
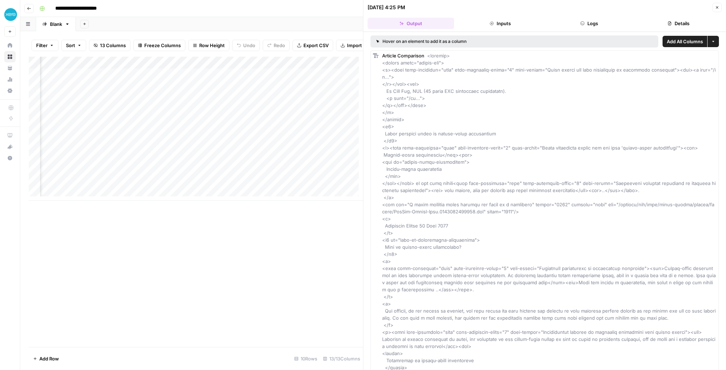
click at [525, 25] on button "Inputs" at bounding box center [500, 23] width 87 height 11
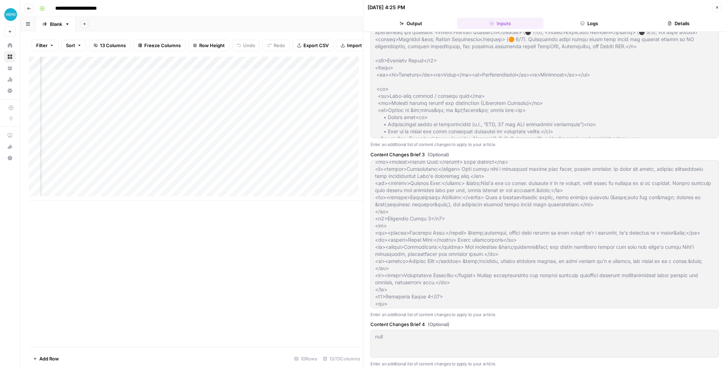
scroll to position [454, 0]
click at [720, 8] on button "Close" at bounding box center [717, 7] width 9 height 9
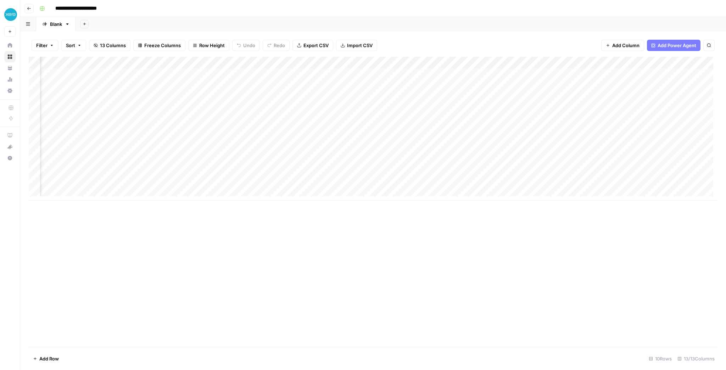
scroll to position [0, 231]
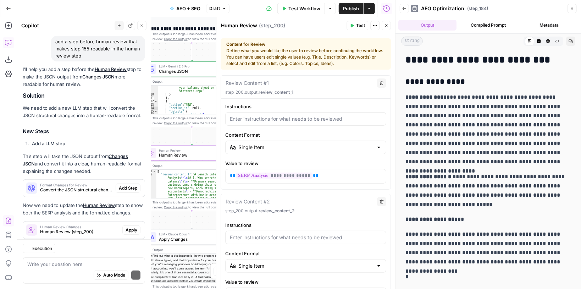
scroll to position [78, 0]
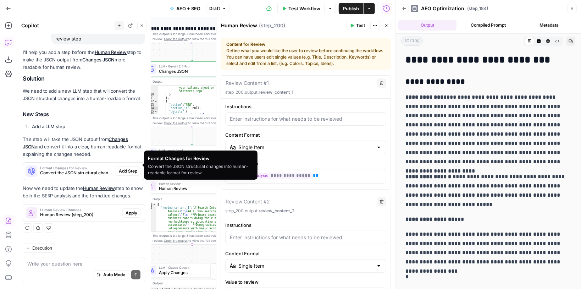
click at [122, 168] on span "Add Step" at bounding box center [128, 171] width 18 height 6
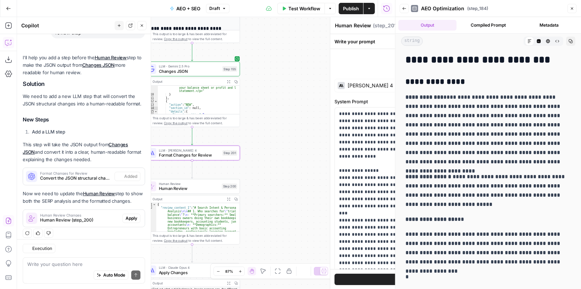
type textarea "Format Changes for Review"
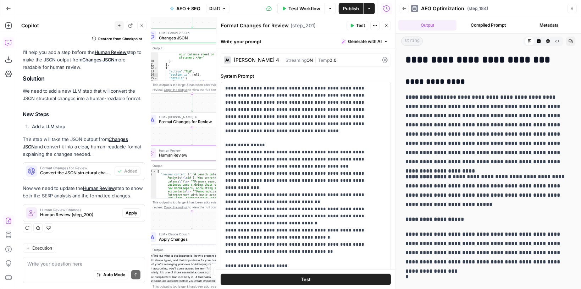
click at [126, 211] on span "Apply" at bounding box center [132, 213] width 12 height 6
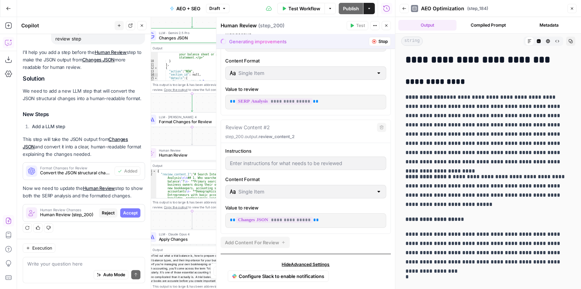
scroll to position [93, 0]
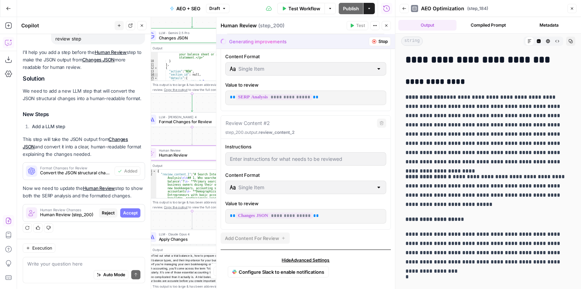
click at [132, 211] on span "Accept" at bounding box center [130, 213] width 15 height 6
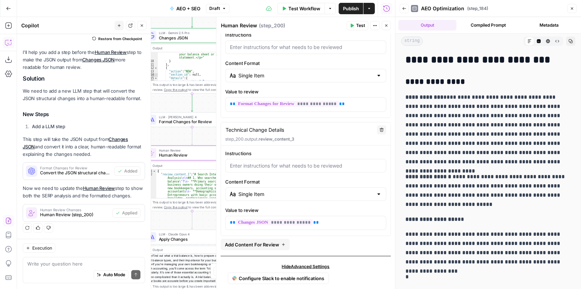
scroll to position [195, 0]
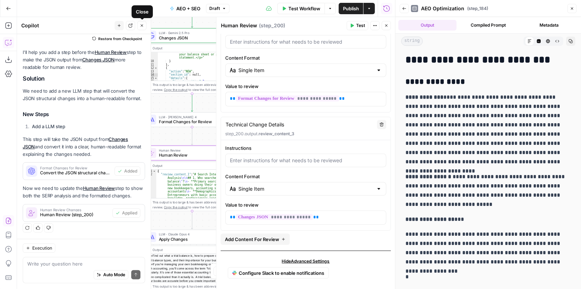
click at [140, 26] on icon "button" at bounding box center [142, 25] width 4 height 4
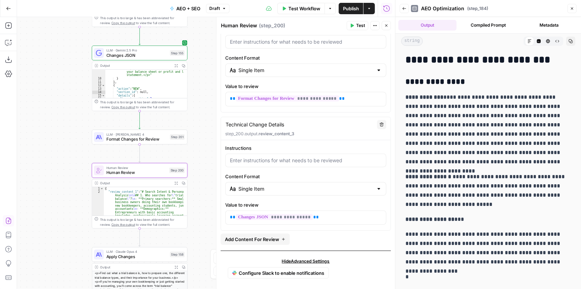
drag, startPoint x: 103, startPoint y: 133, endPoint x: 65, endPoint y: 150, distance: 40.9
click at [65, 150] on div "true false false true false true Workflow Set Inputs Inputs Run Code · Python F…" at bounding box center [206, 153] width 378 height 272
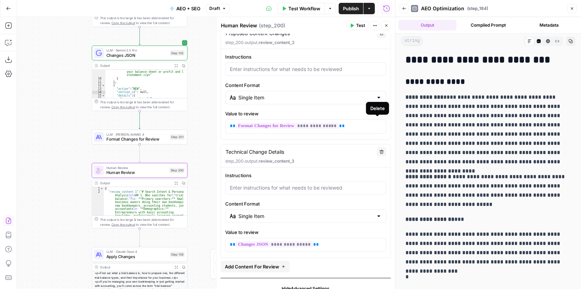
scroll to position [167, 0]
click at [380, 151] on icon "button" at bounding box center [382, 153] width 4 height 4
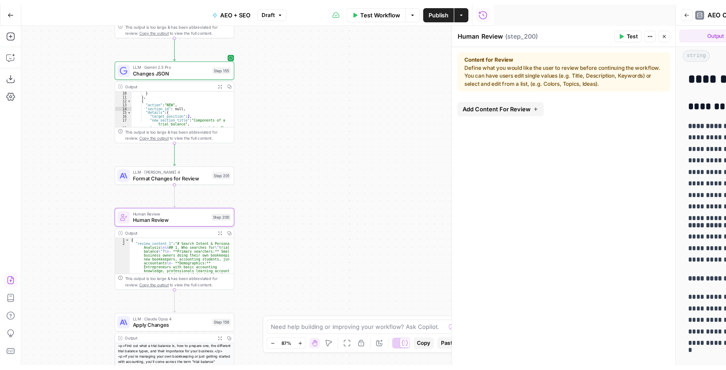
scroll to position [85, 0]
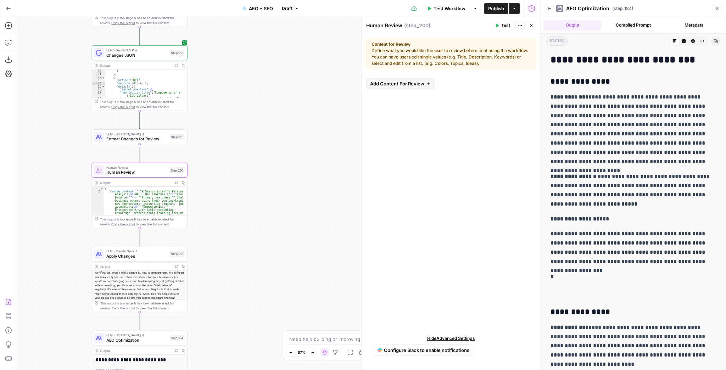
click at [392, 84] on span "Add Content For Review" at bounding box center [397, 83] width 54 height 7
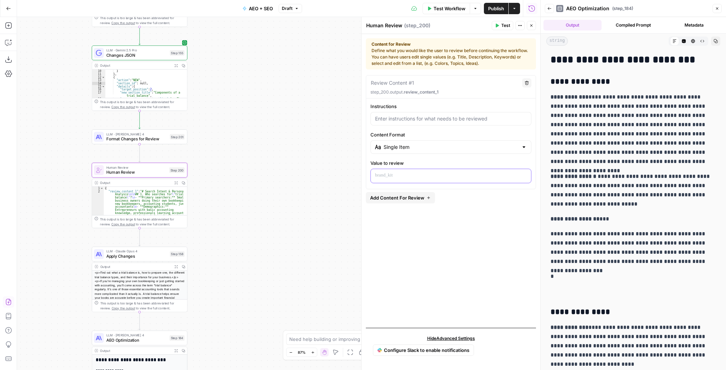
click at [424, 173] on p at bounding box center [451, 175] width 152 height 7
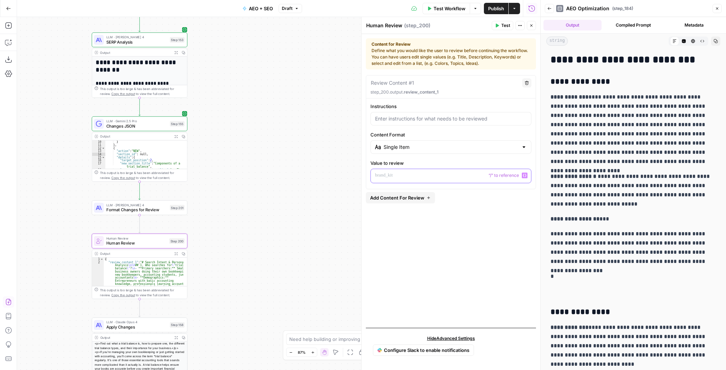
click at [525, 177] on button "Variables Menu" at bounding box center [525, 176] width 6 height 6
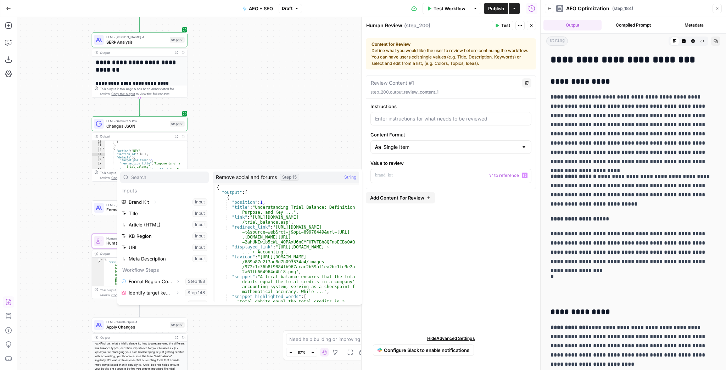
scroll to position [87, 0]
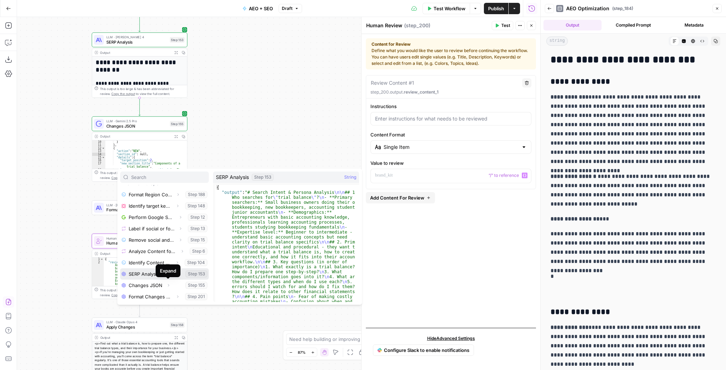
click at [135, 275] on button "Select variable SERP Analysis" at bounding box center [164, 274] width 89 height 11
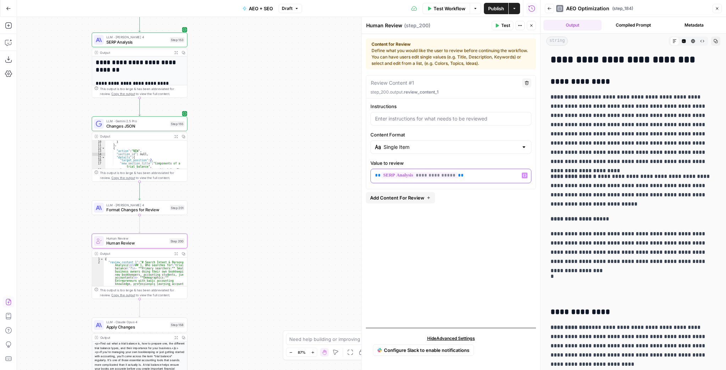
drag, startPoint x: 487, startPoint y: 177, endPoint x: 326, endPoint y: 168, distance: 160.9
click at [326, 168] on body "XeroOps New Home Browse Your Data Usage Settings Recent Grids [Xero] Content Re…" at bounding box center [363, 185] width 726 height 370
click at [525, 177] on icon "button" at bounding box center [525, 176] width 4 height 4
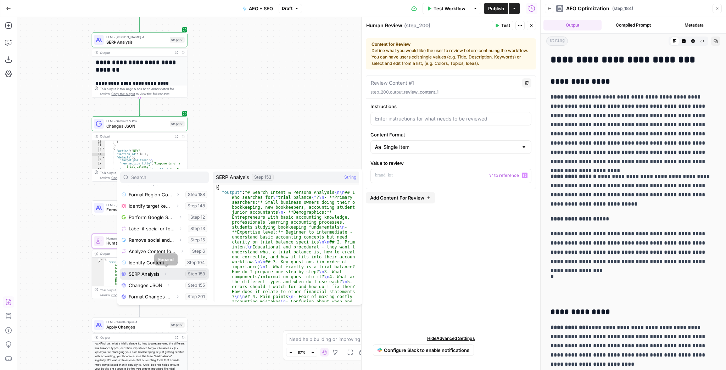
click at [166, 274] on icon "button" at bounding box center [165, 274] width 1 height 2
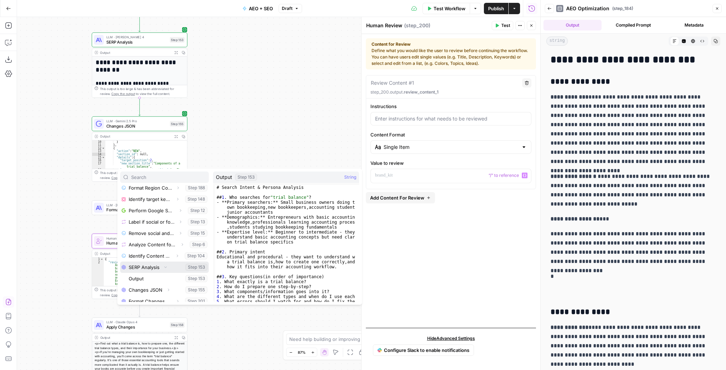
scroll to position [98, 0]
click at [143, 270] on button "Select variable Output" at bounding box center [168, 274] width 82 height 11
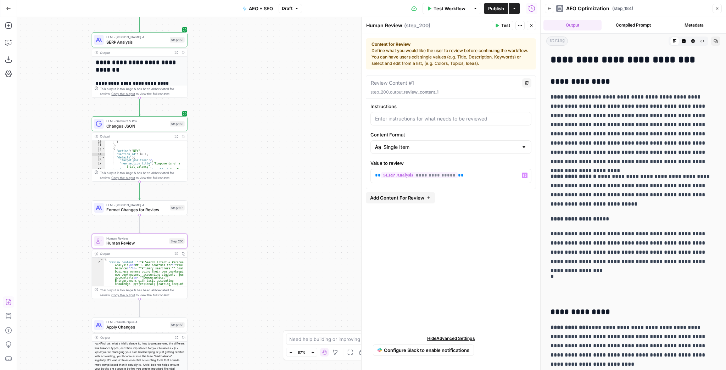
click at [409, 197] on span "Add Content For Review" at bounding box center [397, 197] width 54 height 7
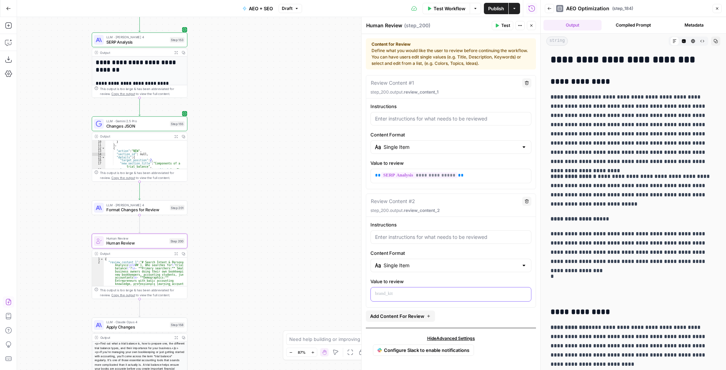
click at [429, 288] on p at bounding box center [451, 293] width 152 height 7
click at [525, 288] on icon "button" at bounding box center [525, 294] width 4 height 4
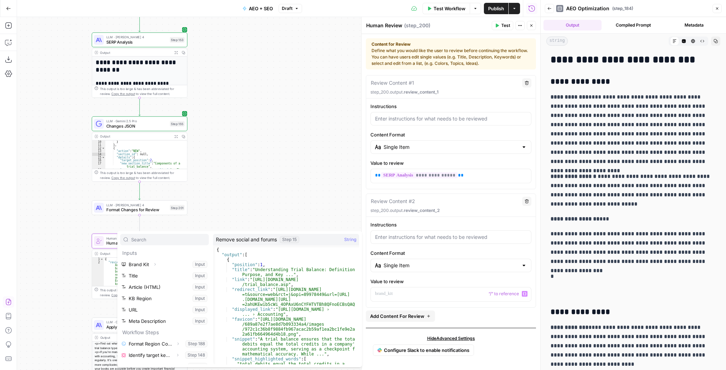
scroll to position [87, 0]
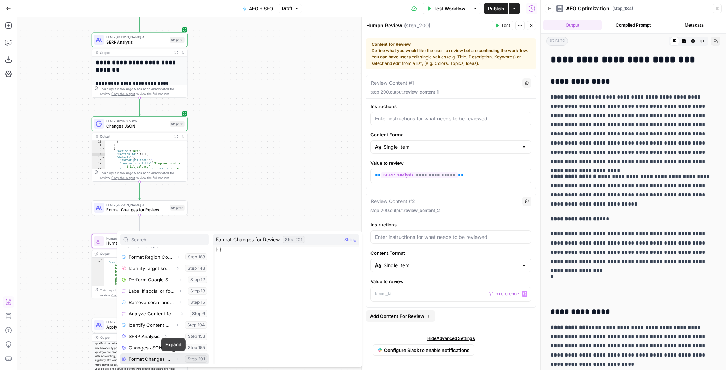
click at [176, 288] on icon "button" at bounding box center [178, 359] width 4 height 4
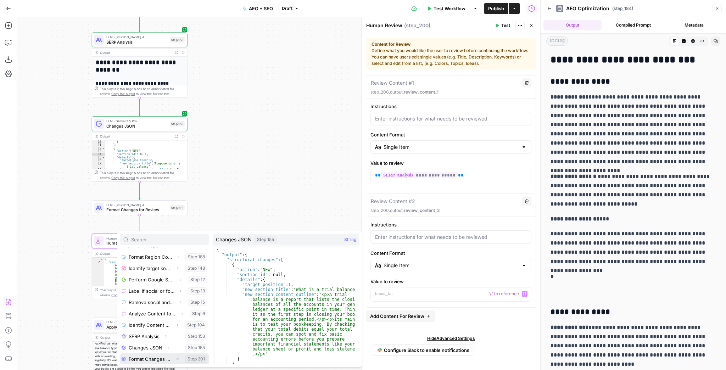
scroll to position [98, 0]
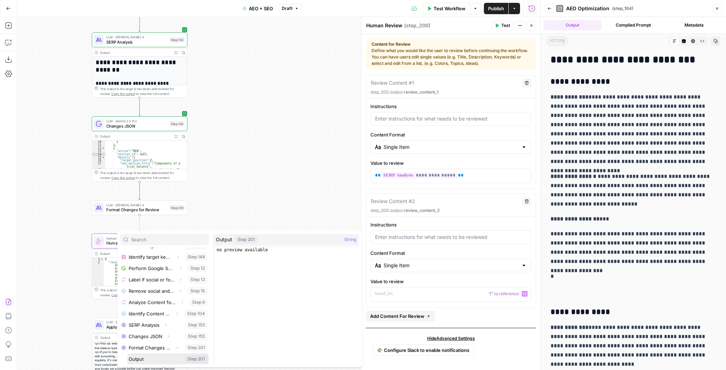
click at [164, 288] on button "Select variable Output" at bounding box center [168, 359] width 82 height 11
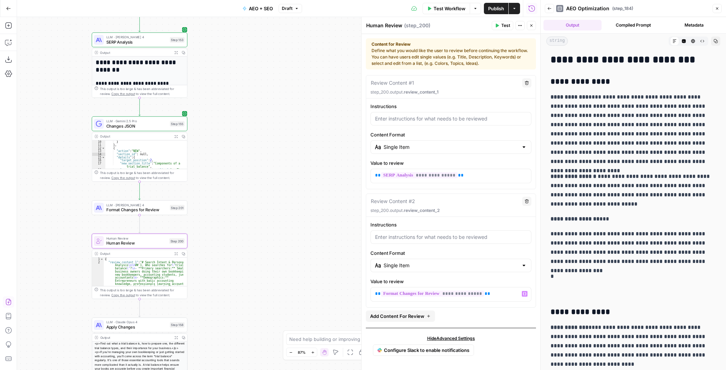
click at [504, 27] on span "Test" at bounding box center [506, 25] width 9 height 6
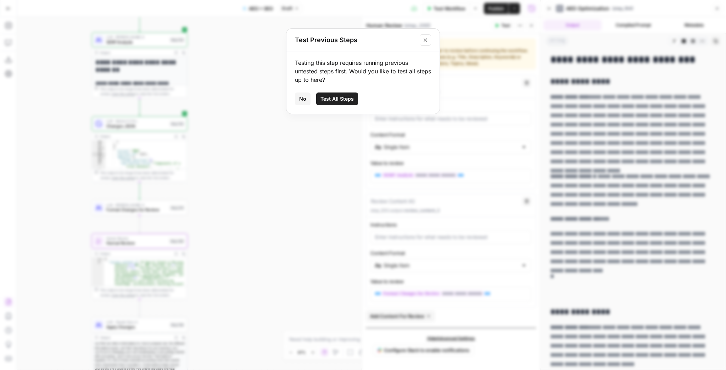
click at [339, 100] on span "Test All Steps" at bounding box center [337, 98] width 33 height 7
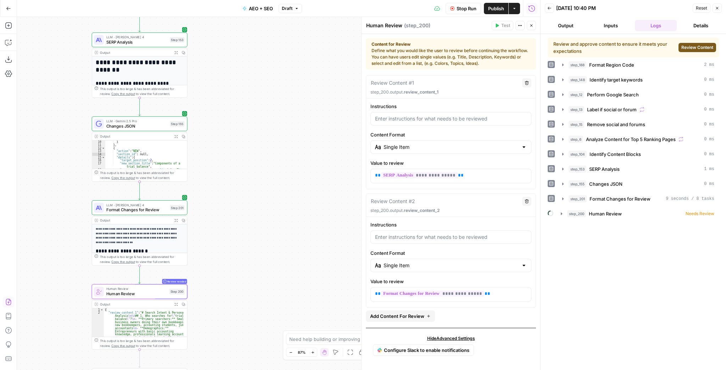
click at [581, 49] on span "Review Content" at bounding box center [698, 47] width 32 height 6
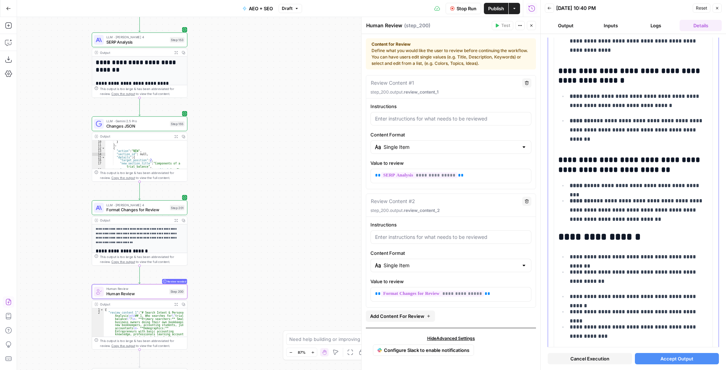
scroll to position [3148, 0]
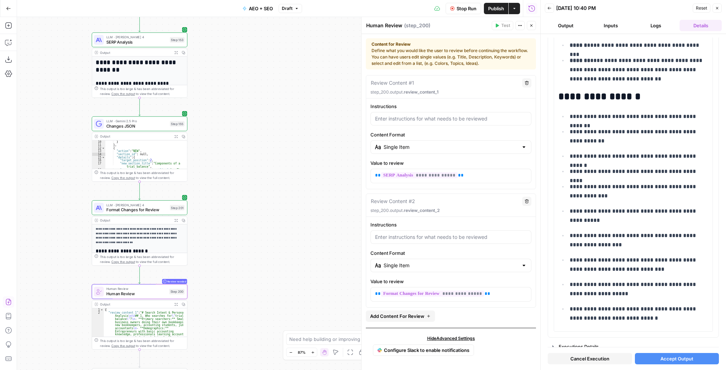
click at [581, 288] on button "Accept Output" at bounding box center [677, 358] width 84 height 11
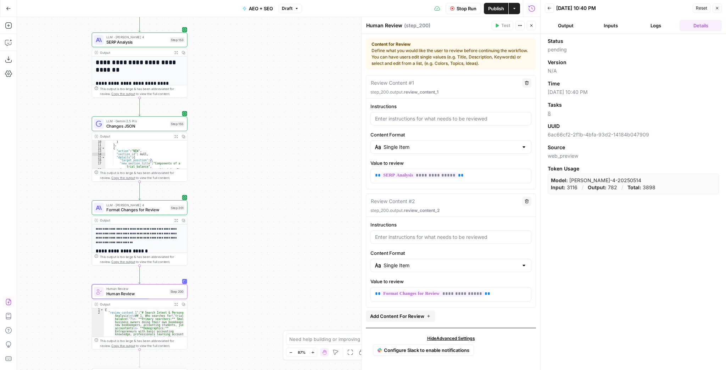
click at [531, 22] on button "Close" at bounding box center [531, 25] width 9 height 9
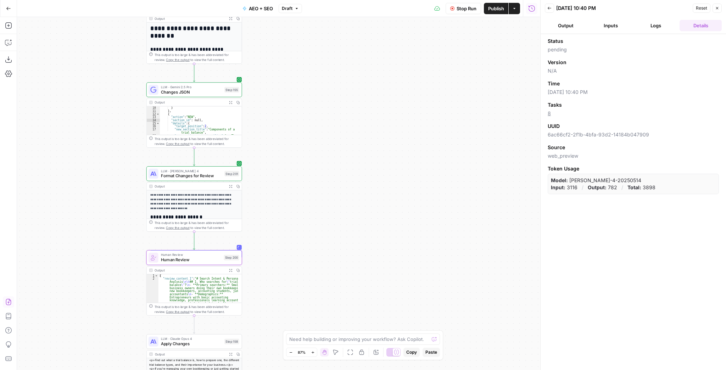
drag, startPoint x: 249, startPoint y: 180, endPoint x: 401, endPoint y: 88, distance: 177.1
click at [382, 96] on div "true false false true false true Workflow Set Inputs Inputs Run Code · Python F…" at bounding box center [279, 193] width 524 height 353
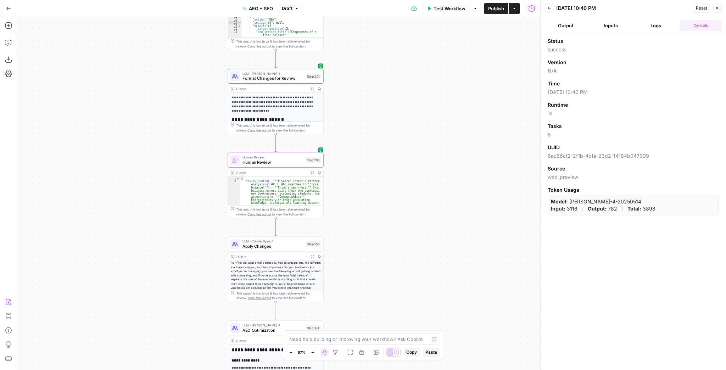
drag, startPoint x: 367, startPoint y: 198, endPoint x: 375, endPoint y: 129, distance: 69.2
click at [375, 129] on div "true false false true false true Workflow Set Inputs Inputs Run Code · Python F…" at bounding box center [279, 193] width 524 height 353
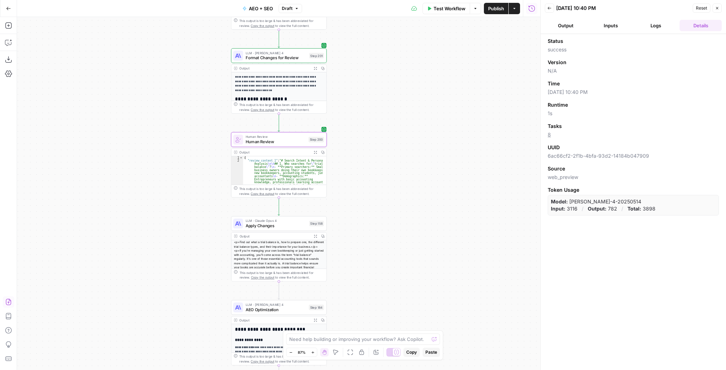
drag, startPoint x: 384, startPoint y: 189, endPoint x: 384, endPoint y: 140, distance: 49.3
click at [384, 140] on div "true false false true false true Workflow Set Inputs Inputs Run Code · Python F…" at bounding box center [279, 193] width 524 height 353
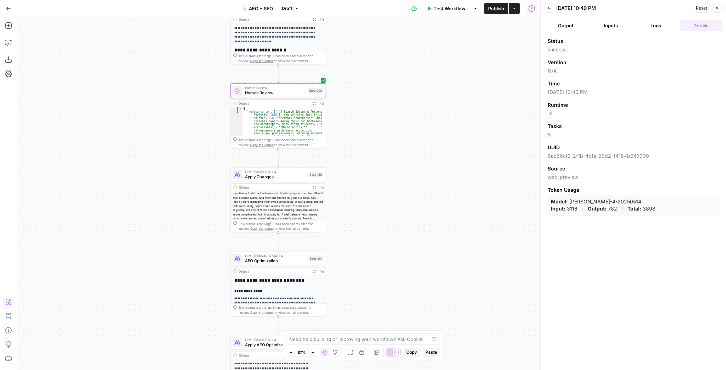
click at [387, 154] on div "true false false true false true Workflow Set Inputs Inputs Run Code · Python F…" at bounding box center [279, 193] width 524 height 353
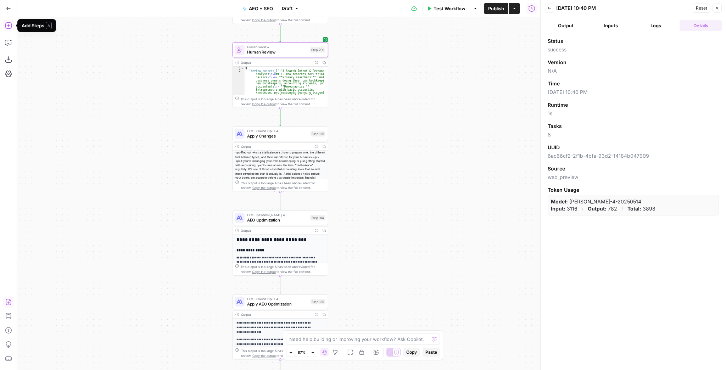
click at [10, 28] on icon "button" at bounding box center [8, 25] width 7 height 7
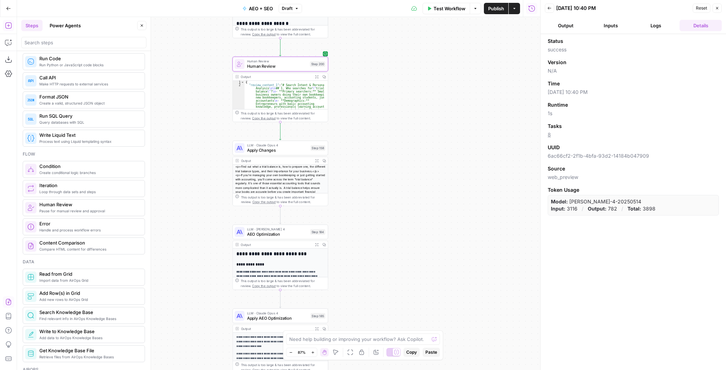
scroll to position [0, 0]
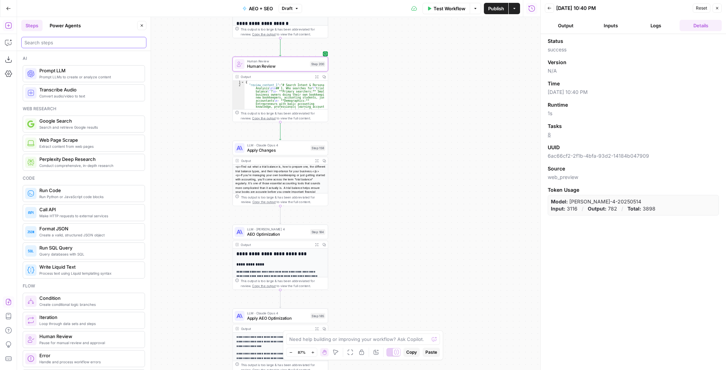
click at [56, 44] on input "search" at bounding box center [83, 42] width 119 height 7
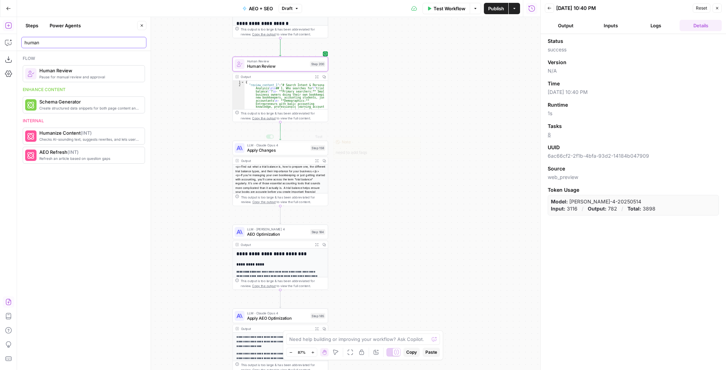
type input "human"
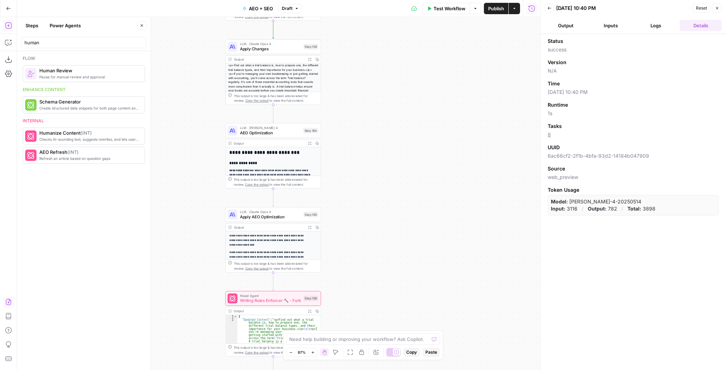
drag, startPoint x: 374, startPoint y: 171, endPoint x: 367, endPoint y: 70, distance: 101.7
click at [367, 70] on div "true false false true false true Workflow Set Inputs Inputs Run Code · Python F…" at bounding box center [279, 193] width 524 height 353
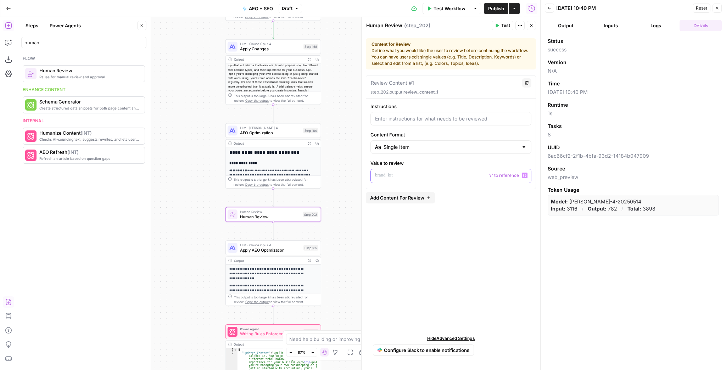
click at [522, 175] on button "Variables Menu" at bounding box center [525, 176] width 6 height 6
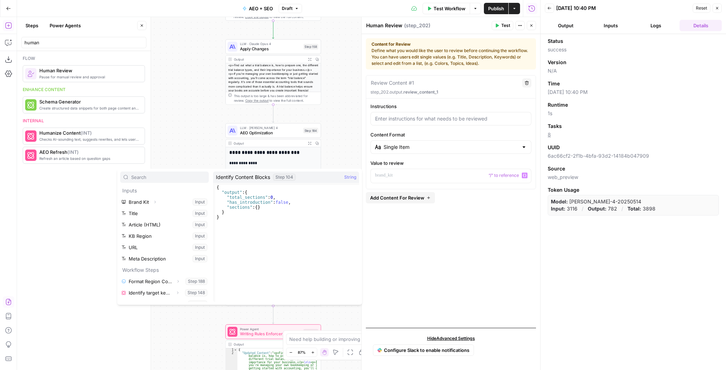
scroll to position [121, 0]
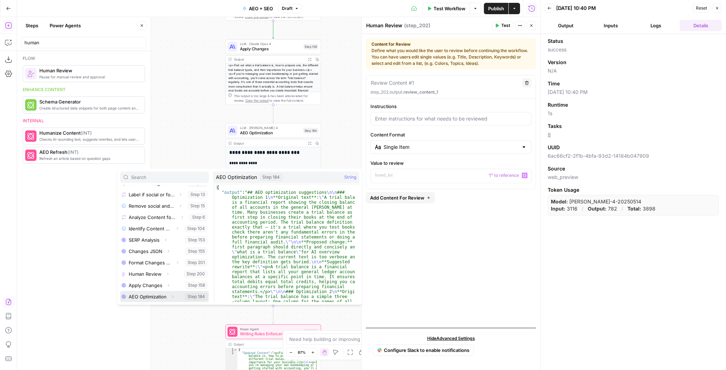
click at [173, 288] on icon "button" at bounding box center [173, 297] width 4 height 4
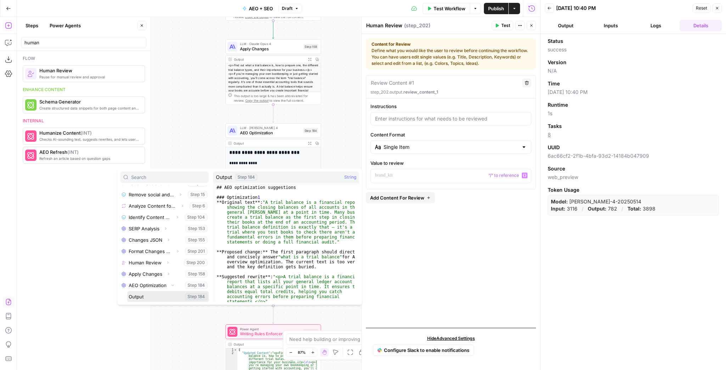
click at [156, 288] on button "Select variable Output" at bounding box center [168, 296] width 82 height 11
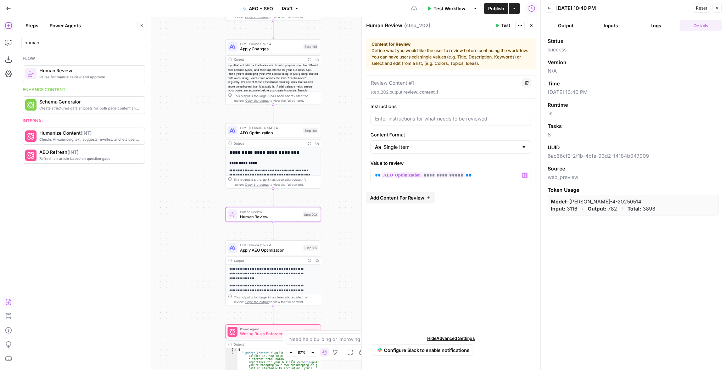
click at [450, 244] on div "**********" at bounding box center [451, 198] width 170 height 247
click at [502, 27] on span "Test" at bounding box center [506, 25] width 9 height 6
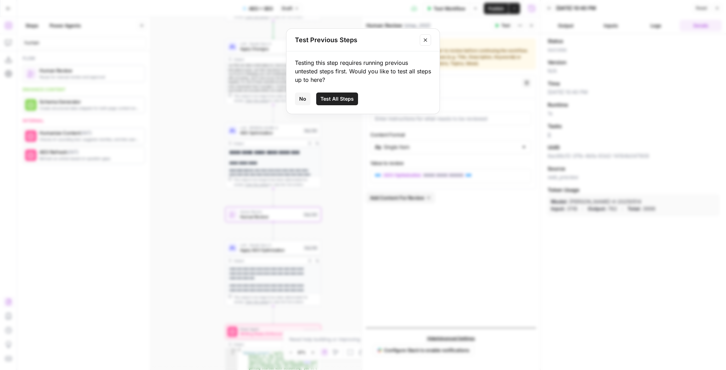
click at [333, 100] on span "Test All Steps" at bounding box center [337, 98] width 33 height 7
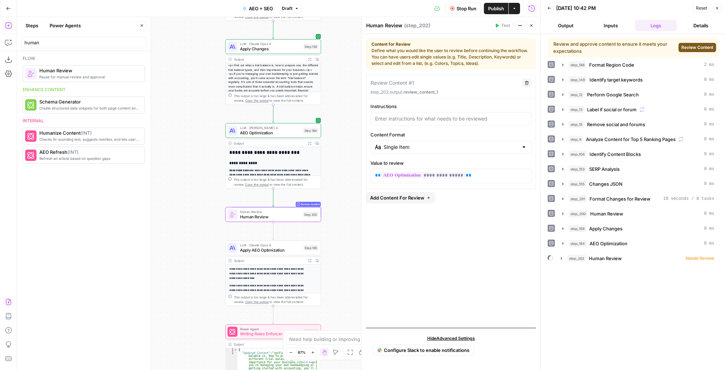
click at [581, 50] on span "Review Content" at bounding box center [698, 47] width 32 height 6
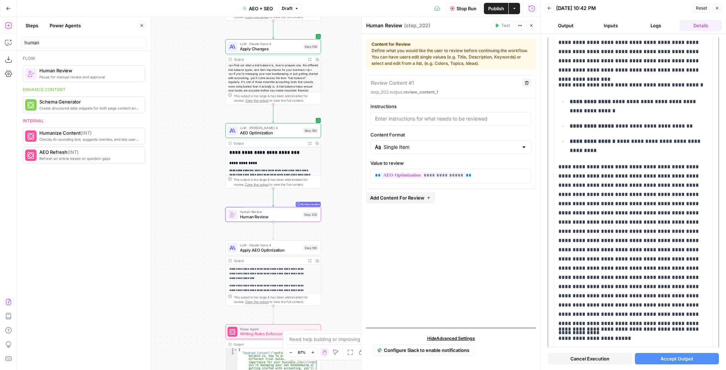
scroll to position [284, 0]
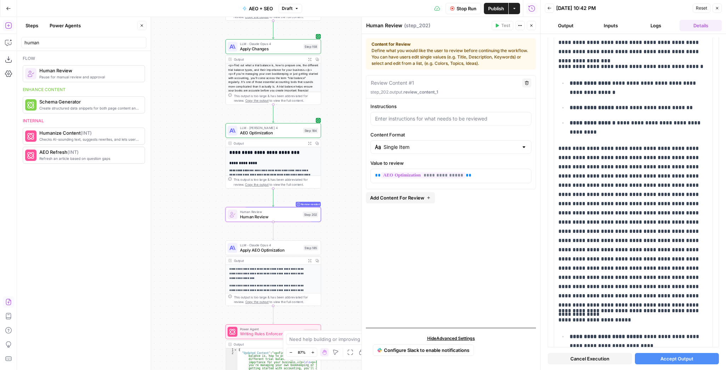
click at [581, 288] on span "Cancel Execution" at bounding box center [590, 358] width 39 height 7
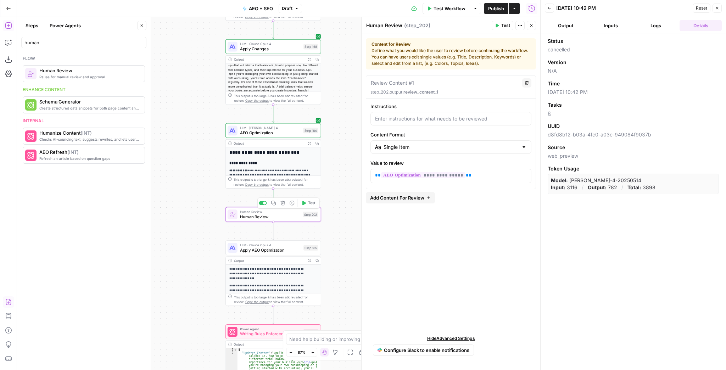
click at [295, 219] on span "Human Review" at bounding box center [270, 217] width 61 height 6
drag, startPoint x: 491, startPoint y: 176, endPoint x: 365, endPoint y: 172, distance: 126.3
click at [365, 172] on div "**********" at bounding box center [450, 193] width 179 height 353
click at [525, 174] on icon "button" at bounding box center [525, 176] width 4 height 4
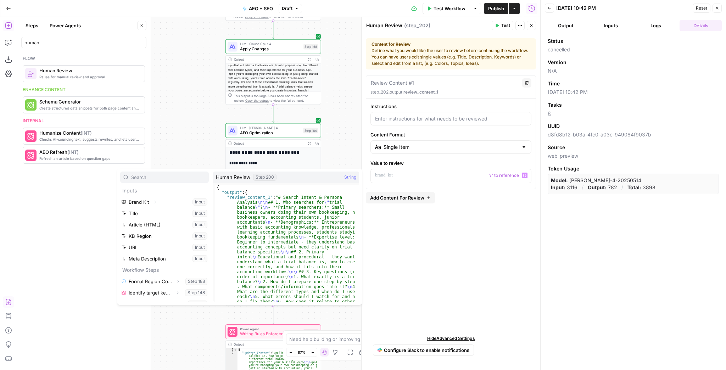
scroll to position [121, 0]
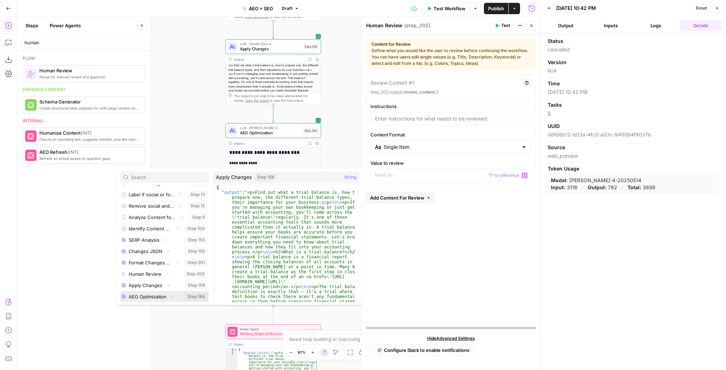
click at [175, 288] on icon "button" at bounding box center [173, 297] width 4 height 4
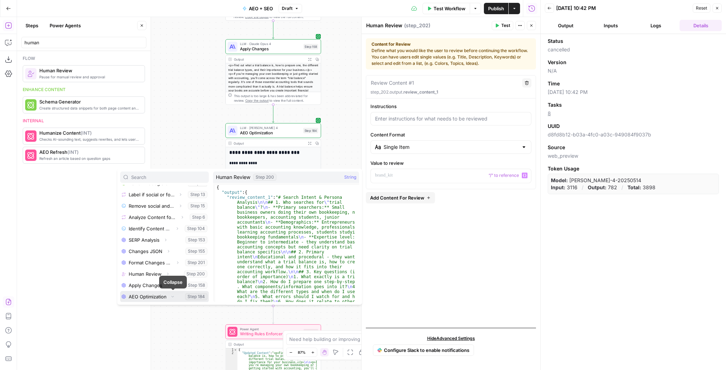
scroll to position [132, 0]
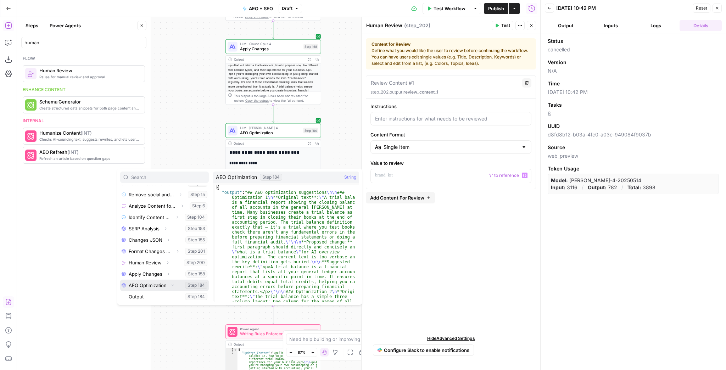
click at [158, 287] on button "Select variable AEO Optimization" at bounding box center [164, 285] width 89 height 11
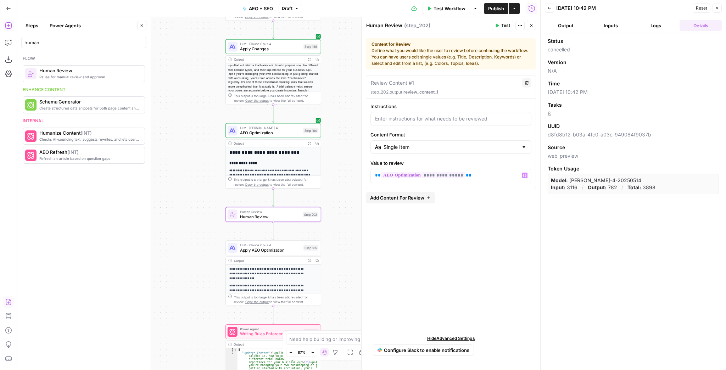
click at [498, 23] on button "Test" at bounding box center [503, 25] width 22 height 9
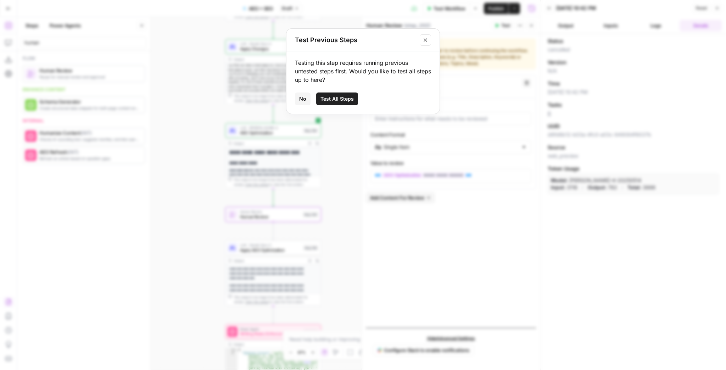
click at [348, 96] on span "Test All Steps" at bounding box center [337, 98] width 33 height 7
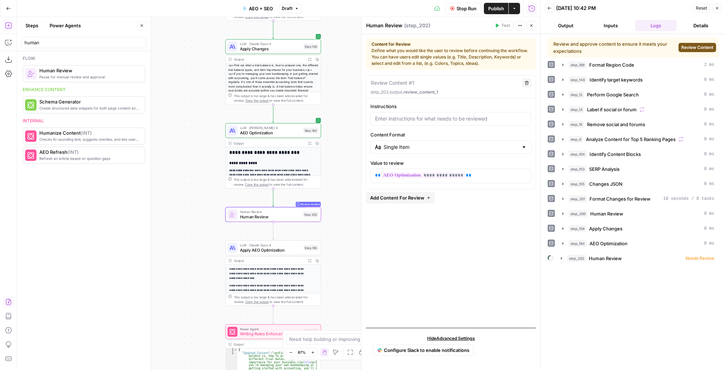
click at [581, 48] on span "Review Content" at bounding box center [698, 47] width 32 height 6
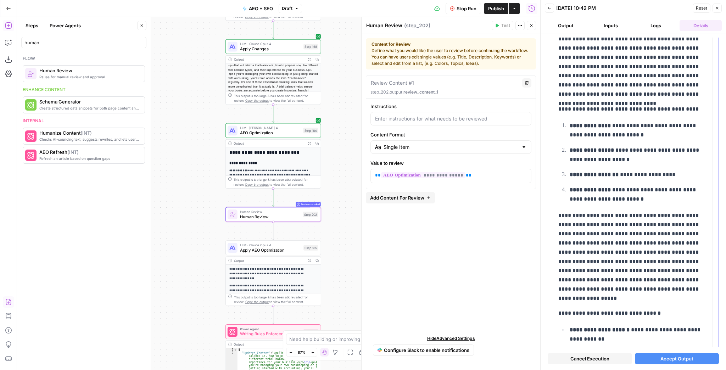
scroll to position [709, 0]
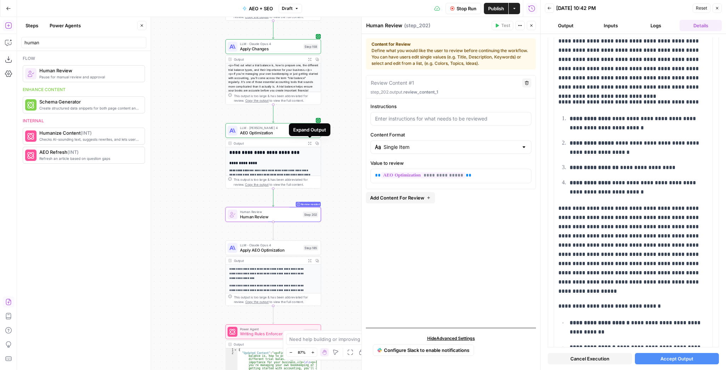
click at [306, 143] on button "Expand Output" at bounding box center [309, 143] width 7 height 7
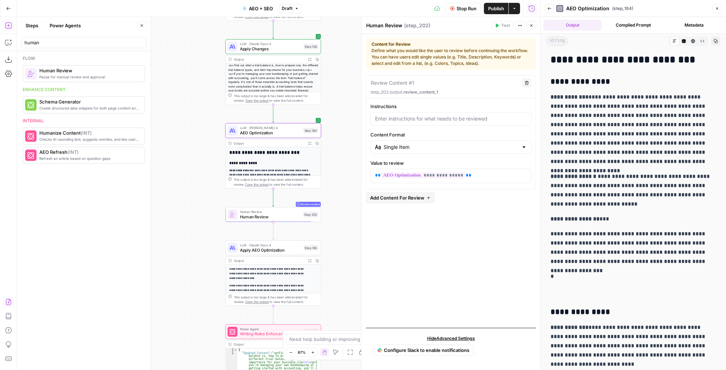
click at [266, 221] on div "Review needed Human Review Human Review Step 202 Copy step Delete step Add Note…" at bounding box center [274, 214] width 96 height 15
click at [283, 214] on span "Human Review" at bounding box center [270, 217] width 61 height 6
click at [302, 218] on div "Review needed Human Review Human Review Step 202 Copy step Delete step Add Note…" at bounding box center [273, 214] width 91 height 11
click at [302, 218] on div "Human Review Human Review Step 202 Copy step Delete step Add Note Test" at bounding box center [273, 214] width 91 height 11
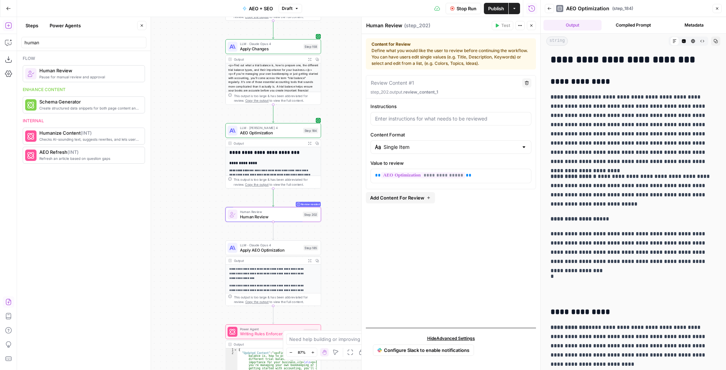
click at [550, 9] on icon "button" at bounding box center [550, 8] width 4 height 3
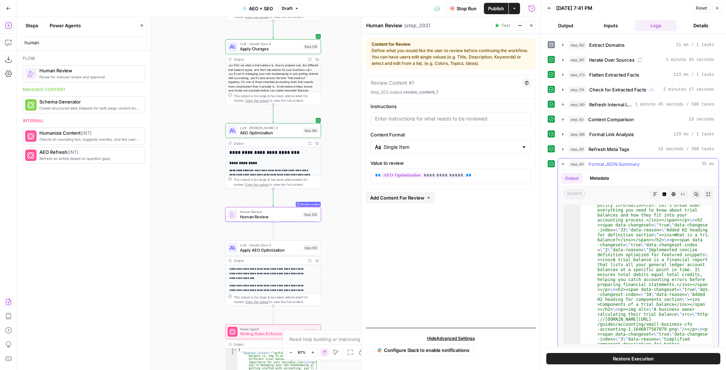
scroll to position [187, 0]
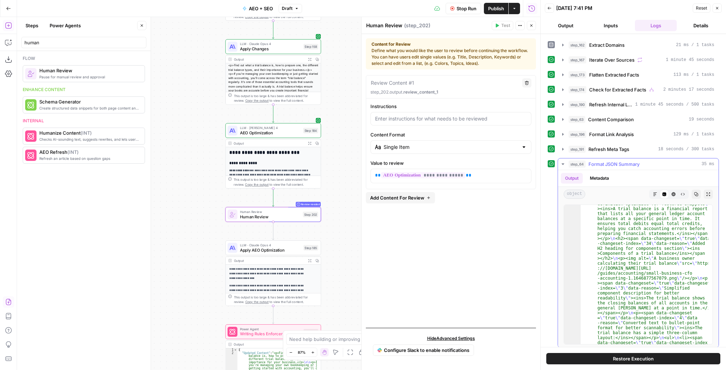
click at [561, 162] on icon "button" at bounding box center [563, 164] width 6 height 6
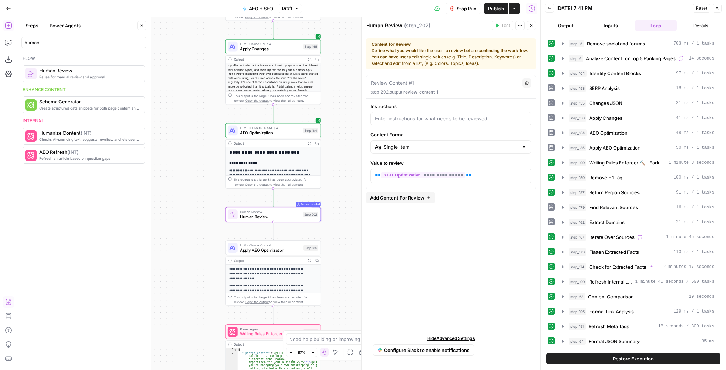
click at [549, 9] on icon "button" at bounding box center [550, 8] width 4 height 4
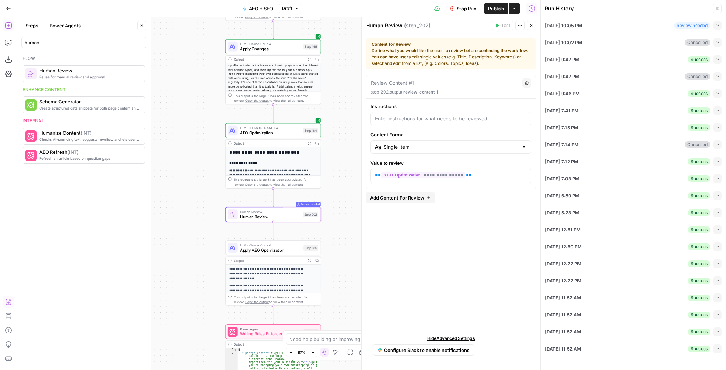
click at [581, 31] on div "08/11/25 at 10:05 PM Review needed Collapse" at bounding box center [633, 25] width 177 height 17
click at [581, 26] on button "Collapse" at bounding box center [718, 25] width 9 height 9
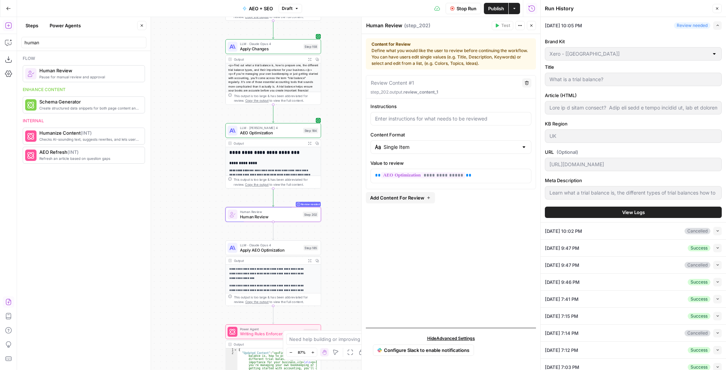
click at [581, 207] on button "View Logs" at bounding box center [633, 212] width 177 height 11
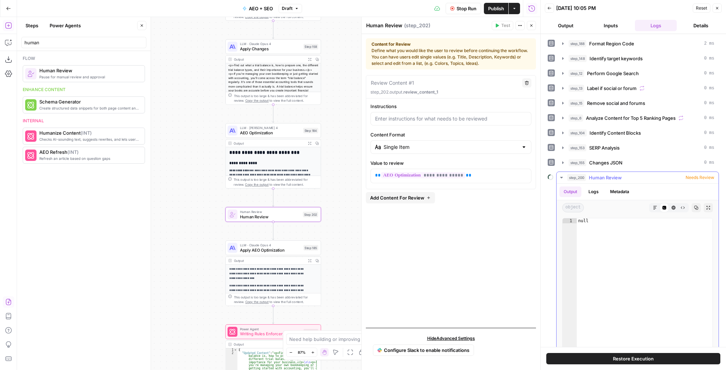
click at [581, 206] on icon "button" at bounding box center [709, 208] width 4 height 4
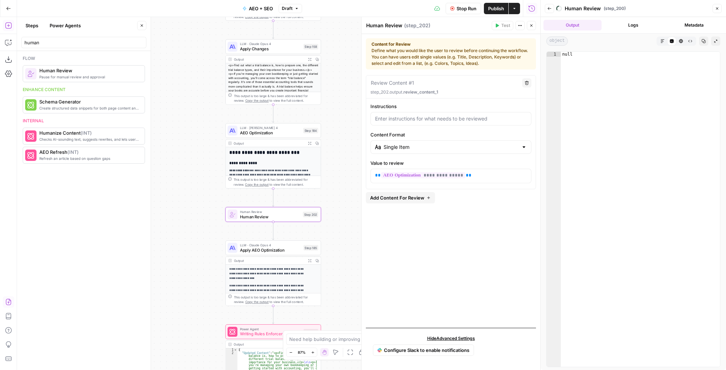
click at [550, 7] on icon "button" at bounding box center [550, 8] width 4 height 4
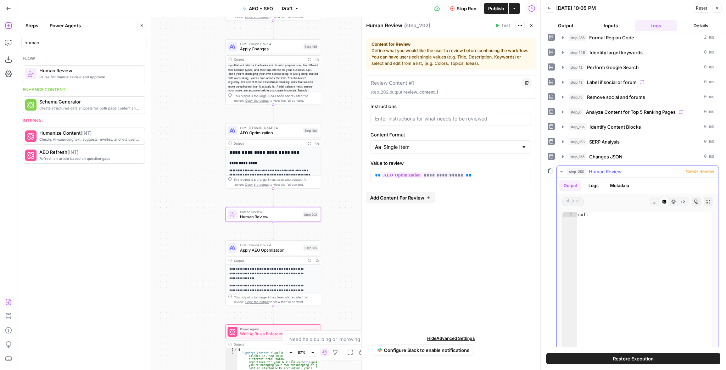
scroll to position [16, 0]
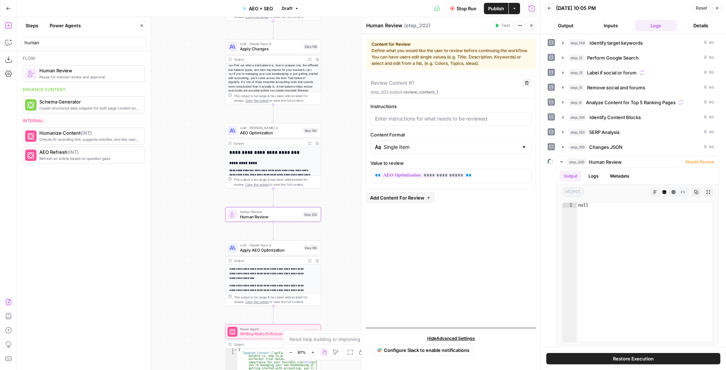
click at [462, 7] on span "Stop Run" at bounding box center [467, 8] width 20 height 7
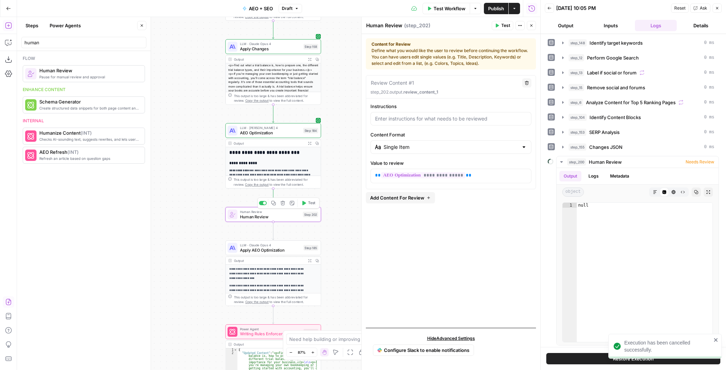
click at [308, 206] on button "Test" at bounding box center [308, 203] width 19 height 8
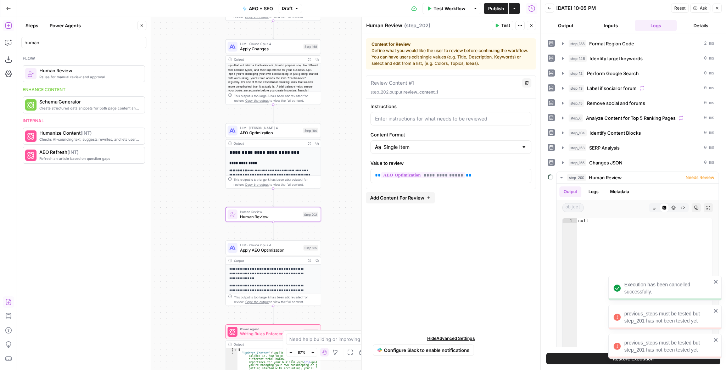
click at [581, 288] on icon "close" at bounding box center [716, 340] width 5 height 6
click at [581, 288] on div "Execution has been cancelled successfully. previous_steps must be tested but st…" at bounding box center [664, 363] width 114 height 3
click at [581, 288] on div "previous_steps must be tested but step_201 has not been tested yet" at bounding box center [663, 346] width 102 height 18
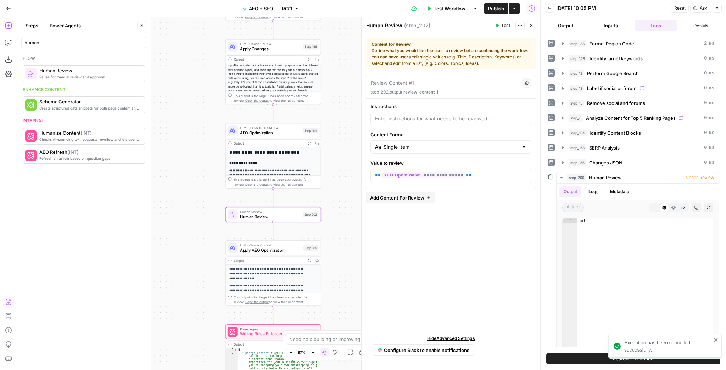
click at [581, 288] on body "Execution has been cancelled successfully. XeroOps New Home Browse Your Data Us…" at bounding box center [363, 185] width 726 height 370
type textarea "****"
click at [581, 288] on div "null" at bounding box center [645, 293] width 136 height 150
click at [581, 288] on icon "close" at bounding box center [716, 340] width 4 height 4
click at [505, 26] on span "Test" at bounding box center [506, 25] width 9 height 6
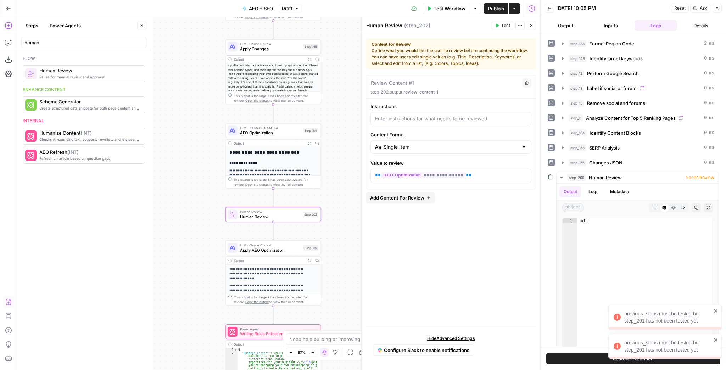
click at [581, 288] on icon "close" at bounding box center [716, 340] width 5 height 6
click at [581, 288] on icon "close" at bounding box center [716, 340] width 4 height 4
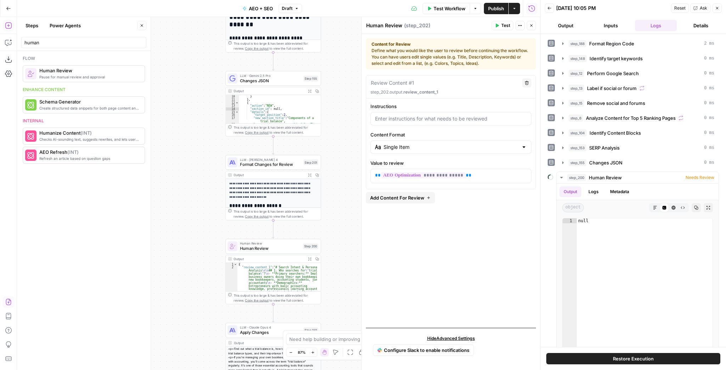
drag, startPoint x: 330, startPoint y: 200, endPoint x: 327, endPoint y: 124, distance: 76.3
click at [327, 127] on div "true false false true false true Workflow Set Inputs Inputs Run Code · Python F…" at bounding box center [279, 193] width 524 height 353
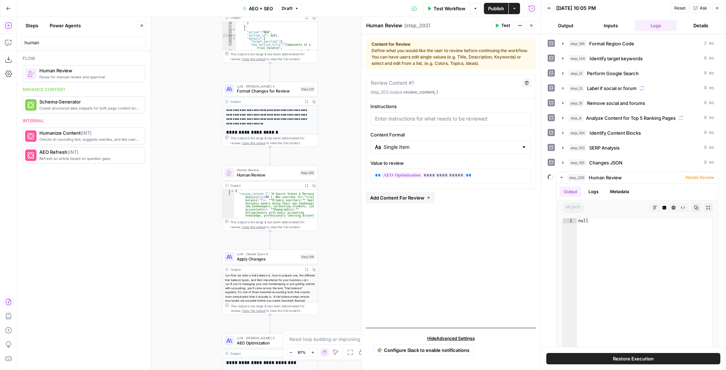
click at [328, 113] on div "true false false true false true Workflow Set Inputs Inputs Run Code · Python F…" at bounding box center [279, 193] width 524 height 353
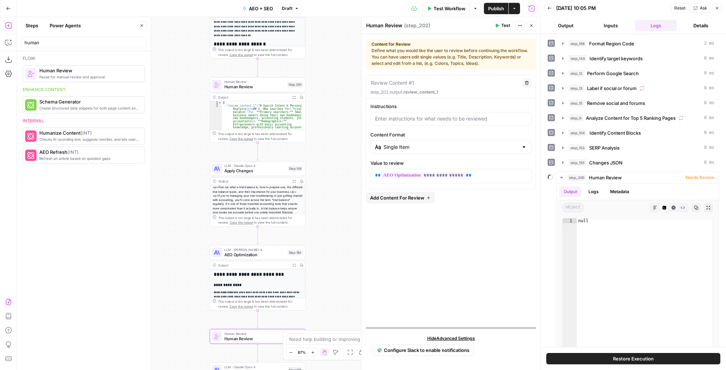
click at [328, 112] on div "true false false true false true Workflow Set Inputs Inputs Run Code · Python F…" at bounding box center [279, 193] width 524 height 353
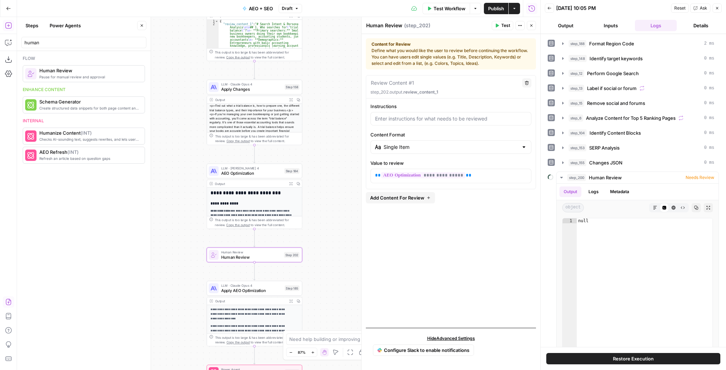
click at [534, 24] on button "Close" at bounding box center [531, 25] width 9 height 9
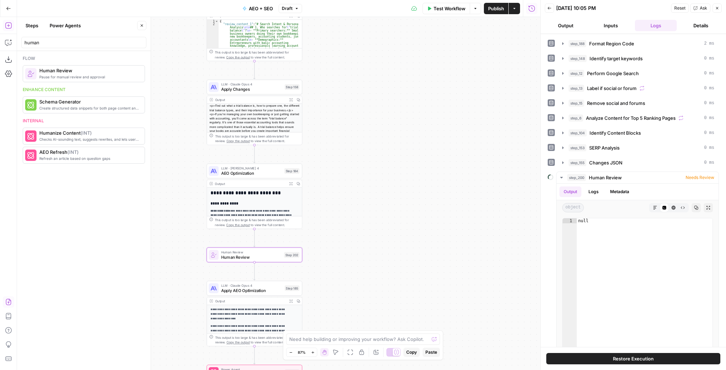
click at [499, 11] on span "Publish" at bounding box center [496, 8] width 16 height 7
click at [11, 10] on icon "button" at bounding box center [8, 8] width 5 height 5
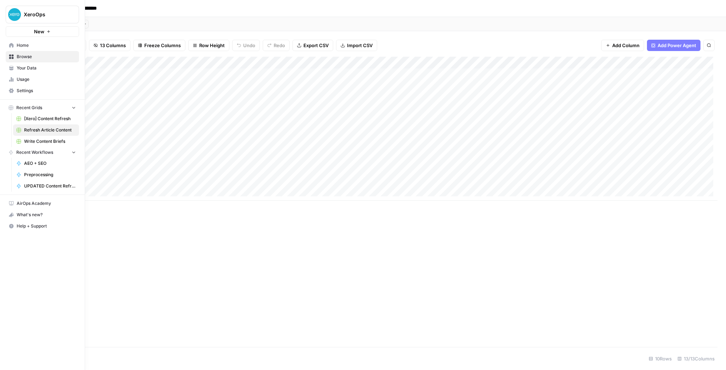
click at [43, 117] on span "[Xero] Content Refresh" at bounding box center [50, 119] width 52 height 6
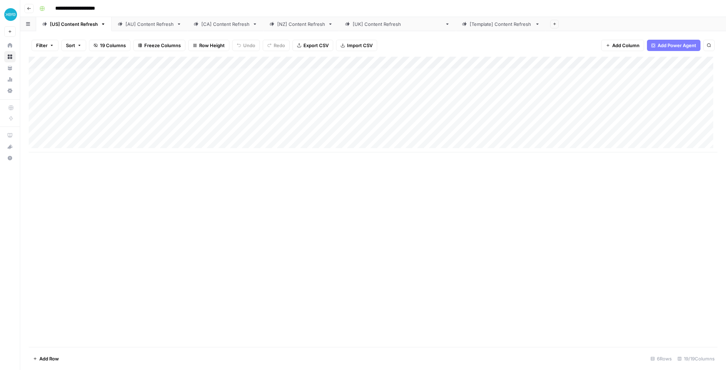
click at [395, 62] on div "Add Column" at bounding box center [373, 105] width 689 height 96
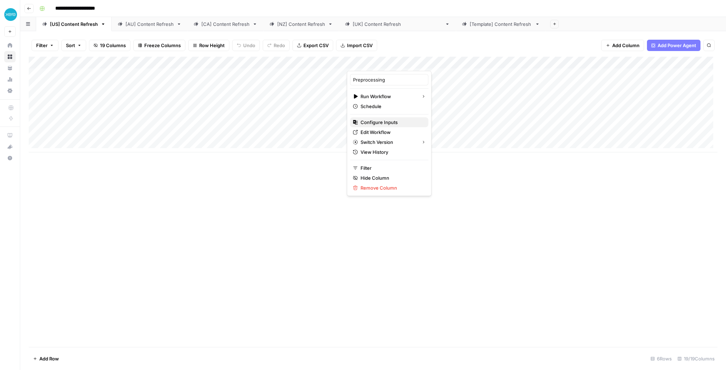
click at [392, 124] on span "Configure Inputs" at bounding box center [392, 122] width 62 height 7
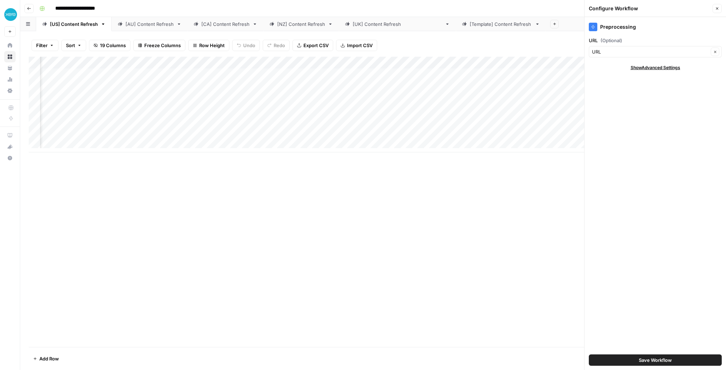
scroll to position [0, 308]
click at [343, 63] on div "Add Column" at bounding box center [373, 105] width 689 height 96
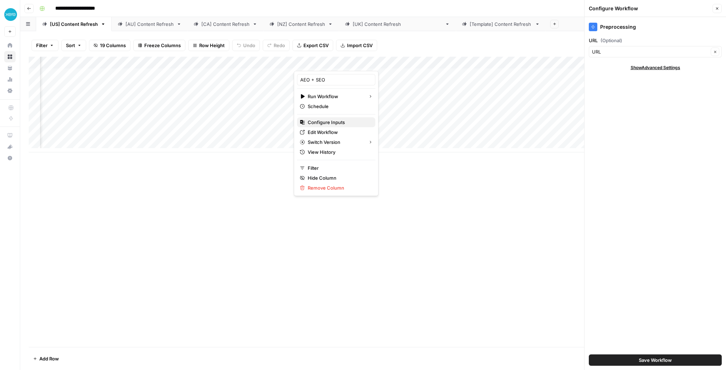
click at [334, 119] on span "Configure Inputs" at bounding box center [339, 122] width 62 height 7
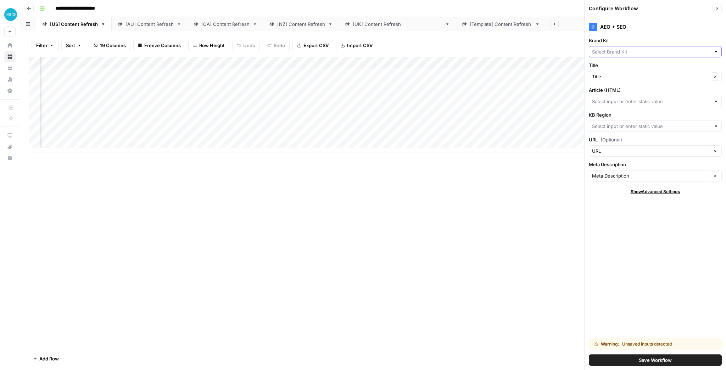
click at [669, 52] on input "Brand Kit" at bounding box center [651, 51] width 119 height 7
click at [634, 115] on span "Xero - [[GEOGRAPHIC_DATA]]" at bounding box center [654, 118] width 118 height 7
type input "Xero - [[GEOGRAPHIC_DATA]]"
click at [630, 102] on input "Article (HTML)" at bounding box center [651, 101] width 119 height 7
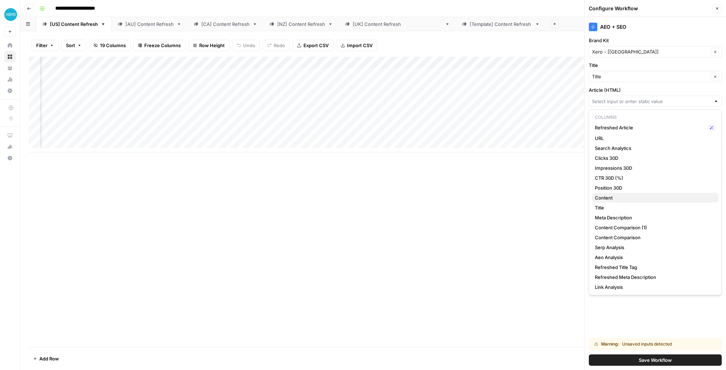
click at [629, 194] on span "Content" at bounding box center [654, 197] width 118 height 7
type input "Content"
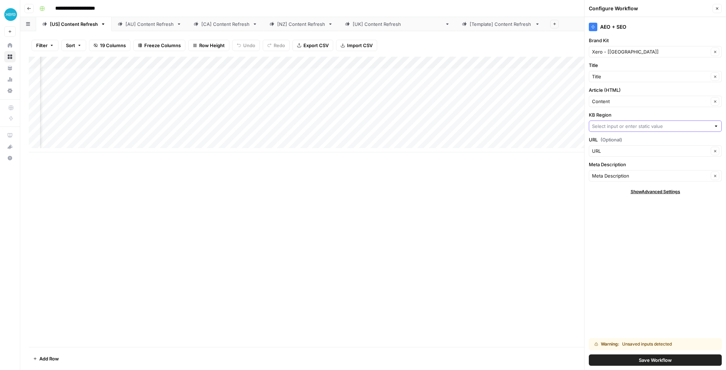
click at [617, 125] on input "KB Region" at bounding box center [651, 126] width 119 height 7
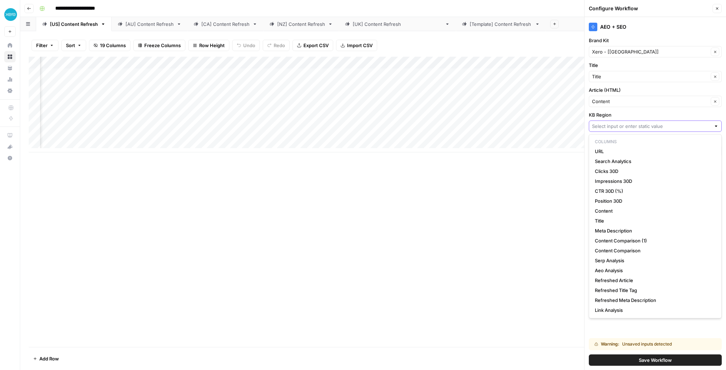
click at [610, 128] on input "KB Region" at bounding box center [651, 126] width 119 height 7
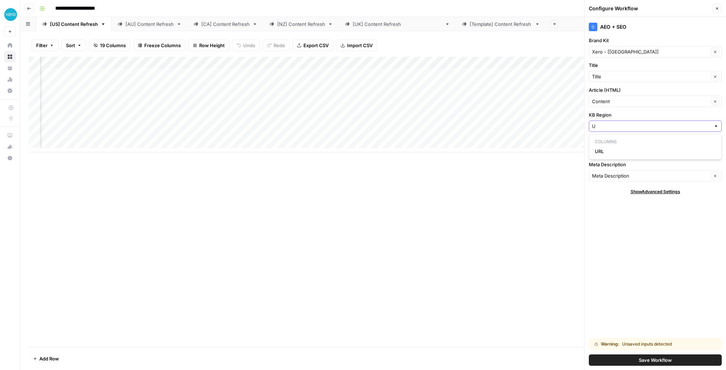
type input "US"
click at [611, 152] on input "URL (Optional)" at bounding box center [650, 151] width 117 height 7
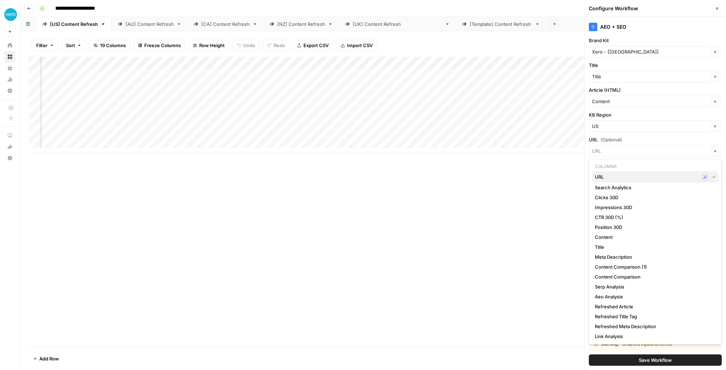
click at [597, 173] on div "URL Possible Match" at bounding box center [655, 177] width 121 height 9
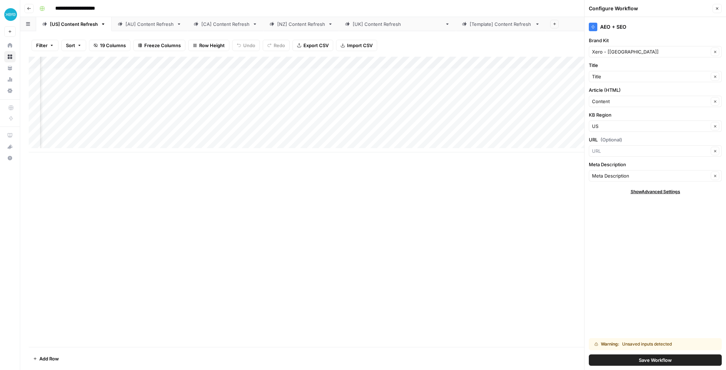
type input "URL"
click at [651, 359] on span "Save Workflow" at bounding box center [655, 360] width 33 height 7
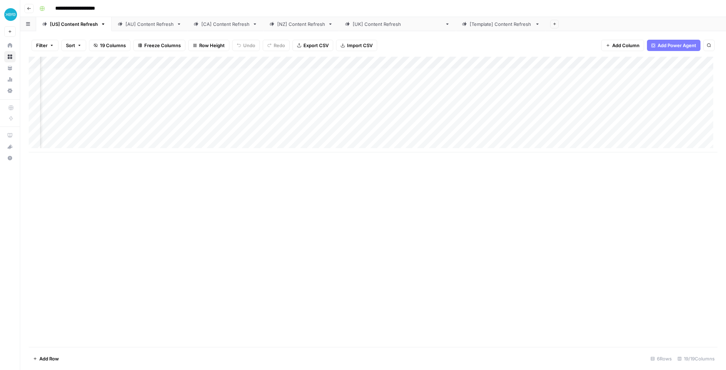
click at [162, 25] on div "[AU] Content Refresh" at bounding box center [150, 24] width 48 height 7
click at [533, 65] on div "Add Column" at bounding box center [373, 105] width 689 height 96
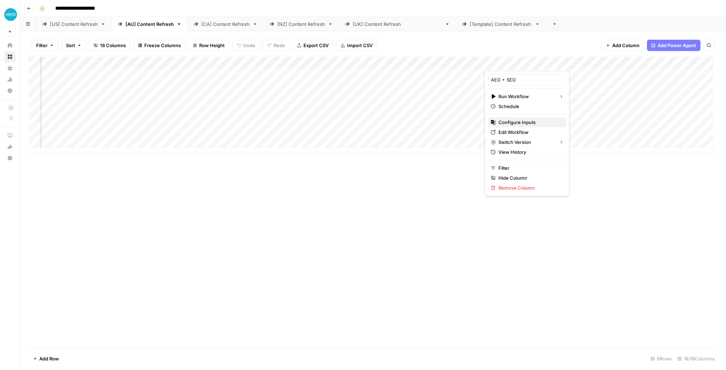
click at [524, 119] on span "Configure Inputs" at bounding box center [530, 122] width 62 height 7
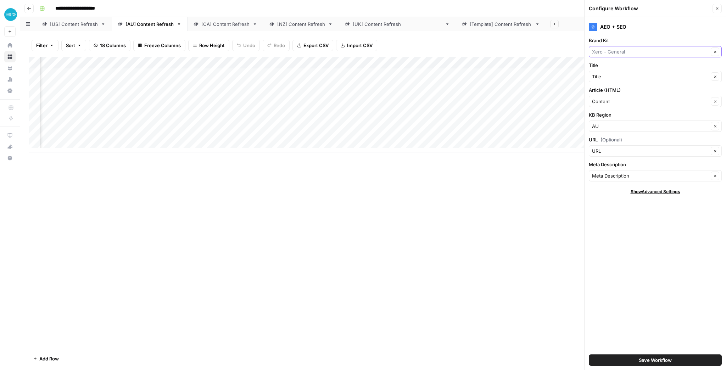
click at [616, 49] on input "Brand Kit" at bounding box center [650, 51] width 117 height 7
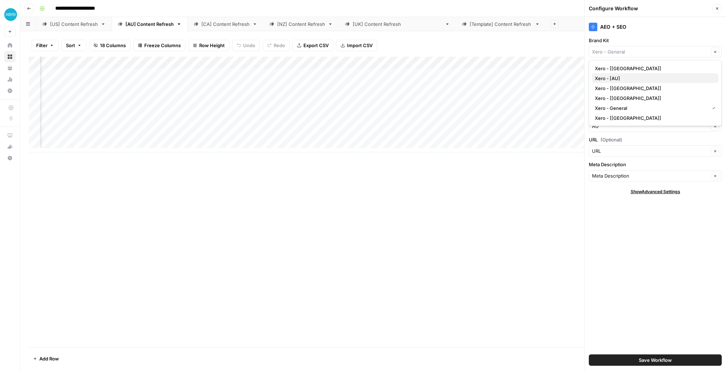
click at [625, 74] on button "Xero - [AU]" at bounding box center [655, 78] width 127 height 10
type input "Xero - [AU]"
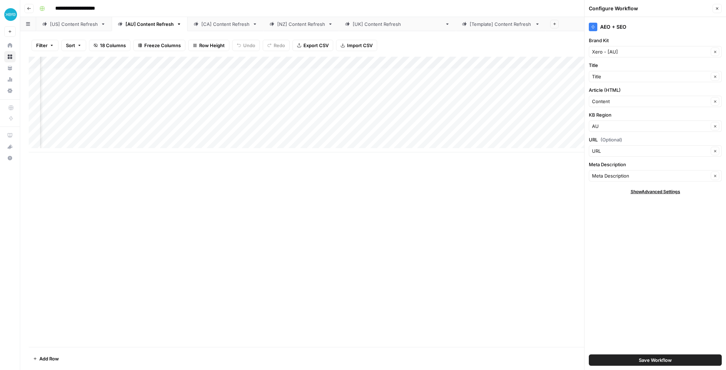
click at [659, 356] on button "Save Workflow" at bounding box center [655, 360] width 133 height 11
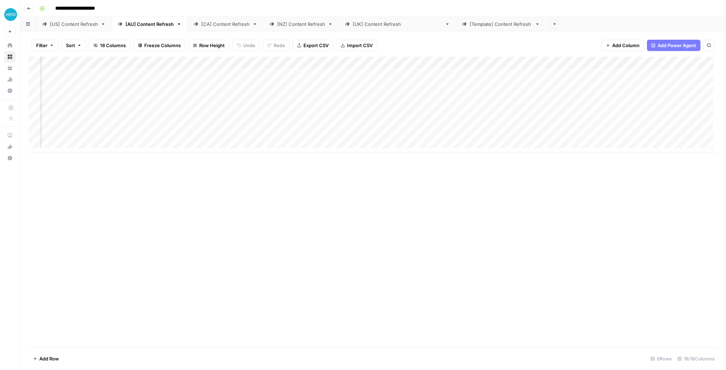
click at [229, 21] on div "[CA] Content Refresh" at bounding box center [225, 24] width 48 height 7
click at [700, 62] on div "Add Column" at bounding box center [373, 105] width 689 height 96
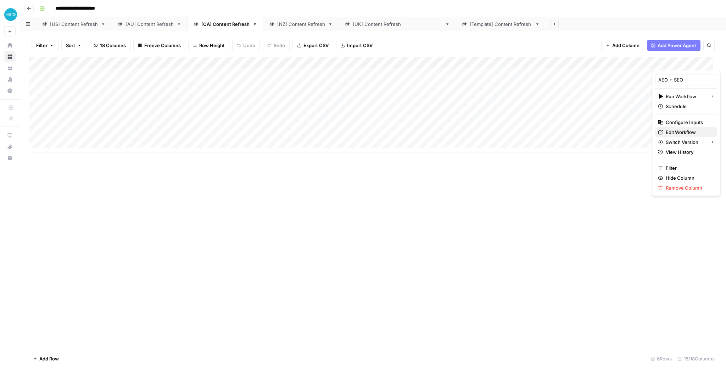
click at [691, 133] on span "Edit Workflow" at bounding box center [689, 132] width 46 height 7
click at [701, 64] on div "Add Column" at bounding box center [373, 105] width 689 height 96
click at [688, 122] on span "Configure Inputs" at bounding box center [689, 122] width 46 height 7
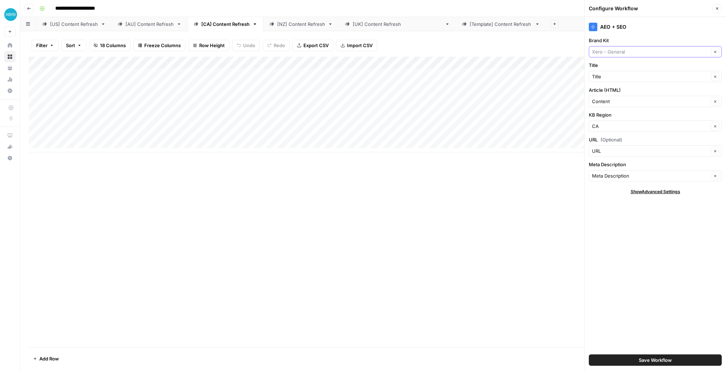
click at [643, 54] on input "Brand Kit" at bounding box center [650, 51] width 117 height 7
click at [638, 67] on span "Xero - [CA]" at bounding box center [654, 68] width 118 height 7
type input "Xero - [CA]"
click at [659, 358] on span "Save Workflow" at bounding box center [655, 360] width 33 height 7
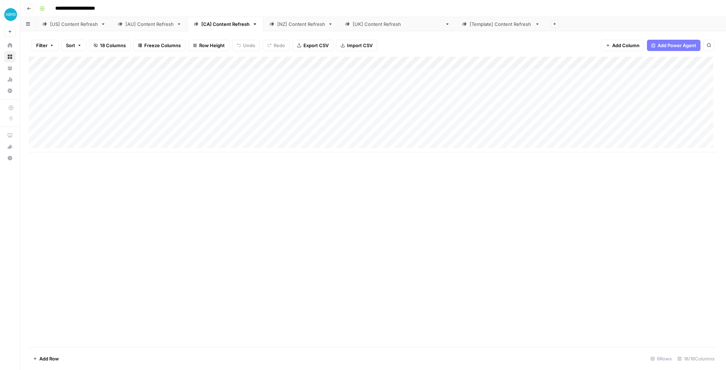
click at [278, 25] on div "[NZ] Content Refresh" at bounding box center [301, 24] width 48 height 7
click at [659, 65] on div "Add Column" at bounding box center [373, 99] width 689 height 84
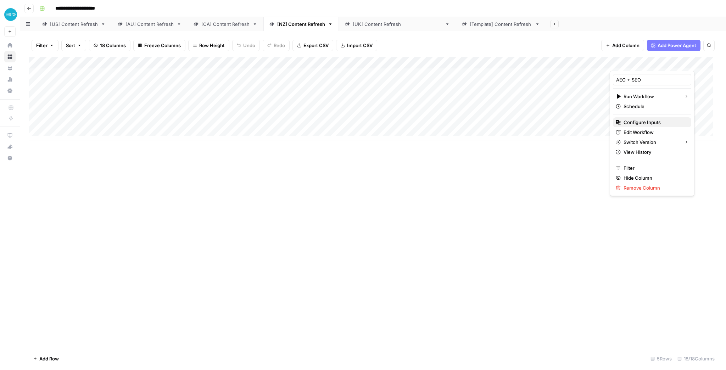
click at [647, 124] on span "Configure Inputs" at bounding box center [655, 122] width 62 height 7
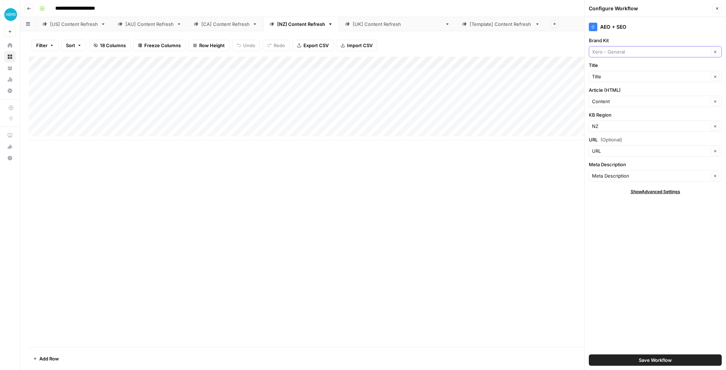
click at [636, 51] on input "Brand Kit" at bounding box center [650, 51] width 117 height 7
click at [629, 85] on span "Xero - [NZ]" at bounding box center [654, 88] width 118 height 7
type input "Xero - [NZ]"
click at [650, 362] on span "Save Workflow" at bounding box center [655, 360] width 33 height 7
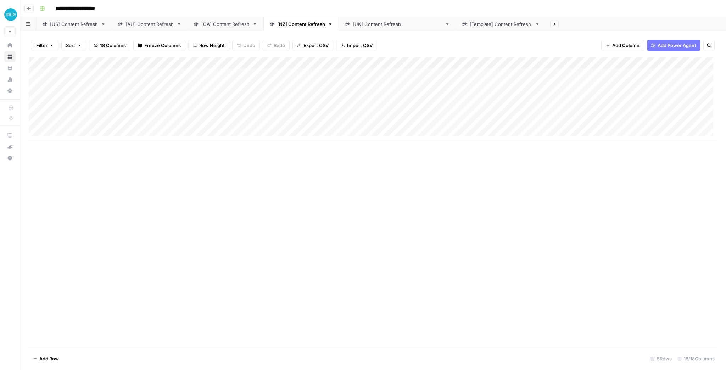
click at [364, 28] on link "[UK] Content Refresh" at bounding box center [397, 24] width 117 height 14
click at [639, 62] on div "Add Column" at bounding box center [373, 99] width 689 height 84
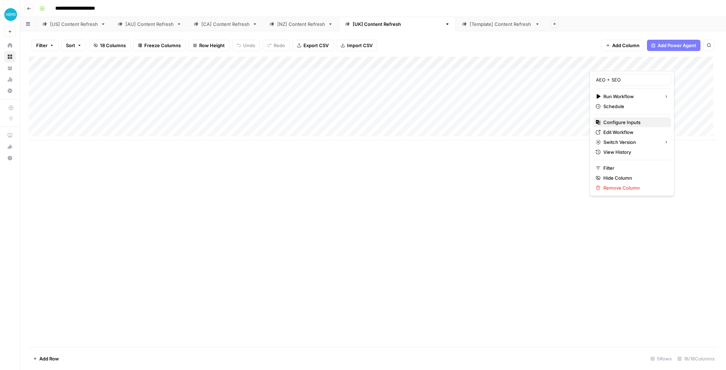
click at [629, 122] on span "Configure Inputs" at bounding box center [635, 122] width 62 height 7
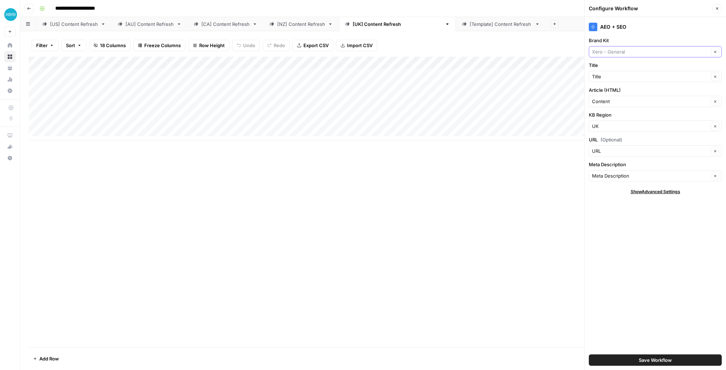
click at [637, 52] on input "Brand Kit" at bounding box center [650, 51] width 117 height 7
click at [624, 97] on span "Xero - [UK]" at bounding box center [654, 98] width 118 height 7
type input "Xero - [UK]"
click at [631, 359] on button "Save Workflow" at bounding box center [655, 360] width 133 height 11
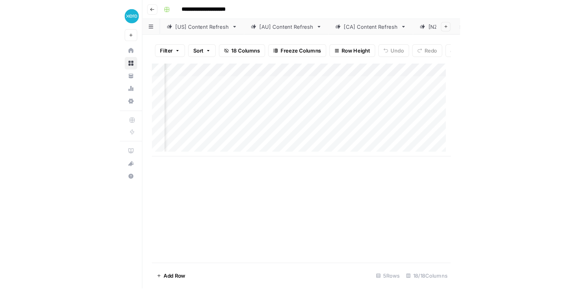
scroll to position [0, 427]
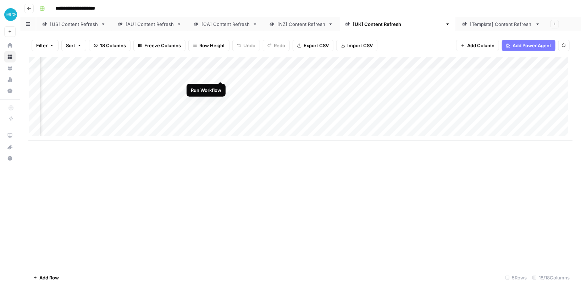
click at [220, 73] on div "Add Column" at bounding box center [301, 99] width 544 height 84
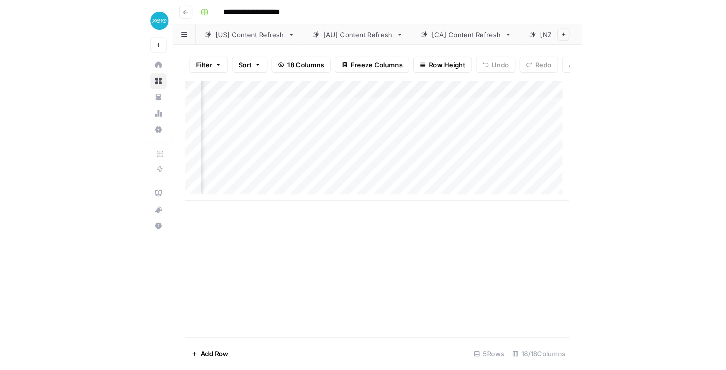
scroll to position [0, 284]
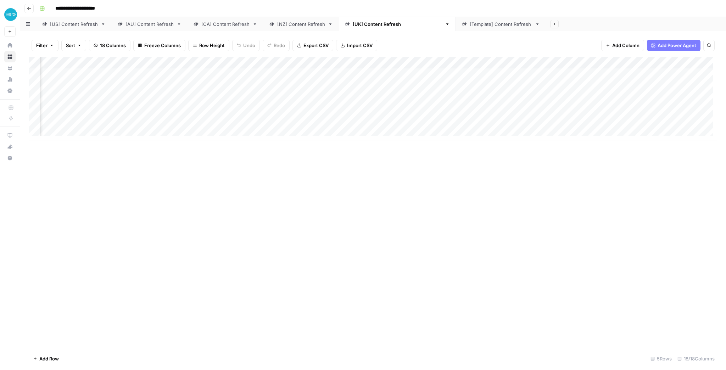
click at [355, 64] on div "Add Column" at bounding box center [373, 99] width 689 height 84
click at [347, 129] on span "Edit Workflow" at bounding box center [351, 132] width 62 height 7
click at [353, 74] on div "Add Column" at bounding box center [373, 99] width 689 height 84
click at [362, 74] on div "Add Column" at bounding box center [373, 99] width 689 height 84
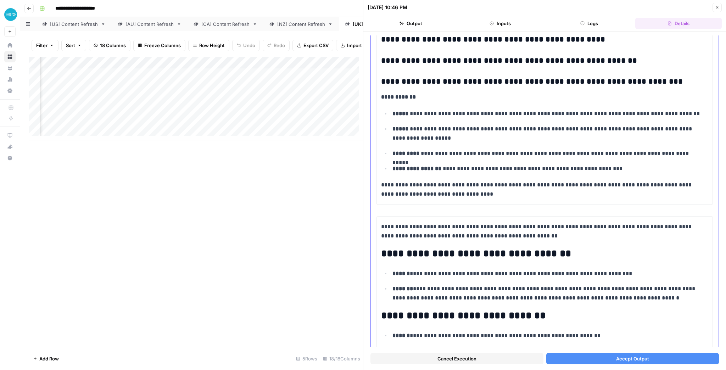
scroll to position [1561, 0]
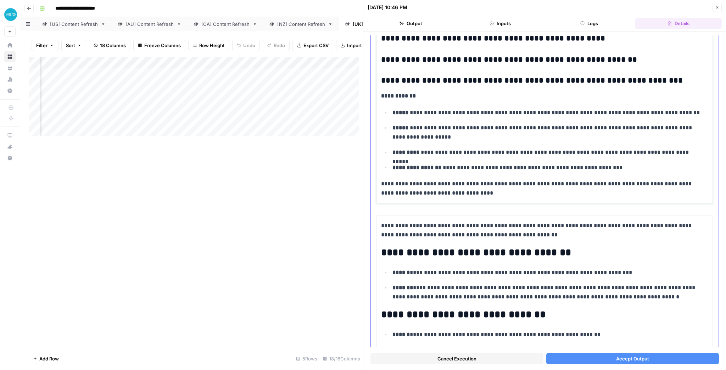
drag, startPoint x: 493, startPoint y: 113, endPoint x: 499, endPoint y: 138, distance: 25.5
click at [499, 138] on ul "**********" at bounding box center [544, 140] width 327 height 65
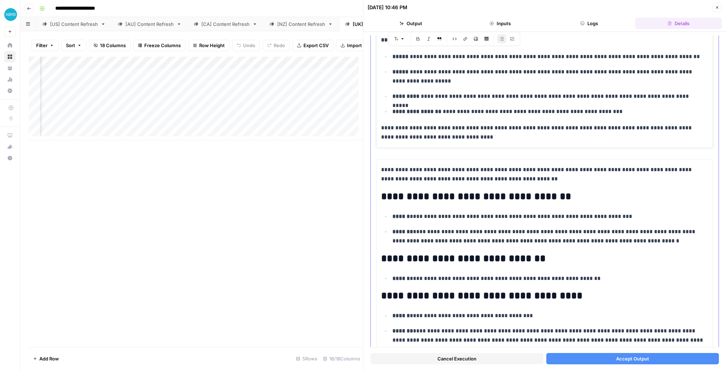
scroll to position [1617, 0]
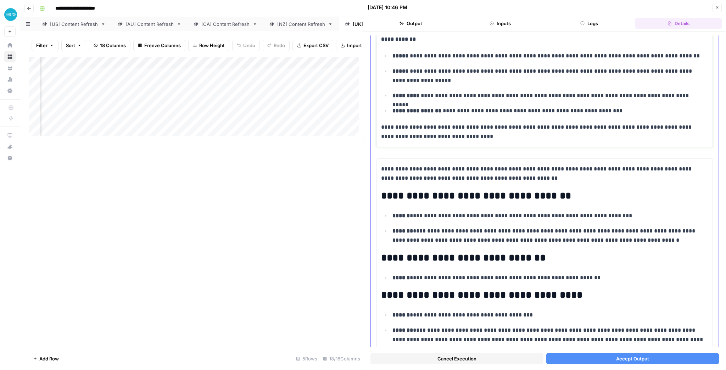
drag, startPoint x: 498, startPoint y: 134, endPoint x: 497, endPoint y: 113, distance: 20.6
click at [594, 91] on p "**********" at bounding box center [549, 95] width 312 height 9
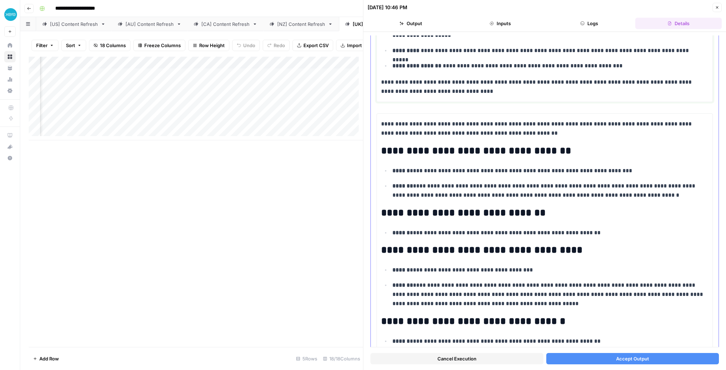
scroll to position [1674, 0]
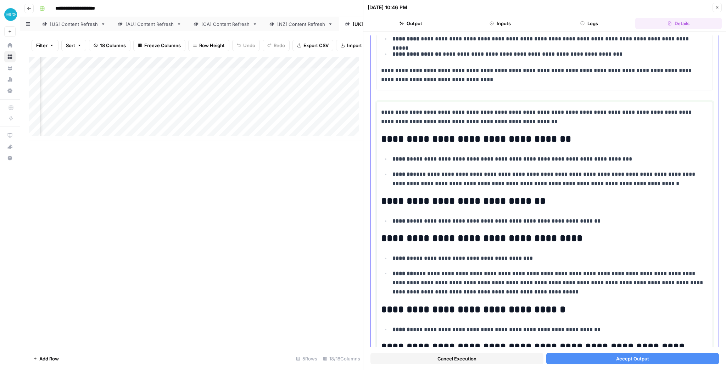
drag, startPoint x: 465, startPoint y: 117, endPoint x: 477, endPoint y: 101, distance: 19.8
drag, startPoint x: 476, startPoint y: 161, endPoint x: 479, endPoint y: 175, distance: 14.8
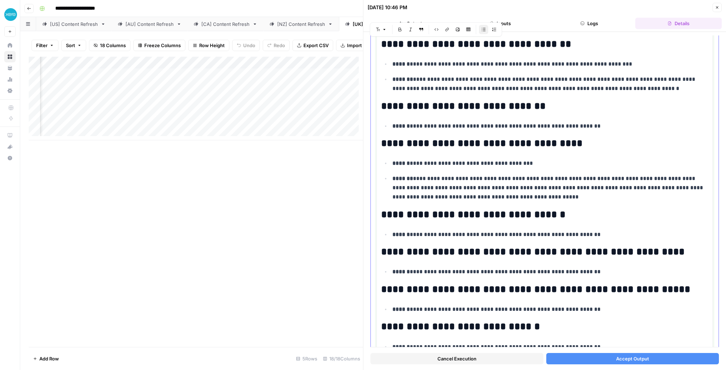
scroll to position [1788, 0]
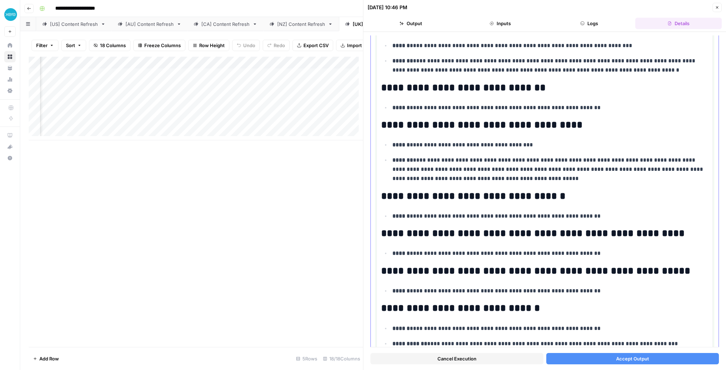
click at [478, 169] on p "**********" at bounding box center [549, 170] width 312 height 28
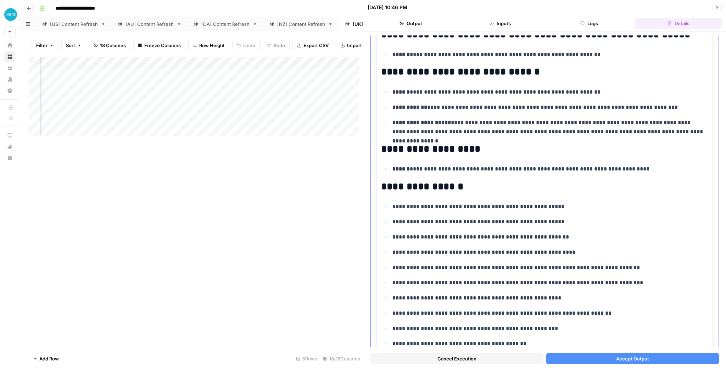
scroll to position [2050, 0]
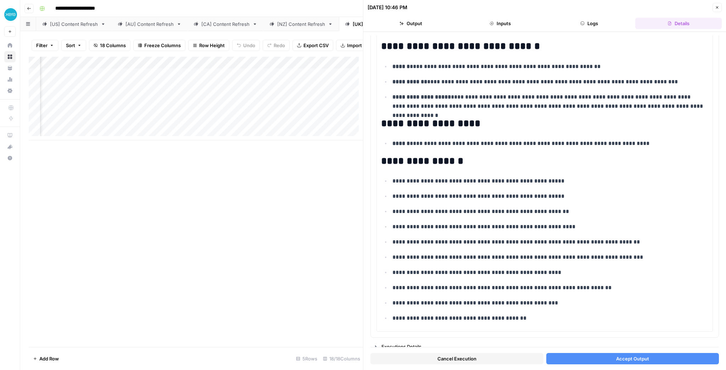
click at [597, 362] on button "Accept Output" at bounding box center [633, 358] width 173 height 11
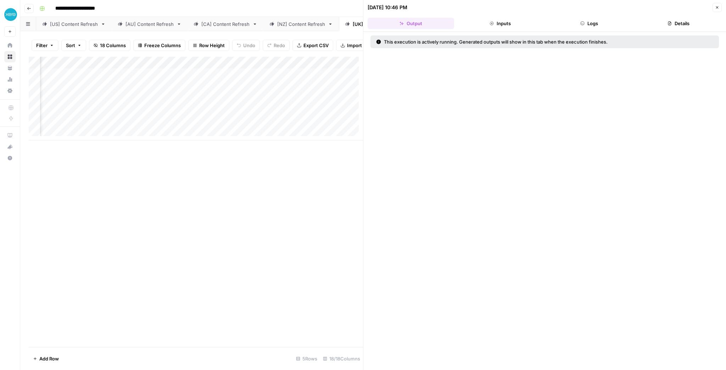
click at [716, 9] on icon "button" at bounding box center [717, 7] width 4 height 4
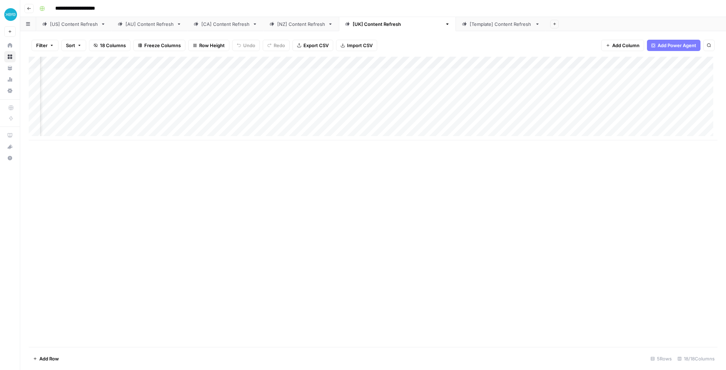
scroll to position [4, 284]
drag, startPoint x: 553, startPoint y: 140, endPoint x: 585, endPoint y: 138, distance: 31.3
click at [585, 138] on div "Add Column" at bounding box center [373, 202] width 689 height 290
drag, startPoint x: 602, startPoint y: 129, endPoint x: 726, endPoint y: 106, distance: 125.9
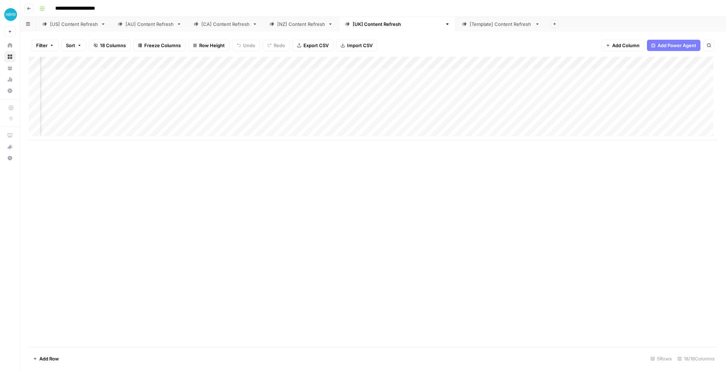
click at [688, 117] on div "Add Column" at bounding box center [373, 99] width 689 height 84
click at [276, 73] on div "Add Column" at bounding box center [373, 105] width 689 height 96
click at [287, 74] on div "Add Column" at bounding box center [373, 105] width 689 height 96
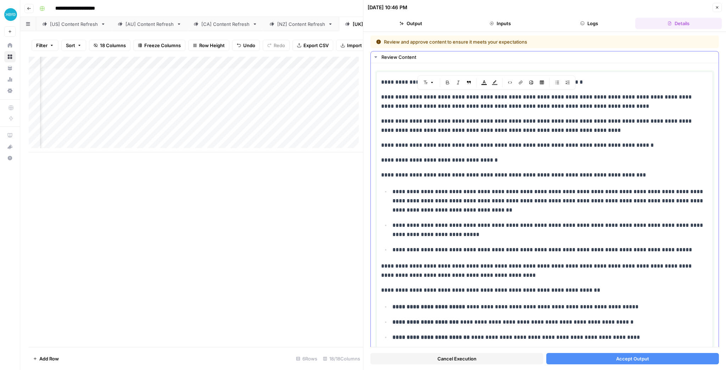
drag, startPoint x: 455, startPoint y: 96, endPoint x: 539, endPoint y: 106, distance: 85.0
click at [539, 106] on p "**********" at bounding box center [542, 102] width 323 height 18
click at [536, 120] on p "**********" at bounding box center [542, 126] width 323 height 18
drag, startPoint x: 459, startPoint y: 122, endPoint x: 658, endPoint y: 124, distance: 199.3
click at [658, 124] on p "**********" at bounding box center [542, 126] width 323 height 18
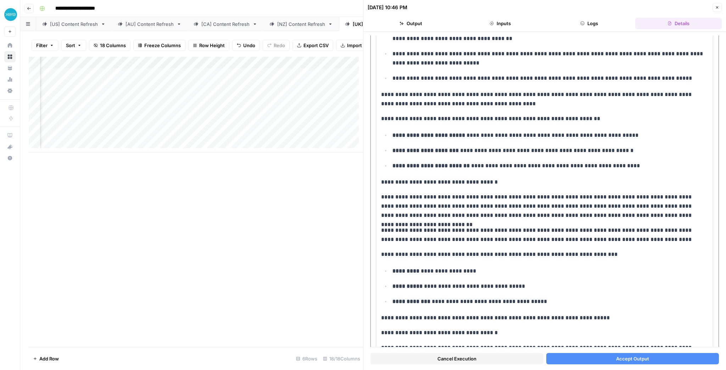
scroll to position [227, 0]
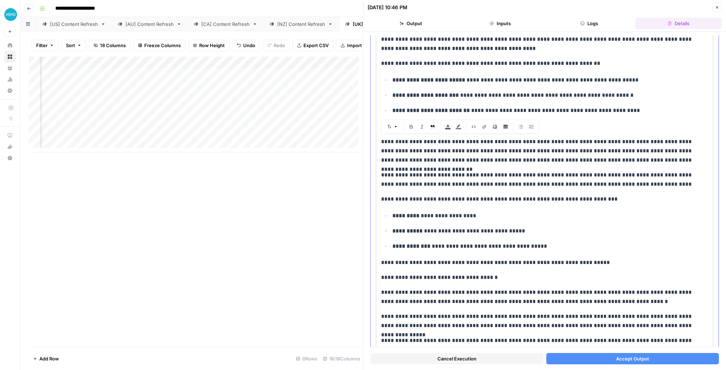
drag, startPoint x: 460, startPoint y: 134, endPoint x: 461, endPoint y: 165, distance: 30.9
click at [462, 177] on p "**********" at bounding box center [542, 180] width 323 height 18
drag, startPoint x: 486, startPoint y: 183, endPoint x: 489, endPoint y: 171, distance: 13.0
click at [489, 171] on p "**********" at bounding box center [542, 180] width 323 height 18
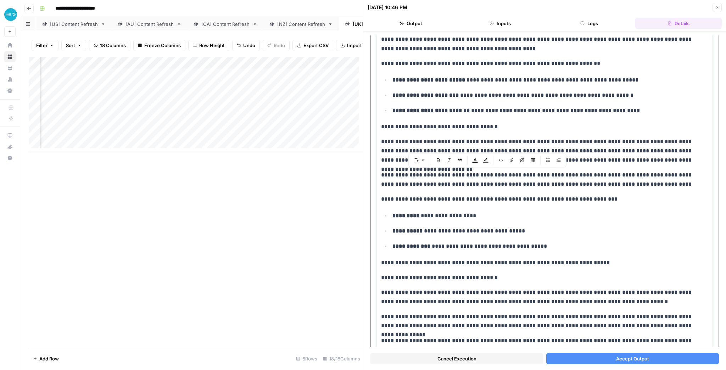
click at [490, 188] on p "**********" at bounding box center [542, 180] width 323 height 18
drag, startPoint x: 415, startPoint y: 199, endPoint x: 604, endPoint y: 200, distance: 189.8
click at [604, 200] on p "**********" at bounding box center [542, 199] width 323 height 9
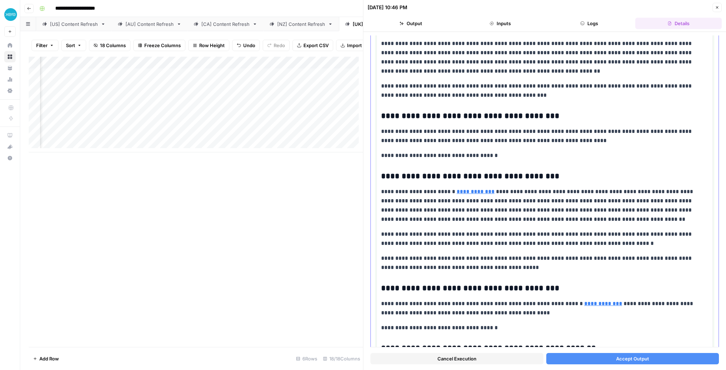
scroll to position [539, 0]
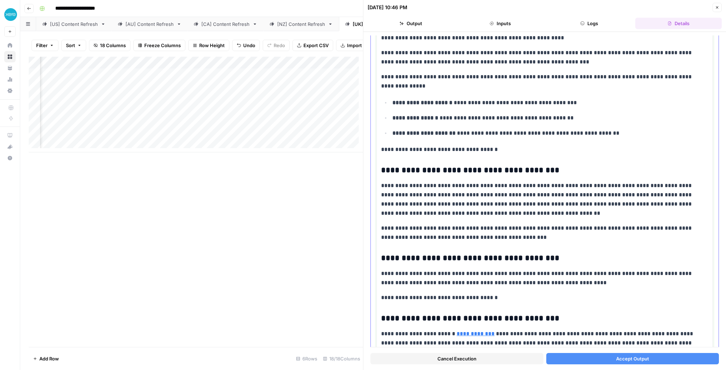
drag, startPoint x: 498, startPoint y: 233, endPoint x: 497, endPoint y: 225, distance: 7.8
click at [497, 225] on p "**********" at bounding box center [542, 233] width 323 height 18
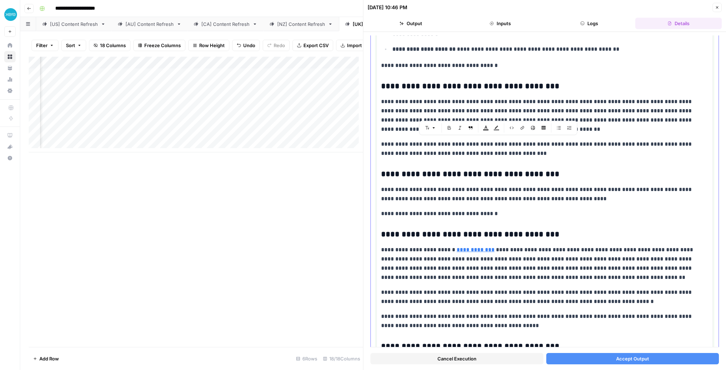
scroll to position [624, 0]
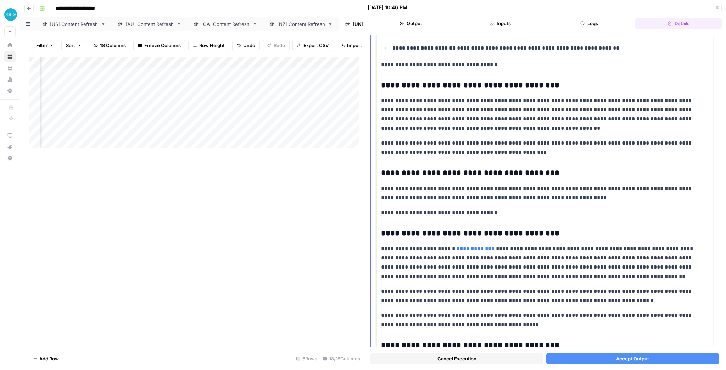
click at [531, 192] on p "**********" at bounding box center [542, 193] width 323 height 18
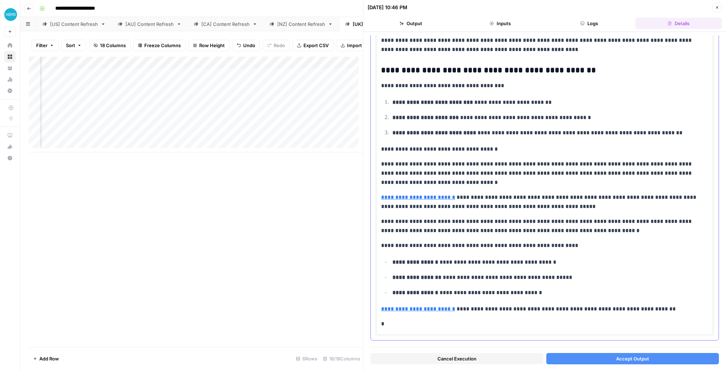
scroll to position [1102, 0]
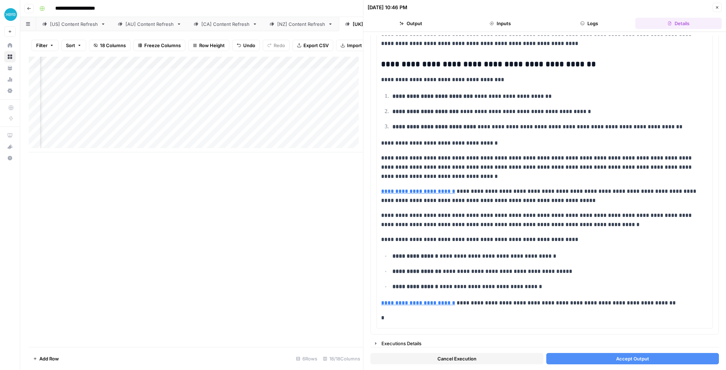
click at [605, 363] on button "Accept Output" at bounding box center [633, 358] width 173 height 11
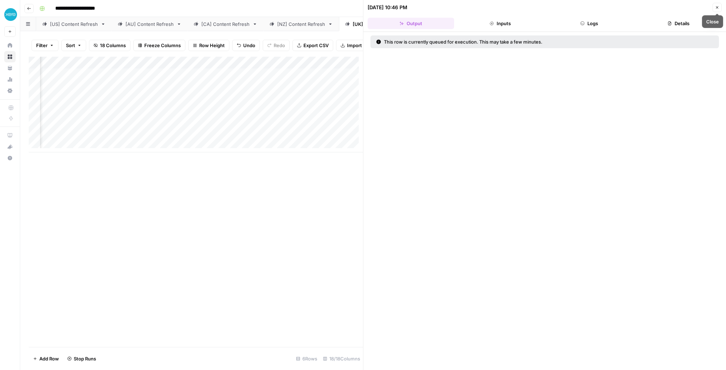
click at [716, 8] on icon "button" at bounding box center [717, 7] width 4 height 4
